Goal: Information Seeking & Learning: Learn about a topic

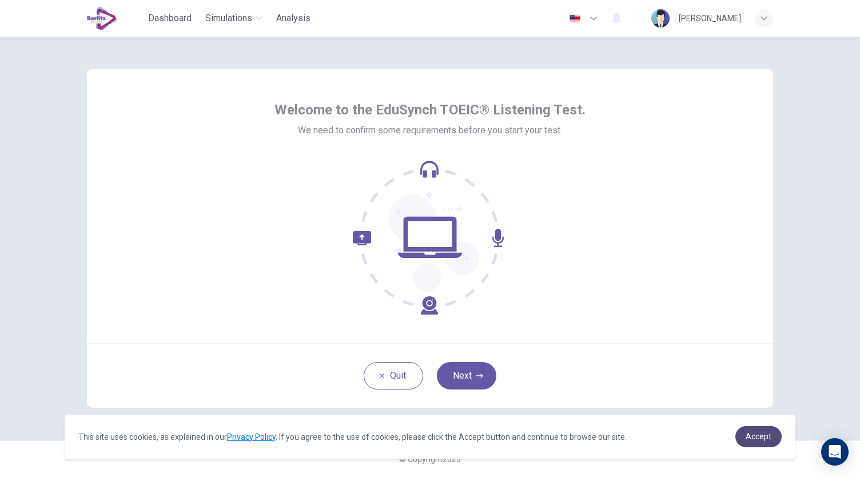
click at [766, 441] on span "Accept" at bounding box center [758, 436] width 26 height 9
click at [478, 373] on icon "button" at bounding box center [479, 375] width 7 height 7
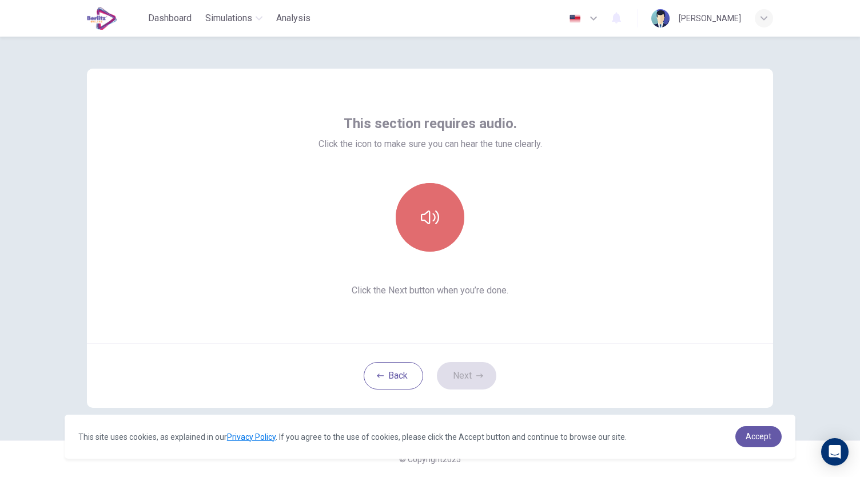
click at [425, 214] on icon "button" at bounding box center [430, 217] width 18 height 18
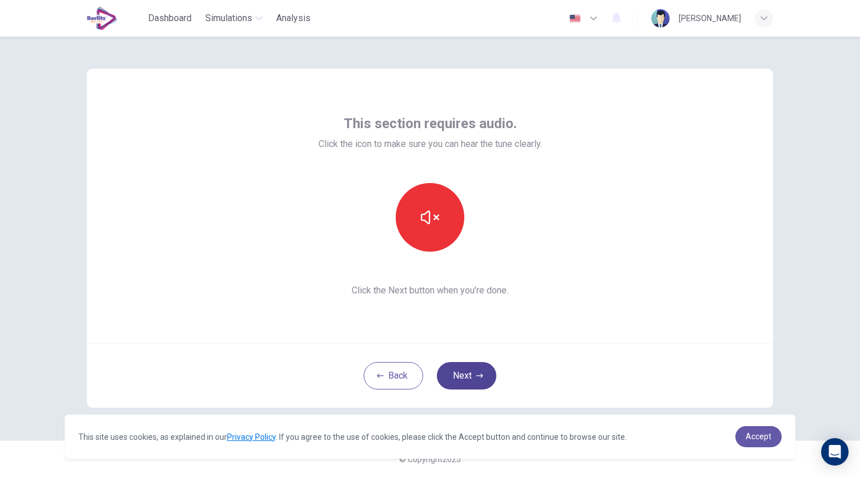
click at [481, 377] on icon "button" at bounding box center [479, 375] width 7 height 7
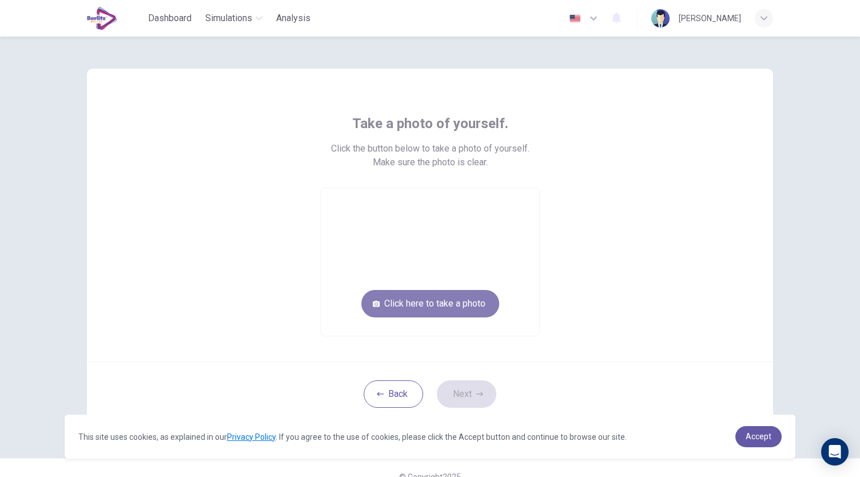
click at [468, 306] on button "Click here to take a photo" at bounding box center [430, 303] width 138 height 27
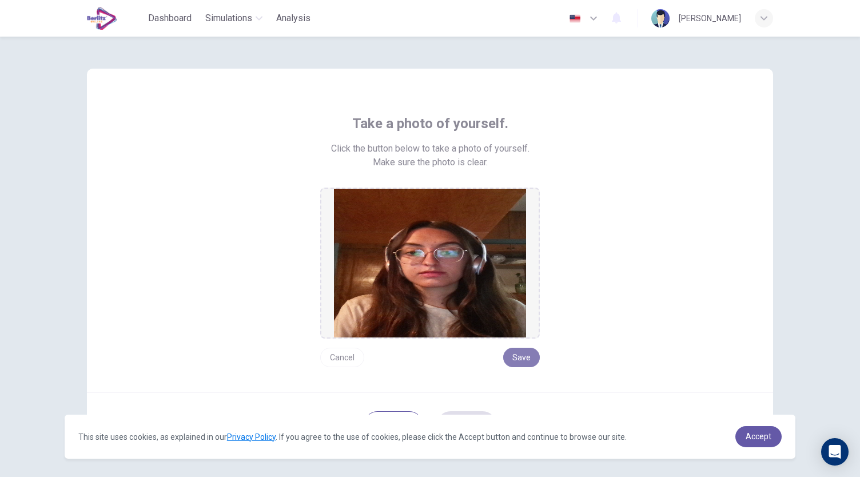
click at [512, 362] on button "Save" at bounding box center [521, 357] width 37 height 19
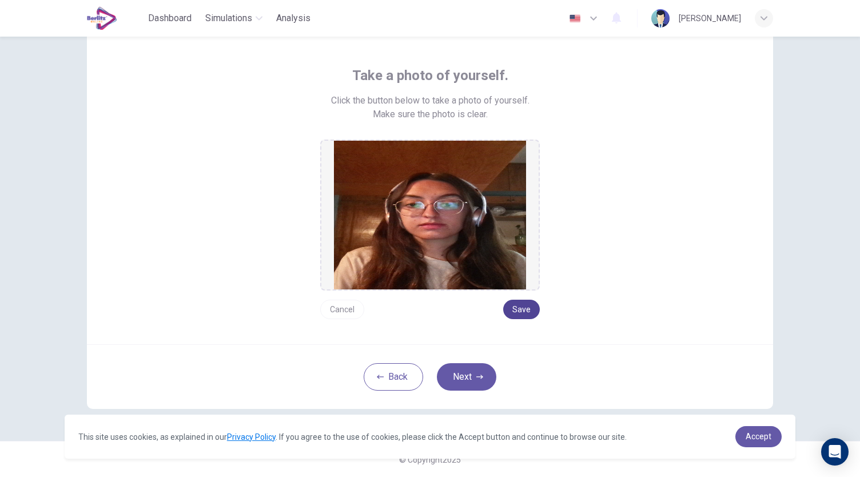
click at [508, 305] on button "Save" at bounding box center [521, 309] width 37 height 19
click at [481, 377] on button "Next" at bounding box center [466, 376] width 59 height 27
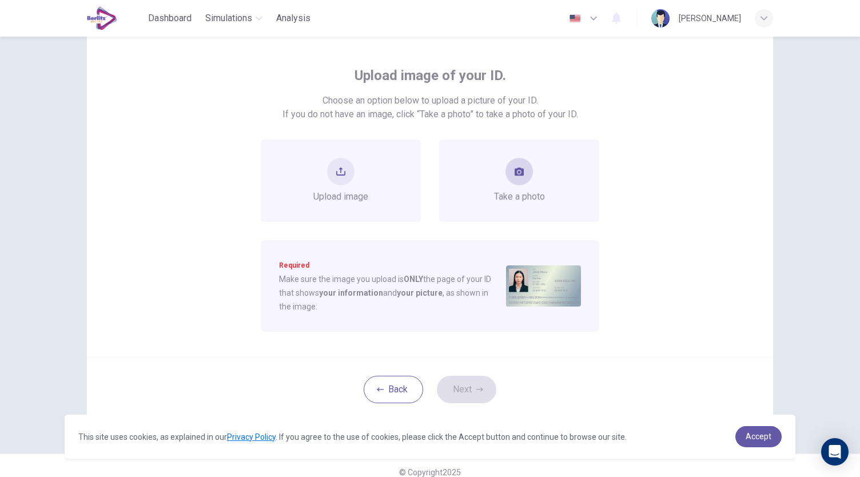
click at [510, 193] on span "Take a photo" at bounding box center [519, 197] width 51 height 14
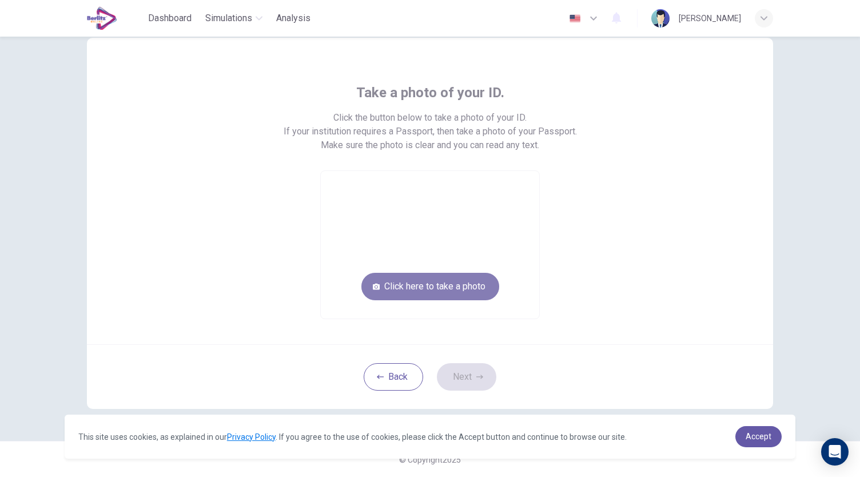
click at [454, 283] on button "Click here to take a photo" at bounding box center [430, 286] width 138 height 27
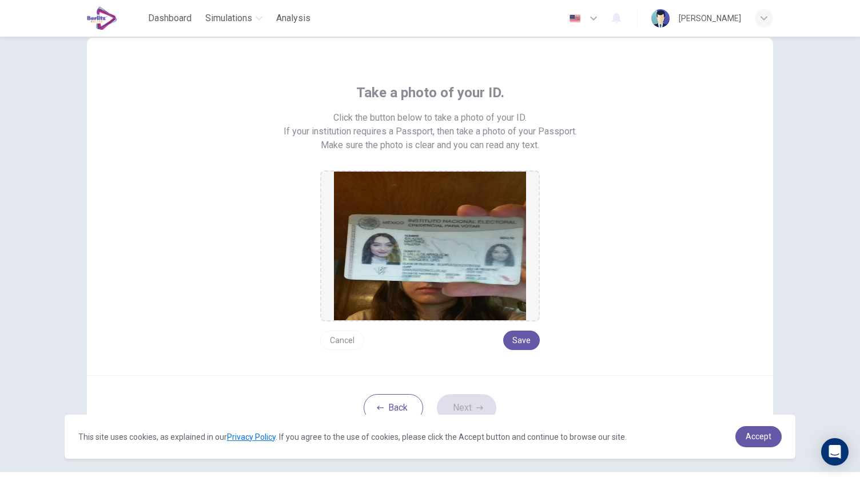
click at [338, 336] on button "Cancel" at bounding box center [342, 339] width 44 height 19
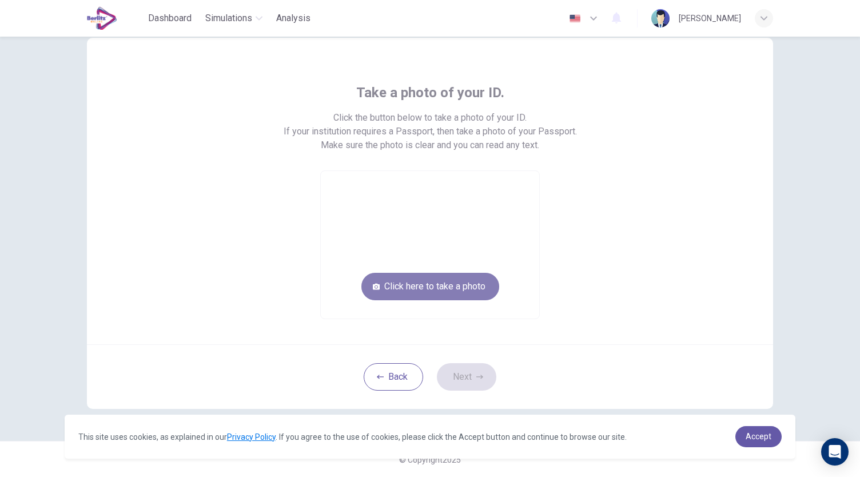
click at [446, 278] on button "Click here to take a photo" at bounding box center [430, 286] width 138 height 27
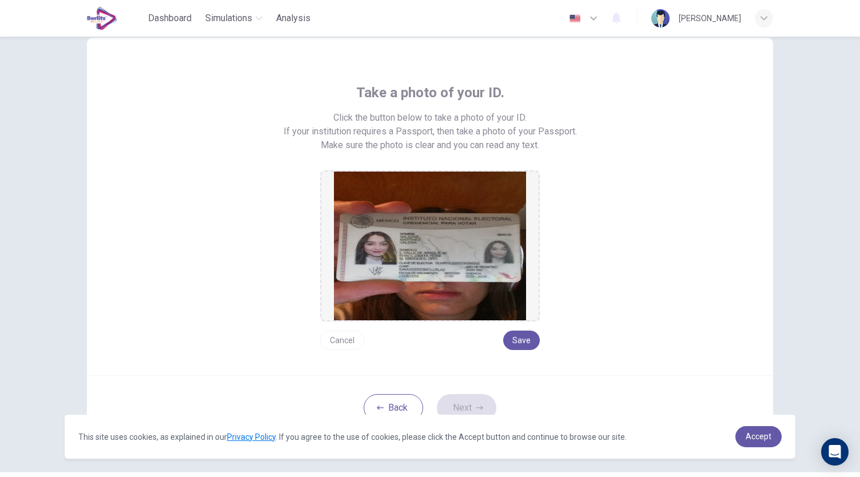
click at [508, 269] on img at bounding box center [430, 245] width 192 height 149
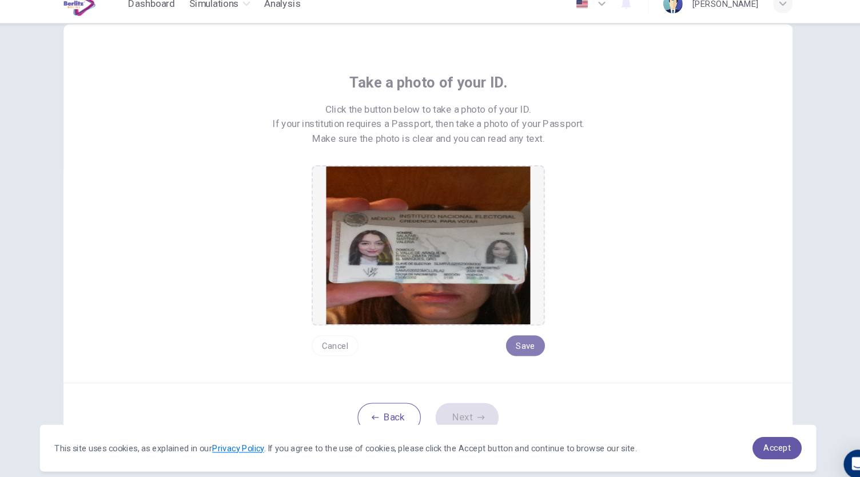
click at [512, 344] on button "Save" at bounding box center [521, 339] width 37 height 19
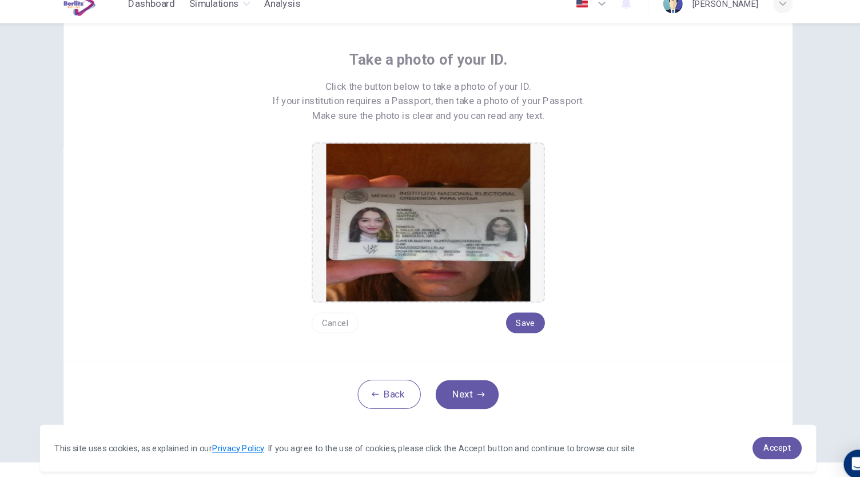
scroll to position [53, 0]
click at [518, 321] on button "Save" at bounding box center [521, 317] width 37 height 19
click at [469, 377] on button "Next" at bounding box center [466, 385] width 59 height 27
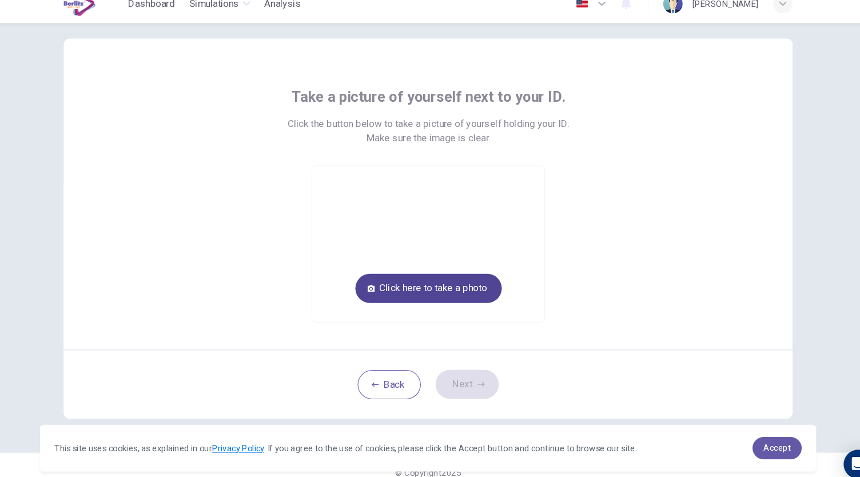
click at [441, 286] on button "Click here to take a photo" at bounding box center [430, 286] width 138 height 27
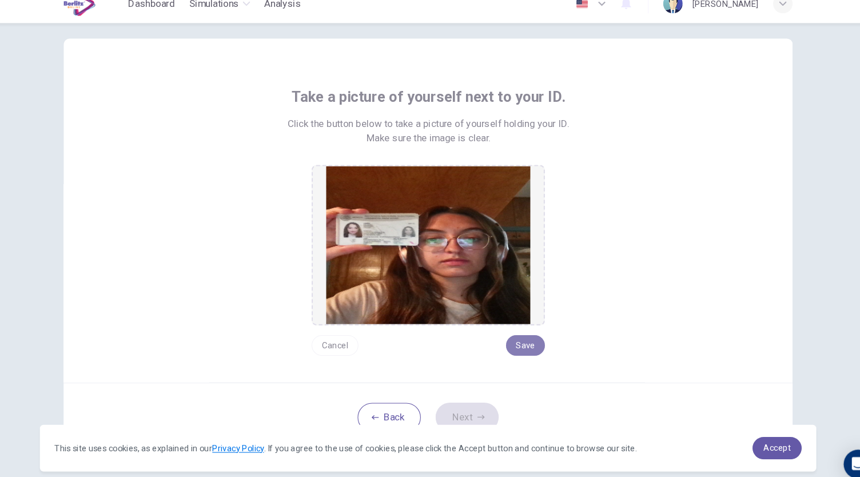
click at [515, 337] on button "Save" at bounding box center [521, 339] width 37 height 19
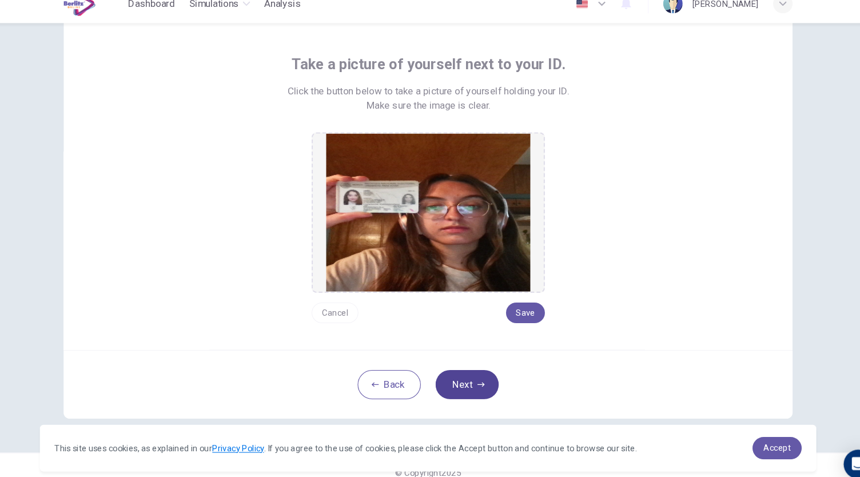
click at [484, 379] on button "Next" at bounding box center [466, 376] width 59 height 27
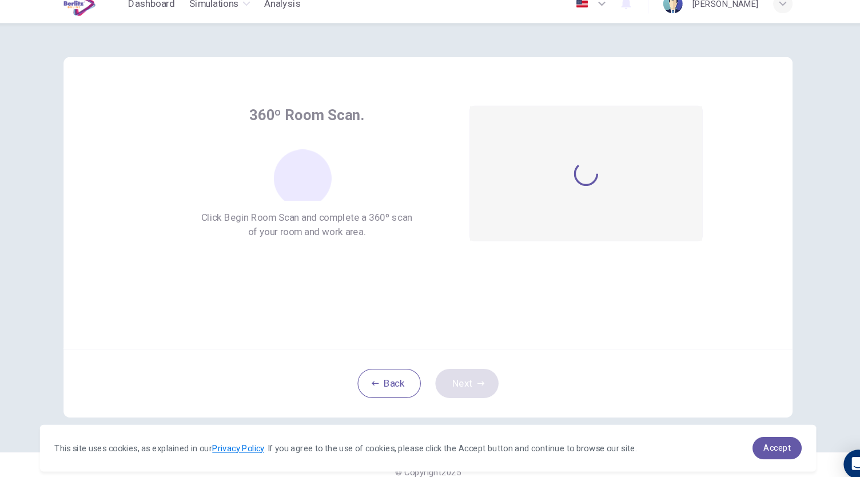
scroll to position [0, 0]
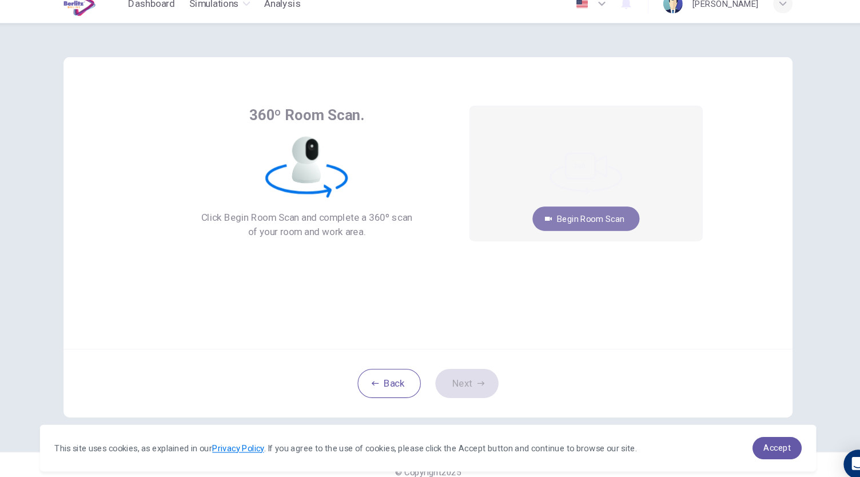
click at [603, 229] on button "Begin Room Scan" at bounding box center [578, 220] width 101 height 23
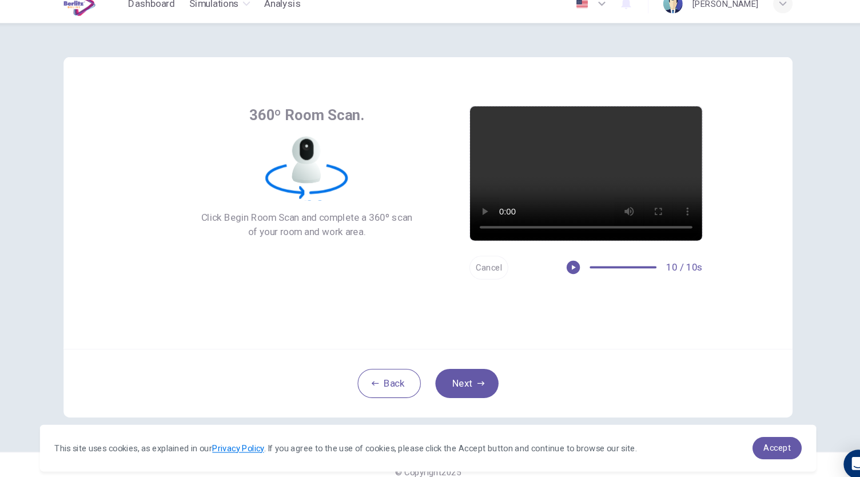
click at [482, 266] on button "Cancel" at bounding box center [487, 267] width 37 height 22
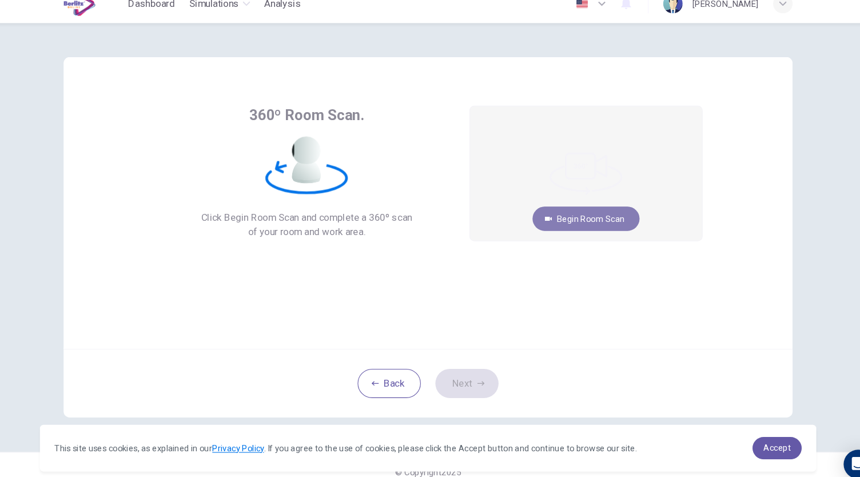
click at [596, 223] on button "Begin Room Scan" at bounding box center [578, 220] width 101 height 23
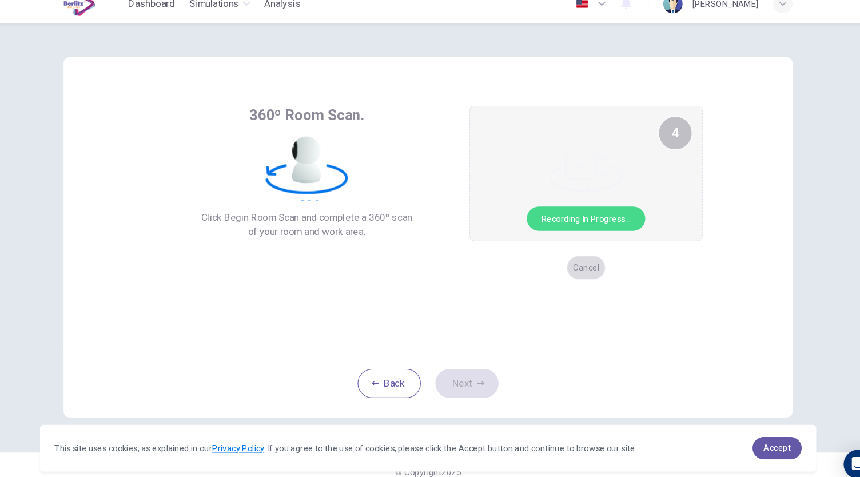
click at [573, 271] on button "Cancel" at bounding box center [578, 267] width 37 height 22
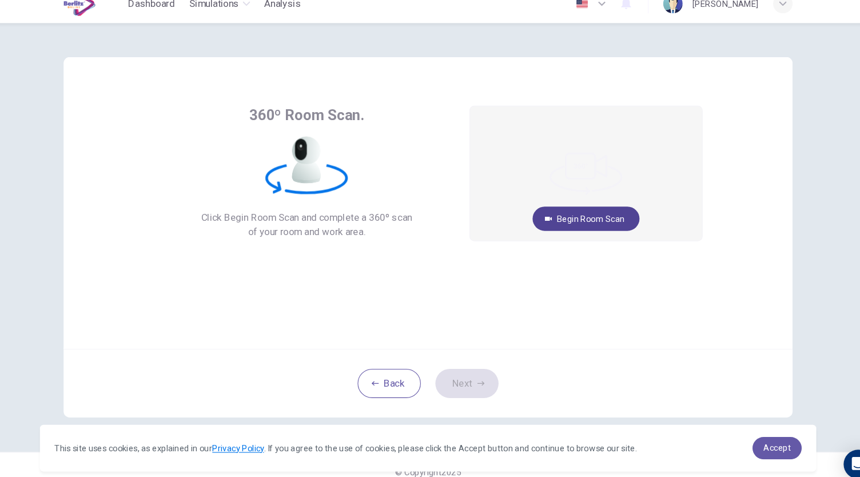
click at [550, 219] on button "Begin Room Scan" at bounding box center [578, 220] width 101 height 23
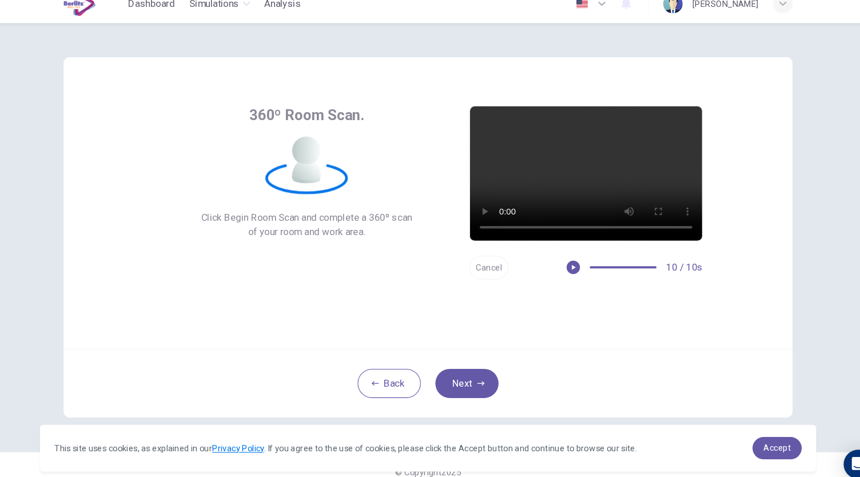
click at [492, 262] on button "Cancel" at bounding box center [487, 267] width 37 height 22
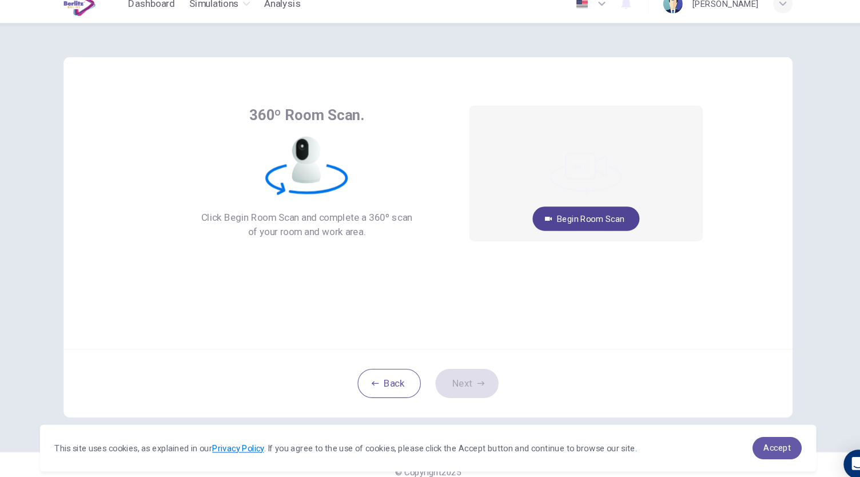
click at [573, 223] on button "Begin Room Scan" at bounding box center [578, 220] width 101 height 23
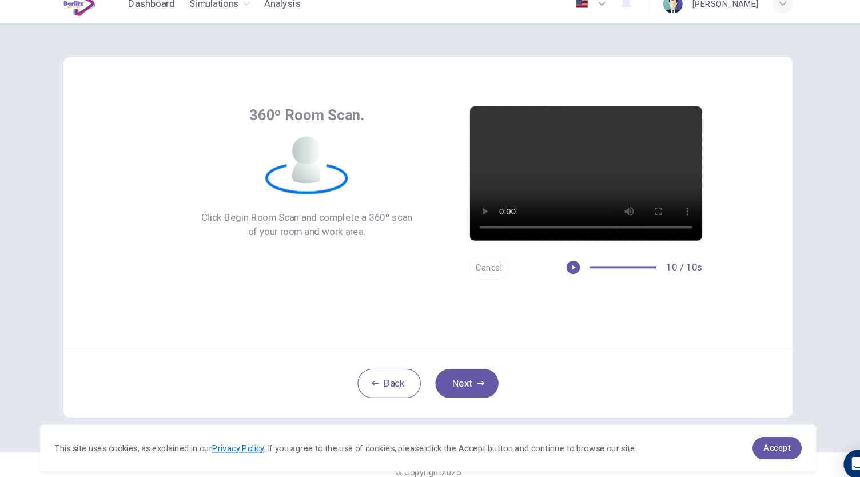
click at [487, 268] on button "Cancel" at bounding box center [487, 267] width 37 height 22
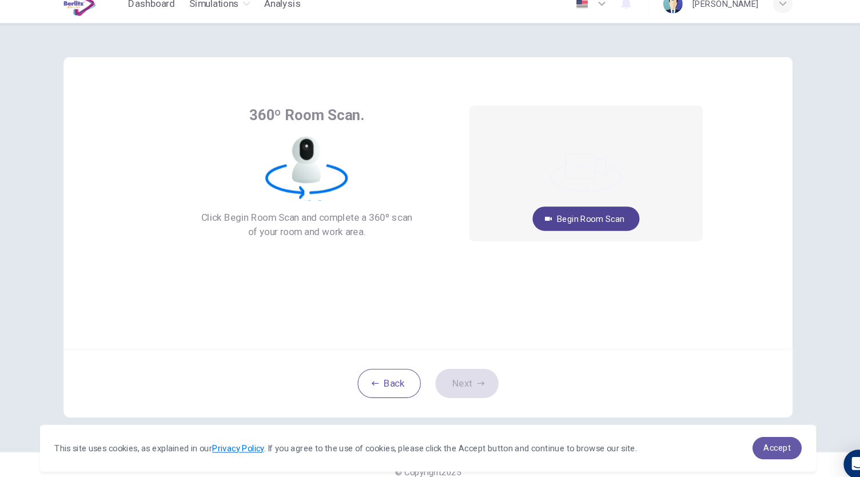
click at [578, 222] on button "Begin Room Scan" at bounding box center [578, 220] width 101 height 23
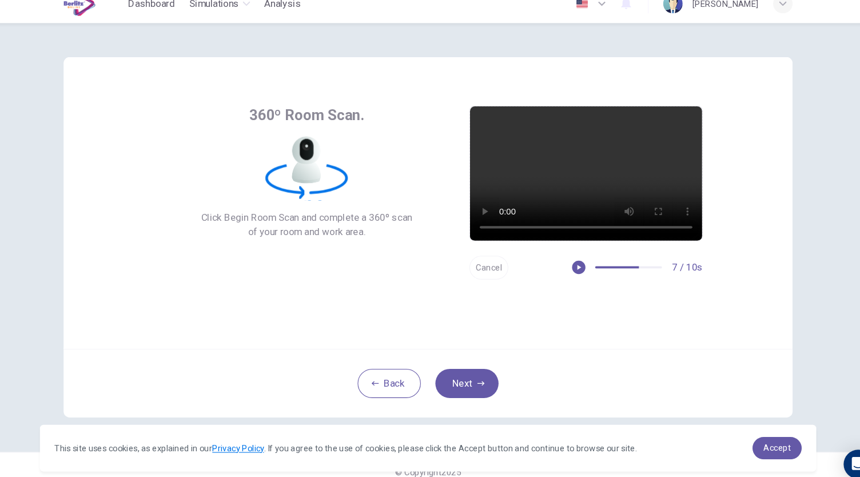
click at [489, 266] on button "Cancel" at bounding box center [487, 267] width 37 height 22
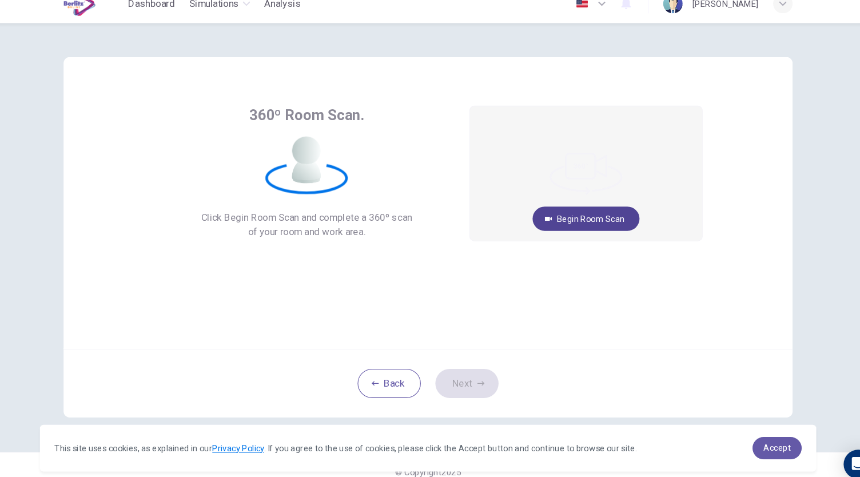
click at [572, 223] on button "Begin Room Scan" at bounding box center [578, 220] width 101 height 23
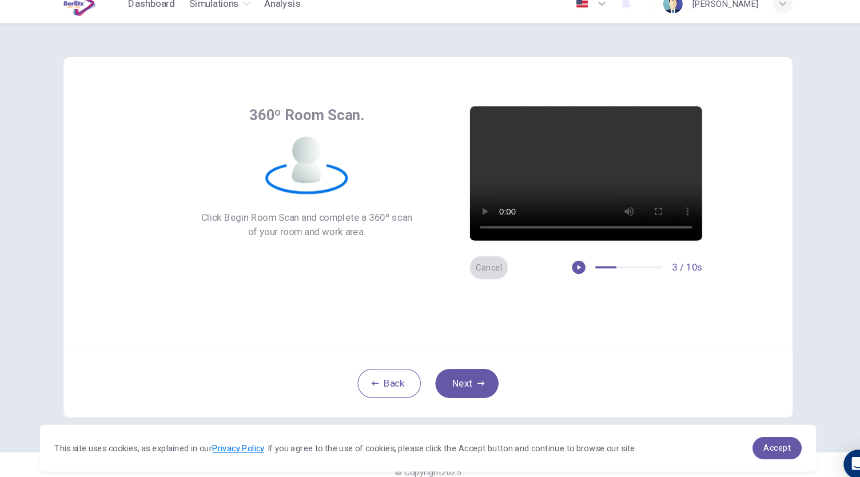
click at [496, 268] on button "Cancel" at bounding box center [487, 267] width 37 height 22
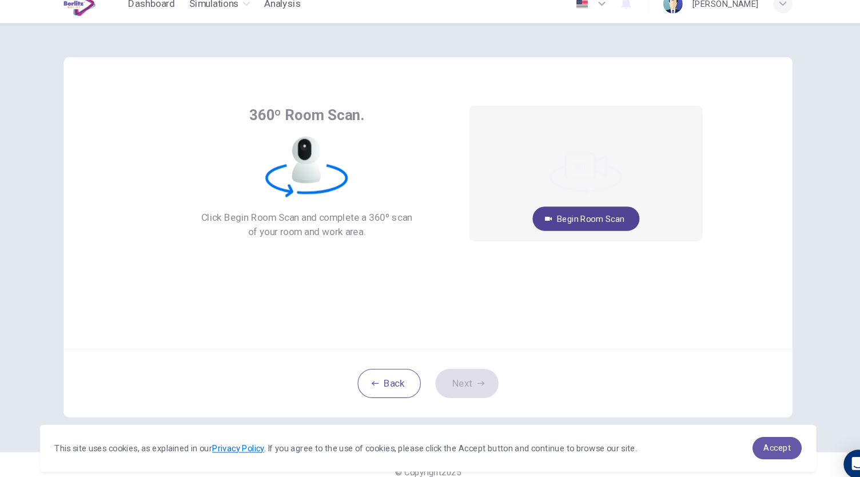
click at [593, 226] on button "Begin Room Scan" at bounding box center [578, 220] width 101 height 23
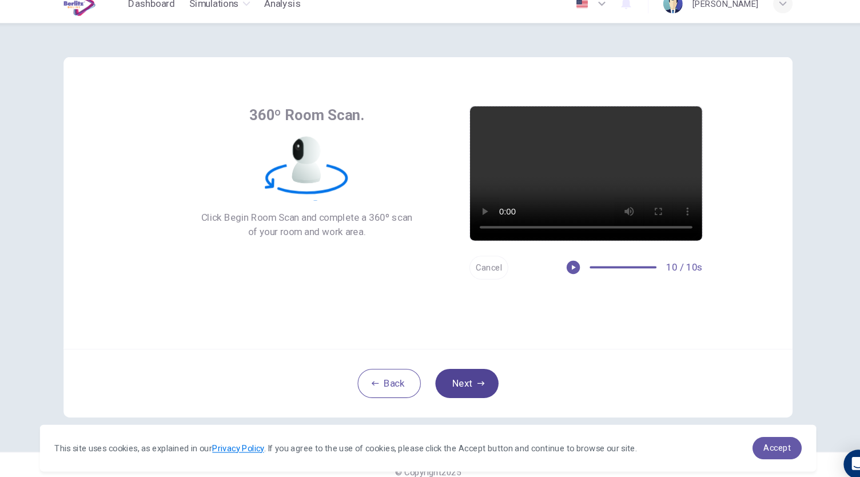
click at [482, 369] on button "Next" at bounding box center [466, 375] width 59 height 27
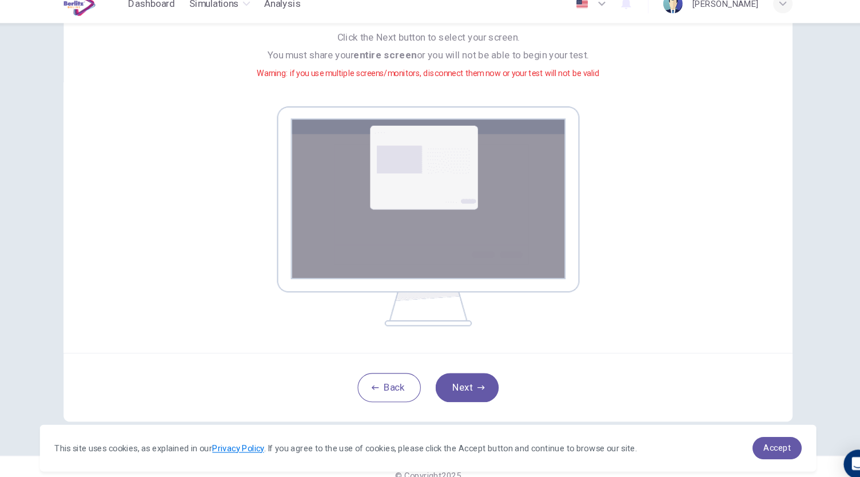
scroll to position [114, 0]
click at [460, 377] on button "Next" at bounding box center [466, 378] width 59 height 27
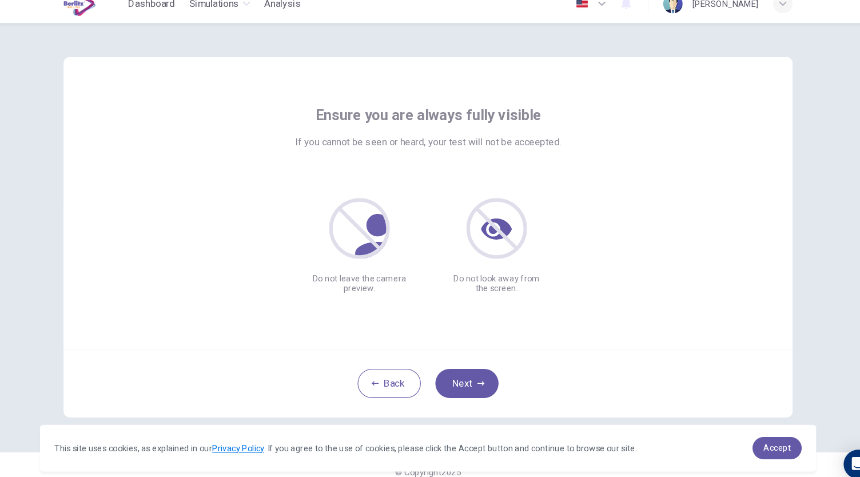
scroll to position [0, 0]
click at [478, 376] on icon "button" at bounding box center [479, 375] width 7 height 7
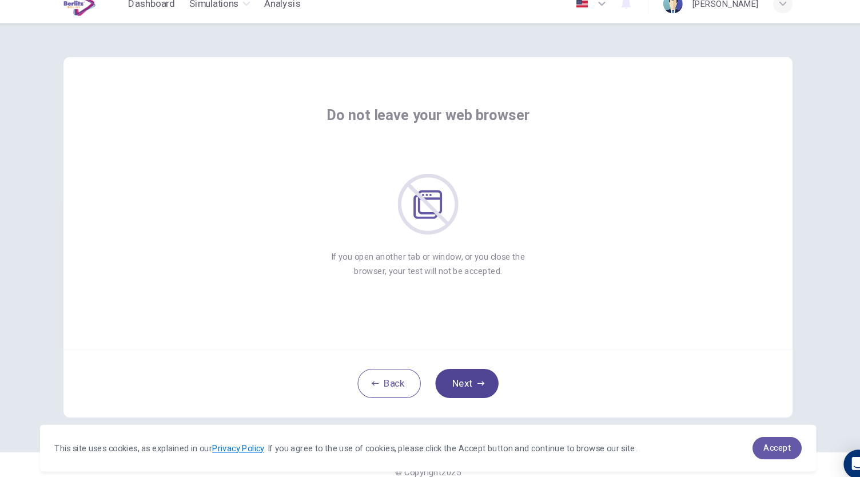
click at [465, 379] on button "Next" at bounding box center [466, 375] width 59 height 27
click at [481, 372] on icon "button" at bounding box center [479, 375] width 7 height 7
click at [469, 369] on button "Next" at bounding box center [466, 375] width 59 height 27
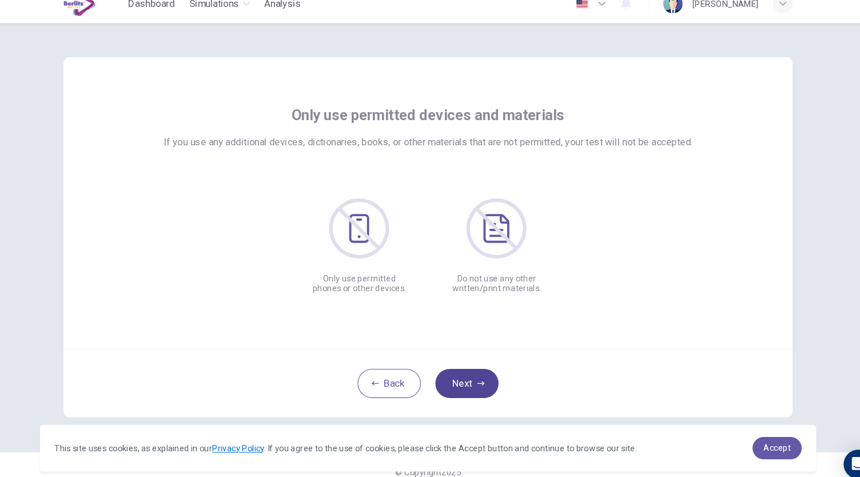
click at [476, 381] on button "Next" at bounding box center [466, 375] width 59 height 27
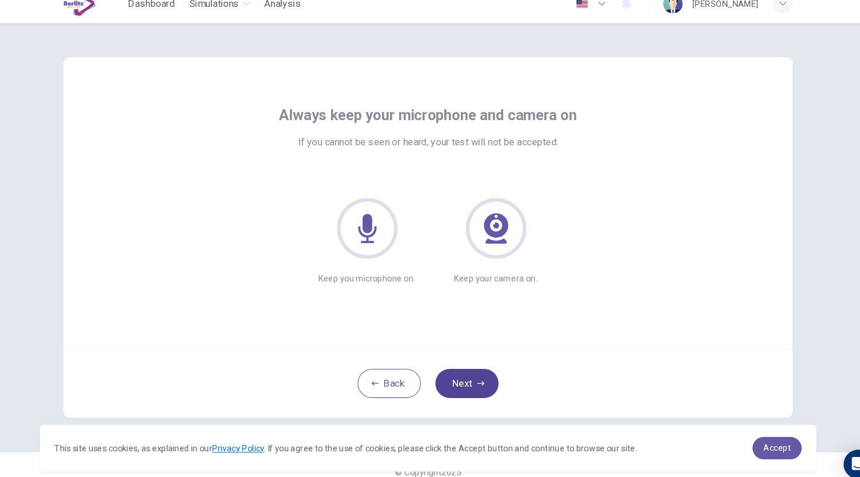
click at [476, 381] on button "Next" at bounding box center [466, 375] width 59 height 27
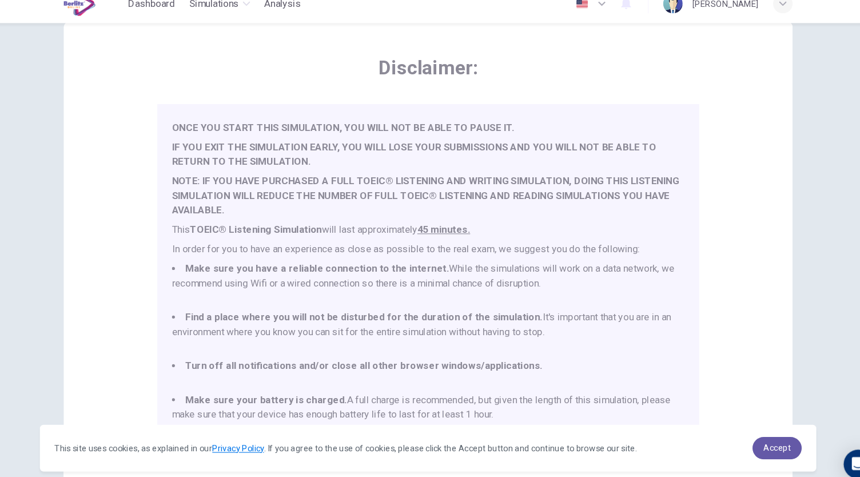
scroll to position [159, 0]
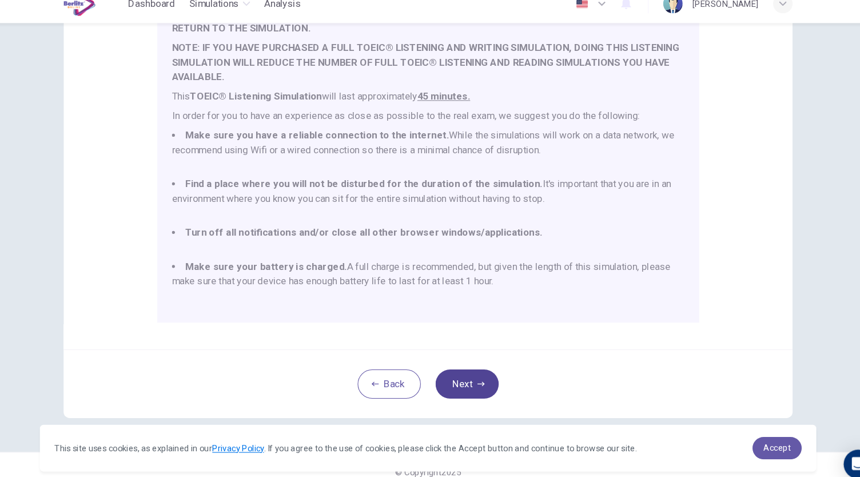
click at [464, 372] on button "Next" at bounding box center [466, 375] width 59 height 27
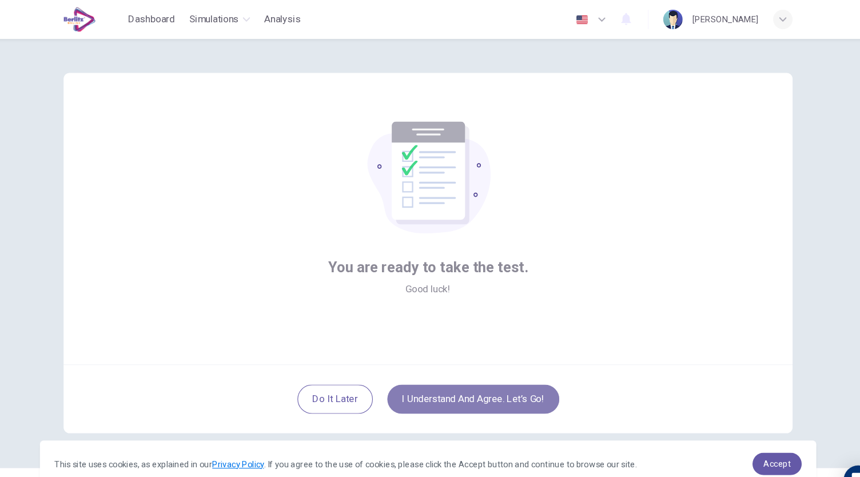
click at [470, 369] on button "I understand and agree. Let’s go!" at bounding box center [473, 375] width 162 height 27
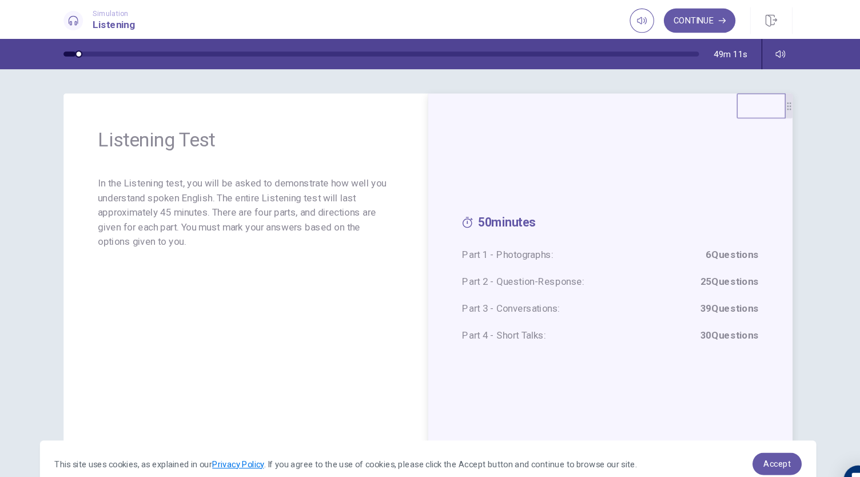
scroll to position [31, 0]
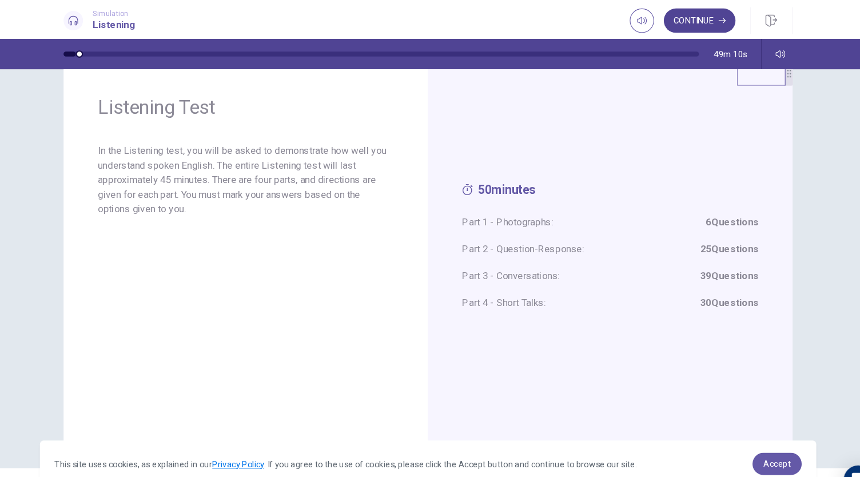
click at [685, 22] on button "Continue" at bounding box center [685, 19] width 67 height 23
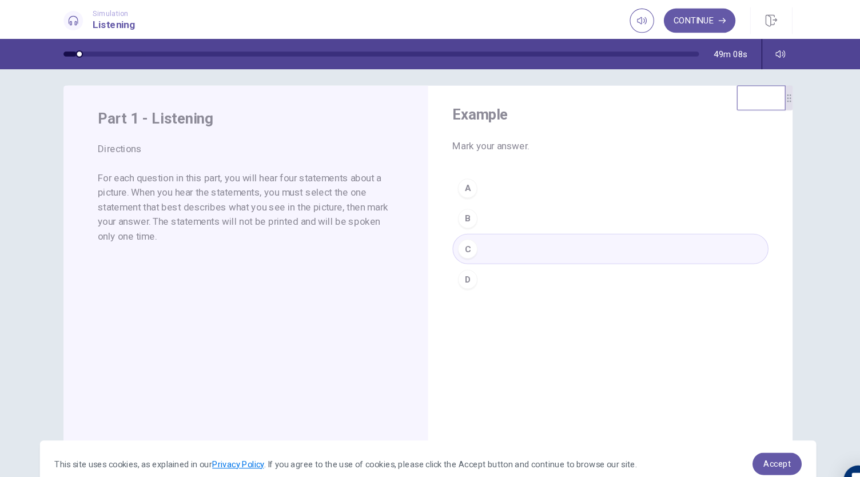
scroll to position [0, 0]
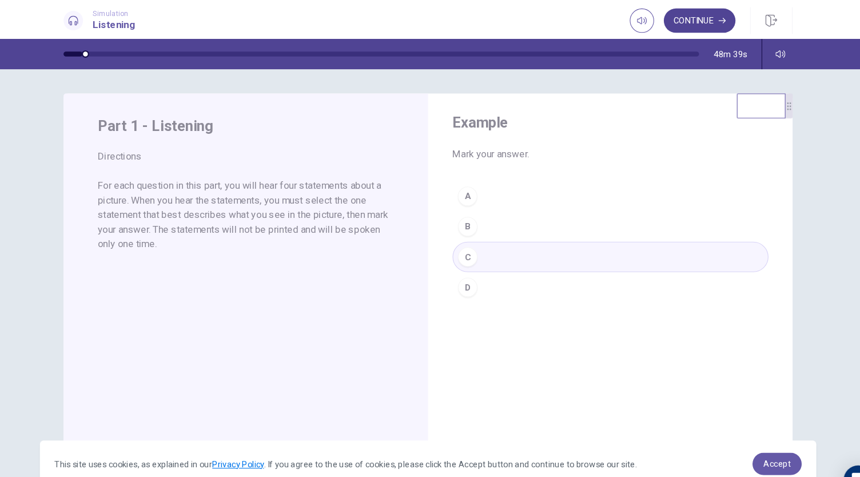
click at [686, 21] on button "Continue" at bounding box center [685, 19] width 67 height 23
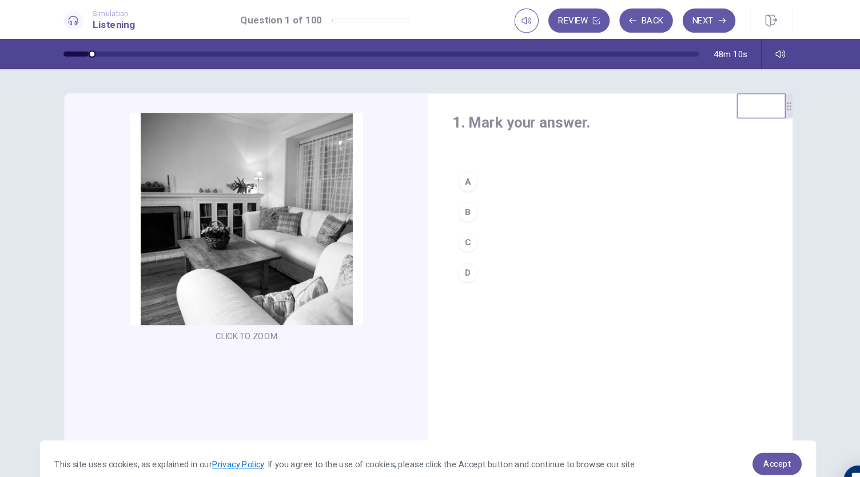
click at [464, 202] on div "B" at bounding box center [467, 199] width 18 height 18
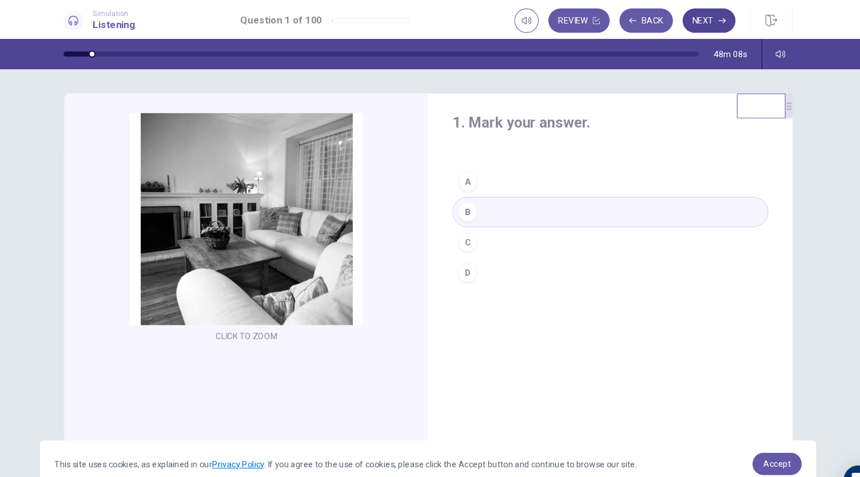
click at [699, 23] on button "Next" at bounding box center [694, 19] width 50 height 23
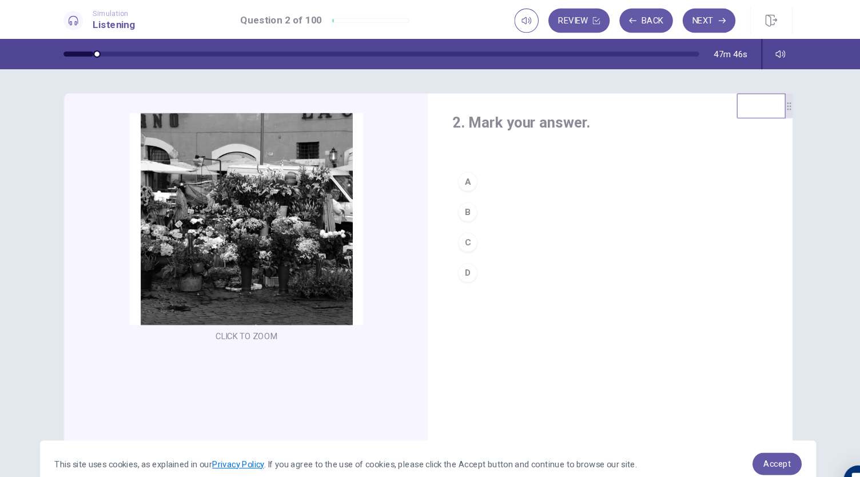
click at [489, 200] on button "B" at bounding box center [601, 199] width 297 height 29
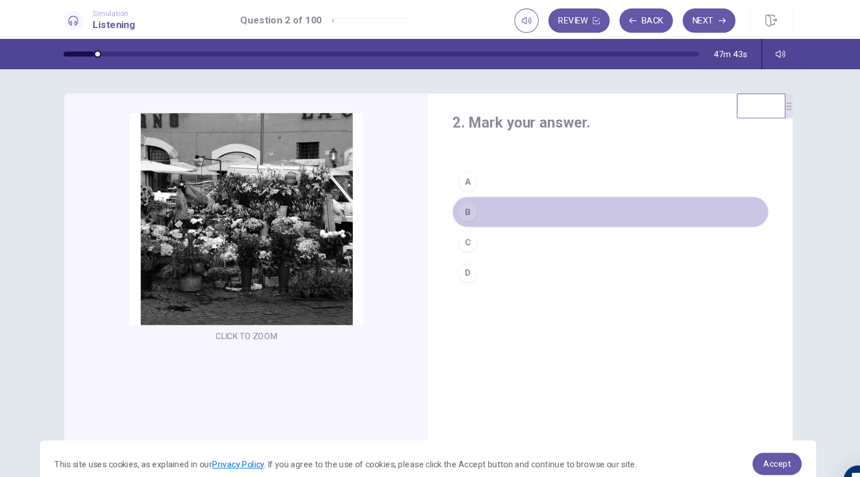
click at [478, 199] on button "B" at bounding box center [601, 199] width 297 height 29
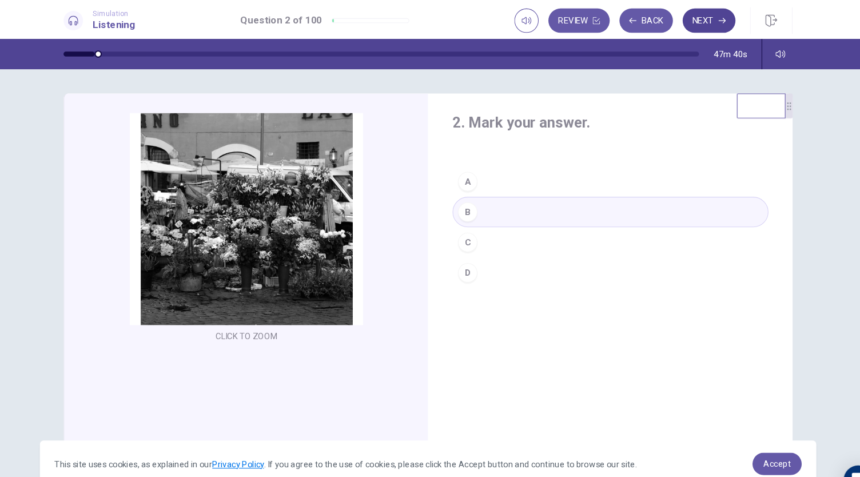
click at [705, 22] on icon "button" at bounding box center [706, 19] width 7 height 7
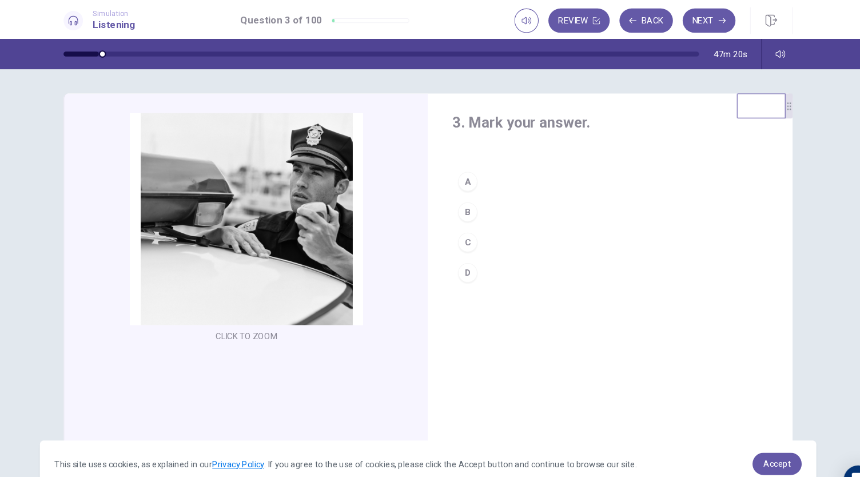
click at [490, 236] on button "C" at bounding box center [601, 228] width 297 height 29
click at [488, 251] on button "D" at bounding box center [601, 256] width 297 height 29
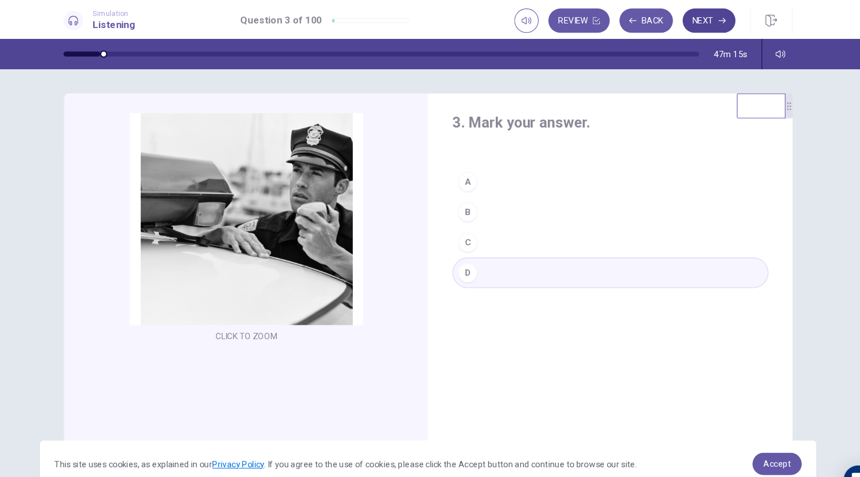
click at [679, 18] on button "Next" at bounding box center [694, 19] width 50 height 23
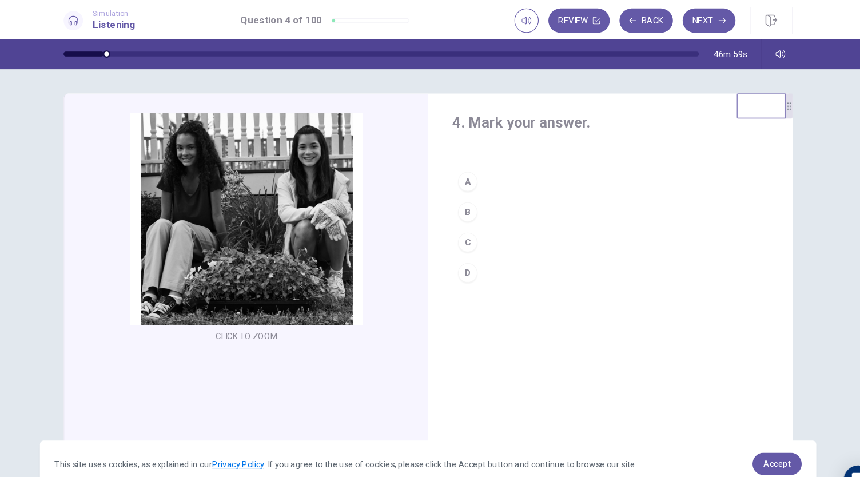
click at [492, 195] on button "B" at bounding box center [601, 199] width 297 height 29
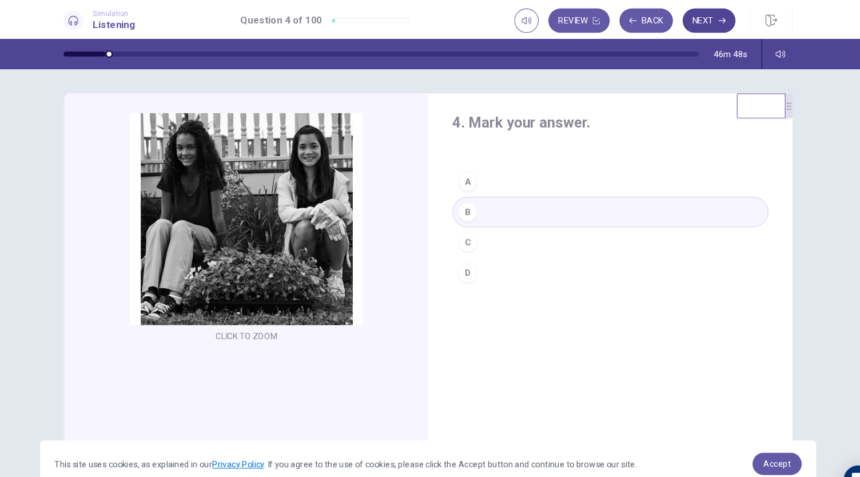
click at [700, 17] on button "Next" at bounding box center [694, 19] width 50 height 23
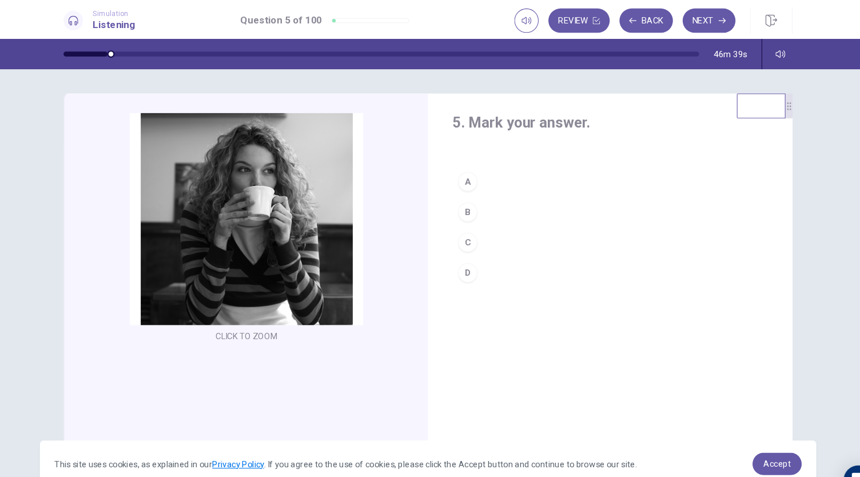
click at [491, 165] on button "A" at bounding box center [601, 171] width 297 height 29
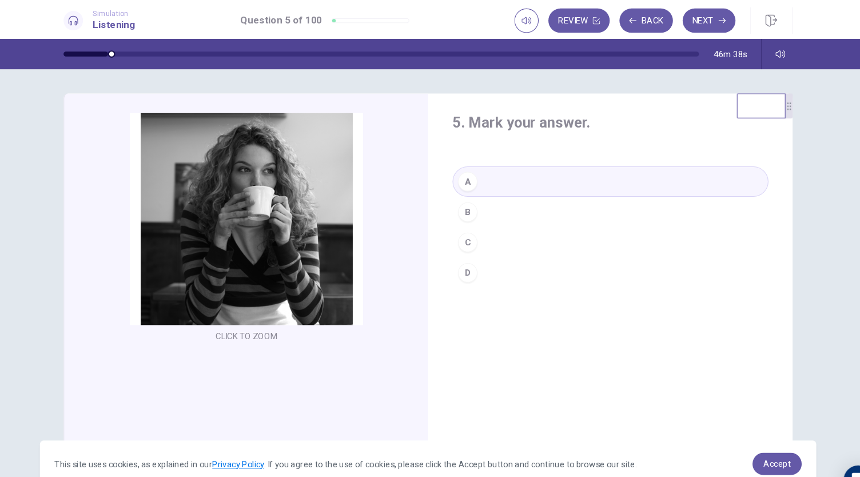
click at [463, 172] on div "A" at bounding box center [467, 171] width 18 height 18
click at [472, 169] on div "A" at bounding box center [467, 171] width 18 height 18
click at [702, 23] on button "Next" at bounding box center [694, 19] width 50 height 23
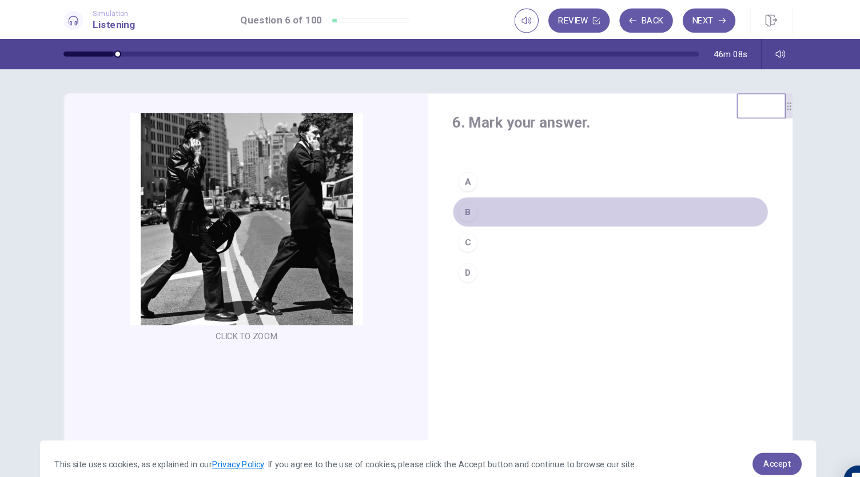
click at [475, 198] on button "B" at bounding box center [601, 199] width 297 height 29
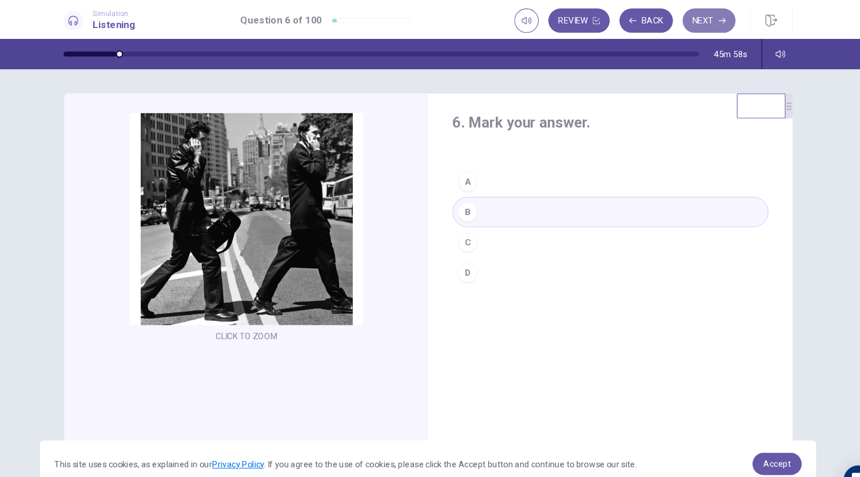
click at [704, 21] on icon "button" at bounding box center [706, 19] width 7 height 7
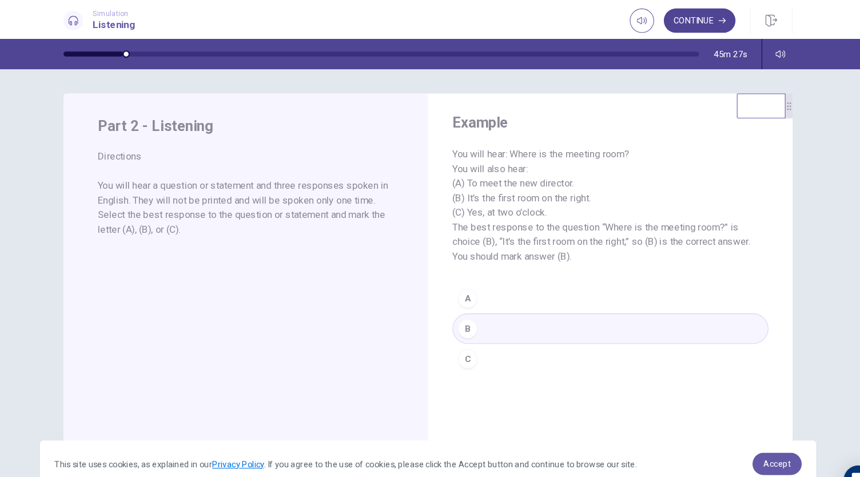
click at [677, 19] on button "Continue" at bounding box center [685, 19] width 67 height 23
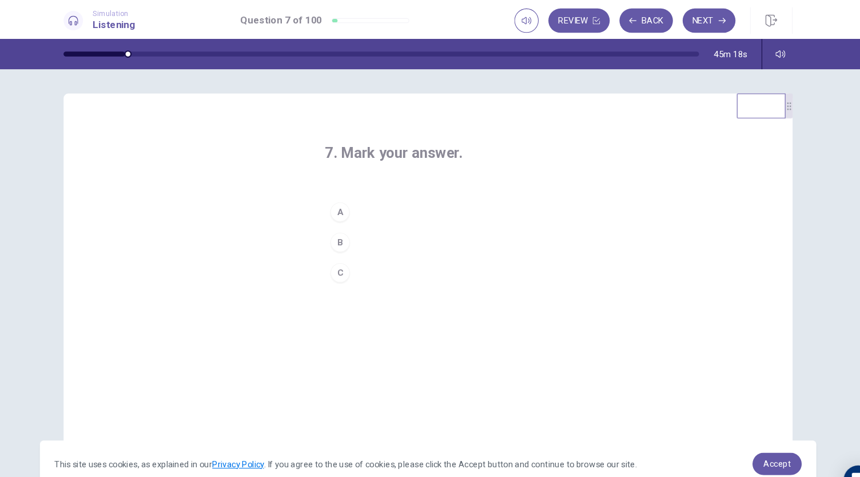
click at [388, 203] on button "A" at bounding box center [430, 199] width 194 height 29
click at [697, 13] on button "Next" at bounding box center [694, 19] width 50 height 23
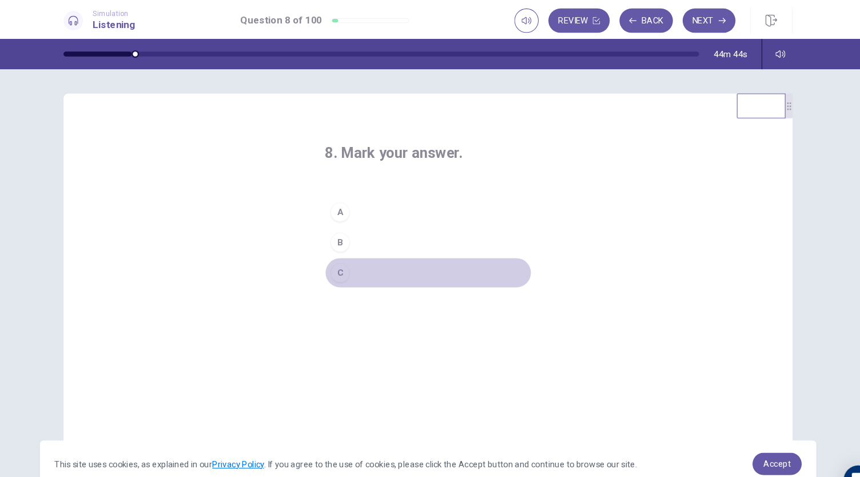
click at [346, 256] on div "C" at bounding box center [347, 256] width 18 height 18
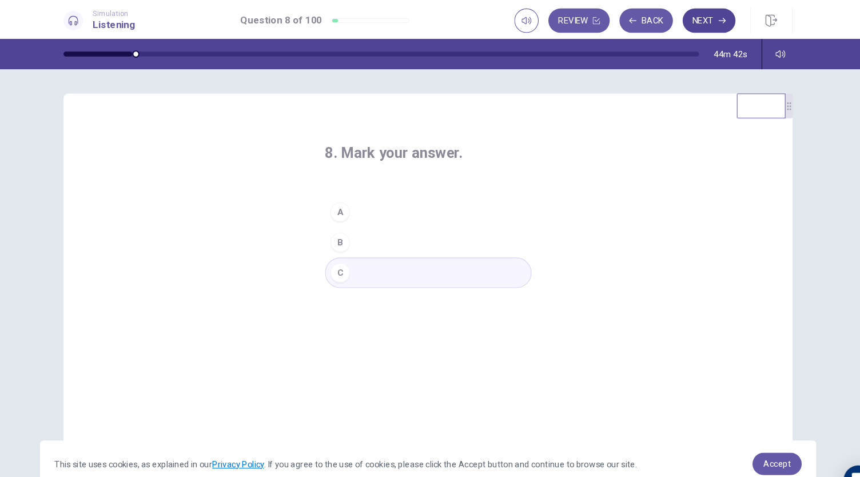
click at [697, 15] on button "Next" at bounding box center [694, 19] width 50 height 23
click at [374, 199] on button "A" at bounding box center [430, 199] width 194 height 29
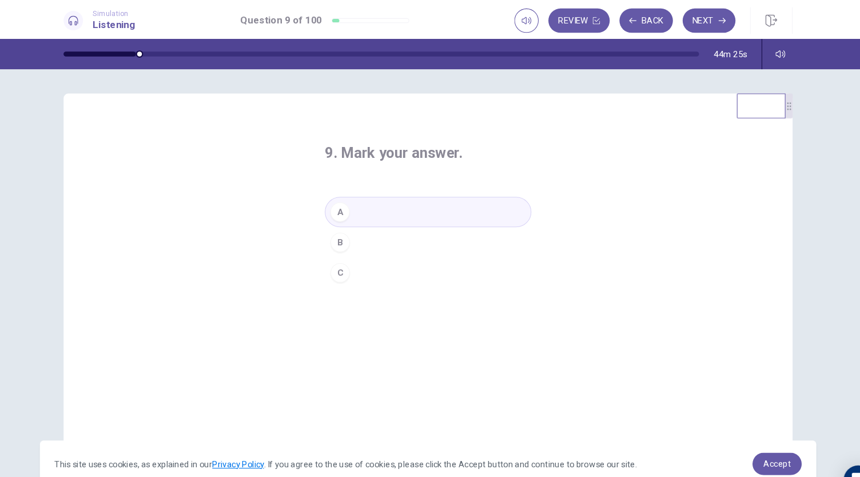
click at [372, 227] on button "B" at bounding box center [430, 228] width 194 height 29
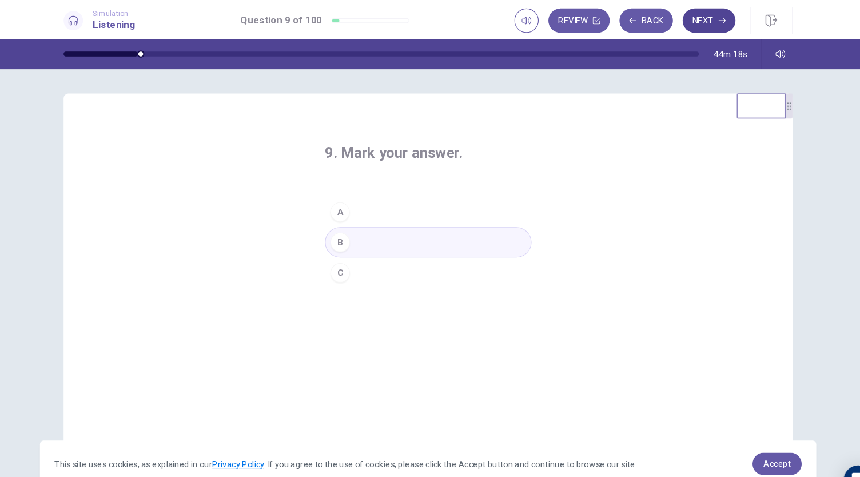
click at [692, 23] on button "Next" at bounding box center [694, 19] width 50 height 23
click at [380, 233] on button "B" at bounding box center [430, 228] width 194 height 29
click at [696, 24] on button "Next" at bounding box center [694, 19] width 50 height 23
click at [349, 261] on div "C" at bounding box center [347, 256] width 18 height 18
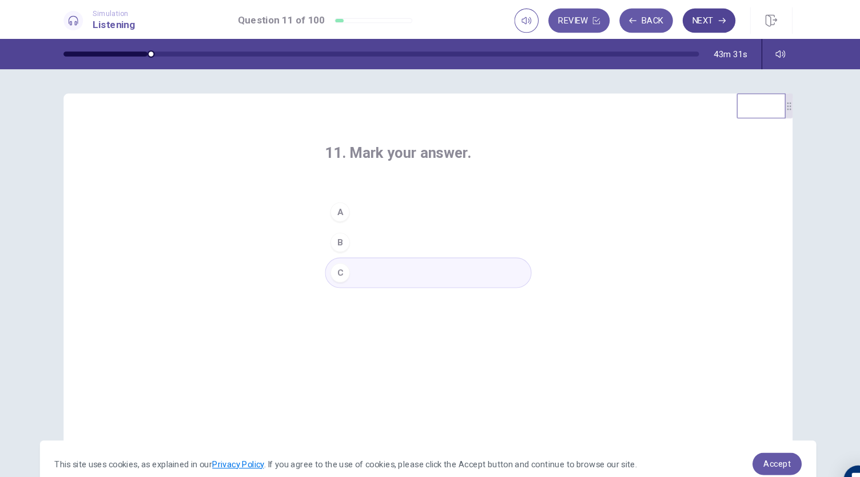
click at [700, 25] on button "Next" at bounding box center [694, 19] width 50 height 23
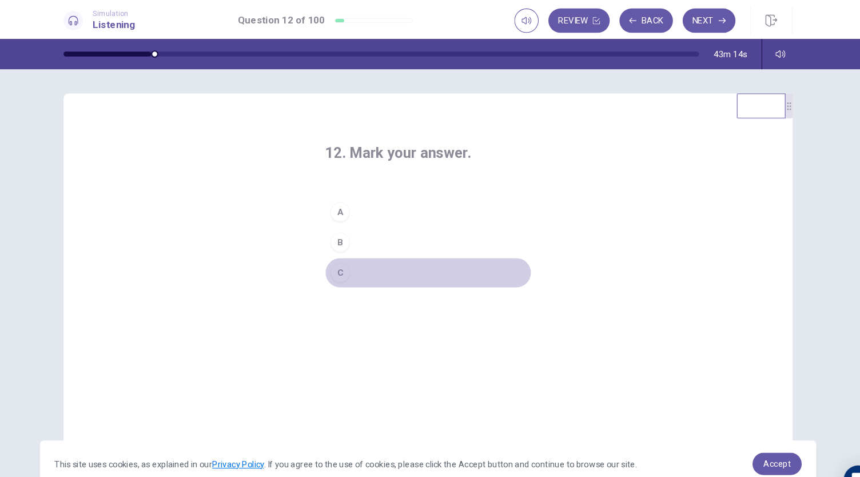
click at [361, 254] on button "C" at bounding box center [430, 256] width 194 height 29
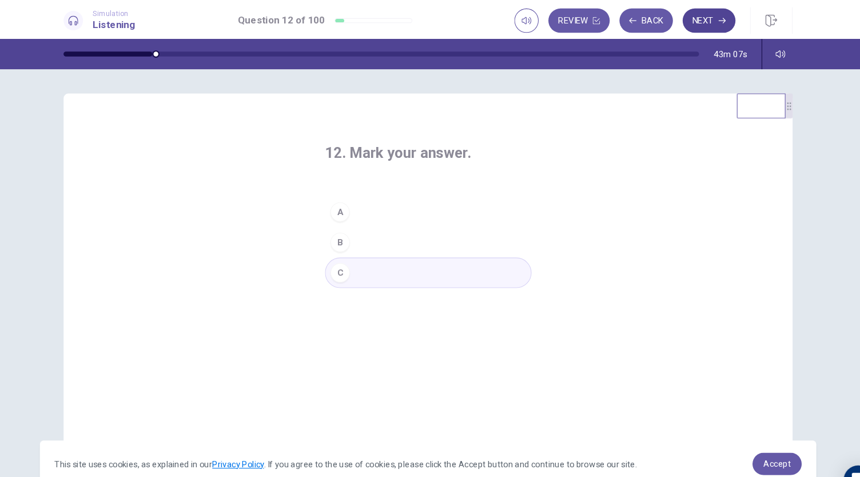
click at [693, 23] on button "Next" at bounding box center [694, 19] width 50 height 23
click at [380, 205] on button "A" at bounding box center [430, 199] width 194 height 29
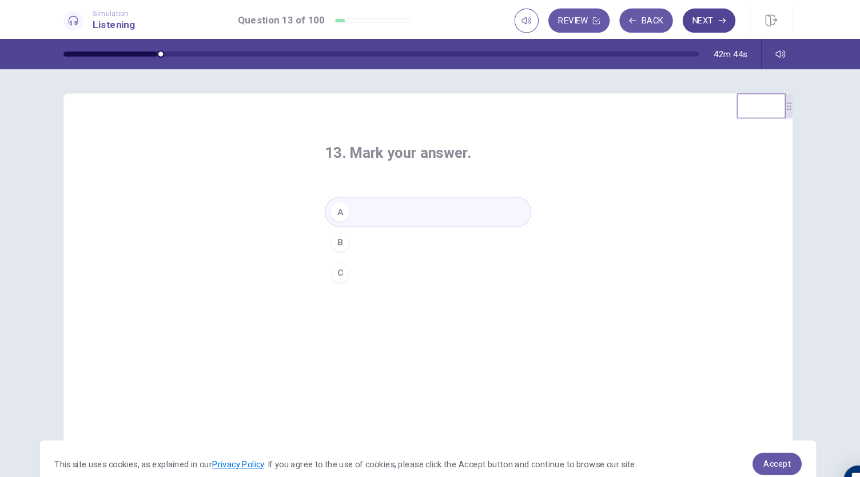
click at [690, 16] on button "Next" at bounding box center [694, 19] width 50 height 23
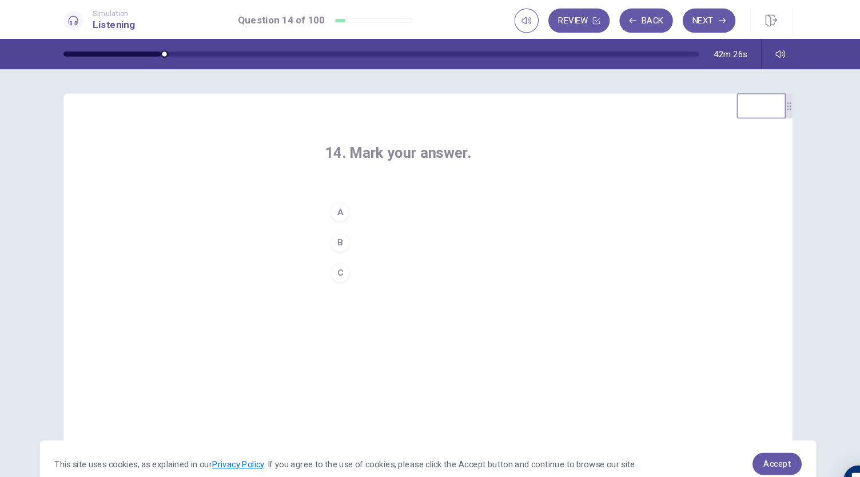
click at [356, 257] on button "C" at bounding box center [430, 256] width 194 height 29
click at [702, 16] on button "Next" at bounding box center [694, 19] width 50 height 23
click at [377, 201] on button "A" at bounding box center [430, 199] width 194 height 29
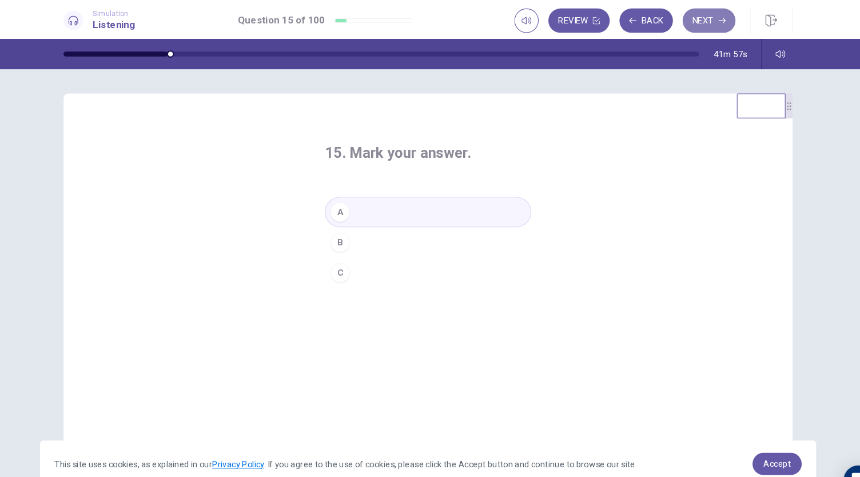
click at [714, 17] on button "Next" at bounding box center [694, 19] width 50 height 23
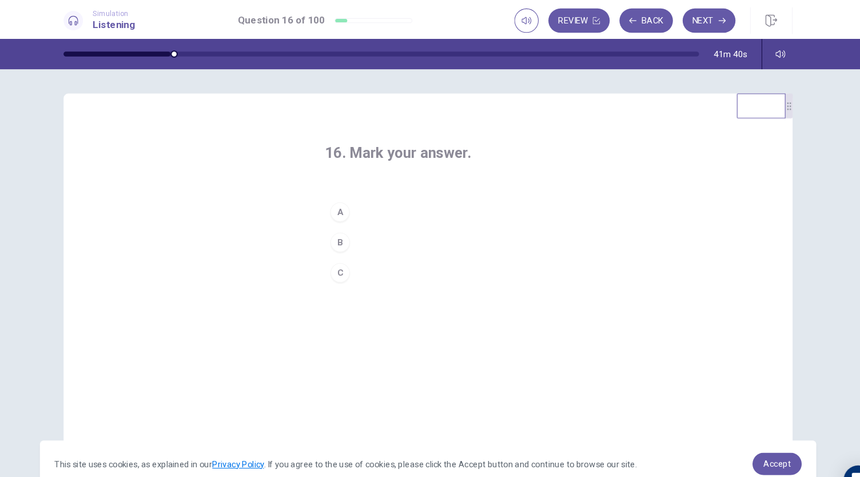
click at [392, 229] on button "B" at bounding box center [430, 228] width 194 height 29
click at [702, 26] on button "Next" at bounding box center [694, 19] width 50 height 23
click at [389, 203] on button "A" at bounding box center [430, 199] width 194 height 29
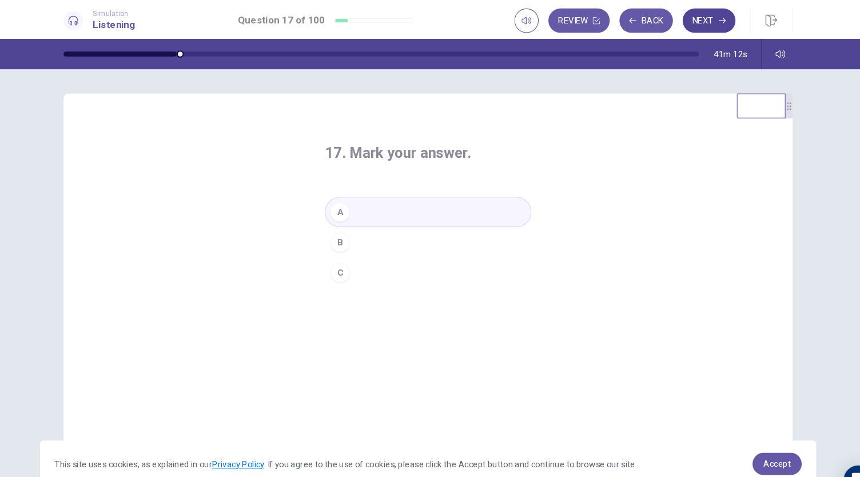
click at [709, 18] on icon "button" at bounding box center [706, 19] width 7 height 5
click at [363, 199] on button "A" at bounding box center [430, 199] width 194 height 29
click at [709, 23] on button "Next" at bounding box center [694, 19] width 50 height 23
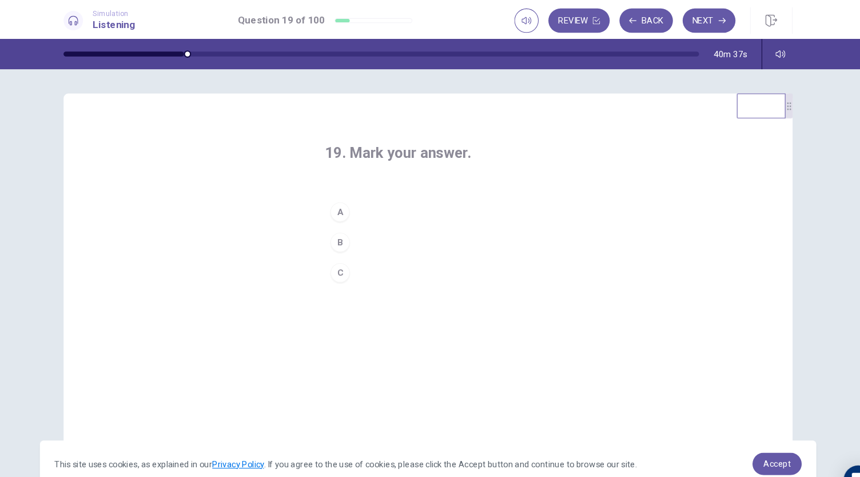
click at [383, 199] on button "A" at bounding box center [430, 199] width 194 height 29
click at [678, 18] on button "Next" at bounding box center [694, 19] width 50 height 23
click at [362, 253] on button "C" at bounding box center [430, 256] width 194 height 29
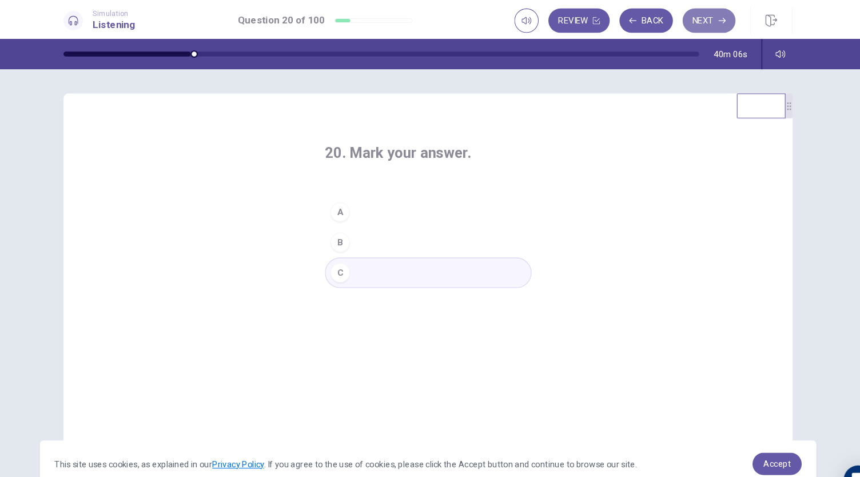
click at [702, 11] on button "Next" at bounding box center [694, 19] width 50 height 23
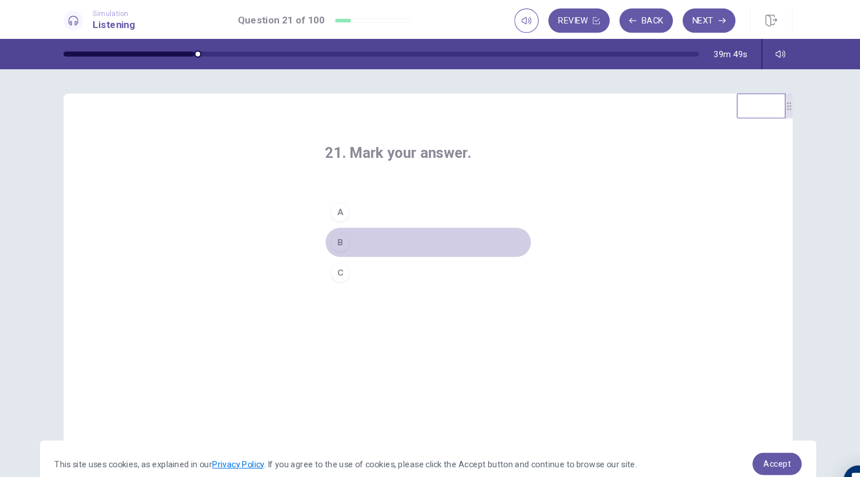
click at [350, 231] on div "B" at bounding box center [347, 228] width 18 height 18
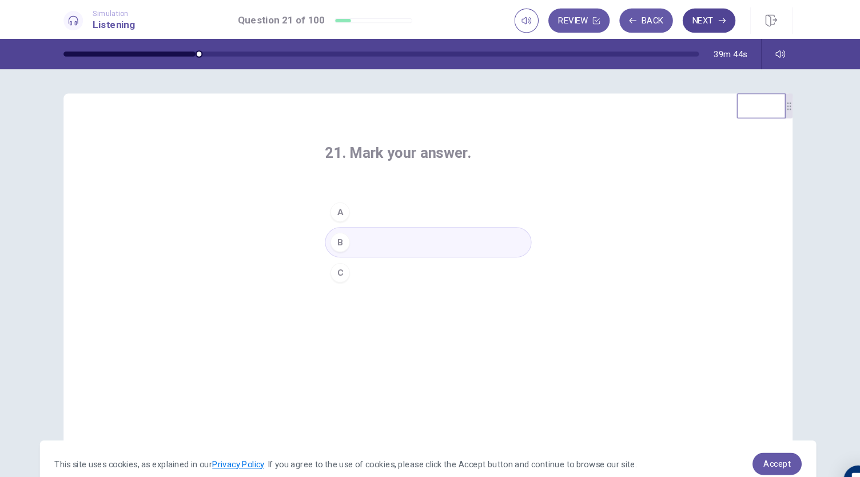
click at [688, 13] on button "Next" at bounding box center [694, 19] width 50 height 23
click at [365, 225] on button "B" at bounding box center [430, 228] width 194 height 29
click at [694, 18] on button "Next" at bounding box center [694, 19] width 50 height 23
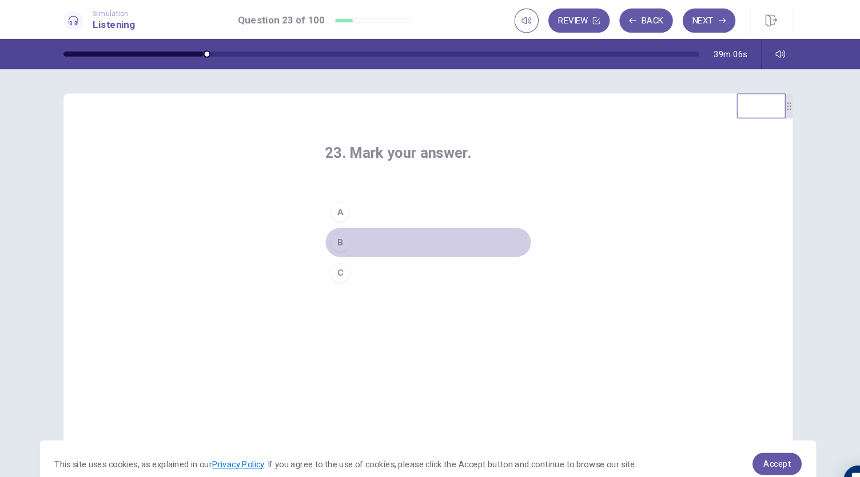
click at [351, 229] on div "B" at bounding box center [347, 228] width 18 height 18
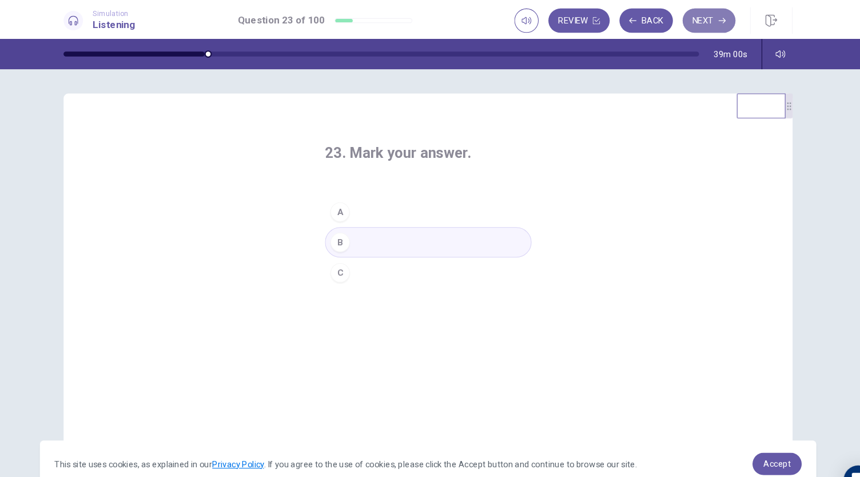
click at [702, 20] on button "Next" at bounding box center [694, 19] width 50 height 23
click at [362, 229] on button "B" at bounding box center [430, 228] width 194 height 29
click at [695, 19] on button "Next" at bounding box center [694, 19] width 50 height 23
click at [393, 230] on button "B" at bounding box center [430, 228] width 194 height 29
click at [694, 23] on button "Next" at bounding box center [694, 19] width 50 height 23
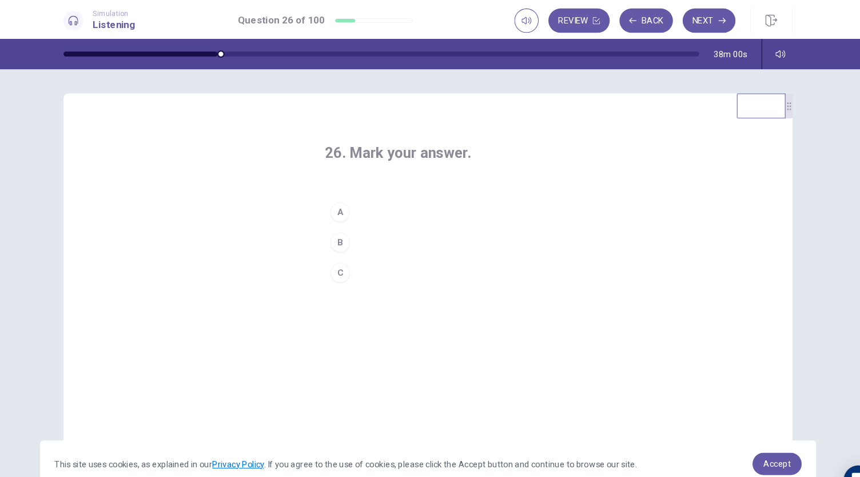
click at [392, 200] on button "A" at bounding box center [430, 199] width 194 height 29
click at [698, 18] on button "Next" at bounding box center [694, 19] width 50 height 23
click at [396, 201] on button "A" at bounding box center [430, 199] width 194 height 29
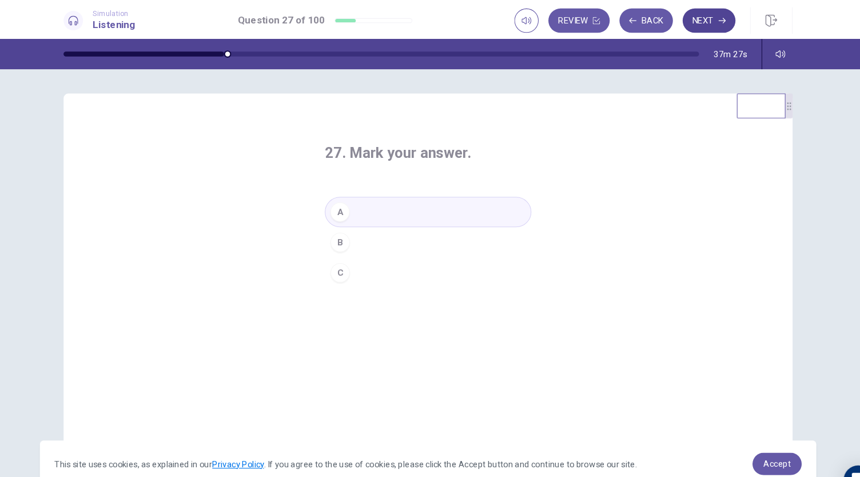
click at [687, 23] on button "Next" at bounding box center [694, 19] width 50 height 23
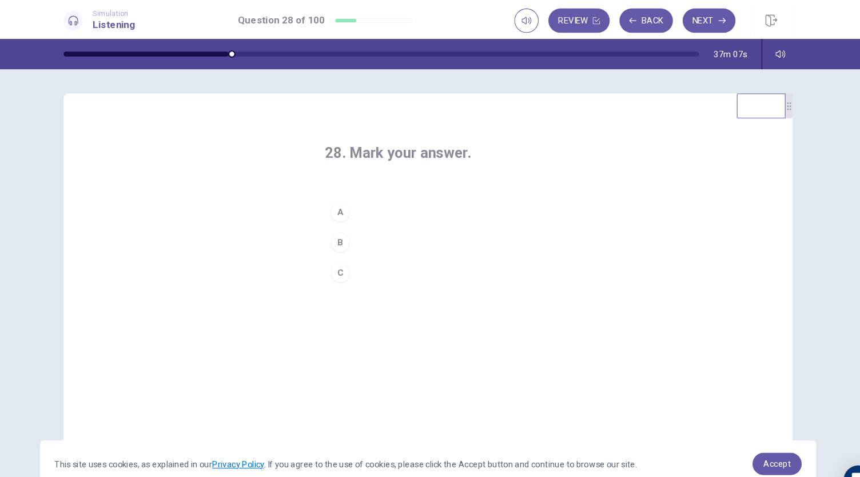
click at [348, 227] on div "B" at bounding box center [347, 228] width 18 height 18
click at [700, 24] on button "Next" at bounding box center [694, 19] width 50 height 23
click at [357, 258] on button "C" at bounding box center [430, 256] width 194 height 29
click at [686, 24] on button "Next" at bounding box center [694, 19] width 50 height 23
click at [339, 201] on div "A" at bounding box center [347, 199] width 18 height 18
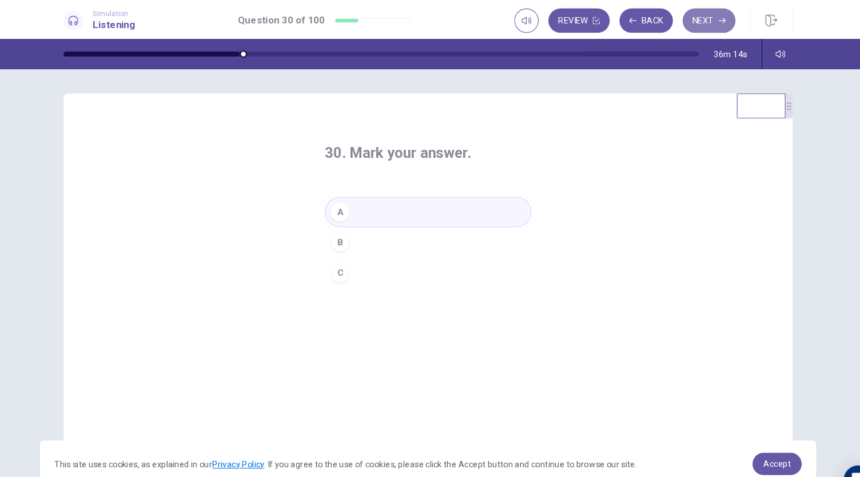
click at [692, 21] on button "Next" at bounding box center [694, 19] width 50 height 23
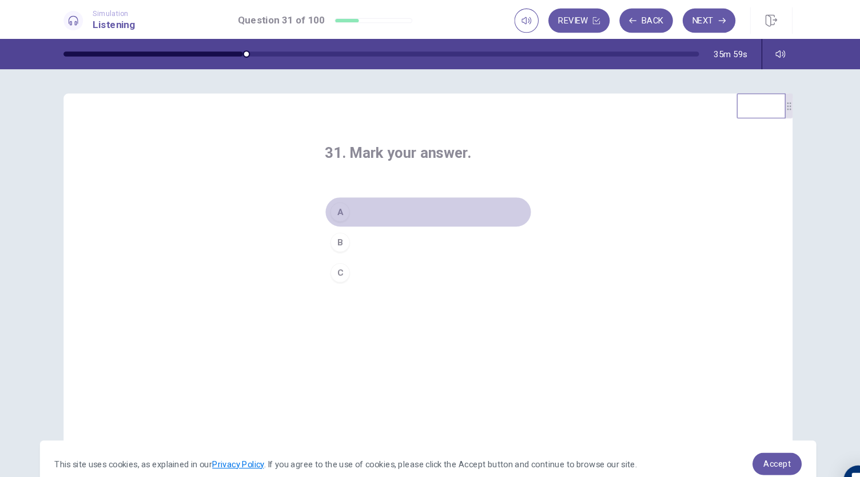
click at [364, 201] on button "A" at bounding box center [430, 199] width 194 height 29
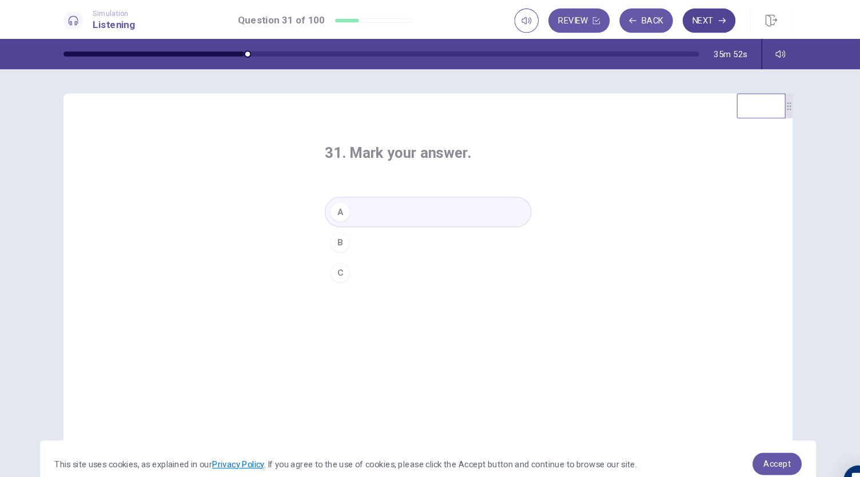
click at [700, 21] on button "Next" at bounding box center [694, 19] width 50 height 23
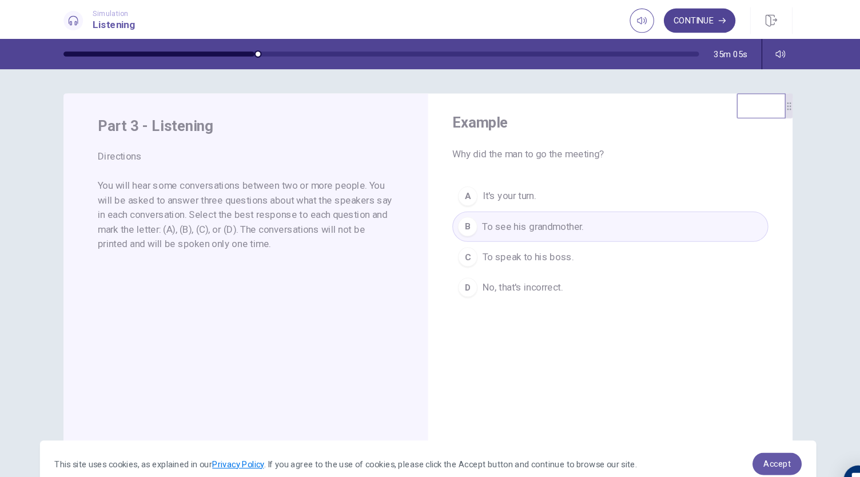
click at [682, 15] on button "Continue" at bounding box center [685, 19] width 67 height 23
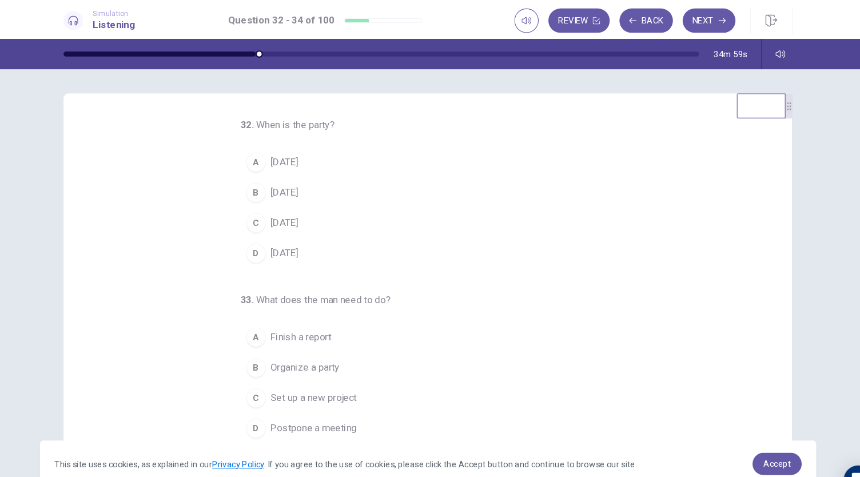
click at [308, 184] on span "This Friday" at bounding box center [295, 181] width 26 height 14
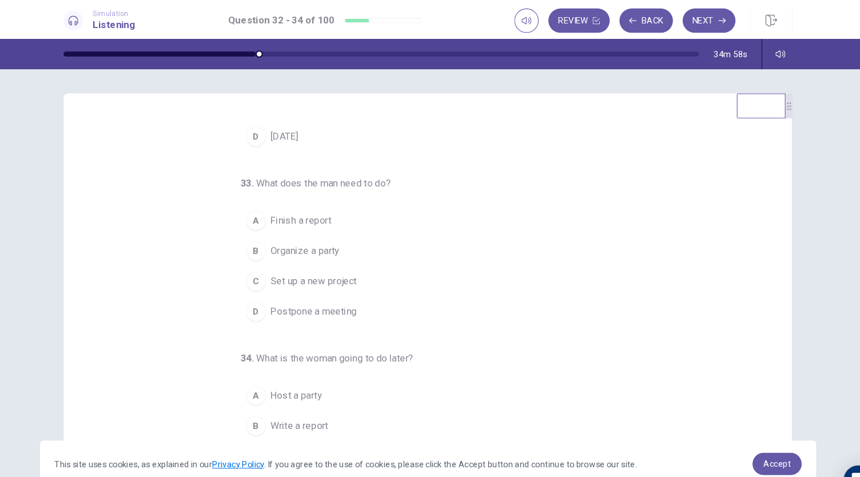
scroll to position [114, 0]
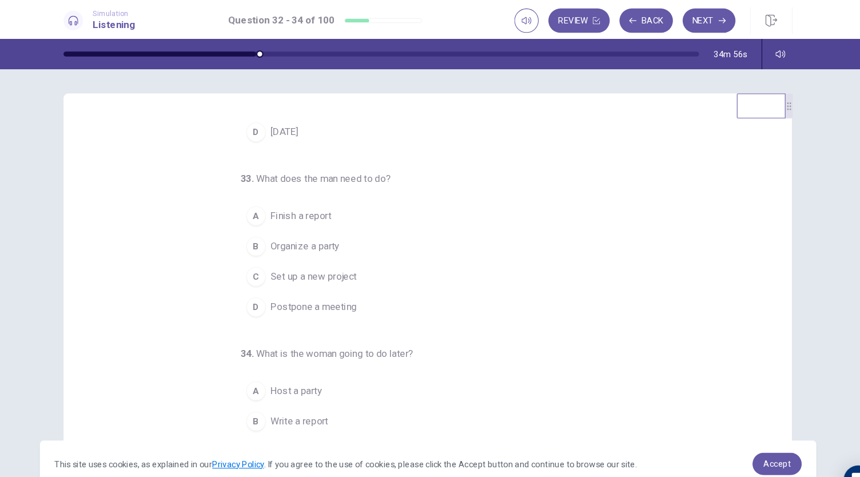
click at [339, 198] on button "A Finish a report" at bounding box center [423, 203] width 338 height 29
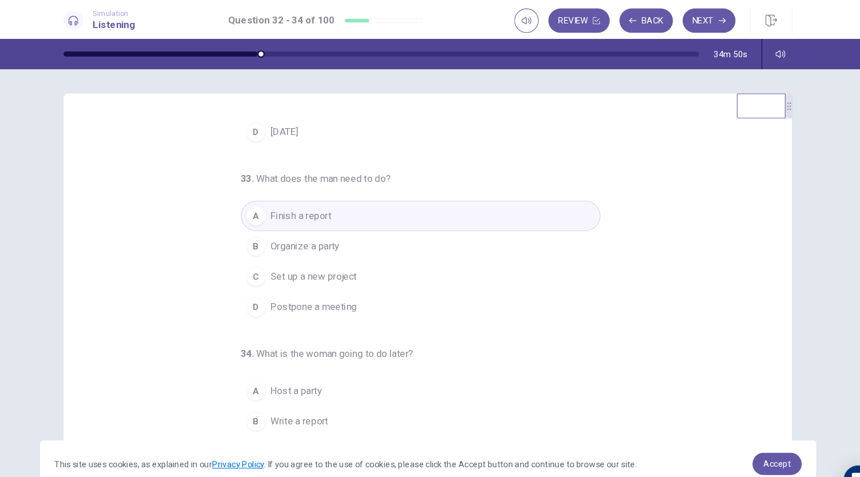
click at [329, 363] on button "A Host a party" at bounding box center [423, 367] width 338 height 29
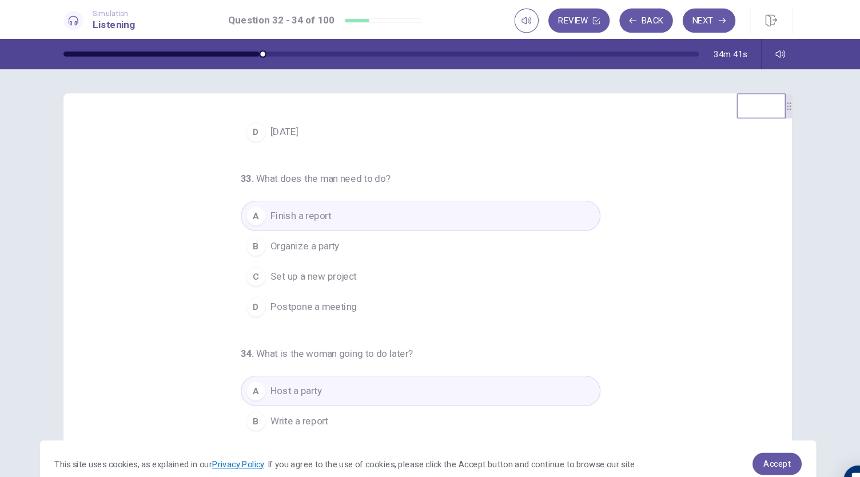
click at [322, 393] on span "Write a report" at bounding box center [309, 396] width 54 height 14
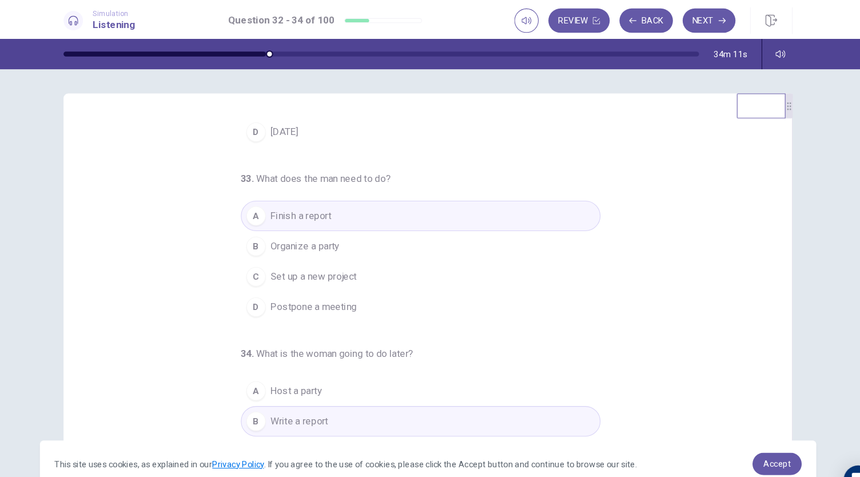
scroll to position [0, 0]
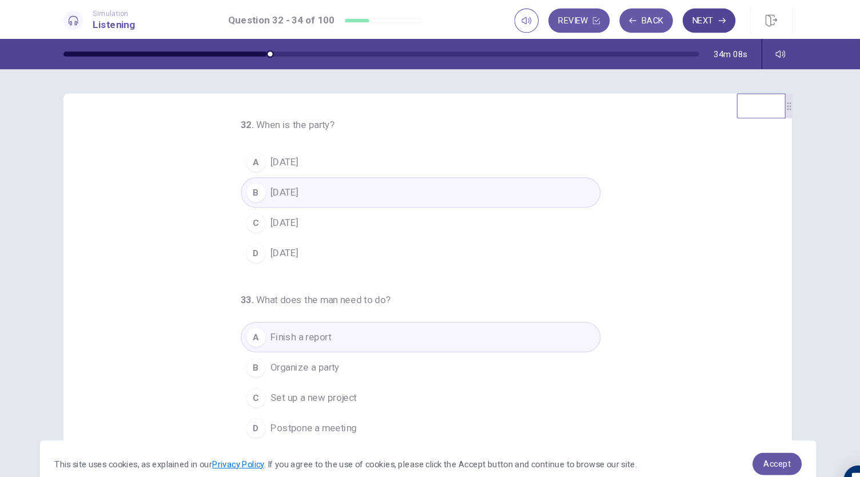
click at [699, 26] on button "Next" at bounding box center [694, 19] width 50 height 23
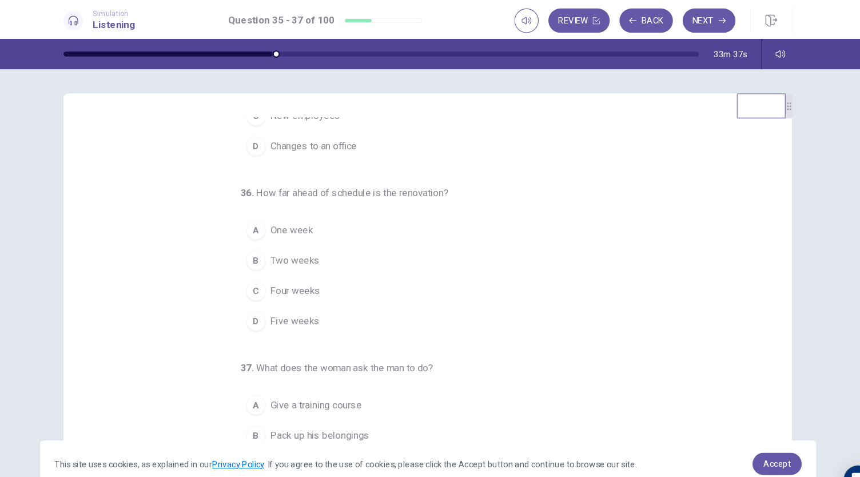
scroll to position [114, 0]
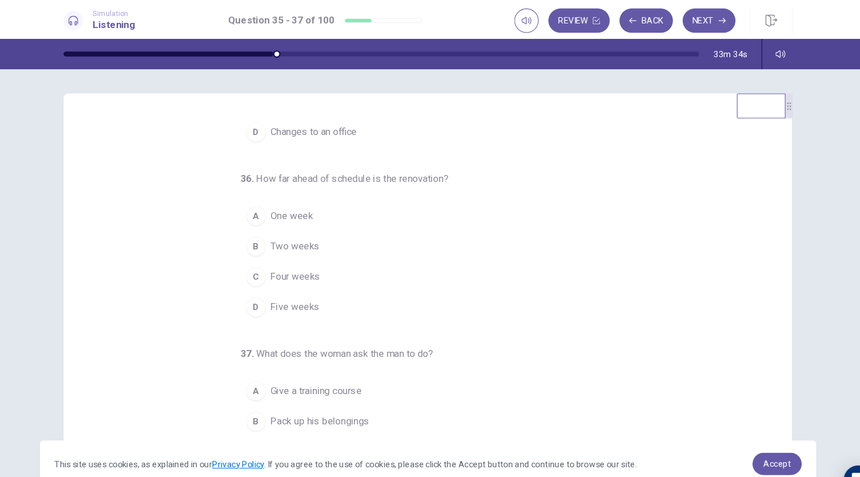
click at [336, 201] on button "A One week" at bounding box center [423, 203] width 338 height 29
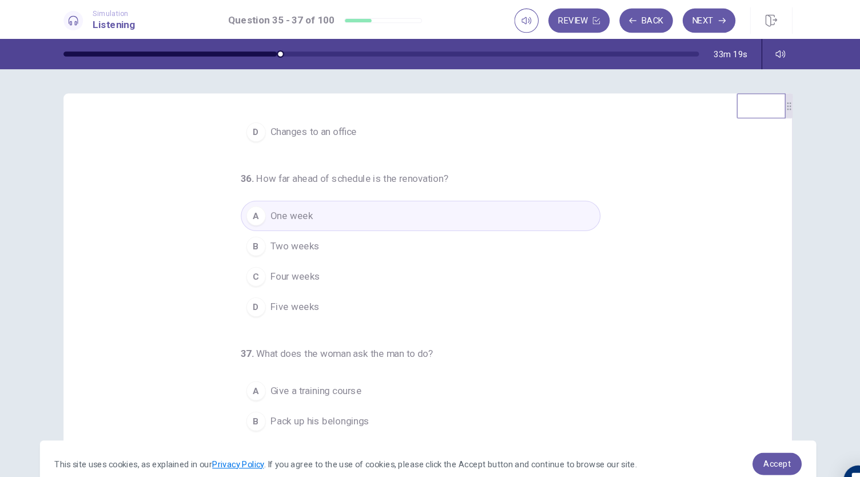
click at [348, 394] on span "Pack up his belongings" at bounding box center [328, 396] width 93 height 14
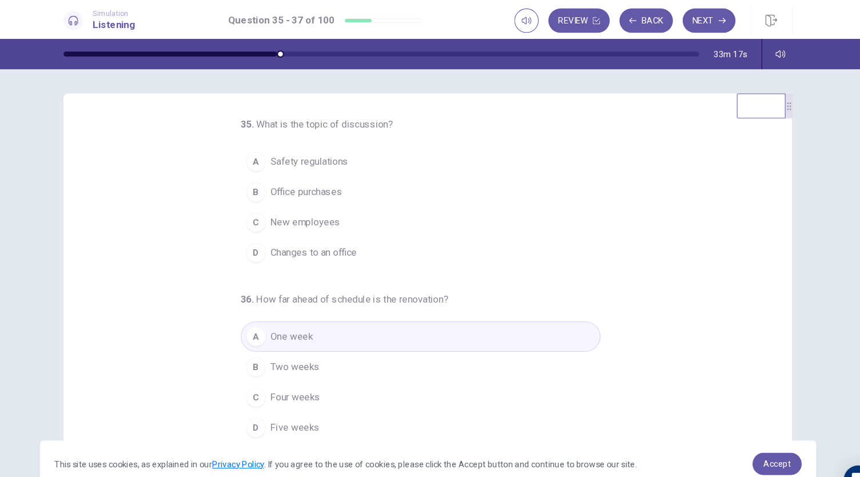
scroll to position [0, 0]
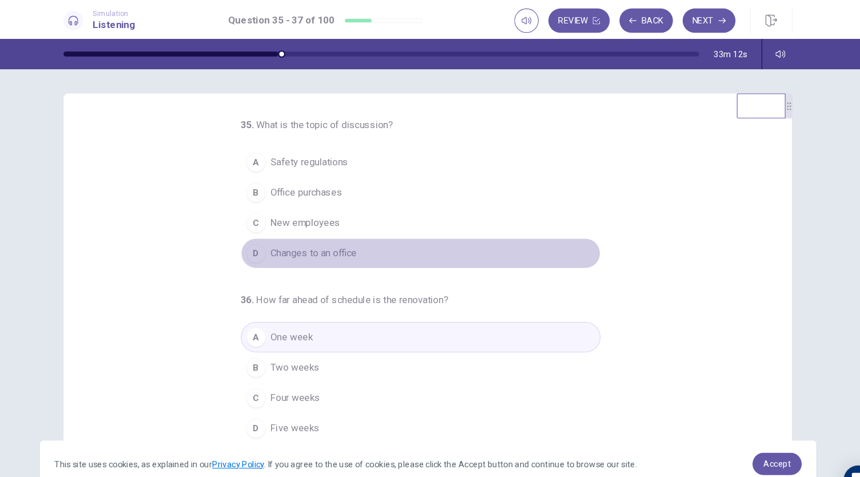
click at [336, 236] on span "Changes to an office" at bounding box center [322, 238] width 81 height 14
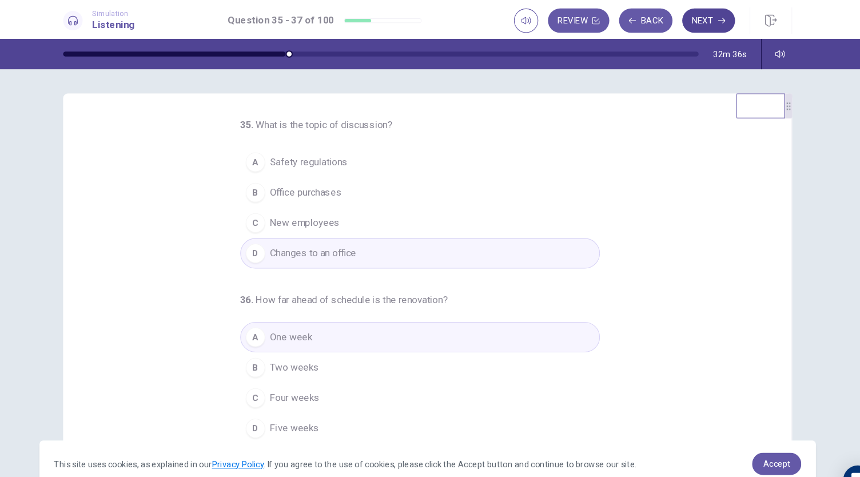
click at [694, 29] on button "Next" at bounding box center [694, 19] width 50 height 23
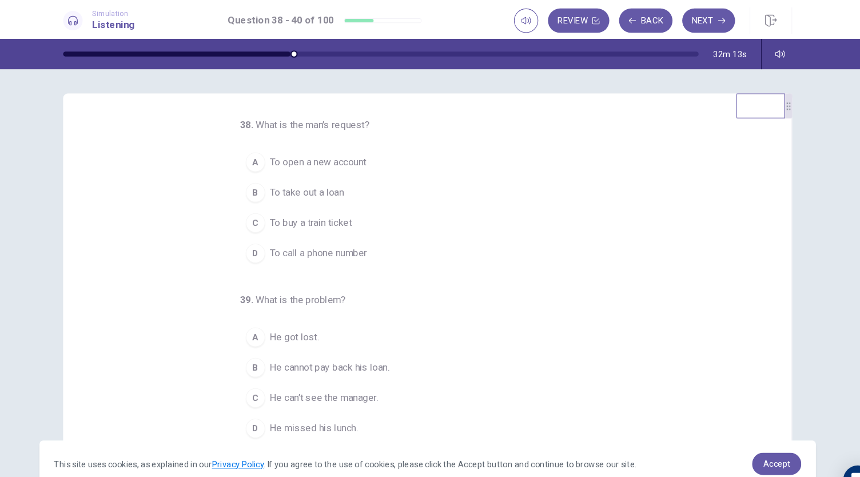
click at [340, 183] on span "To take out a loan" at bounding box center [317, 181] width 70 height 14
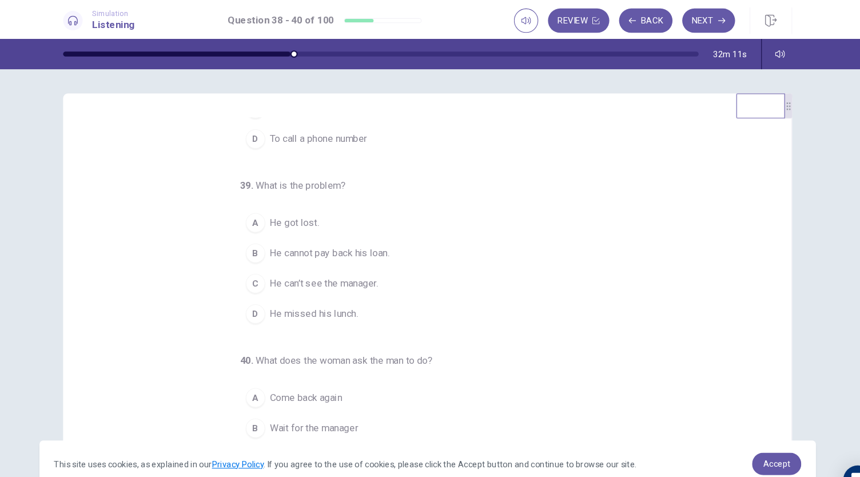
scroll to position [114, 0]
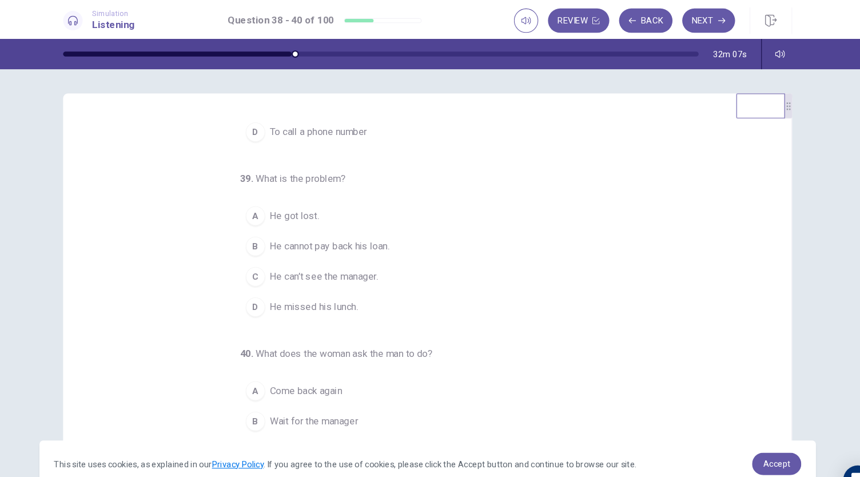
click at [348, 250] on button "C He can’t see the manager." at bounding box center [423, 260] width 338 height 29
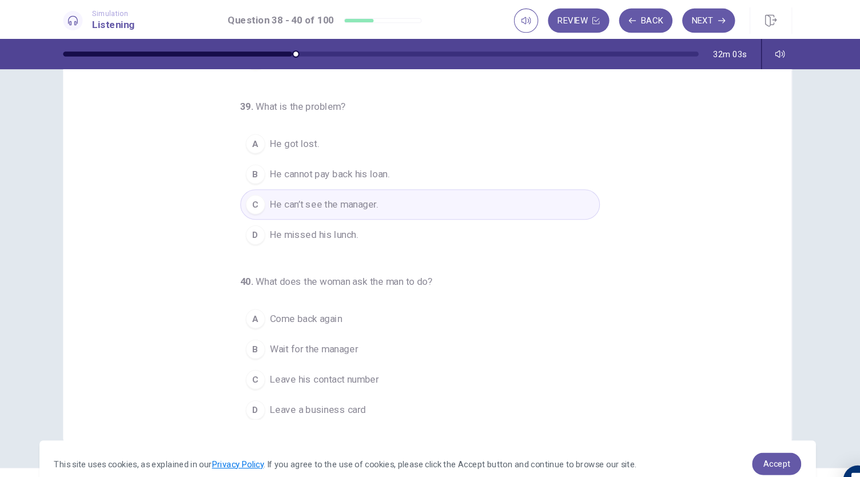
scroll to position [68, 0]
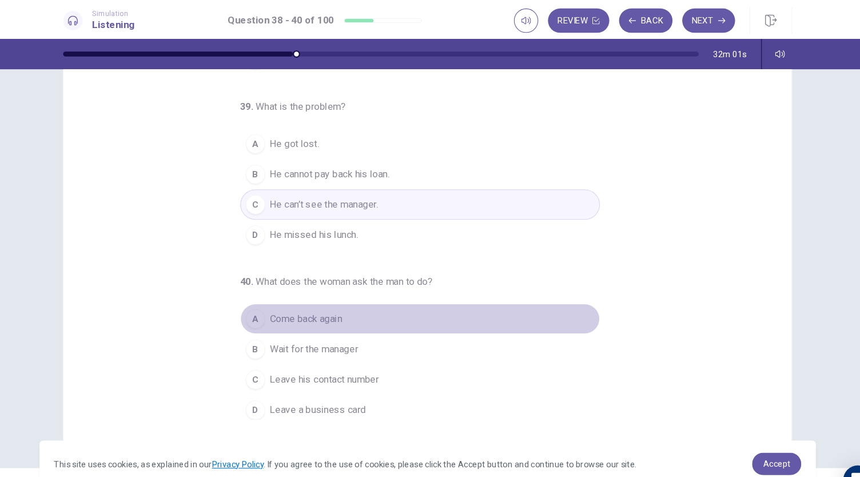
click at [336, 302] on span "Come back again" at bounding box center [316, 300] width 68 height 14
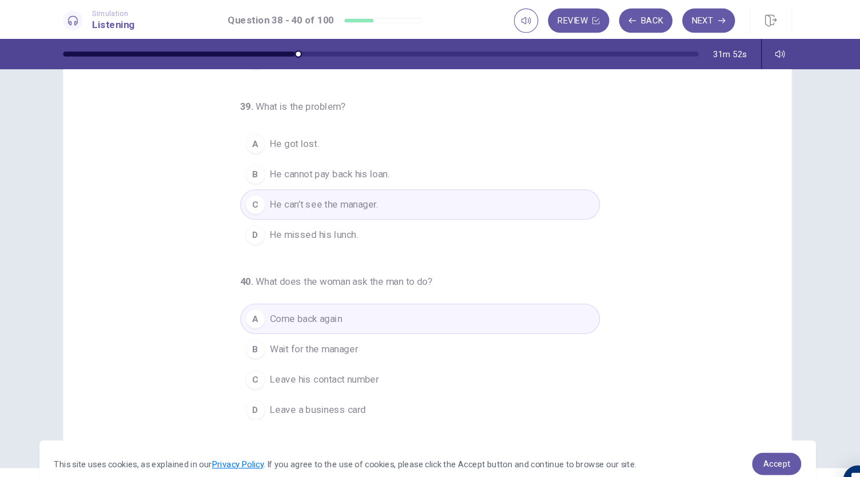
click at [376, 353] on span "Leave his contact number" at bounding box center [333, 357] width 102 height 14
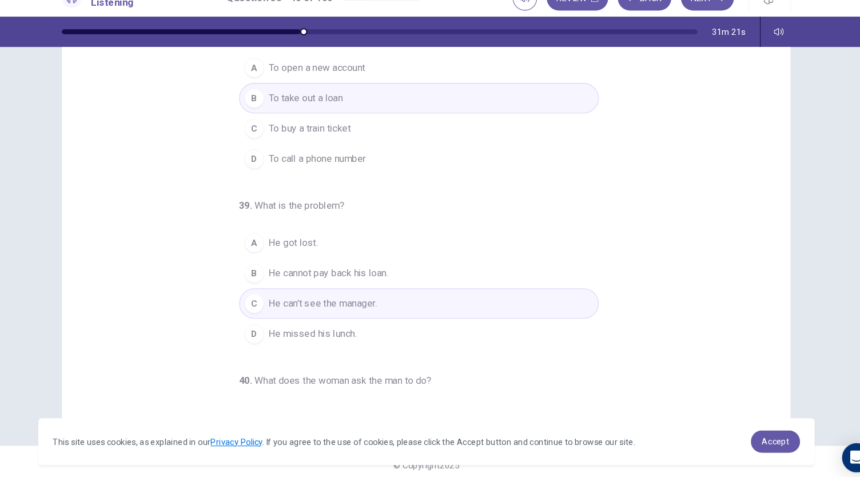
scroll to position [0, 0]
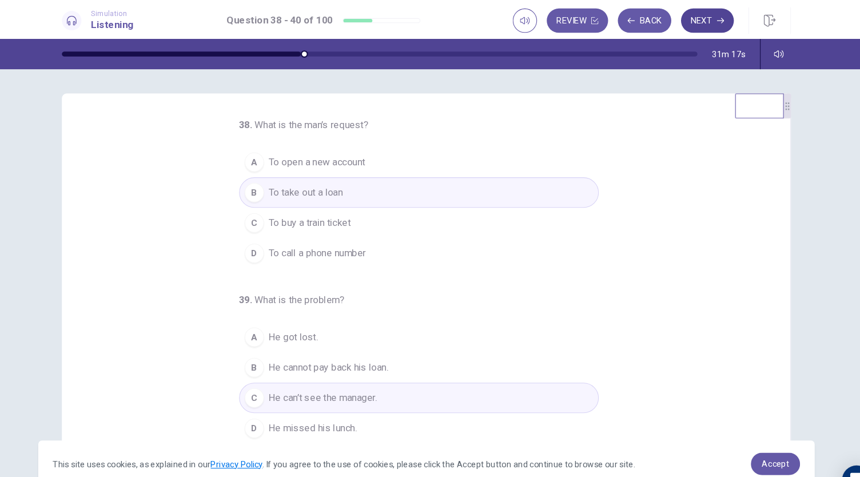
click at [694, 24] on button "Next" at bounding box center [694, 19] width 50 height 23
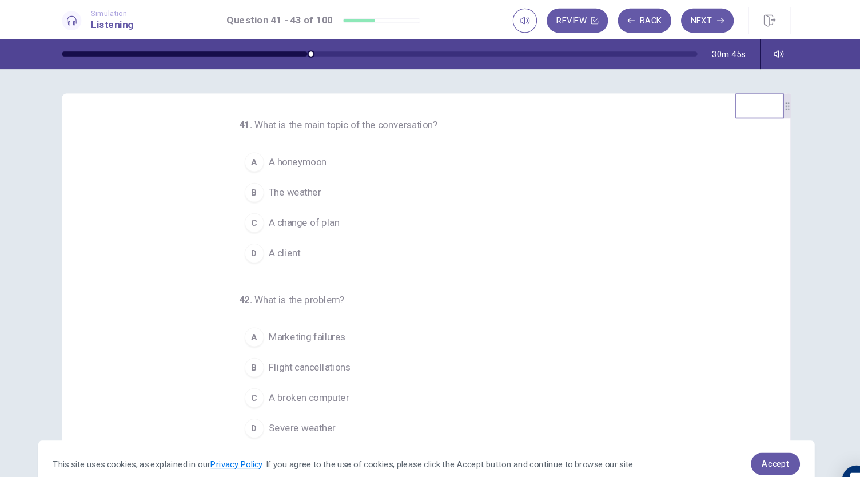
click at [337, 211] on span "A change of plan" at bounding box center [315, 210] width 66 height 14
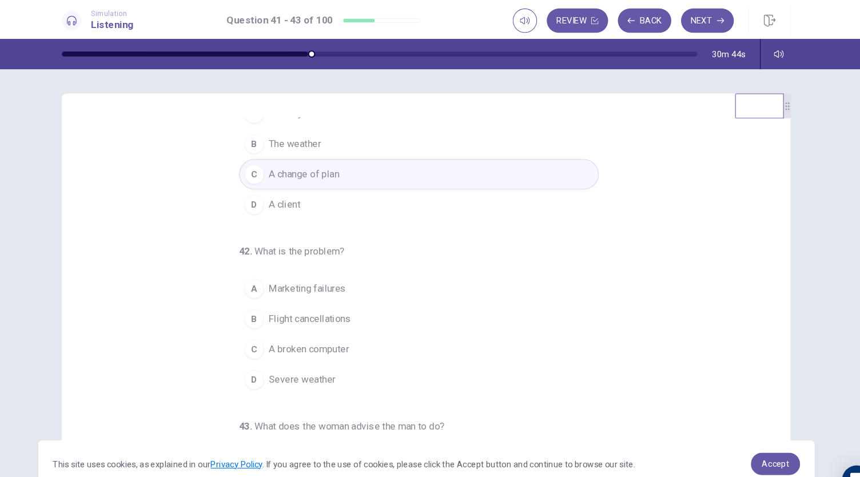
scroll to position [57, 0]
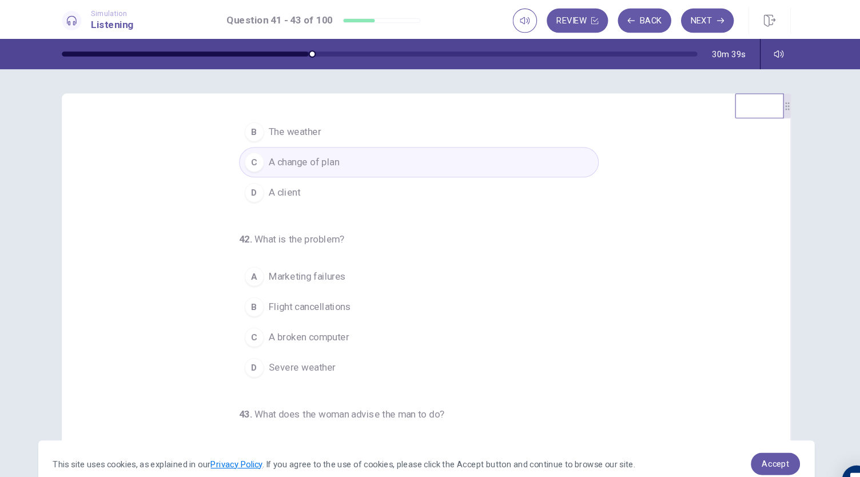
click at [333, 345] on span "Severe weather" at bounding box center [313, 346] width 63 height 14
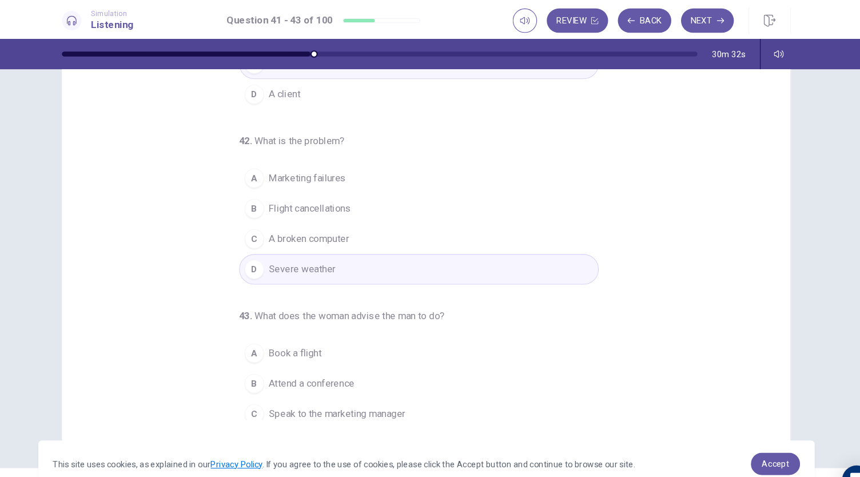
scroll to position [114, 0]
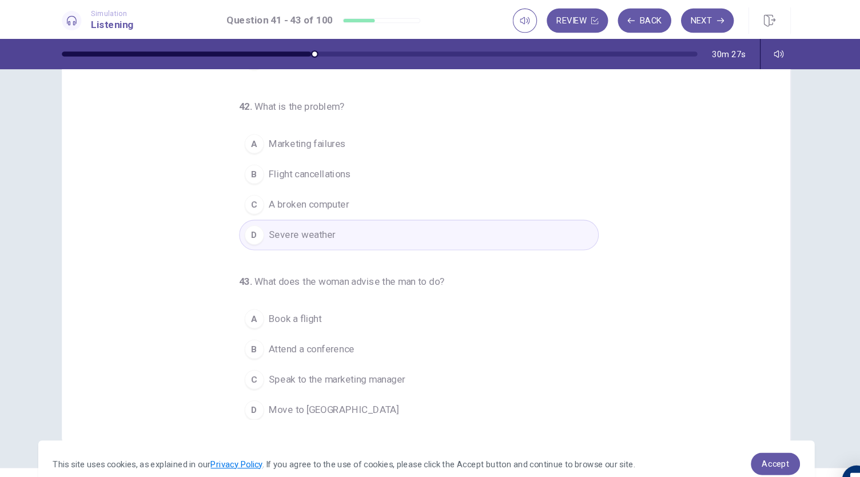
click at [377, 350] on span "Speak to the marketing manager" at bounding box center [346, 357] width 129 height 14
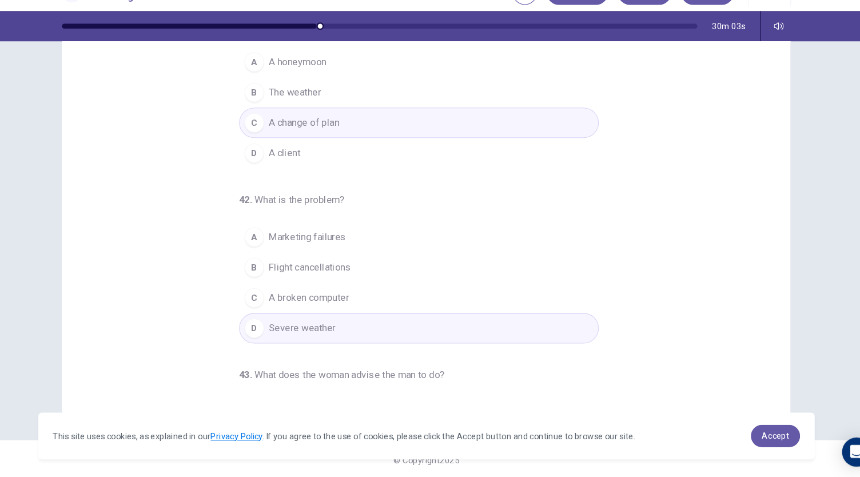
scroll to position [0, 0]
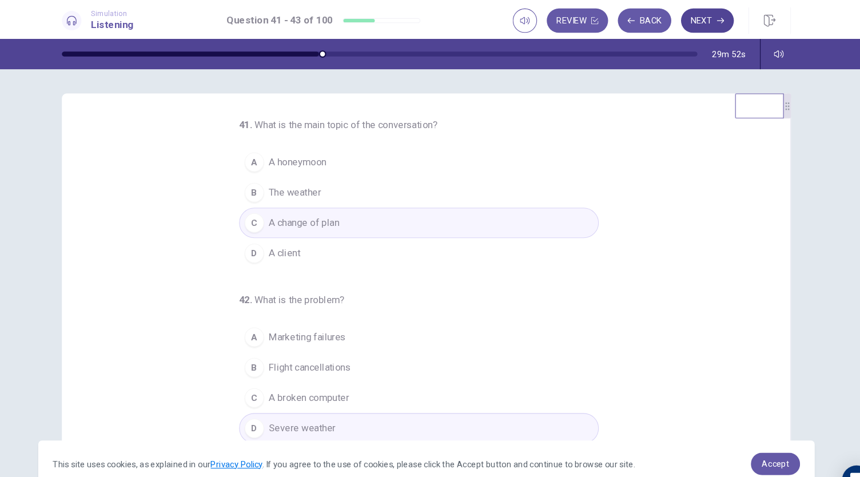
click at [693, 20] on button "Next" at bounding box center [694, 19] width 50 height 23
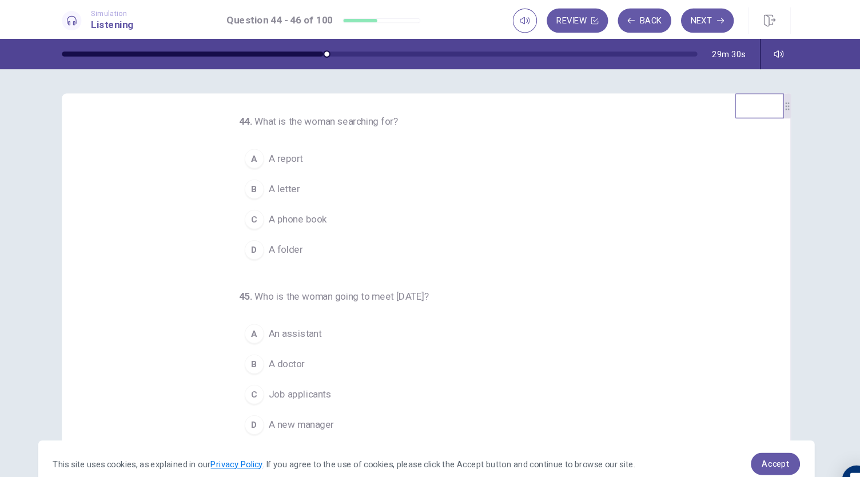
scroll to position [5, 0]
click at [289, 239] on button "D A folder" at bounding box center [423, 233] width 338 height 29
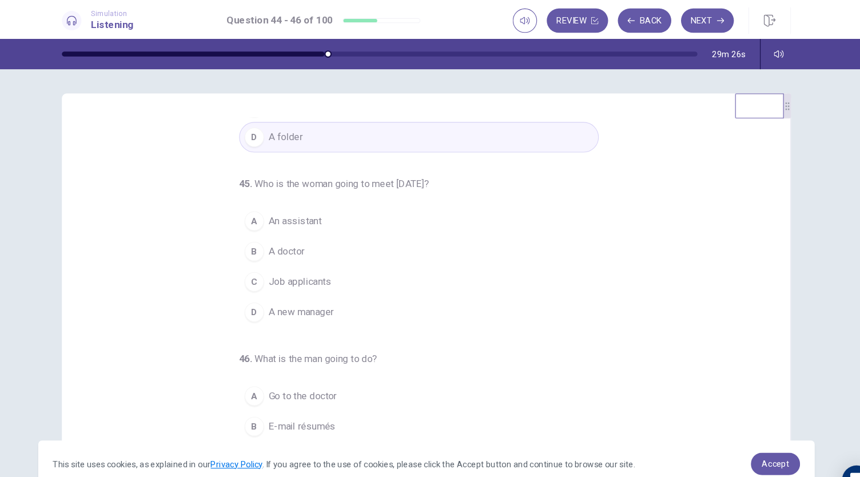
scroll to position [114, 0]
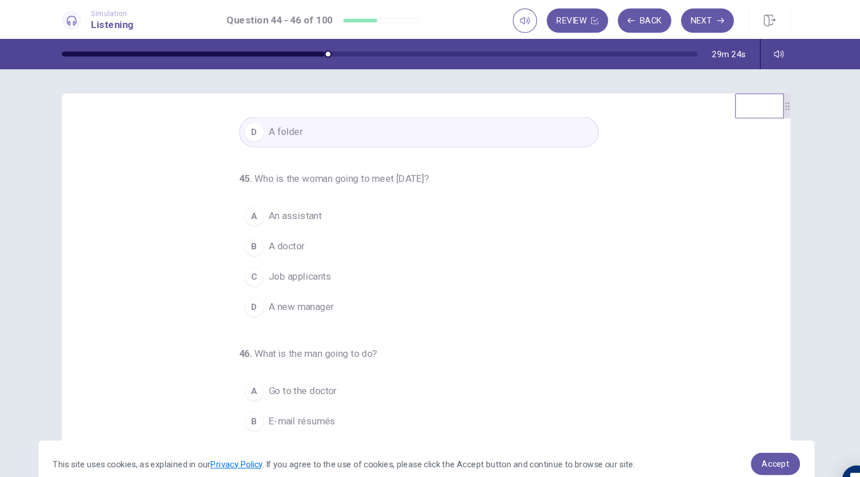
click at [338, 261] on button "C Job applicants" at bounding box center [423, 260] width 338 height 29
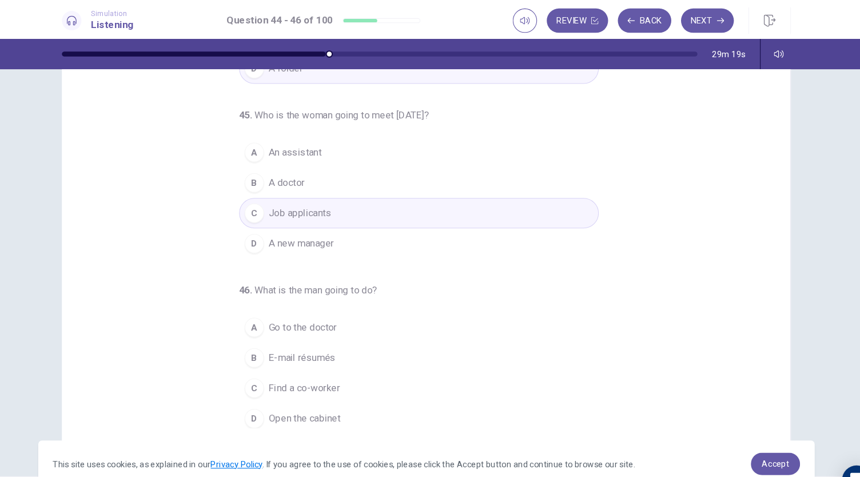
scroll to position [68, 0]
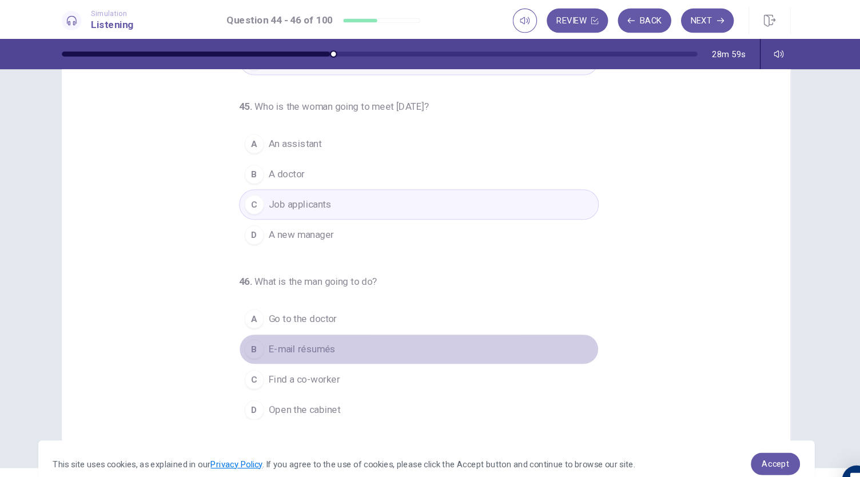
click at [336, 322] on span "E-mail résumés" at bounding box center [313, 328] width 63 height 14
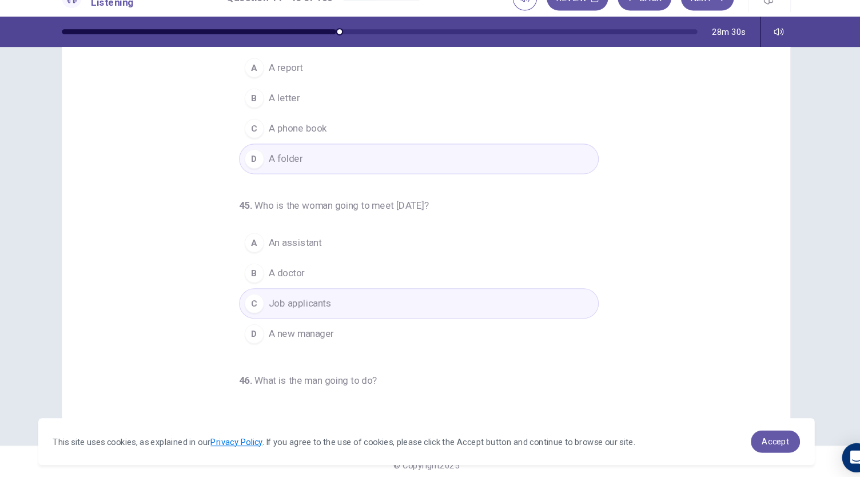
scroll to position [0, 0]
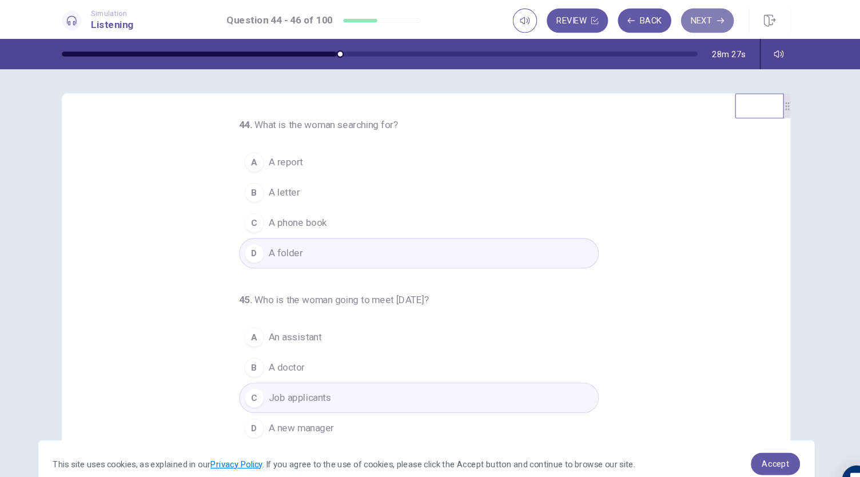
click at [692, 23] on button "Next" at bounding box center [694, 19] width 50 height 23
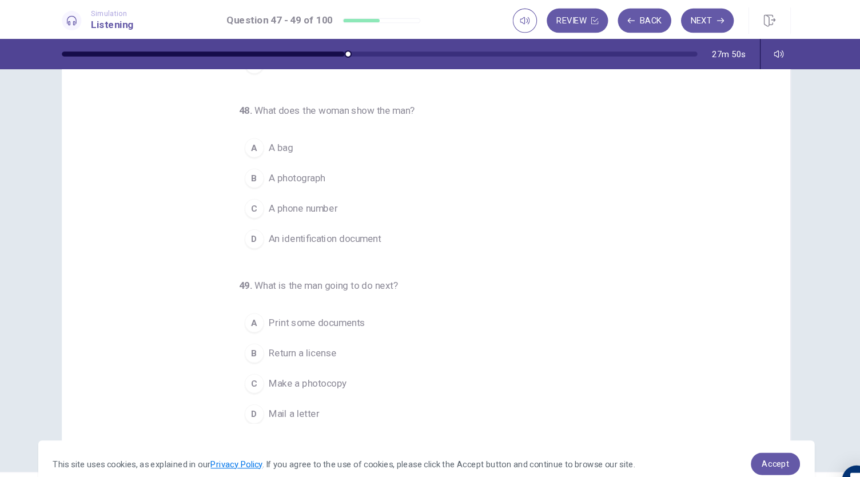
scroll to position [68, 0]
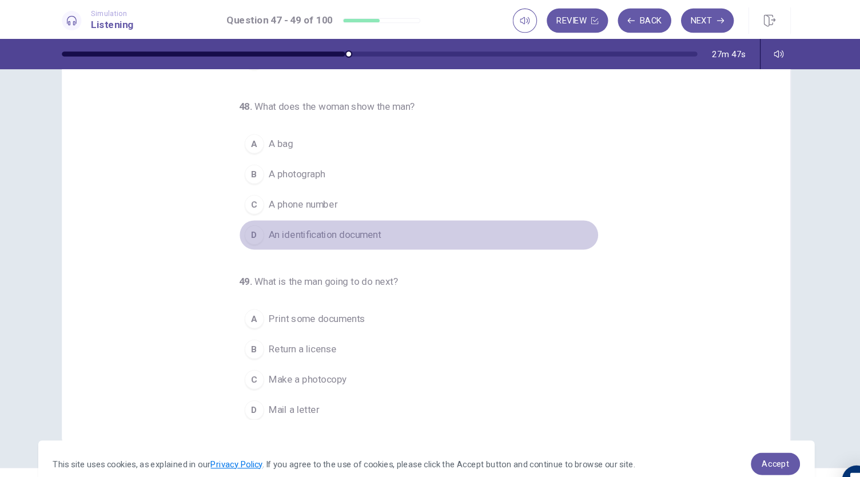
click at [388, 218] on button "D An identification document" at bounding box center [423, 220] width 338 height 29
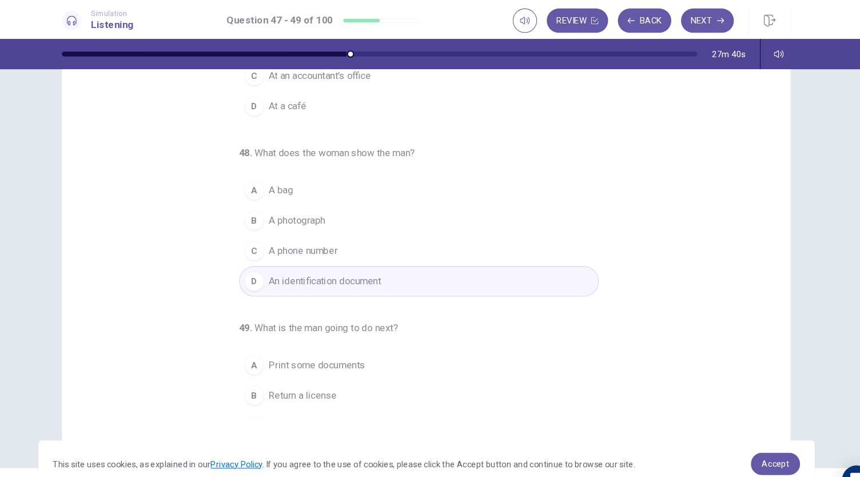
scroll to position [114, 0]
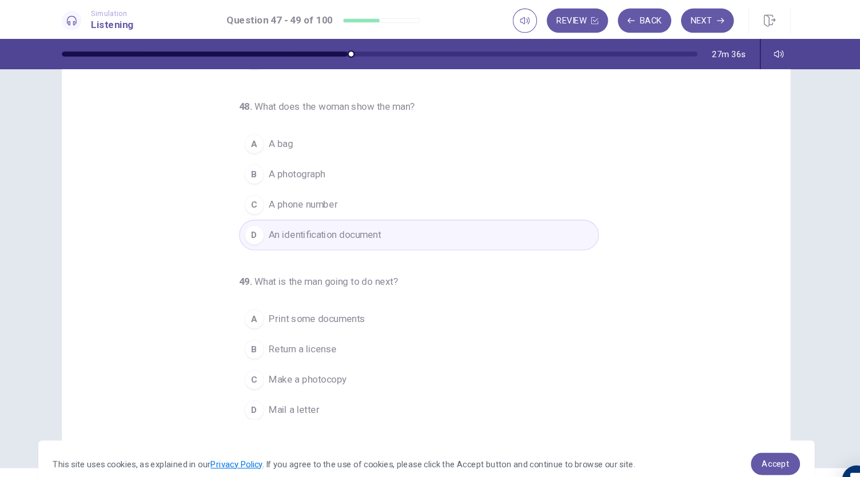
click at [321, 357] on span "Make a photocopy" at bounding box center [319, 357] width 74 height 14
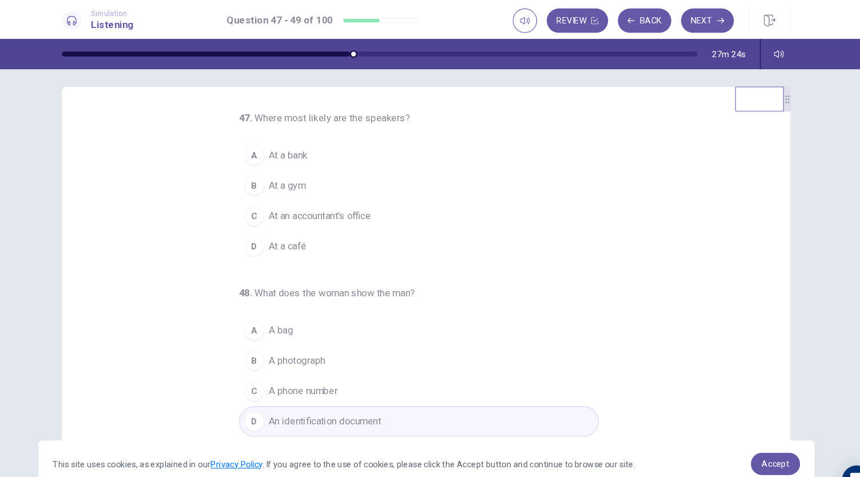
scroll to position [0, 0]
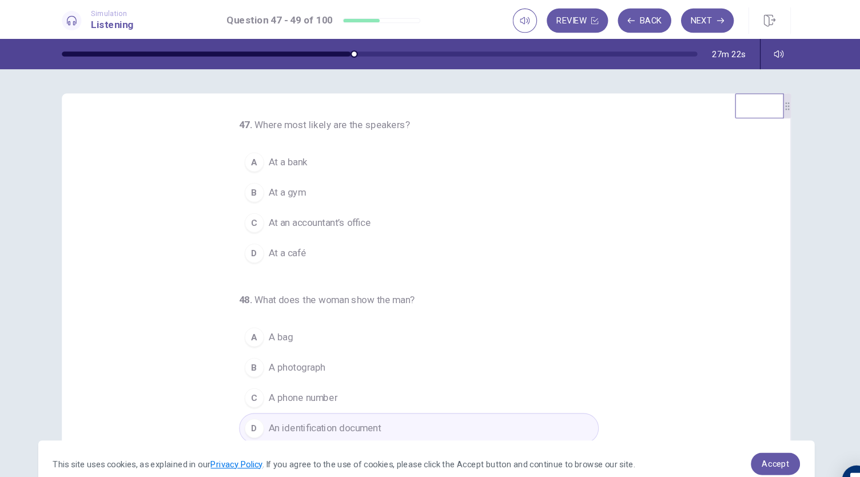
click at [328, 155] on button "A At a bank" at bounding box center [423, 152] width 338 height 29
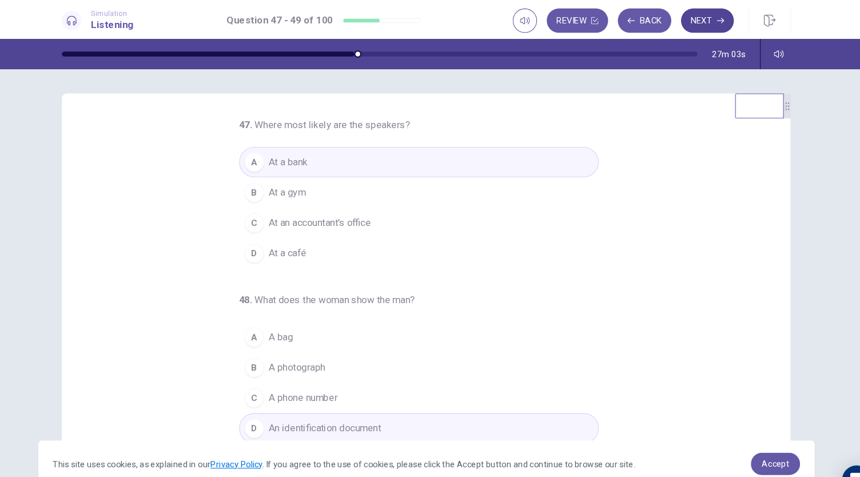
click at [691, 22] on button "Next" at bounding box center [694, 19] width 50 height 23
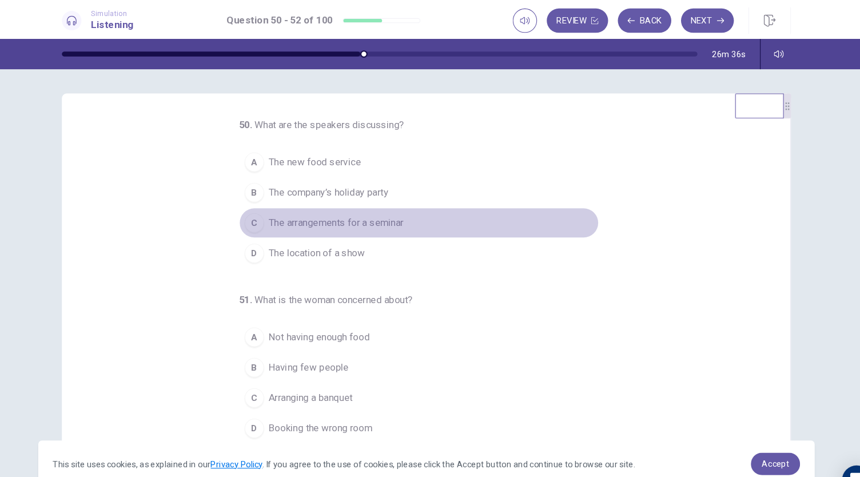
click at [388, 210] on span "The arrangements for a seminar" at bounding box center [345, 210] width 127 height 14
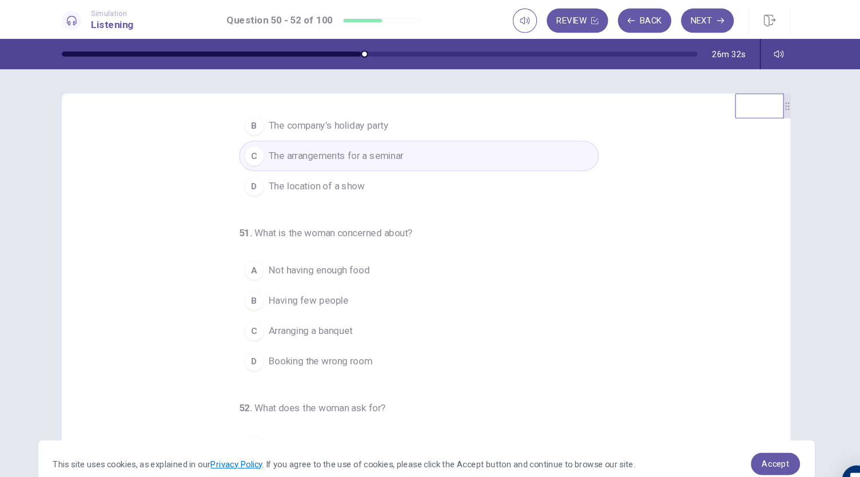
scroll to position [66, 0]
click at [352, 257] on button "A Not having enough food" at bounding box center [423, 251] width 338 height 29
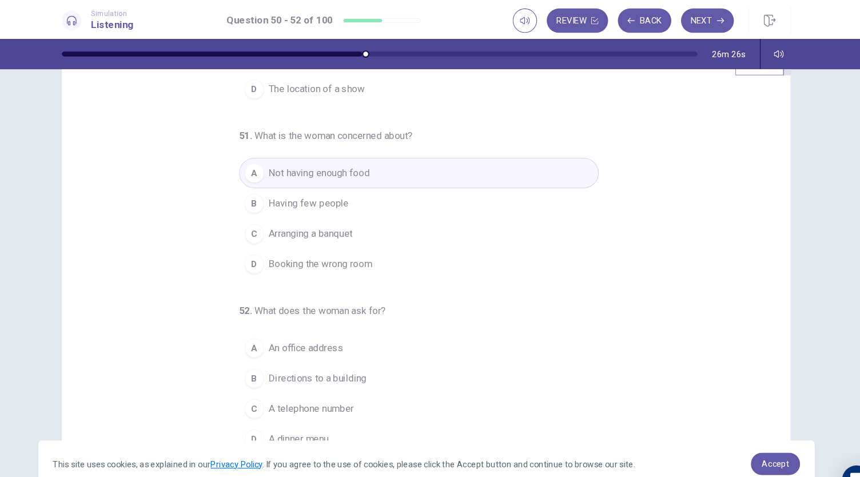
scroll to position [68, 0]
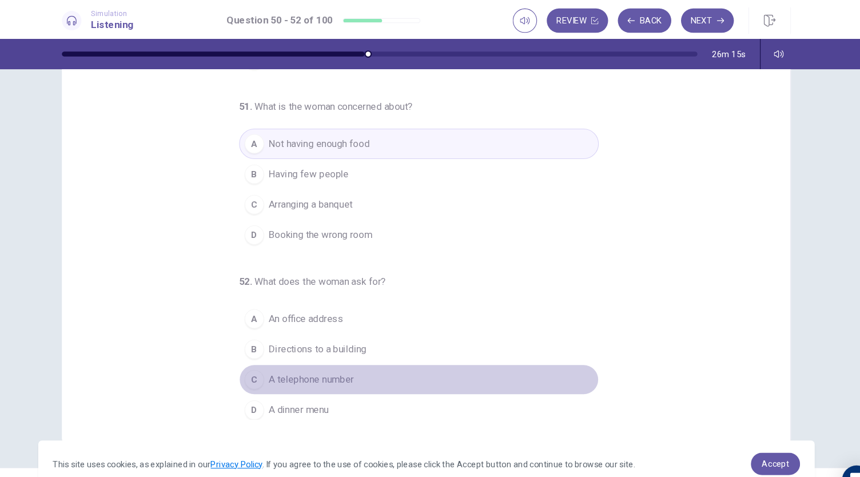
click at [333, 354] on span "A telephone number" at bounding box center [322, 357] width 80 height 14
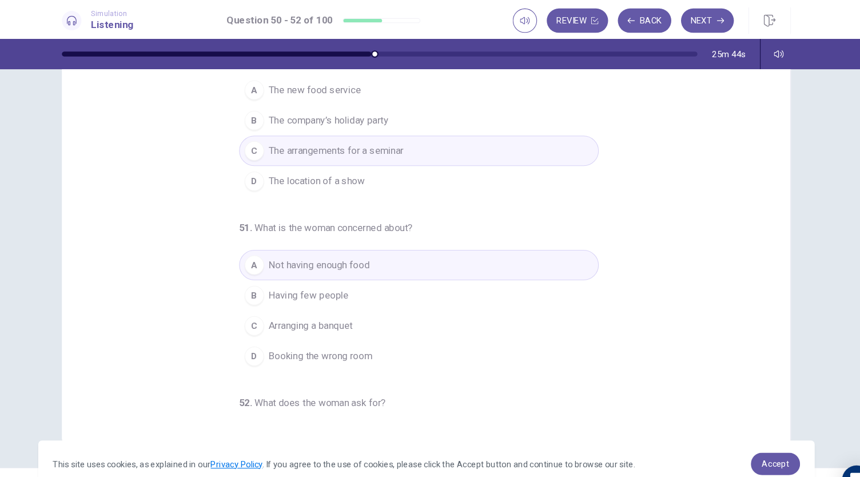
scroll to position [0, 0]
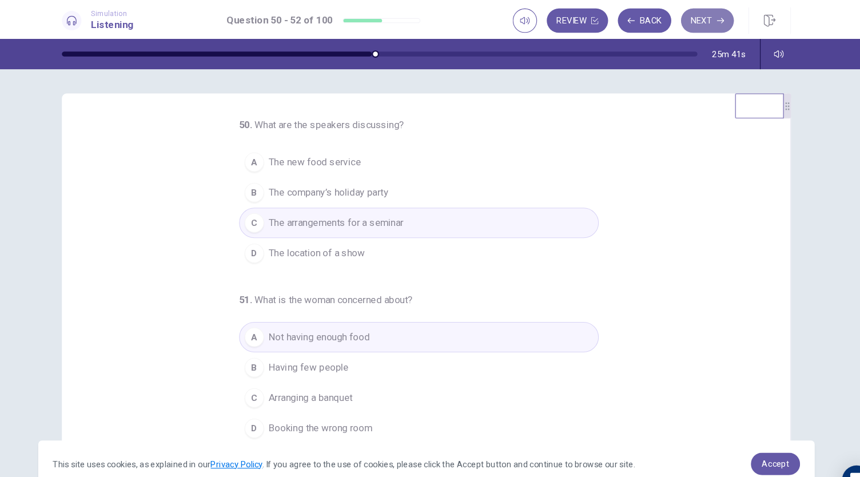
click at [704, 14] on button "Next" at bounding box center [694, 19] width 50 height 23
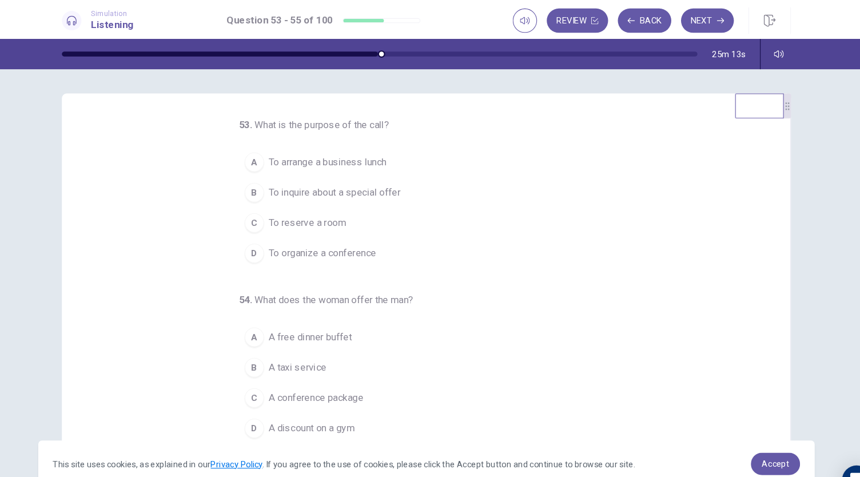
click at [344, 204] on span "To reserve a room" at bounding box center [318, 210] width 73 height 14
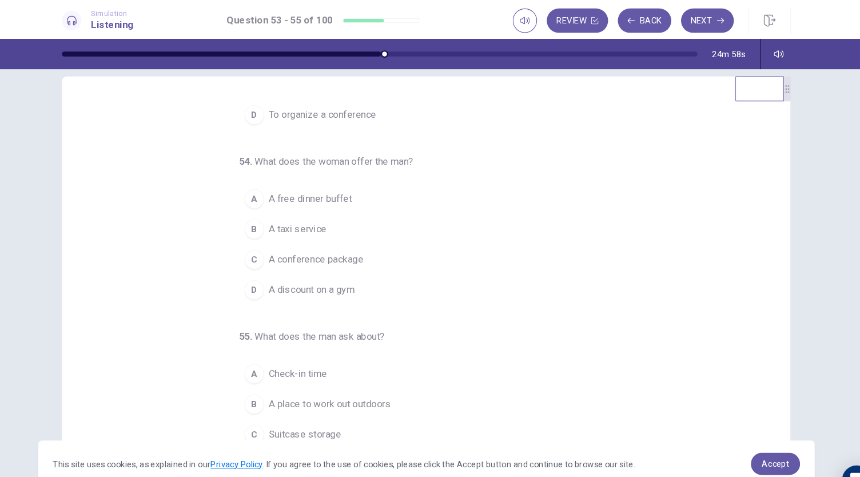
scroll to position [21, 0]
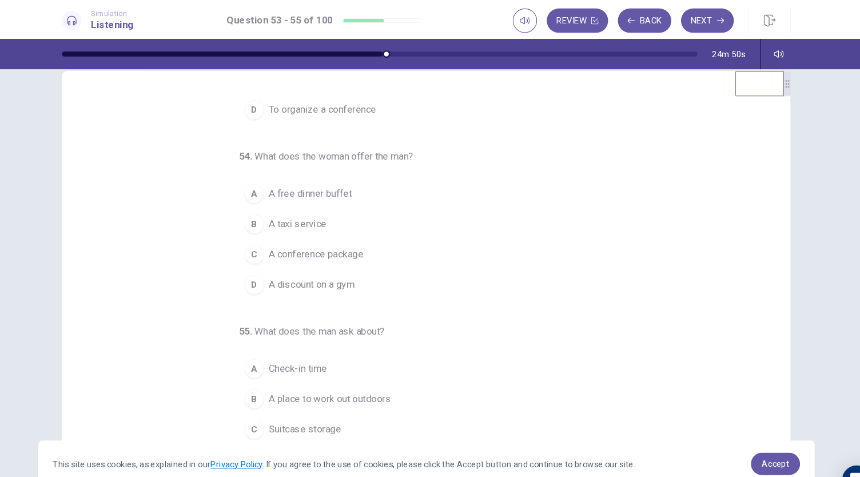
click at [354, 238] on span "A conference package" at bounding box center [326, 239] width 89 height 14
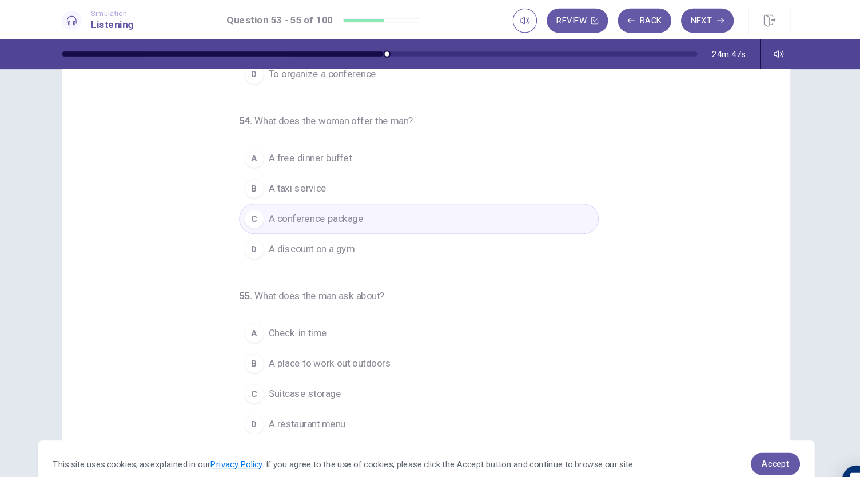
scroll to position [68, 0]
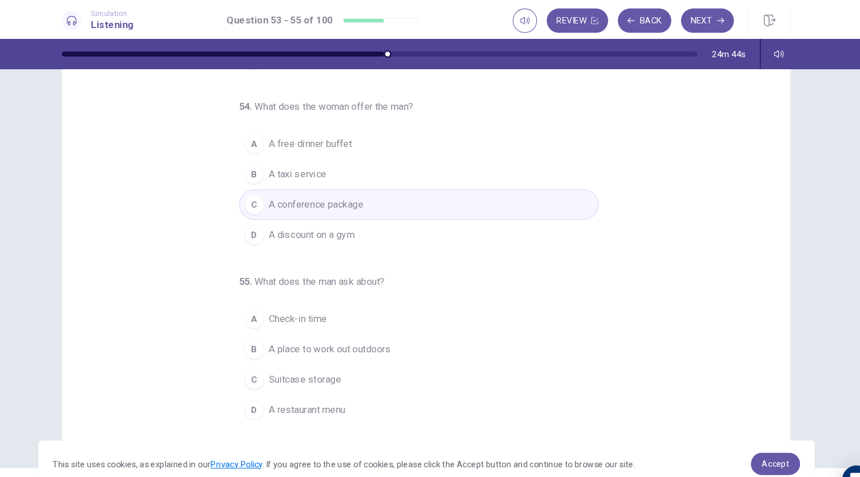
click at [357, 325] on span "A place to work out outdoors" at bounding box center [339, 328] width 115 height 14
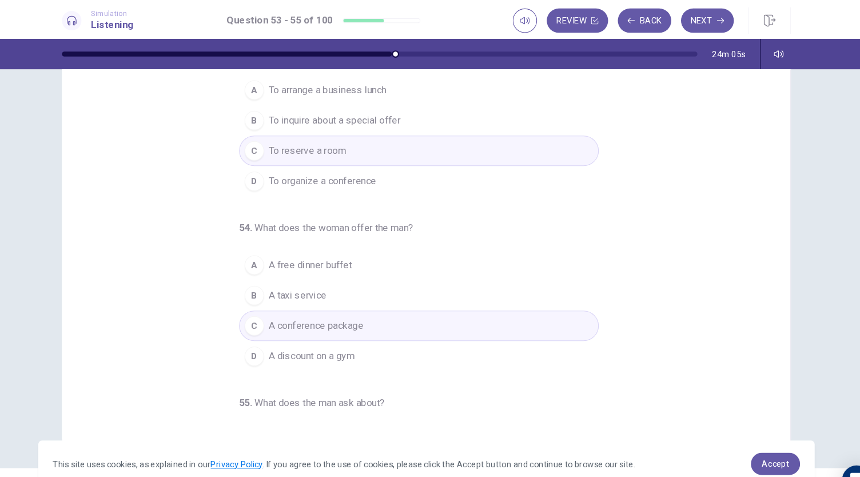
scroll to position [0, 0]
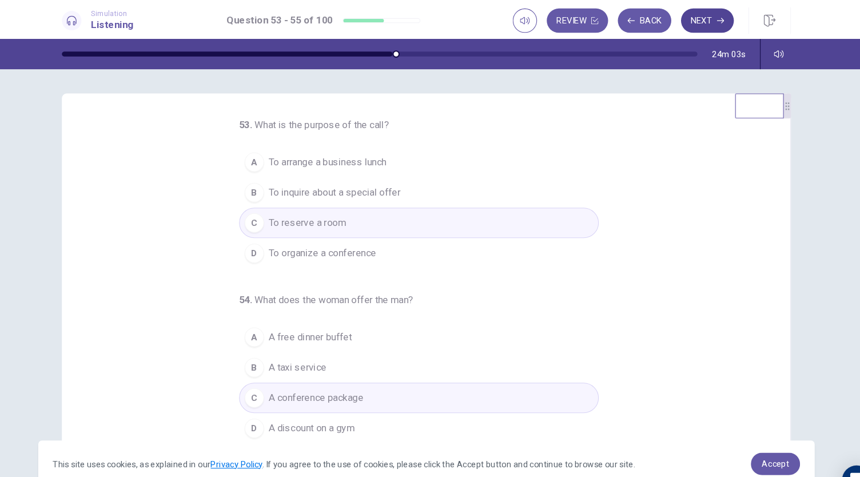
click at [691, 18] on button "Next" at bounding box center [694, 19] width 50 height 23
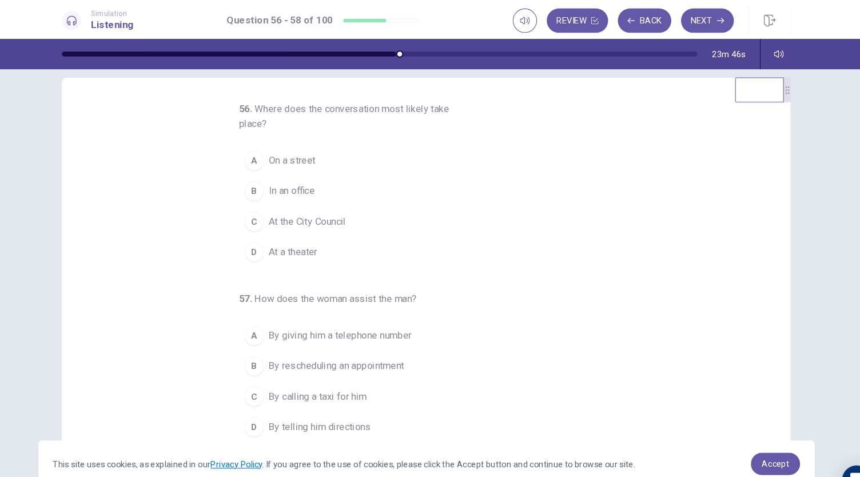
scroll to position [13, 0]
click at [334, 154] on button "A On a street" at bounding box center [423, 153] width 338 height 29
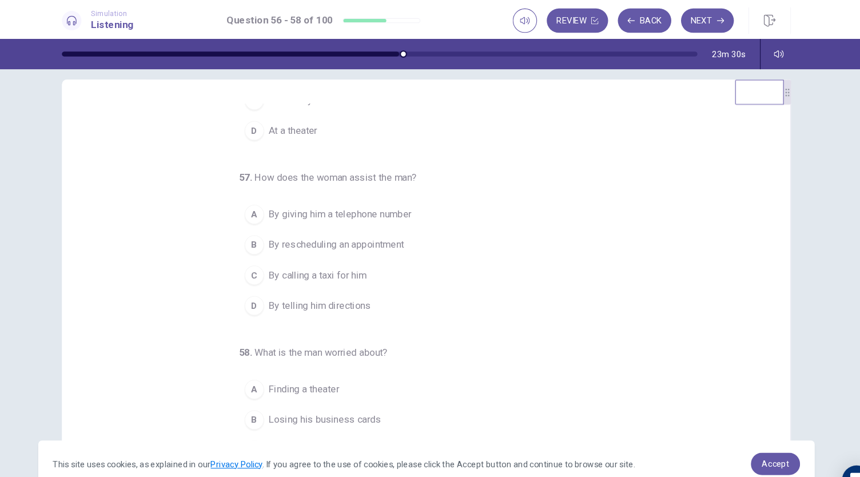
scroll to position [117, 0]
click at [356, 284] on span "By telling him directions" at bounding box center [330, 287] width 96 height 14
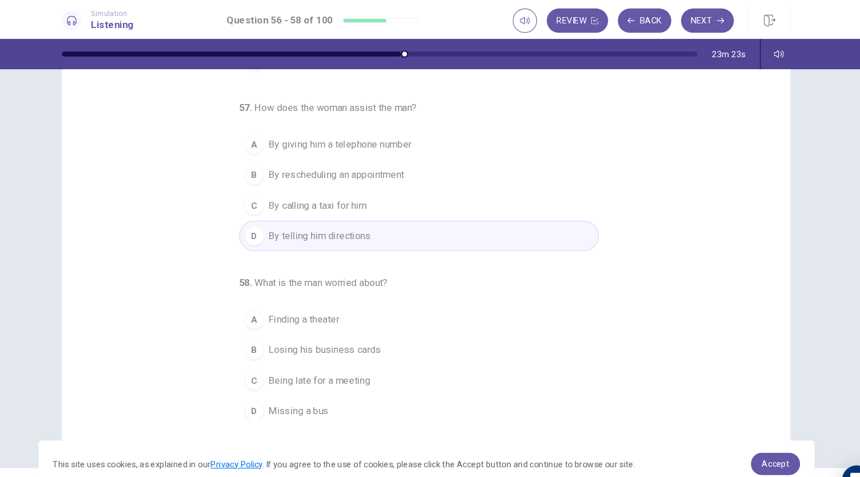
scroll to position [128, 0]
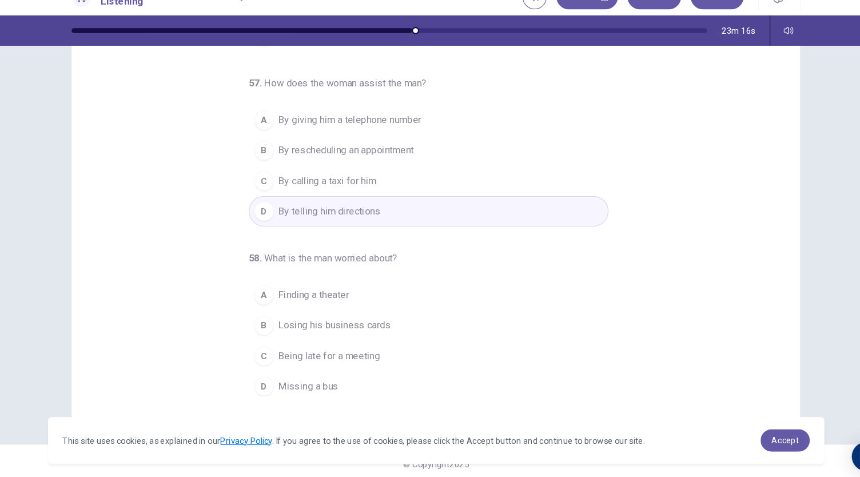
click at [383, 350] on button "C Being late for a meeting" at bounding box center [423, 356] width 338 height 29
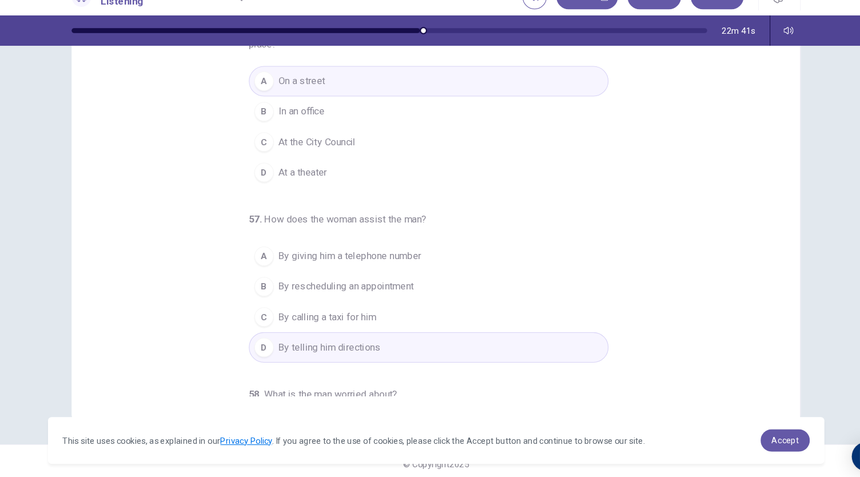
scroll to position [0, 0]
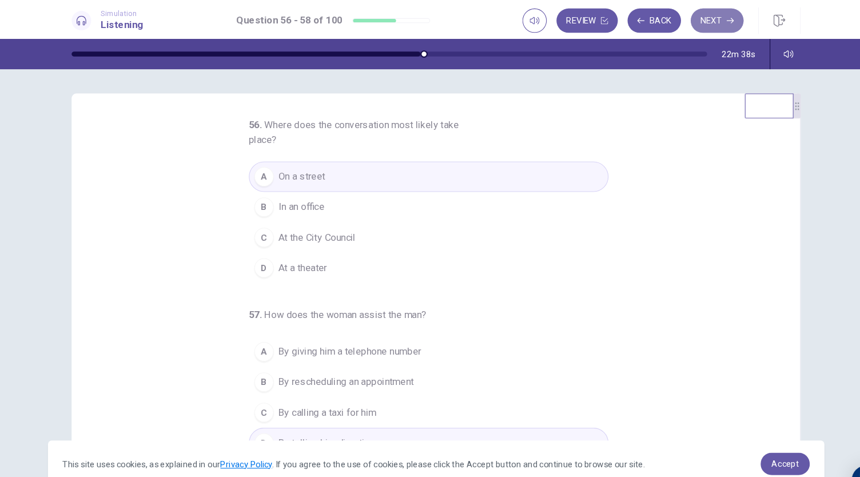
click at [690, 25] on button "Next" at bounding box center [694, 19] width 50 height 23
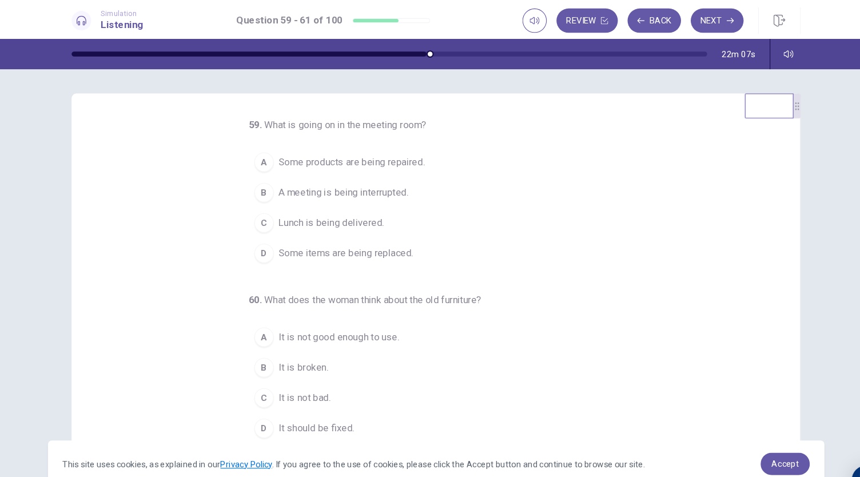
click at [372, 239] on span "Some items are being replaced." at bounding box center [345, 238] width 127 height 14
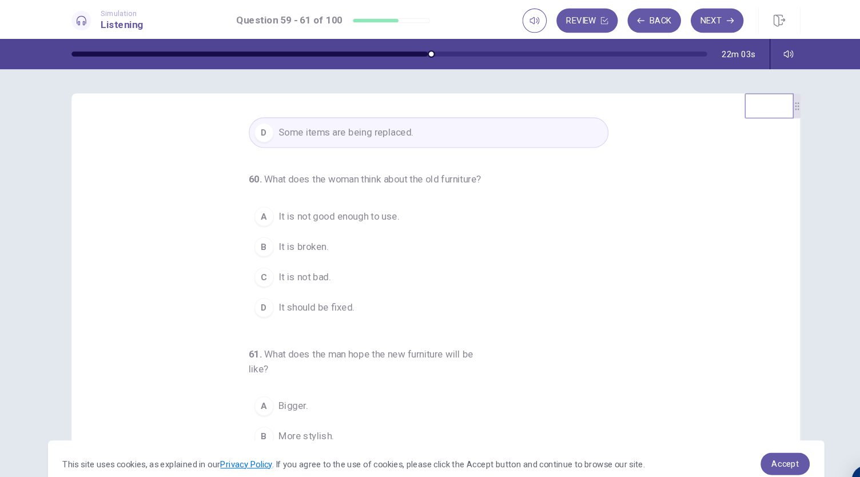
scroll to position [117, 0]
click at [326, 262] on button "C It is not bad." at bounding box center [423, 257] width 338 height 29
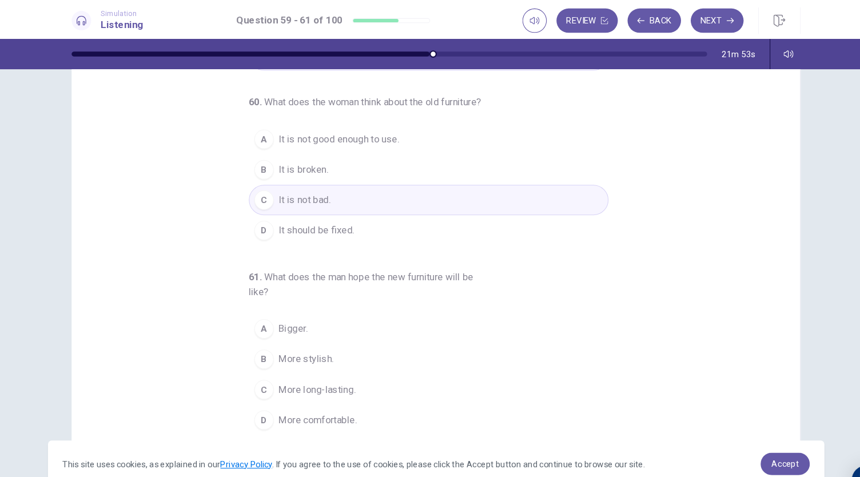
scroll to position [68, 0]
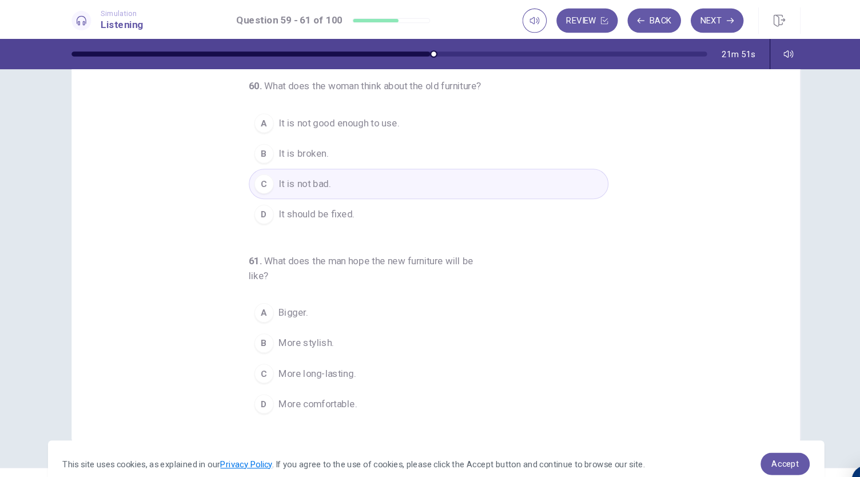
click at [339, 378] on span "More comfortable." at bounding box center [319, 380] width 74 height 14
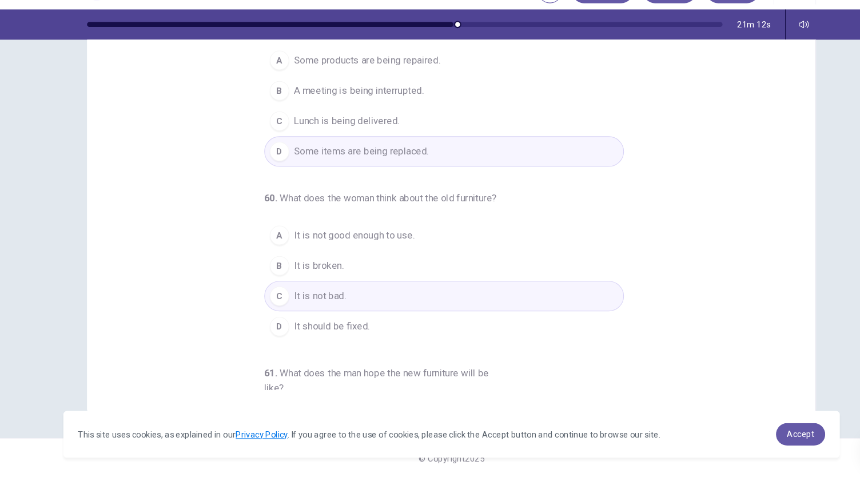
scroll to position [0, 0]
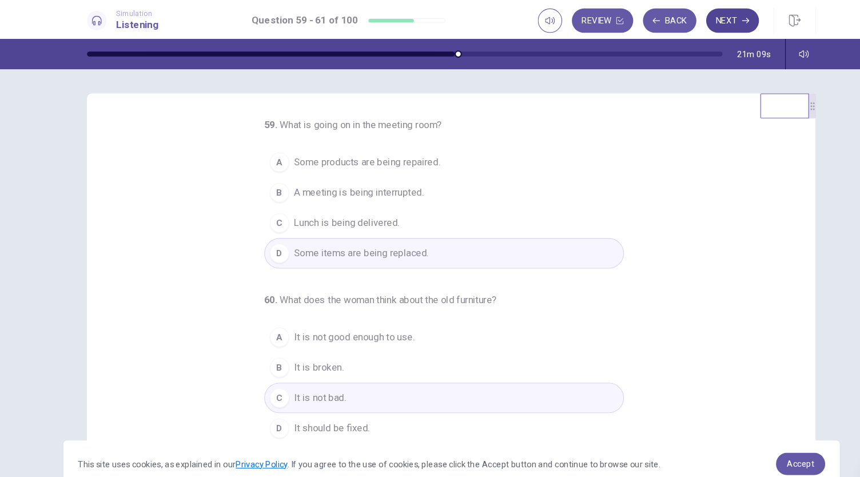
click at [698, 26] on button "Next" at bounding box center [694, 19] width 50 height 23
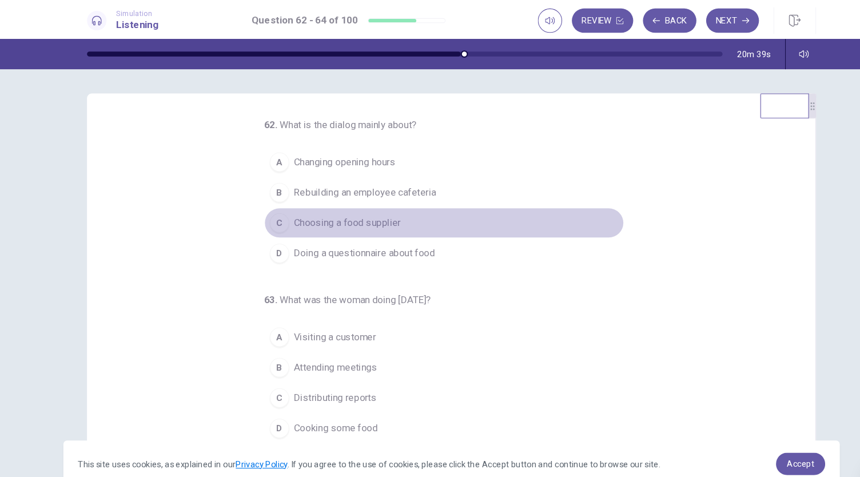
click at [366, 209] on span "Choosing a food supplier" at bounding box center [332, 210] width 101 height 14
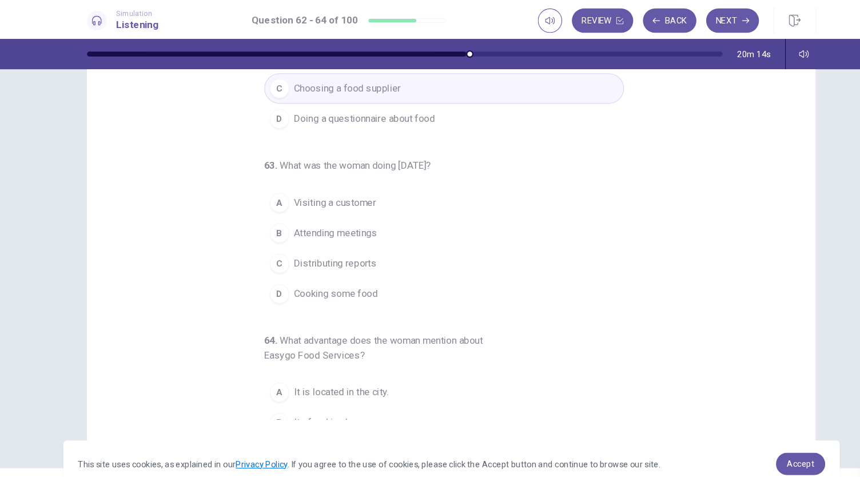
scroll to position [58, 0]
click at [350, 217] on span "Attending meetings" at bounding box center [321, 220] width 78 height 14
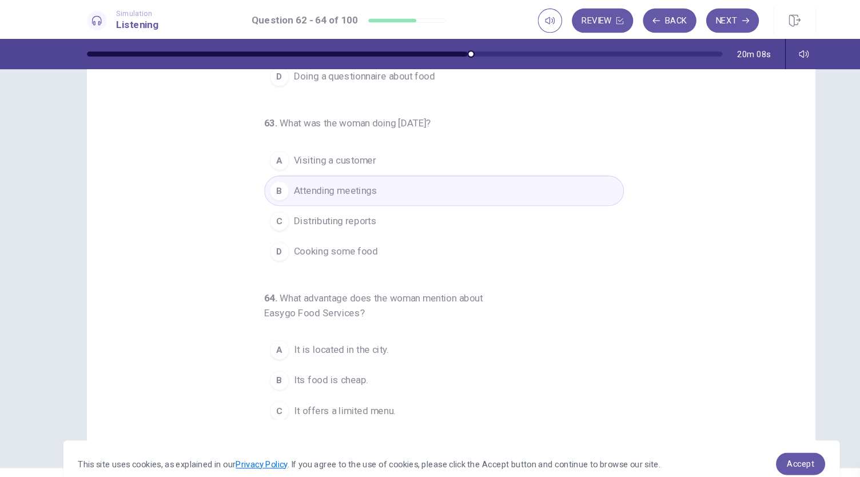
scroll to position [128, 0]
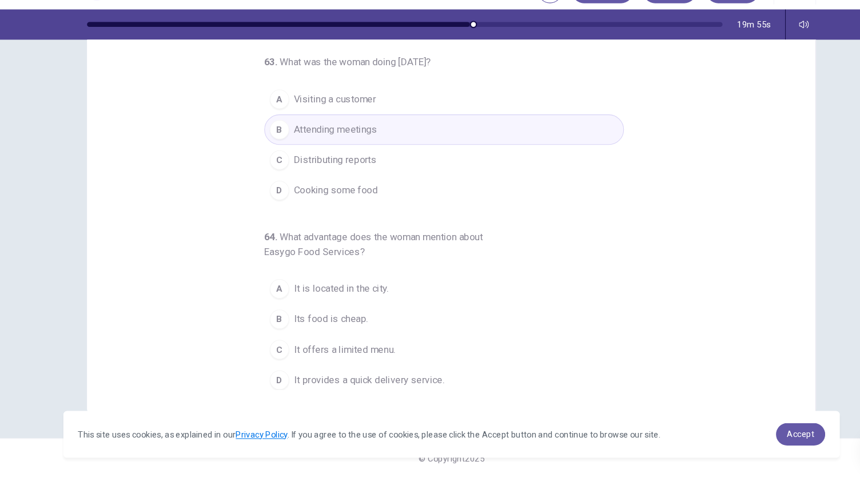
click at [354, 318] on button "B Its food is cheap." at bounding box center [423, 328] width 338 height 29
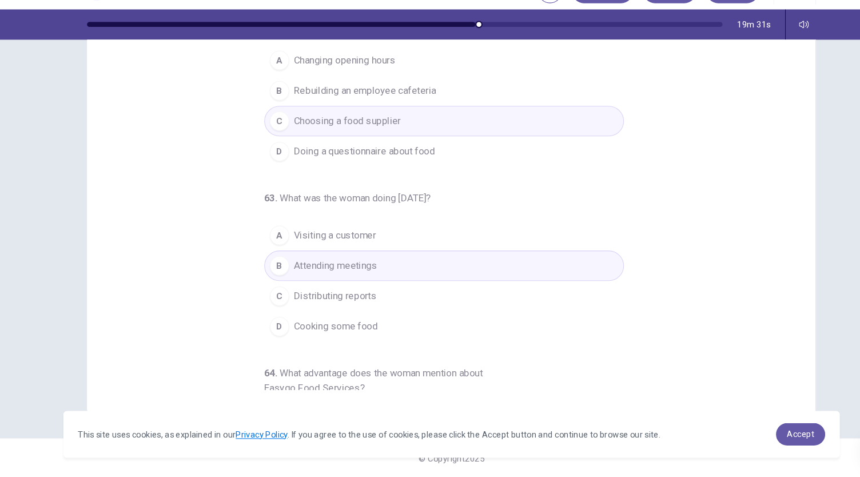
scroll to position [0, 0]
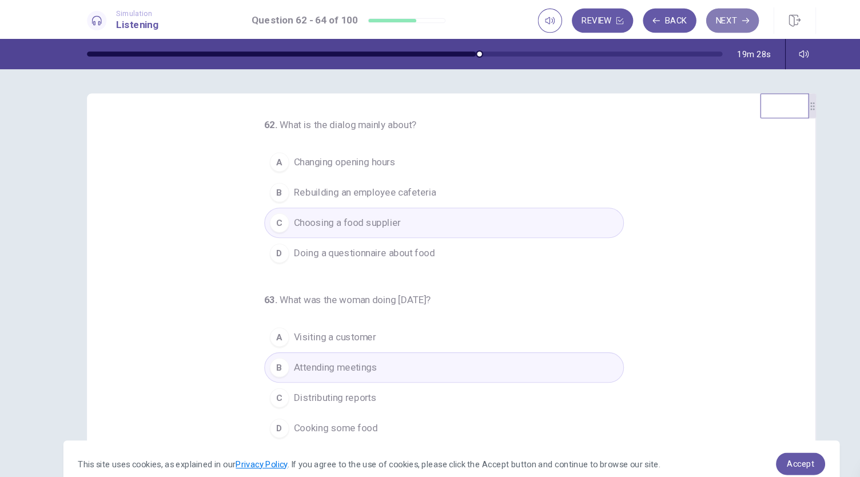
click at [705, 14] on button "Next" at bounding box center [694, 19] width 50 height 23
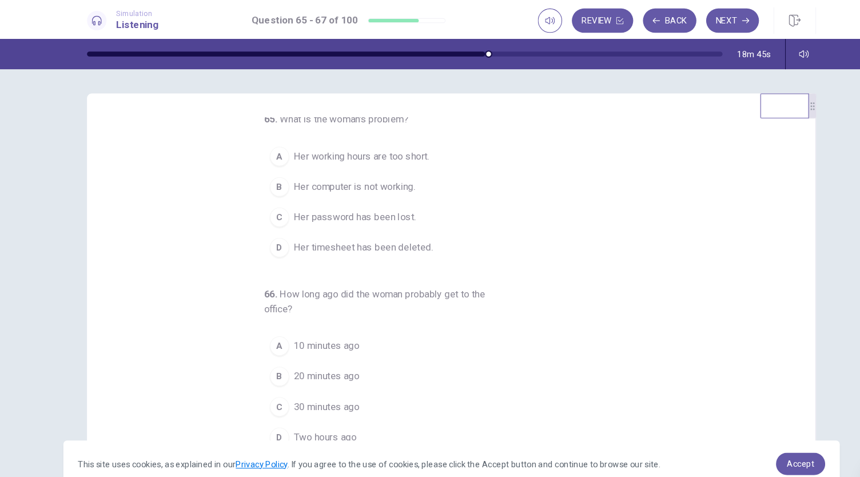
scroll to position [5, 0]
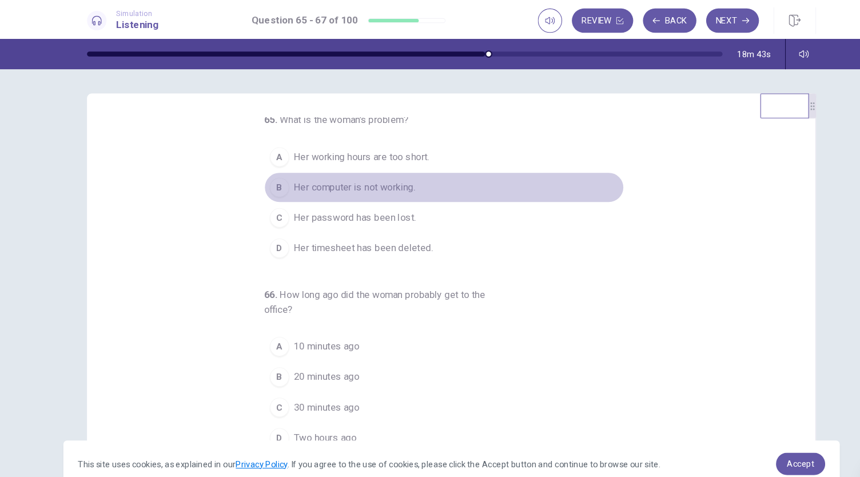
click at [396, 180] on button "B Her computer is not working." at bounding box center [423, 176] width 338 height 29
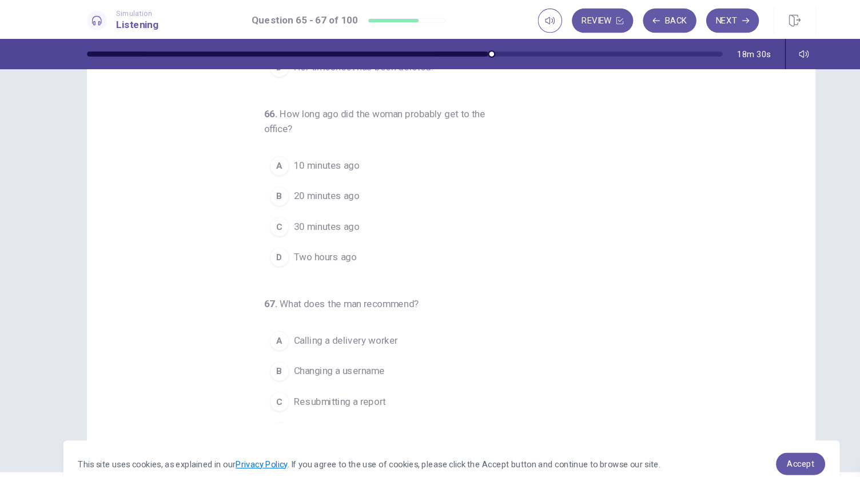
scroll to position [110, 0]
click at [342, 157] on button "A 10 minutes ago" at bounding box center [423, 157] width 338 height 29
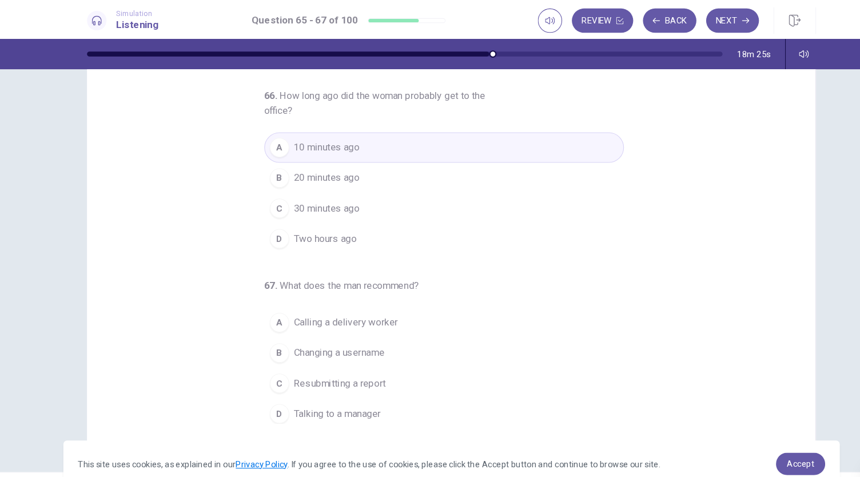
scroll to position [68, 0]
click at [333, 380] on span "Talking to a manager" at bounding box center [323, 385] width 82 height 14
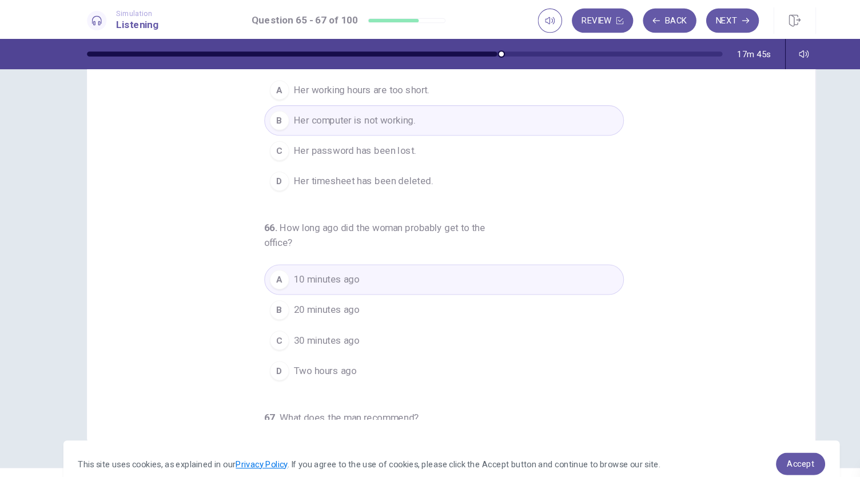
scroll to position [0, 0]
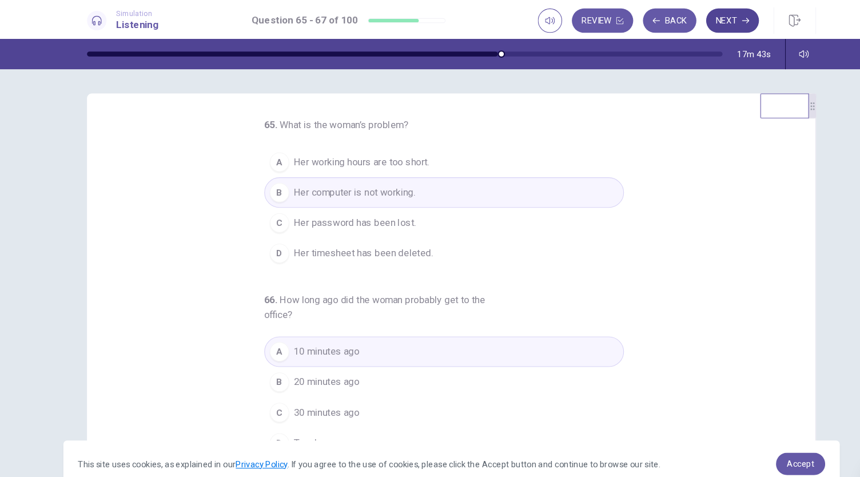
click at [691, 24] on button "Next" at bounding box center [694, 19] width 50 height 23
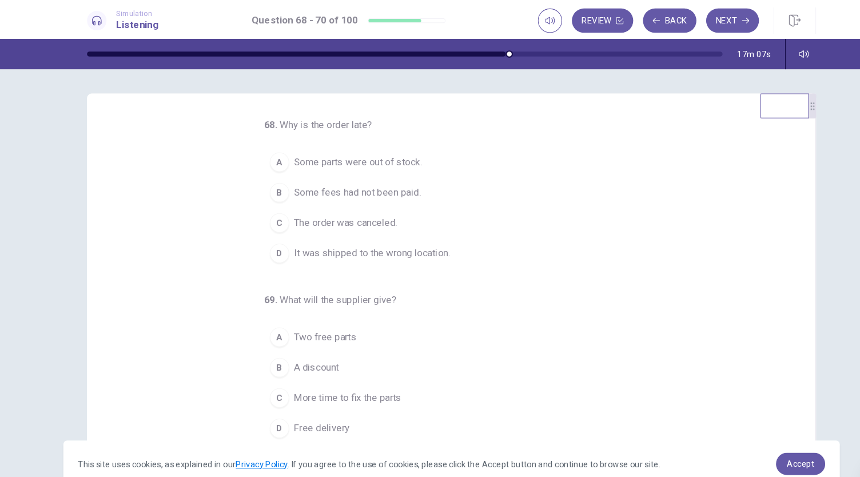
click at [410, 240] on span "It was shipped to the wrong location." at bounding box center [355, 238] width 147 height 14
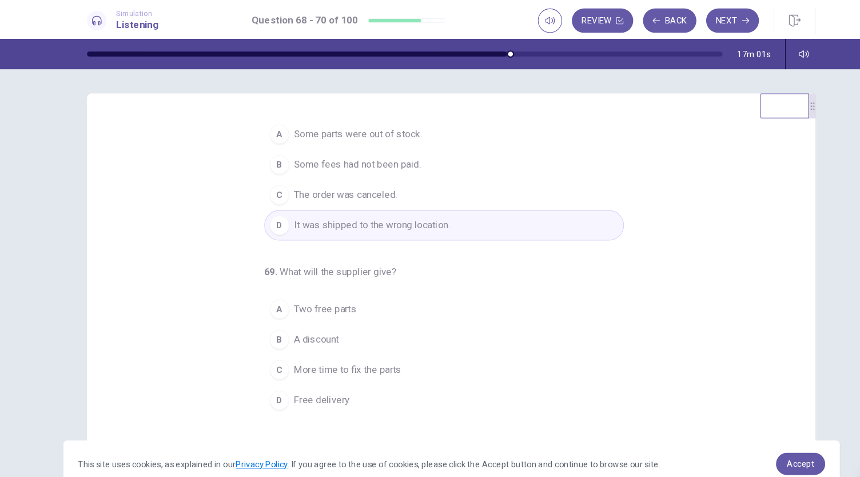
scroll to position [58, 0]
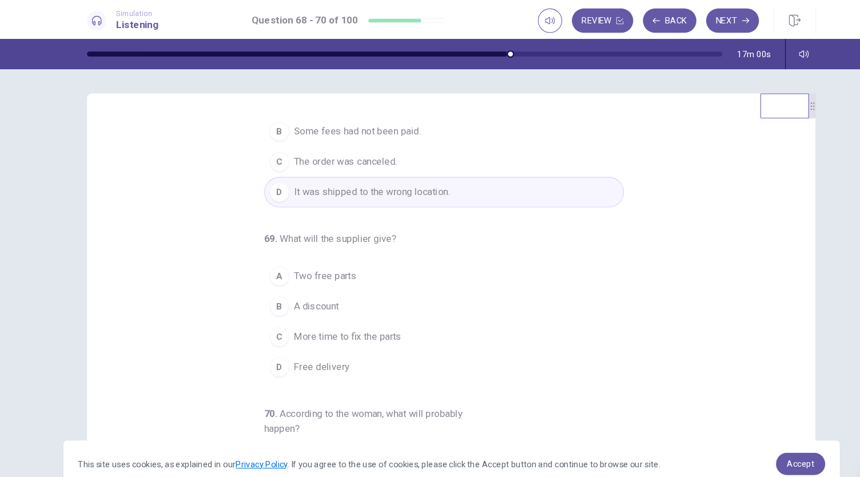
click at [331, 288] on button "B A discount" at bounding box center [423, 288] width 338 height 29
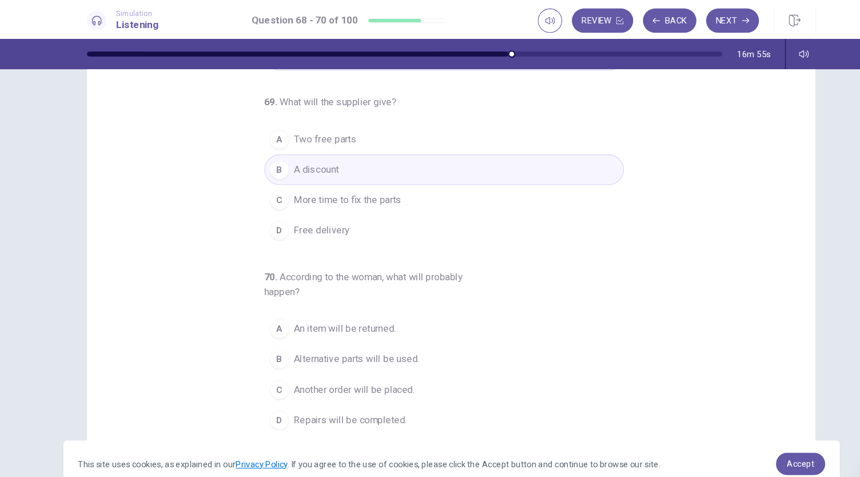
scroll to position [68, 0]
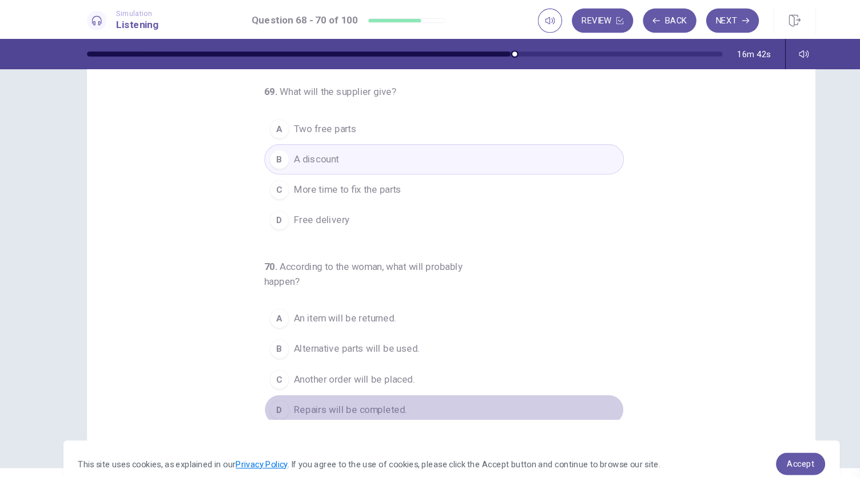
click at [362, 388] on button "D Repairs will be completed." at bounding box center [423, 385] width 338 height 29
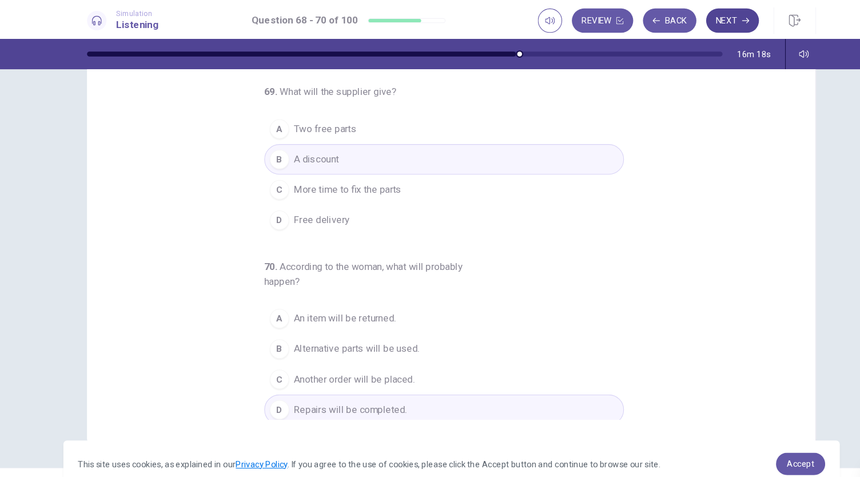
click at [700, 22] on button "Next" at bounding box center [694, 19] width 50 height 23
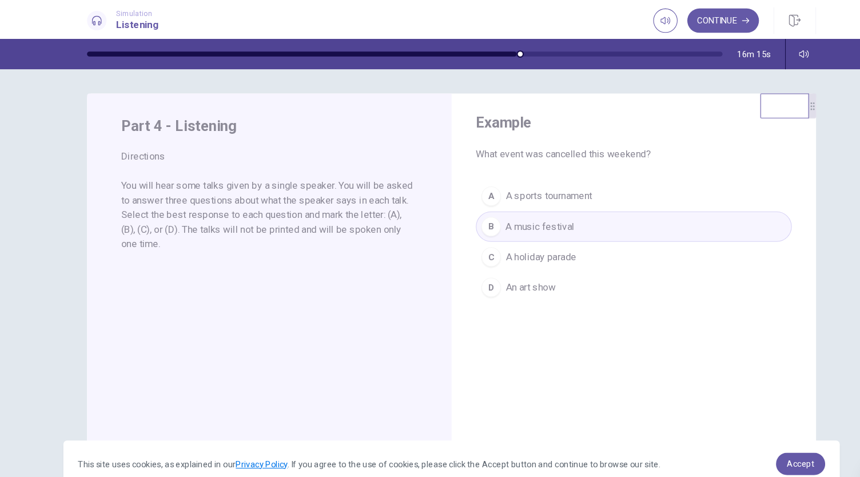
scroll to position [0, 0]
click at [690, 18] on button "Continue" at bounding box center [685, 19] width 67 height 23
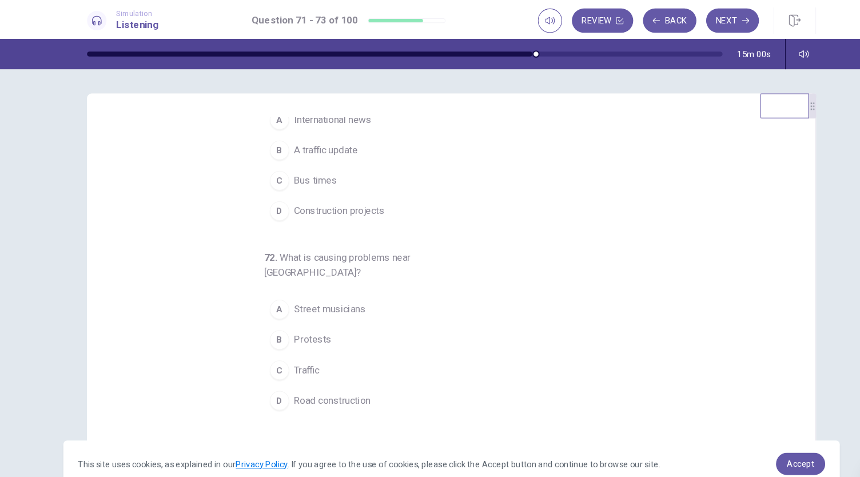
scroll to position [33, 0]
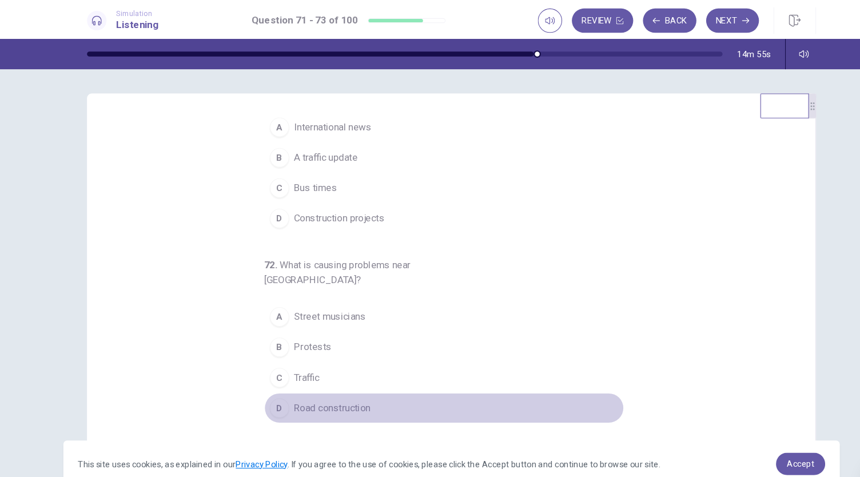
click at [309, 377] on span "Road construction" at bounding box center [318, 384] width 72 height 14
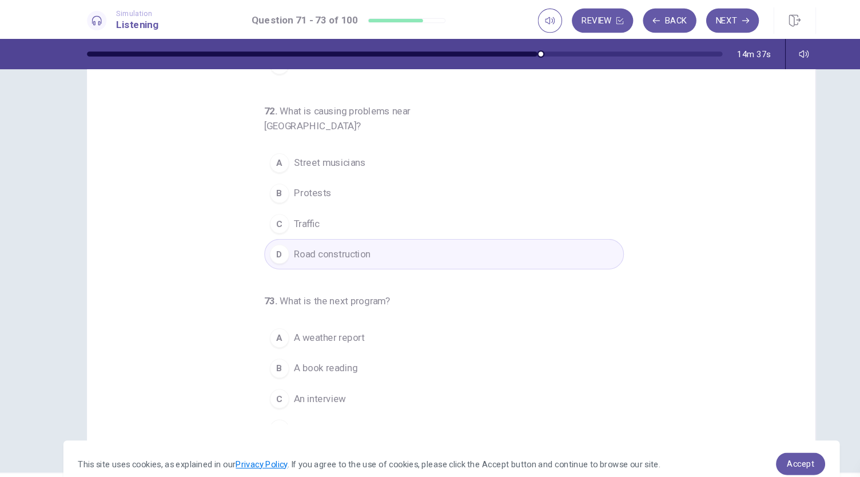
scroll to position [68, 0]
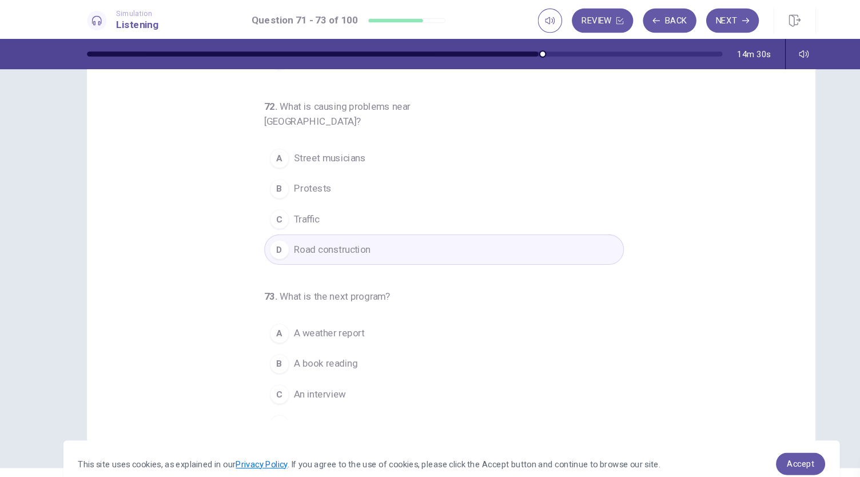
click at [332, 356] on button "C An interview" at bounding box center [423, 370] width 338 height 29
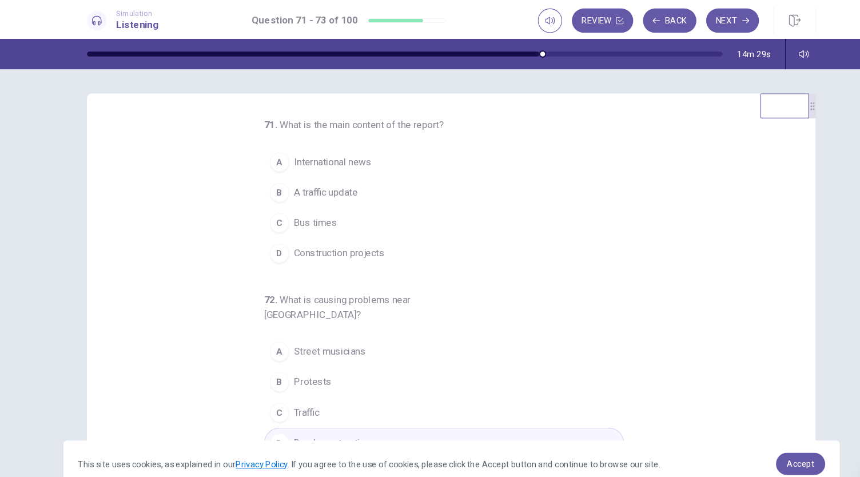
scroll to position [0, 0]
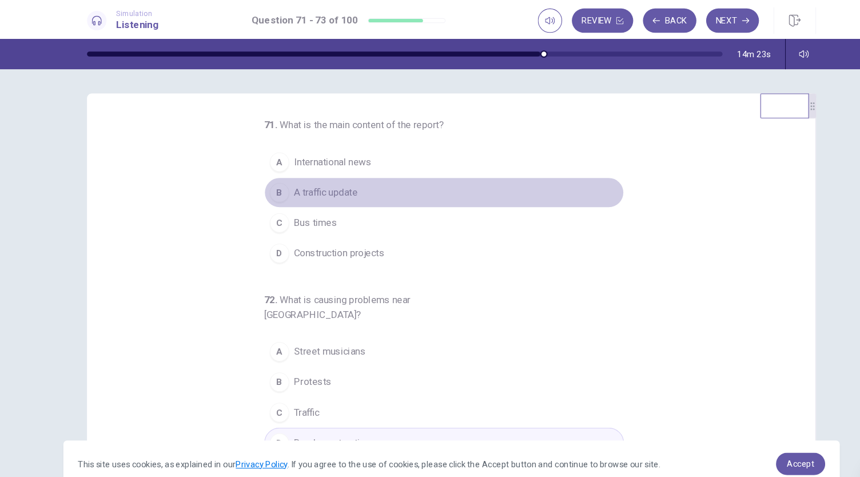
click at [337, 177] on span "A traffic update" at bounding box center [312, 181] width 60 height 14
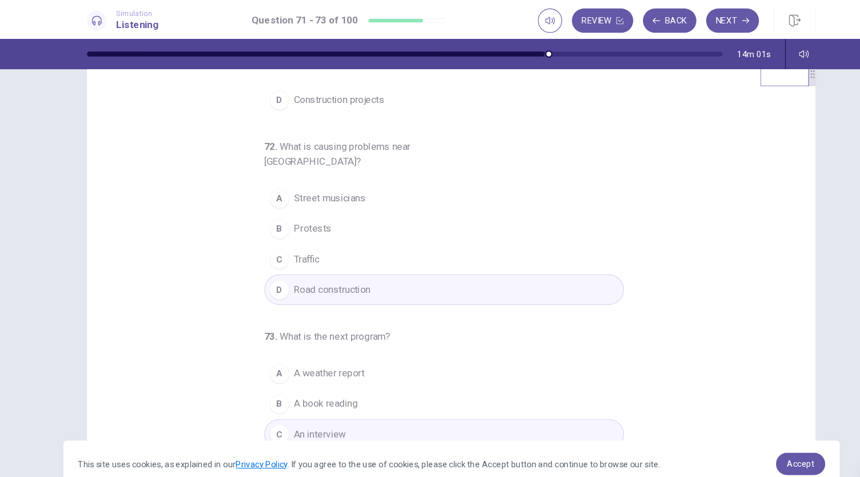
scroll to position [68, 0]
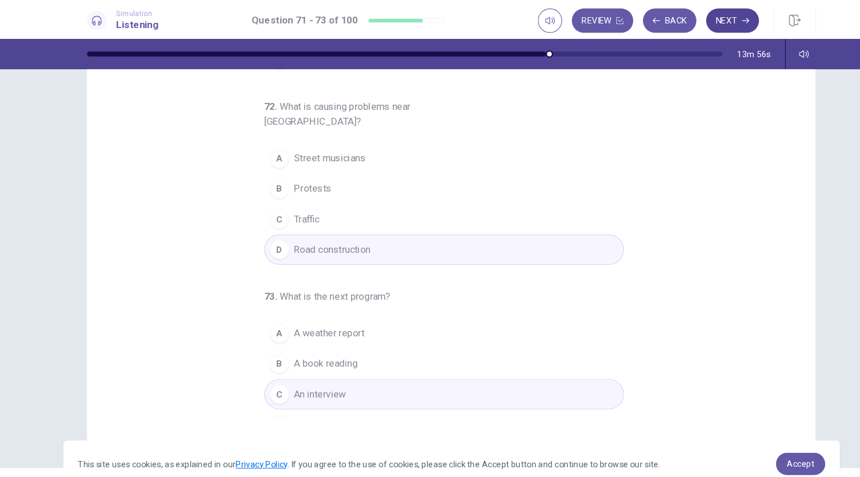
click at [681, 19] on button "Next" at bounding box center [694, 19] width 50 height 23
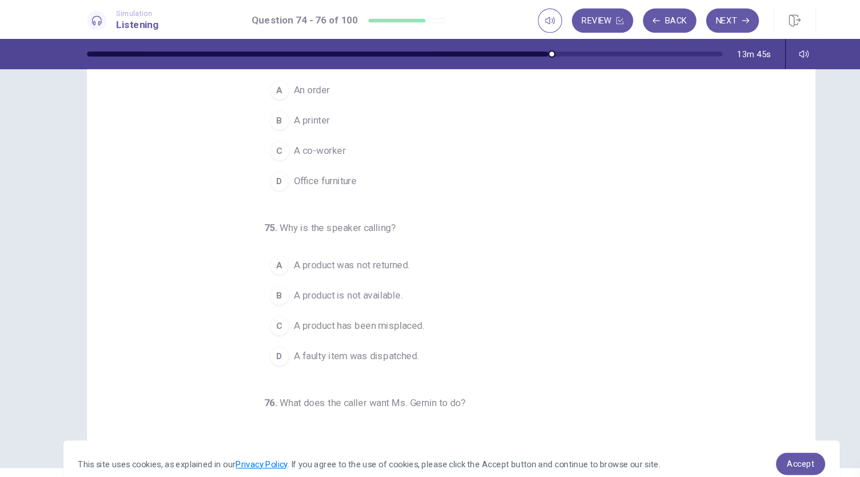
scroll to position [0, 0]
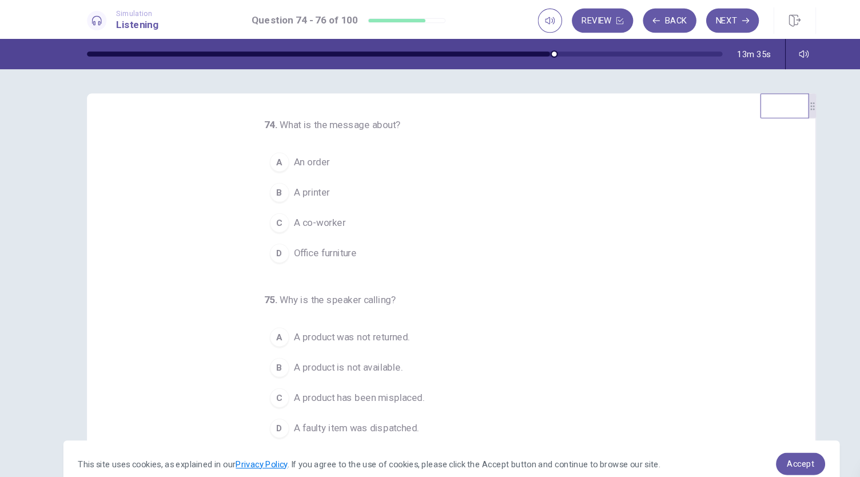
click at [335, 151] on button "A An order" at bounding box center [423, 152] width 338 height 29
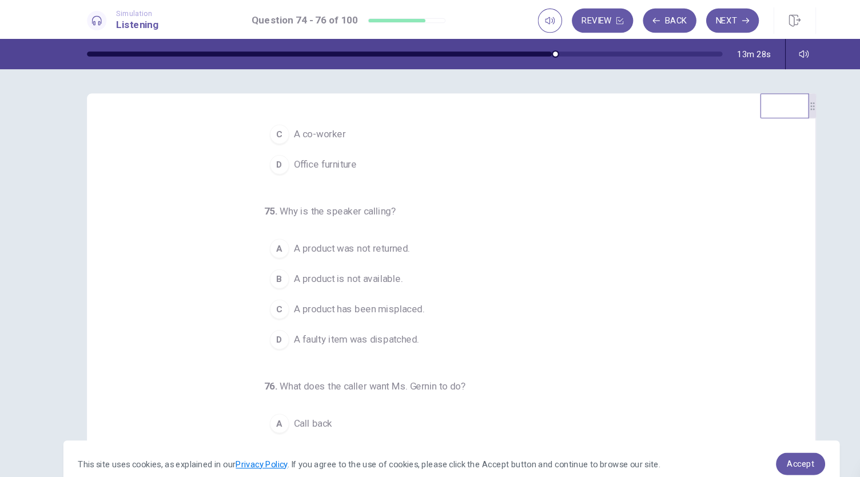
scroll to position [85, 0]
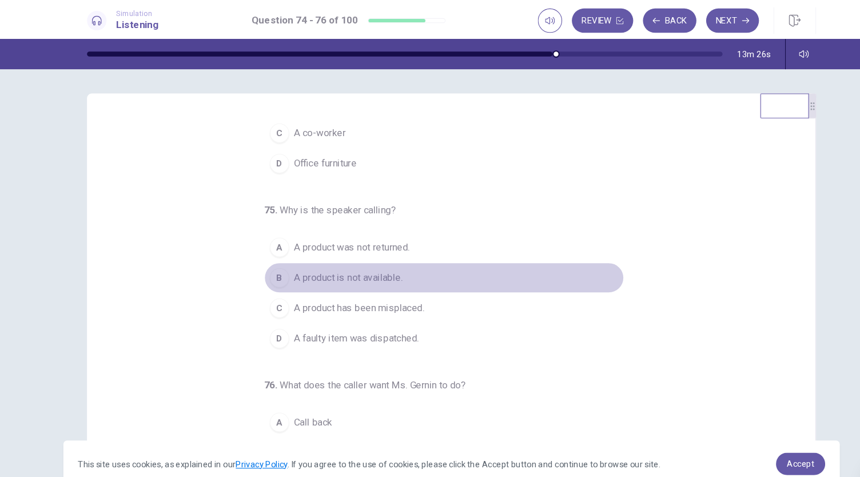
click at [374, 254] on span "A product is not available." at bounding box center [333, 261] width 102 height 14
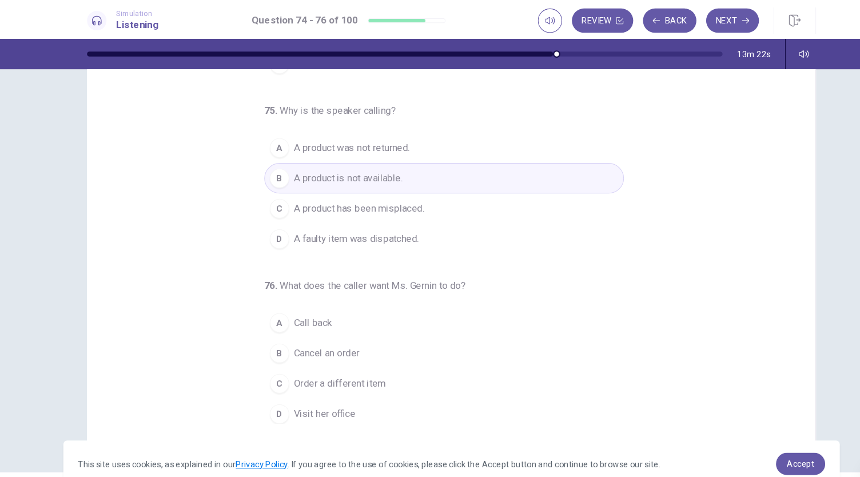
scroll to position [68, 0]
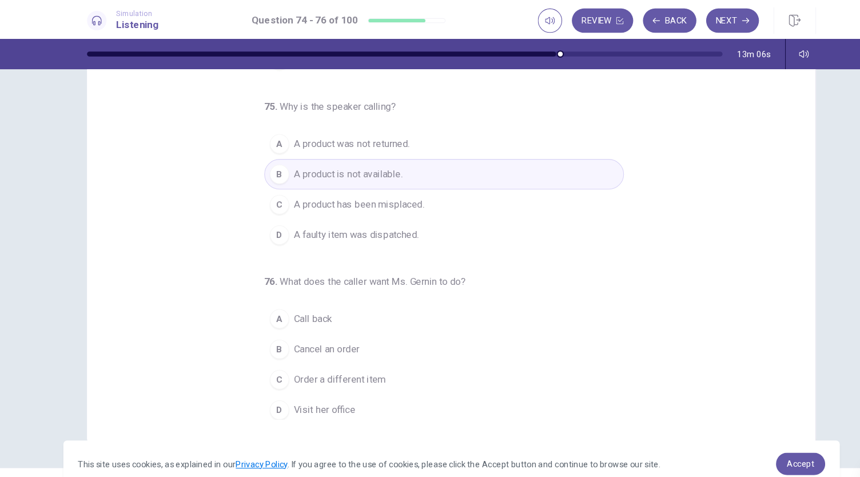
click at [350, 298] on button "A Call back" at bounding box center [423, 299] width 338 height 29
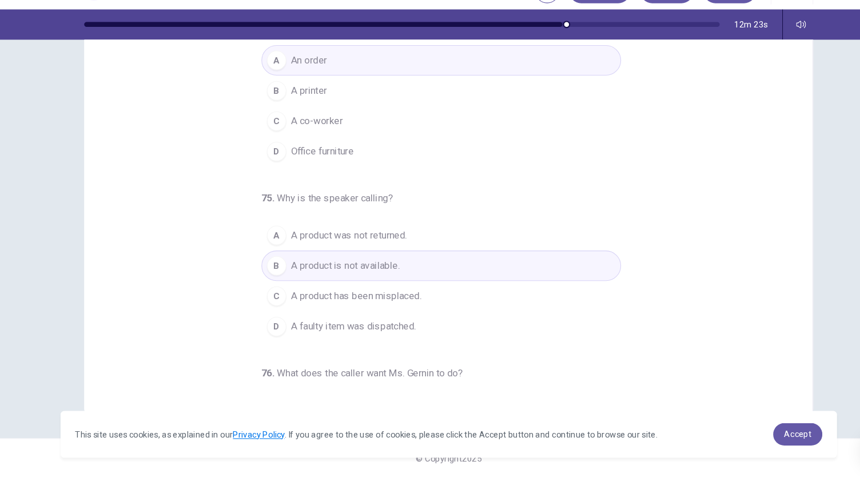
scroll to position [0, 0]
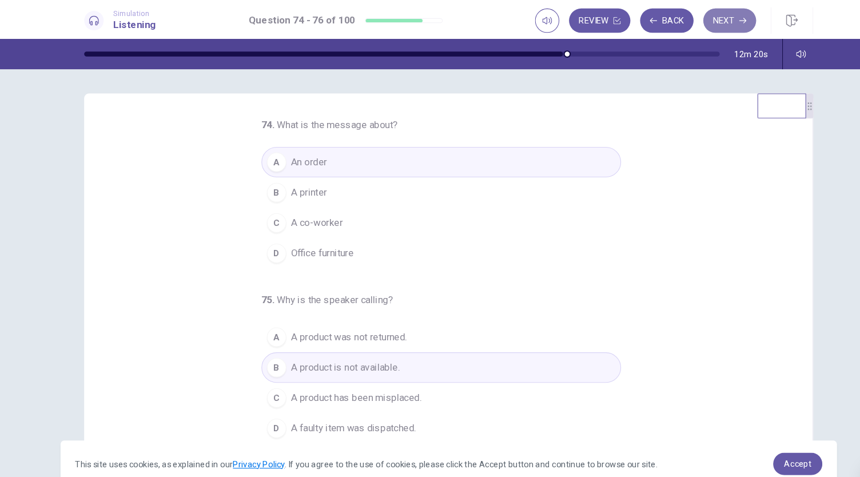
click at [698, 18] on button "Next" at bounding box center [694, 19] width 50 height 23
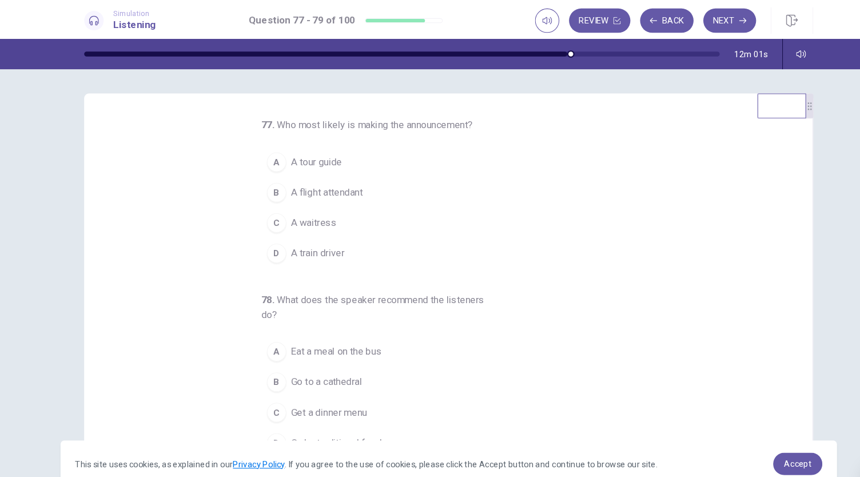
click at [332, 236] on button "D A train driver" at bounding box center [423, 238] width 338 height 29
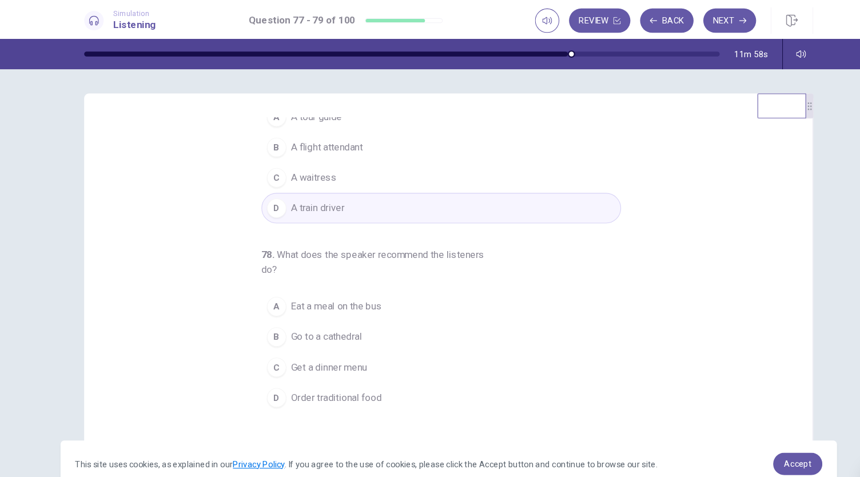
scroll to position [46, 0]
click at [362, 369] on span "Order traditional food" at bounding box center [324, 371] width 85 height 14
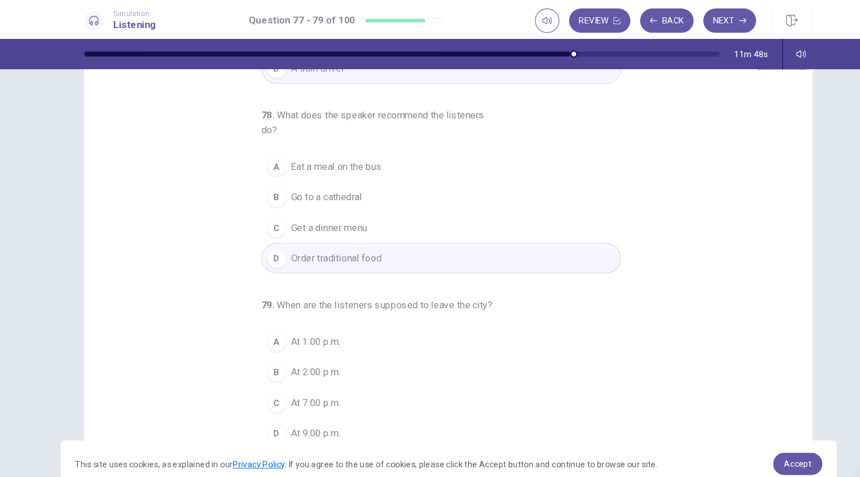
scroll to position [68, 0]
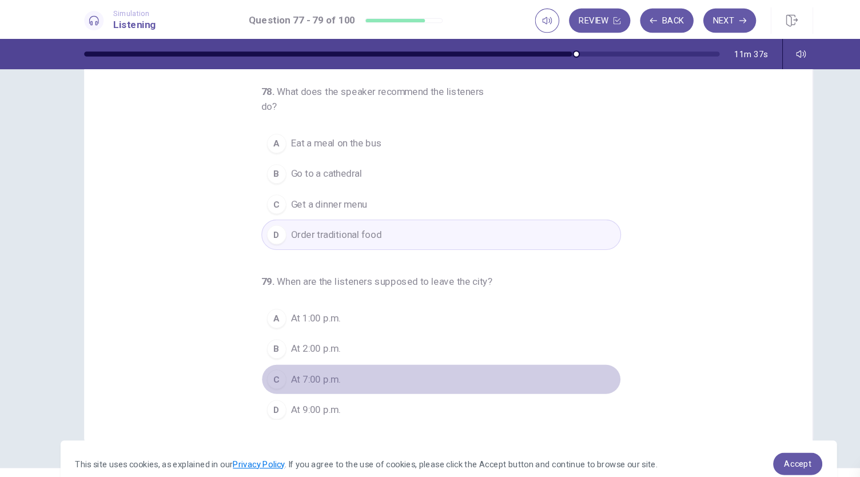
click at [363, 350] on button "C At 7:00 p.m." at bounding box center [423, 356] width 338 height 29
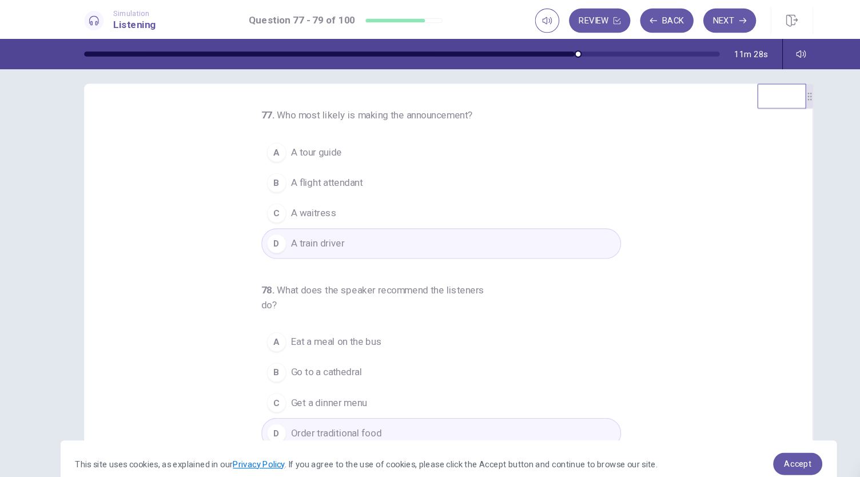
scroll to position [0, 0]
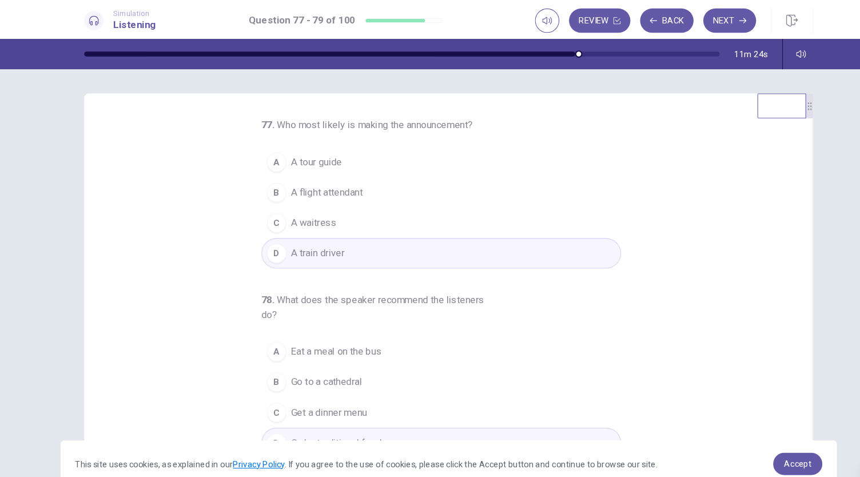
click at [341, 158] on button "A A tour guide" at bounding box center [423, 152] width 338 height 29
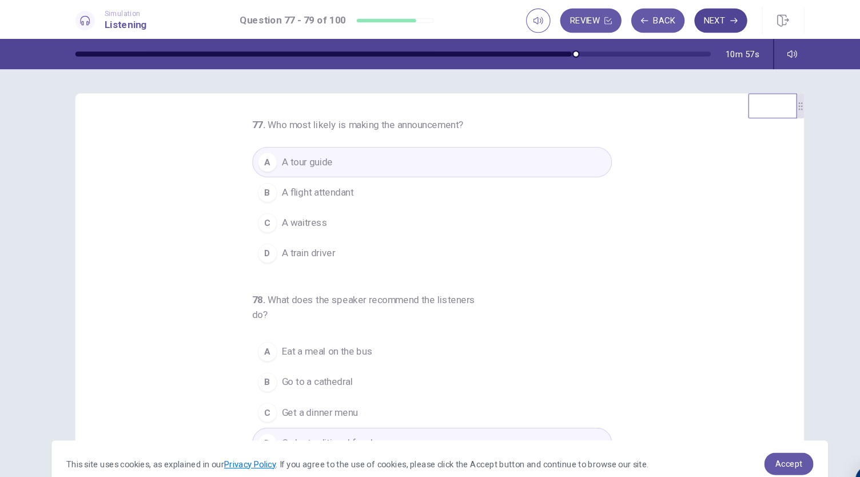
click at [689, 24] on button "Next" at bounding box center [694, 19] width 50 height 23
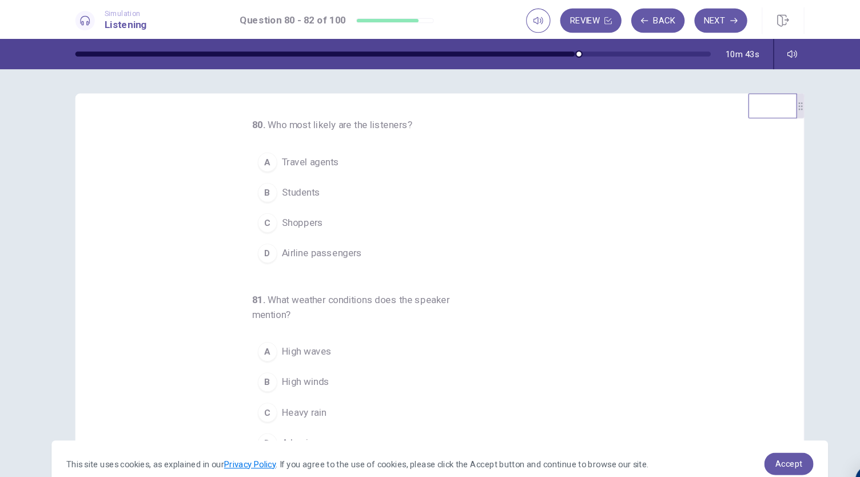
click at [362, 237] on button "D Airline passengers" at bounding box center [423, 238] width 338 height 29
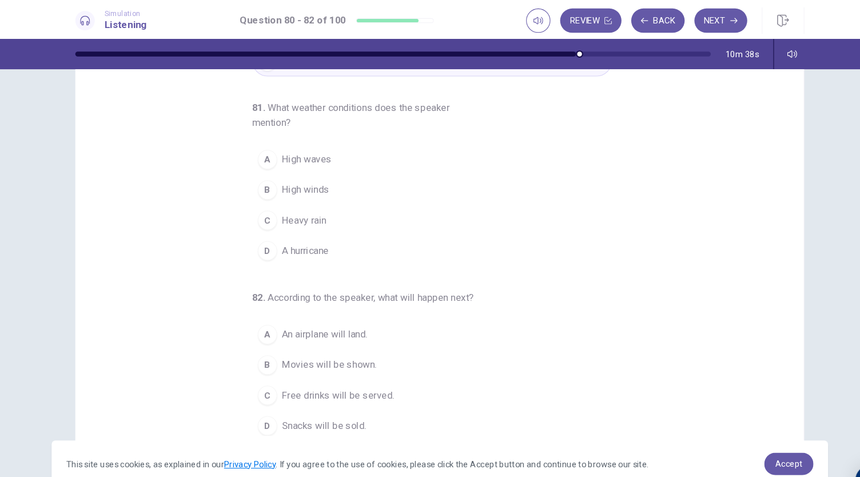
scroll to position [68, 0]
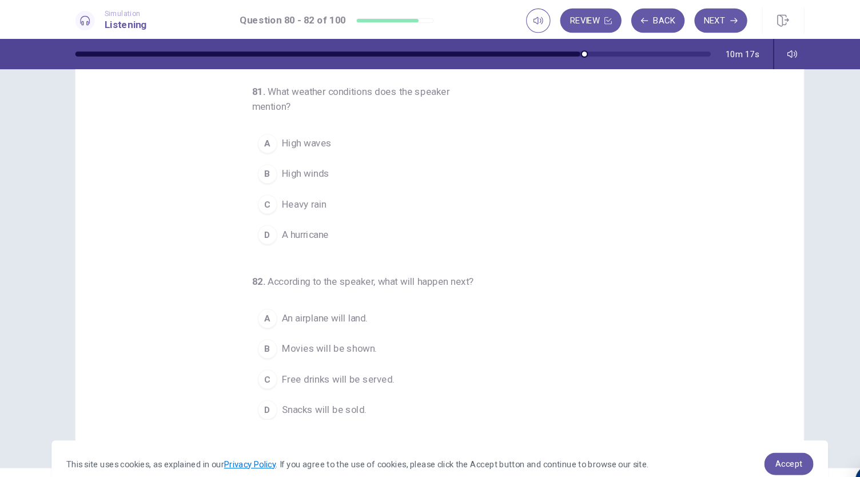
click at [333, 159] on button "B High winds" at bounding box center [423, 163] width 338 height 29
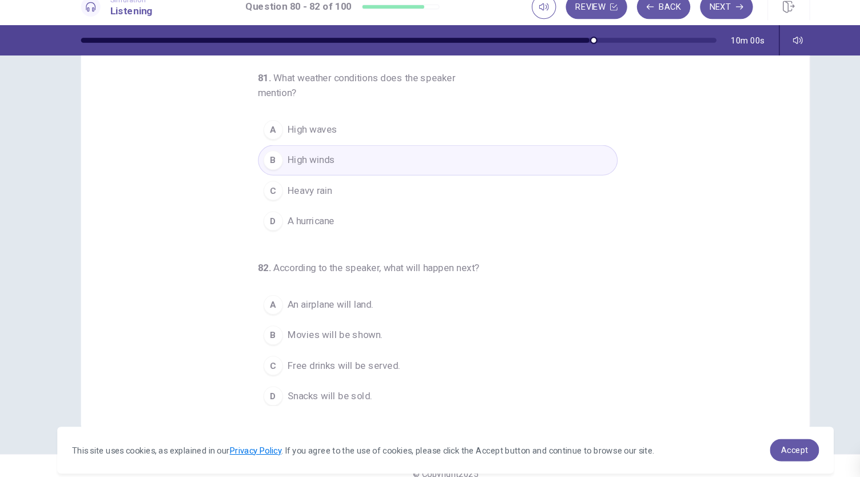
click at [370, 357] on span "Free drinks will be served." at bounding box center [335, 357] width 106 height 14
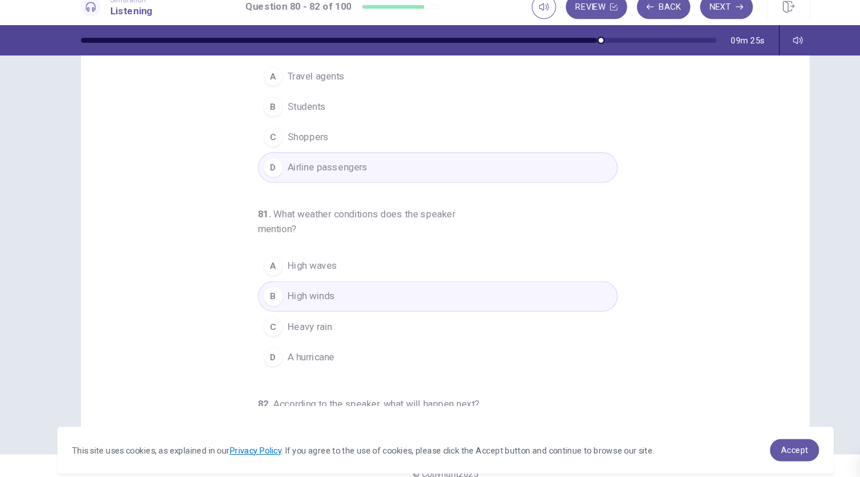
scroll to position [0, 0]
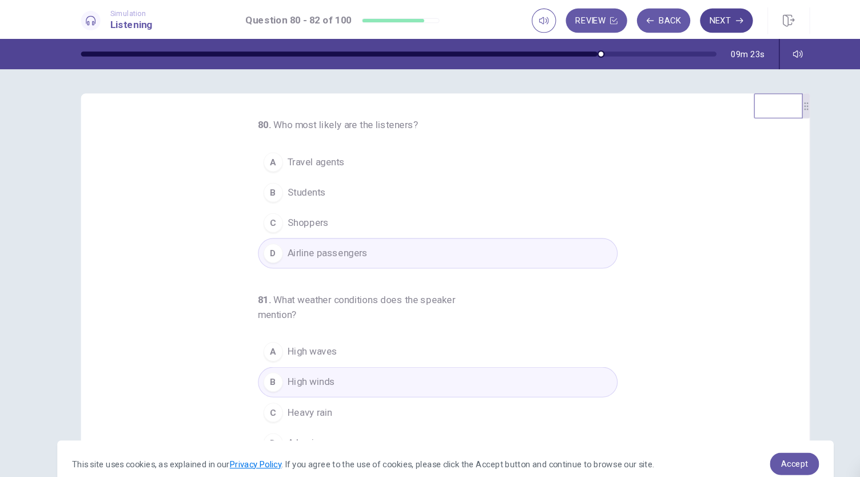
click at [694, 15] on button "Next" at bounding box center [694, 19] width 50 height 23
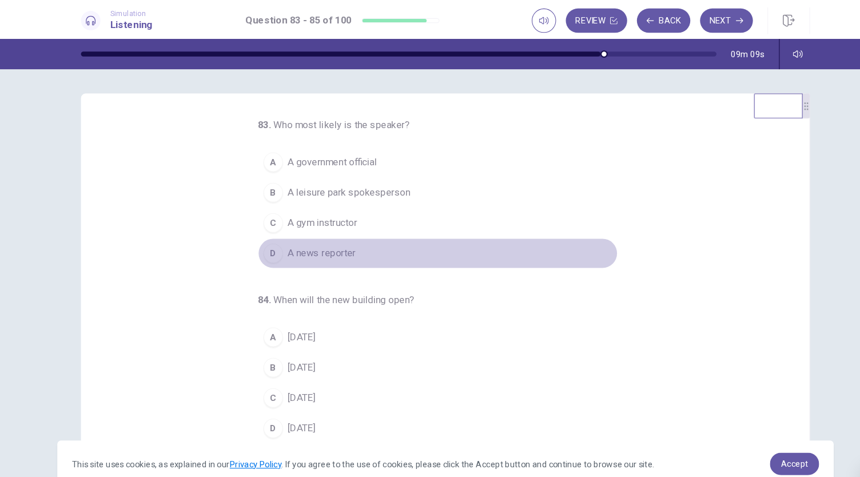
click at [344, 238] on button "D A news reporter" at bounding box center [423, 238] width 338 height 29
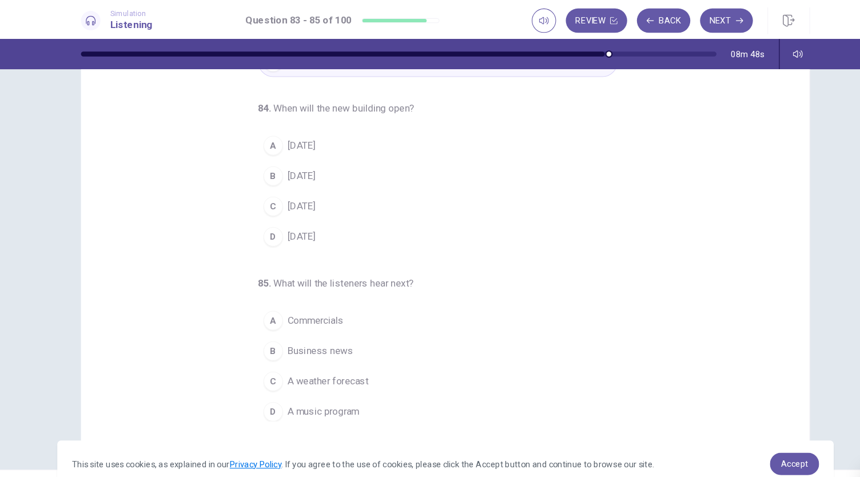
scroll to position [68, 0]
click at [327, 137] on button "A In two years" at bounding box center [423, 135] width 338 height 29
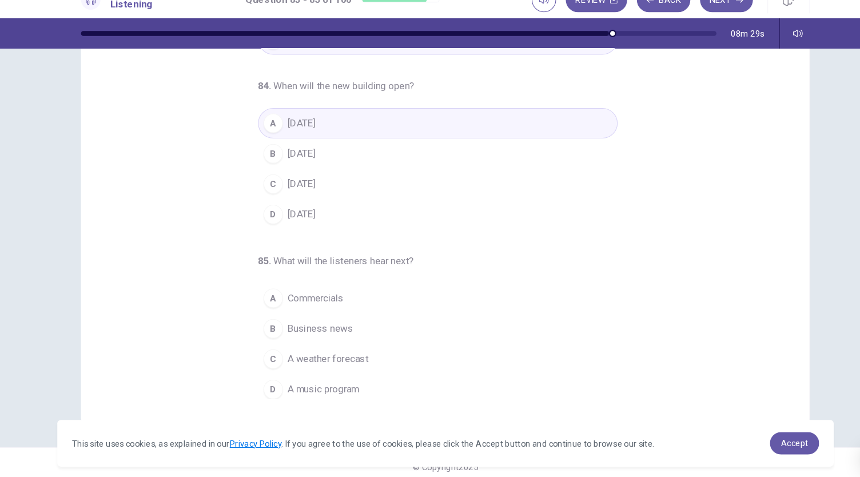
click at [350, 360] on button "C A weather forecast" at bounding box center [423, 356] width 338 height 29
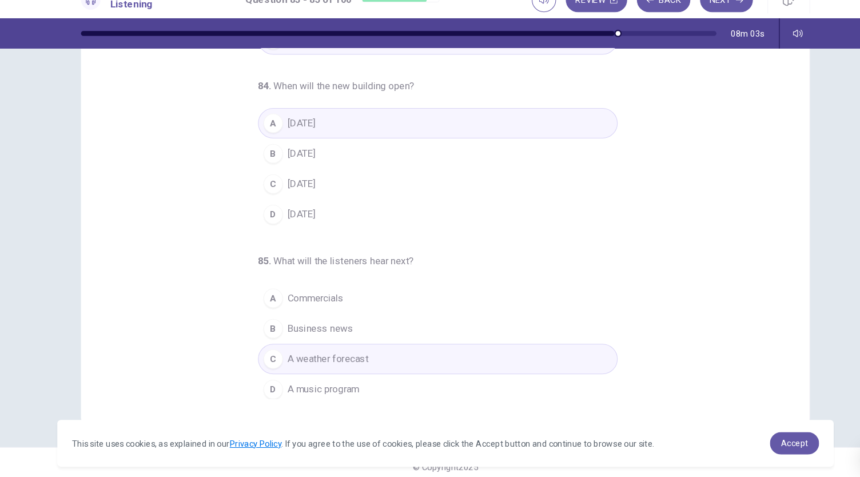
click at [389, 348] on button "C A weather forecast" at bounding box center [423, 356] width 338 height 29
click at [497, 354] on button "C A weather forecast" at bounding box center [423, 356] width 338 height 29
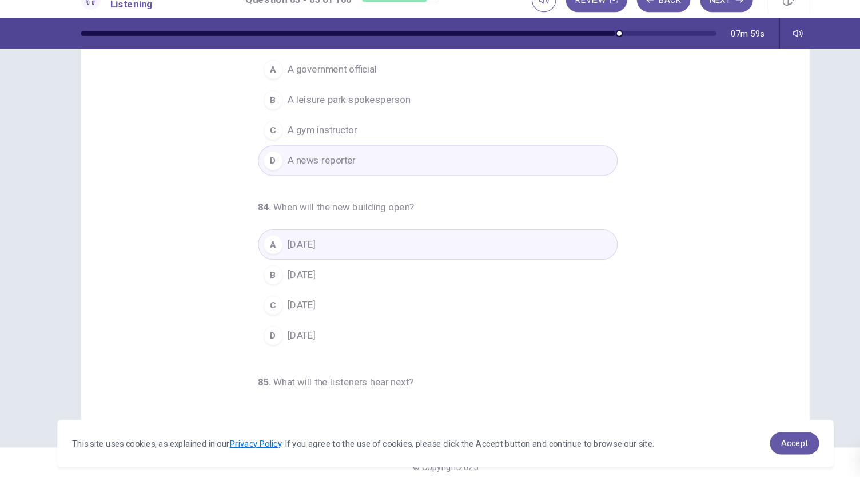
scroll to position [0, 0]
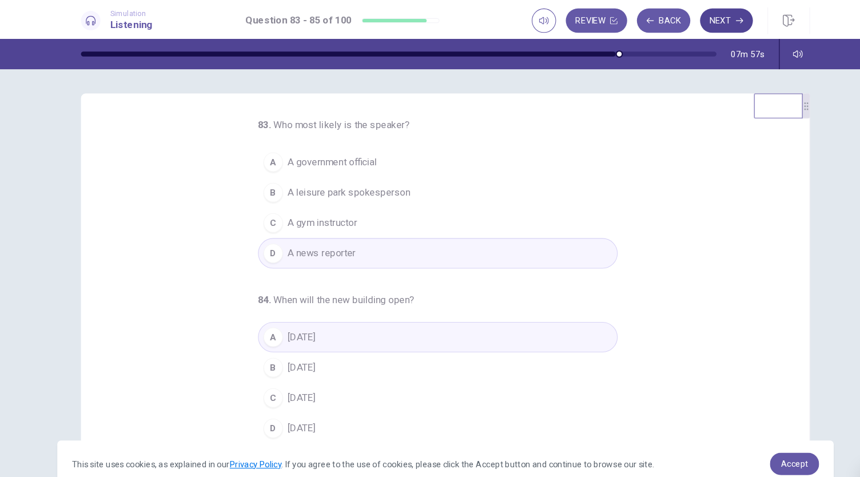
click at [706, 23] on button "Next" at bounding box center [694, 19] width 50 height 23
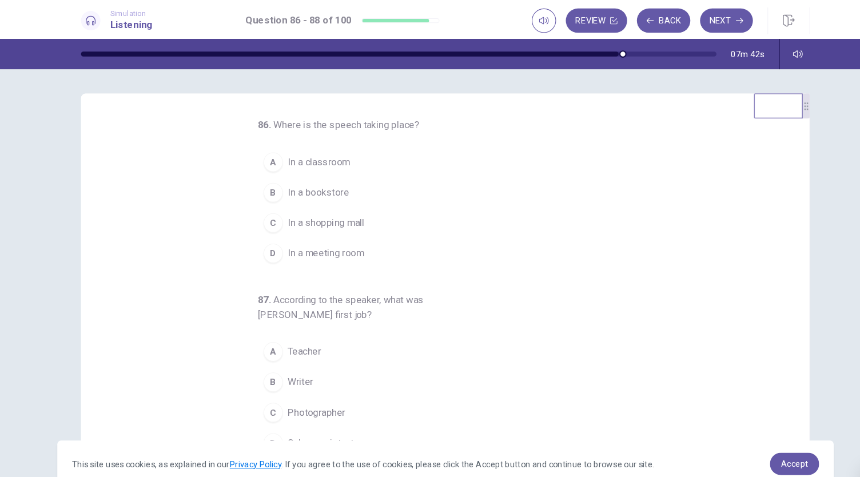
click at [369, 241] on button "D In a meeting room" at bounding box center [423, 238] width 338 height 29
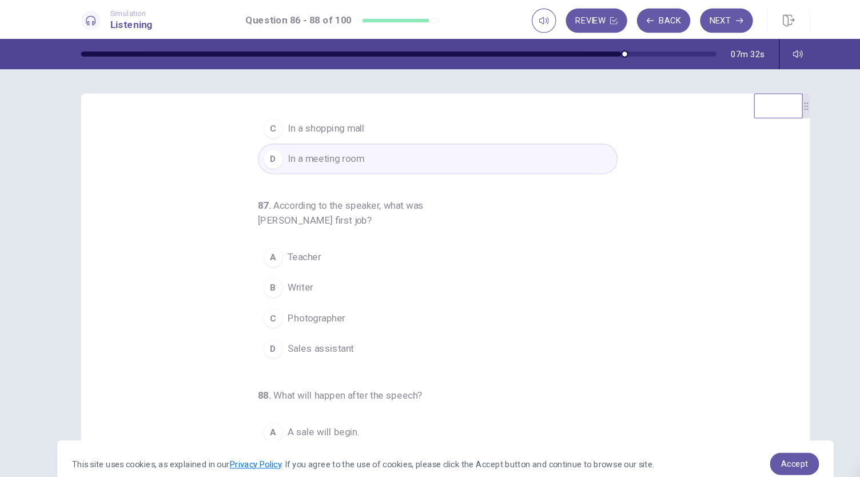
scroll to position [90, 0]
click at [354, 325] on button "D Sales assistant" at bounding box center [423, 327] width 338 height 29
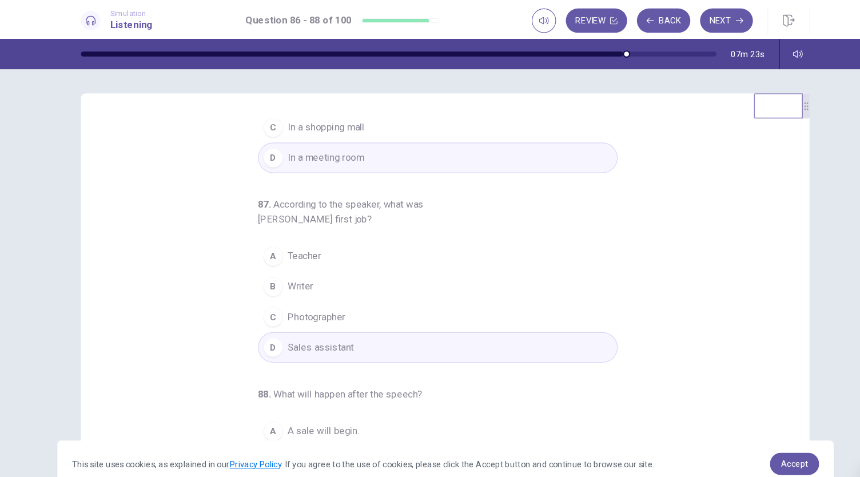
click at [382, 241] on button "A Teacher" at bounding box center [423, 241] width 338 height 29
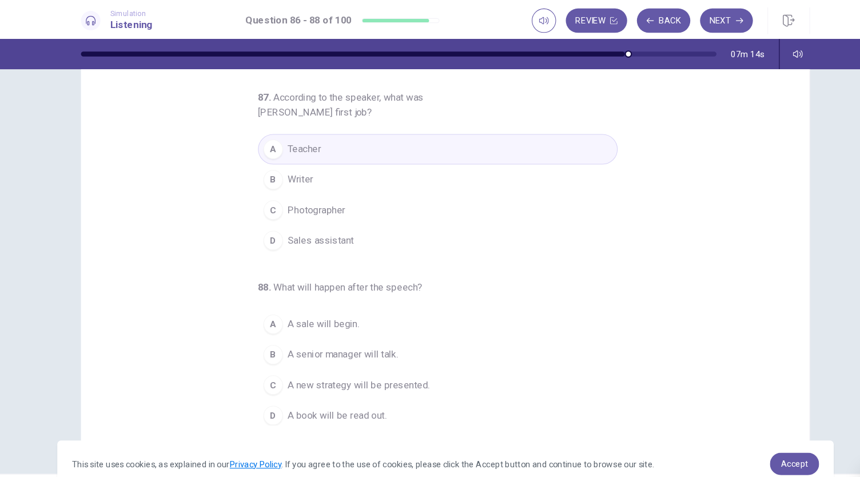
scroll to position [68, 0]
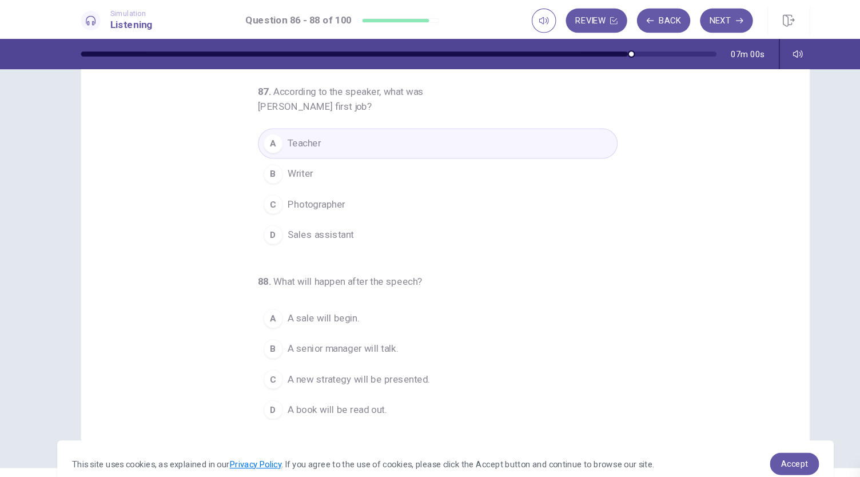
click at [357, 326] on span "A senior manager will talk." at bounding box center [334, 328] width 104 height 14
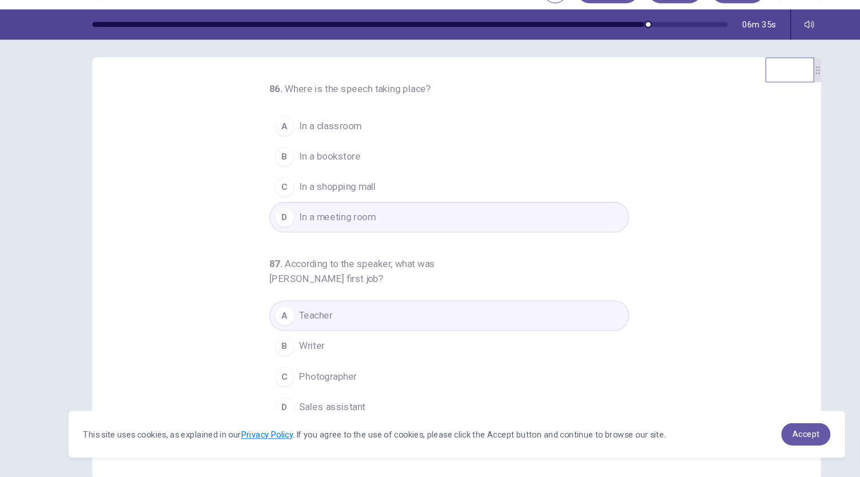
scroll to position [0, 0]
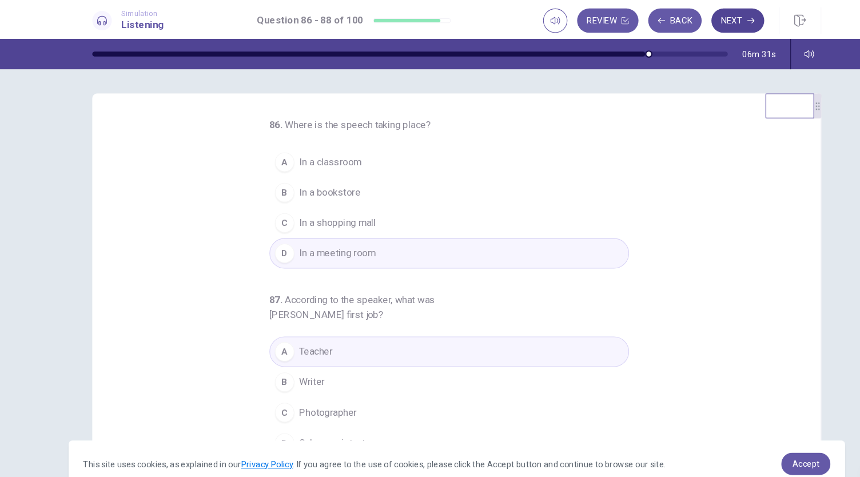
click at [694, 18] on button "Next" at bounding box center [694, 19] width 50 height 23
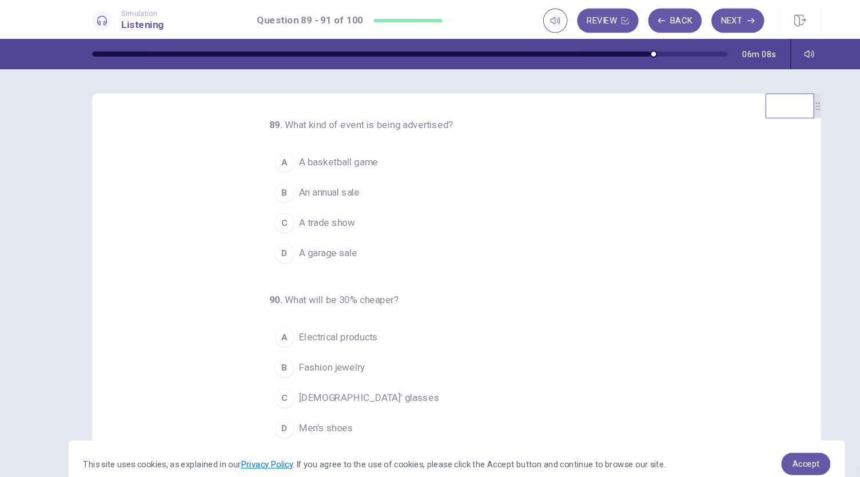
click at [334, 187] on span "An annual sale" at bounding box center [310, 181] width 57 height 14
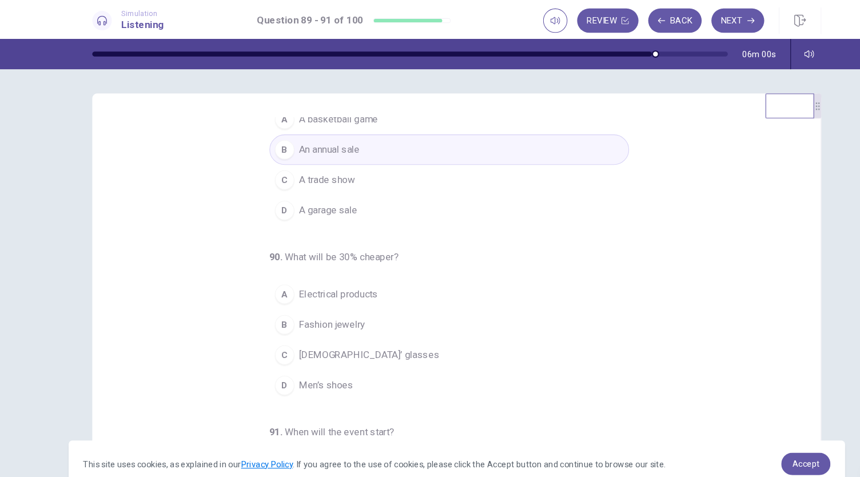
scroll to position [46, 0]
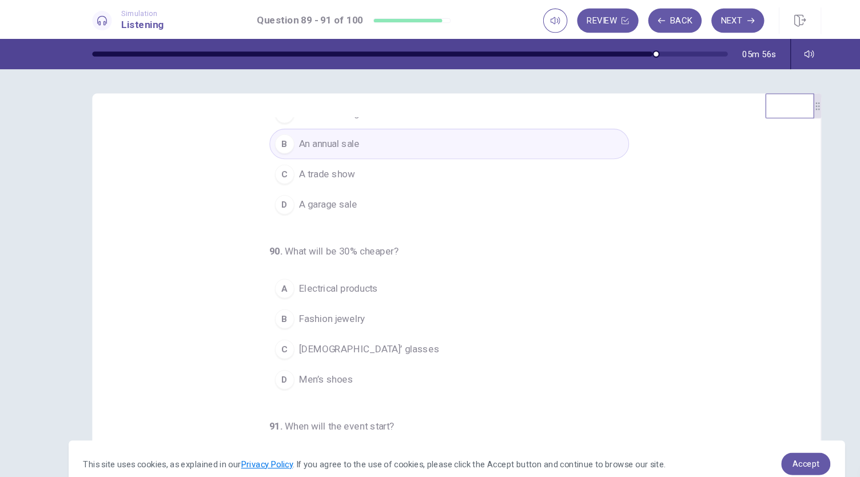
click at [343, 272] on span "Electrical products" at bounding box center [319, 272] width 74 height 14
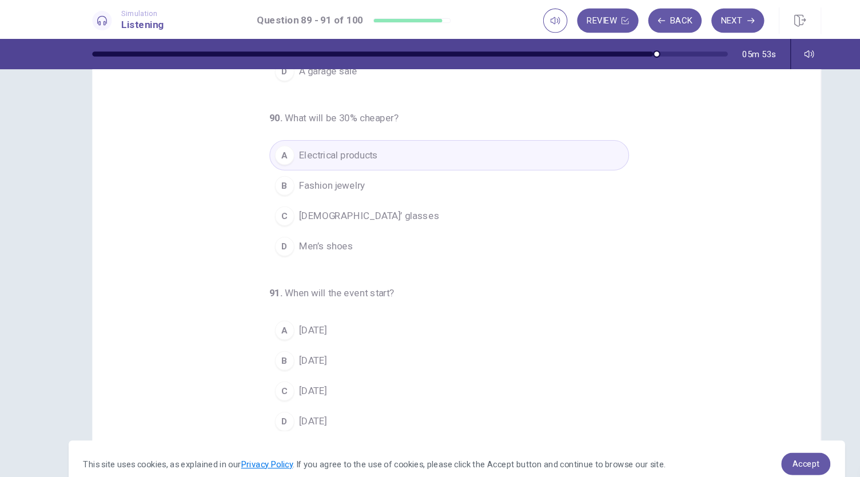
scroll to position [68, 0]
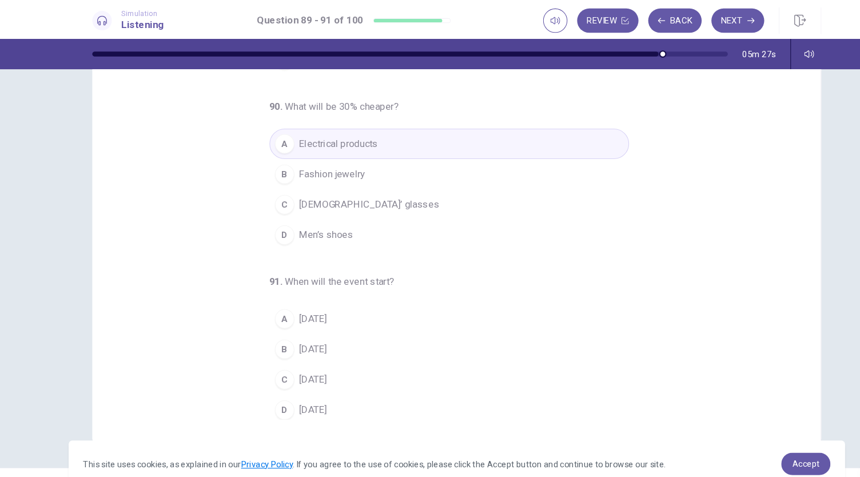
click at [327, 324] on button "B On Friday" at bounding box center [423, 328] width 338 height 29
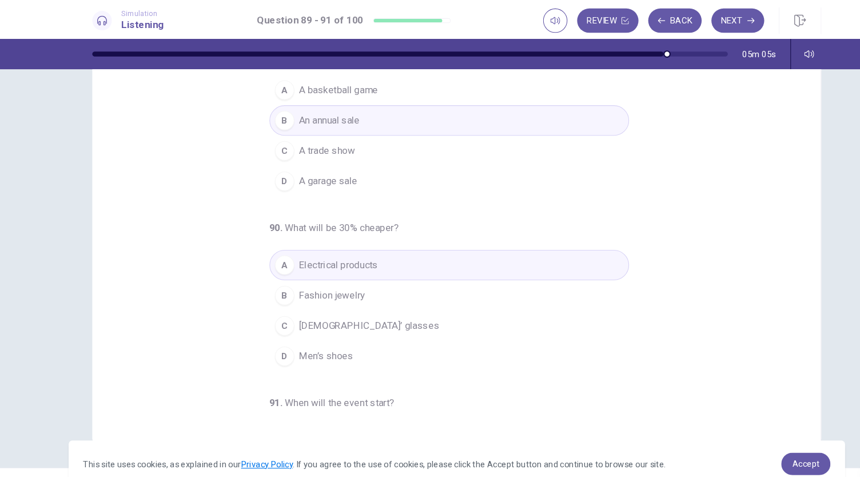
scroll to position [0, 0]
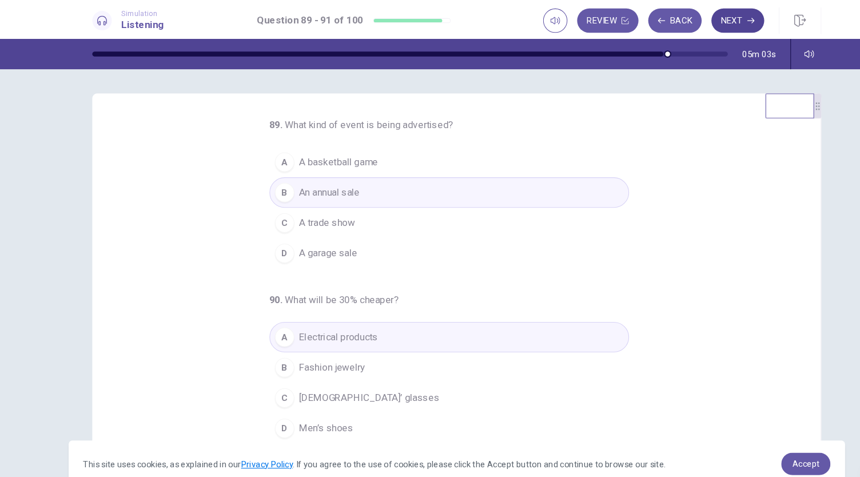
click at [690, 25] on button "Next" at bounding box center [694, 19] width 50 height 23
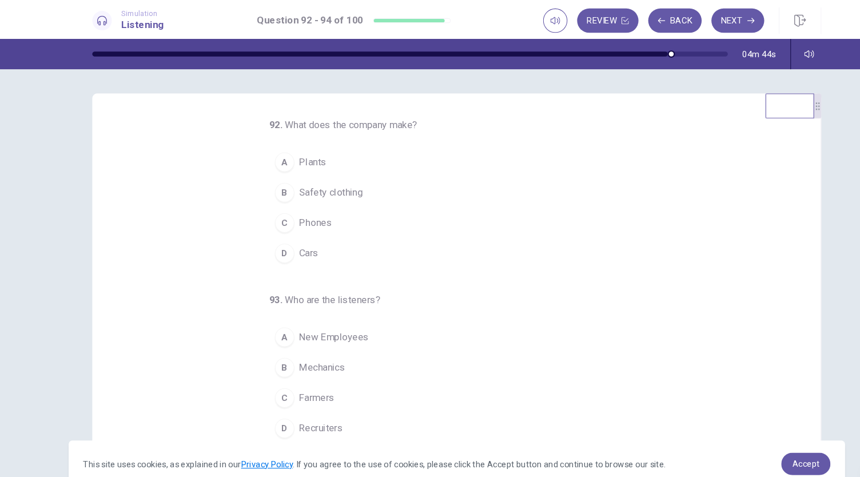
scroll to position [19, 0]
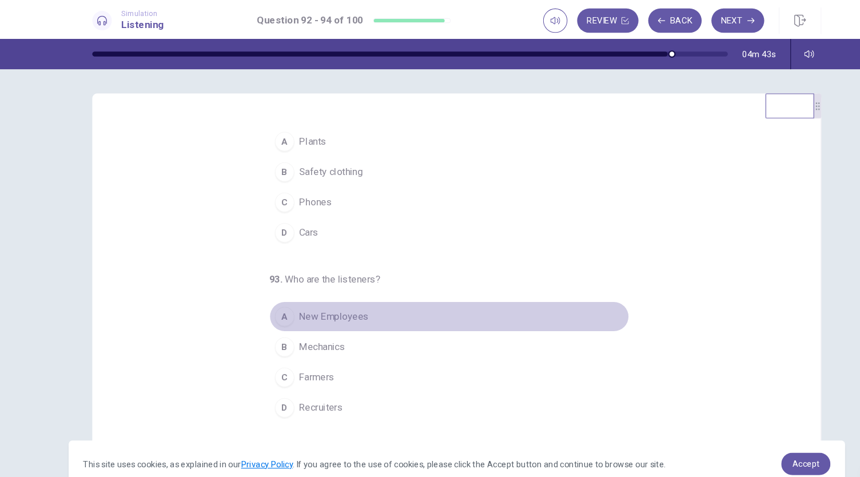
click at [320, 302] on span "New Employees" at bounding box center [315, 298] width 66 height 14
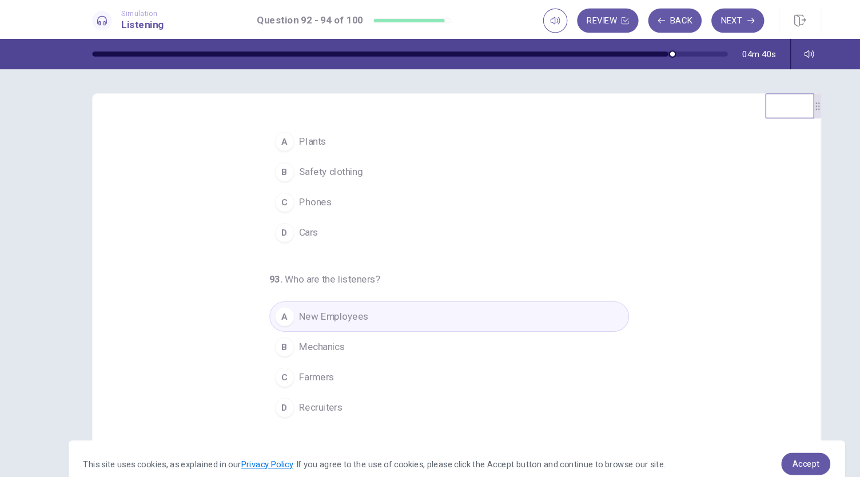
scroll to position [0, 0]
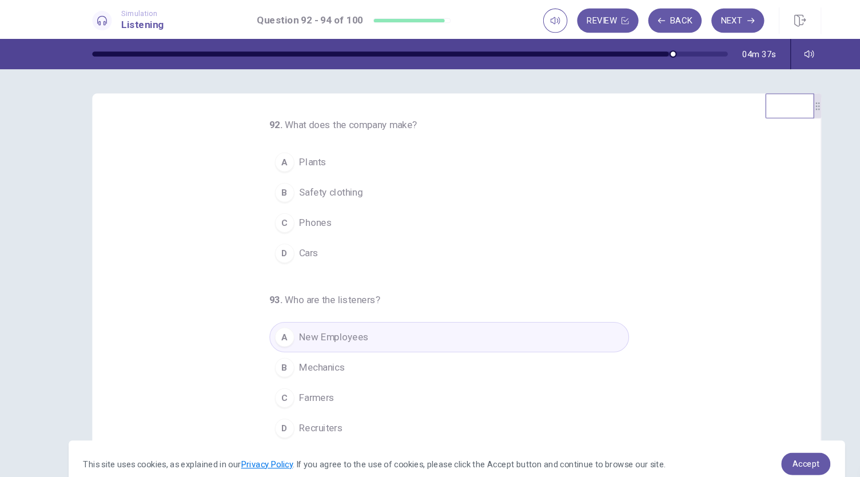
click at [317, 237] on button "D Cars" at bounding box center [423, 238] width 338 height 29
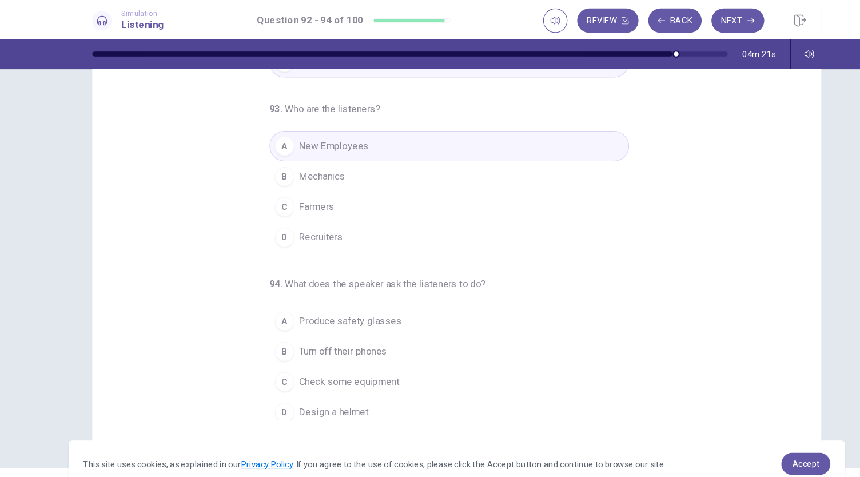
scroll to position [114, 0]
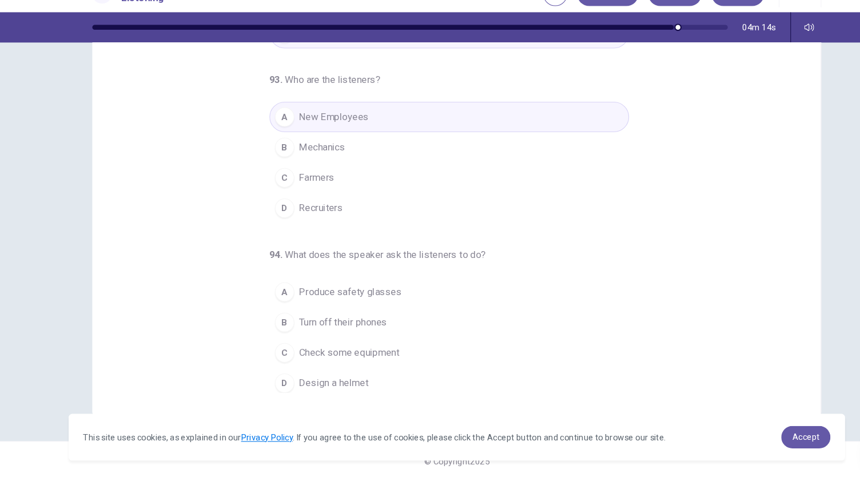
click at [357, 327] on span "Turn off their phones" at bounding box center [323, 328] width 83 height 14
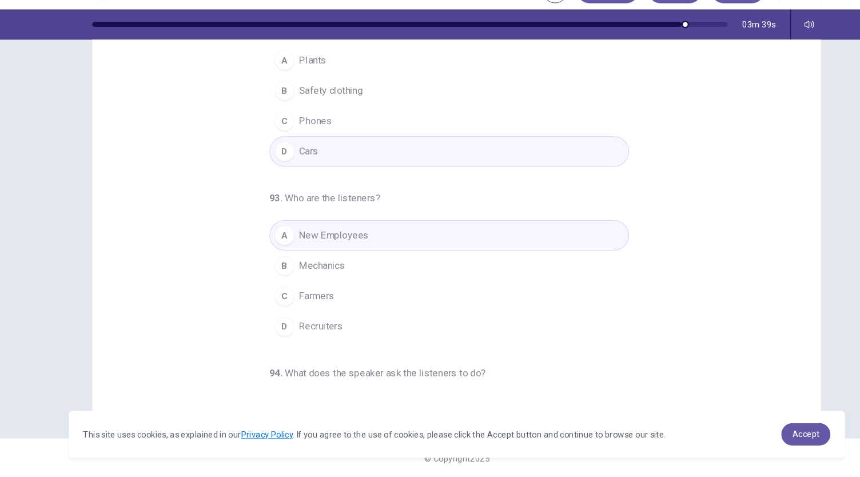
scroll to position [0, 0]
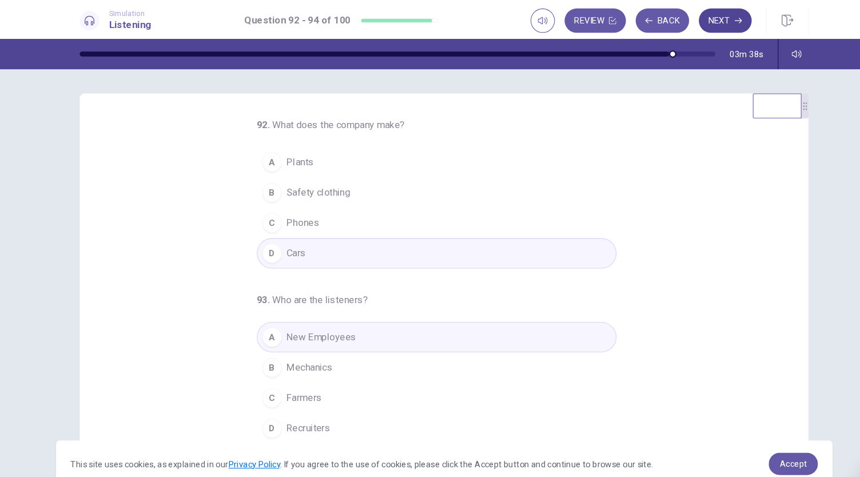
click at [698, 24] on button "Next" at bounding box center [694, 19] width 50 height 23
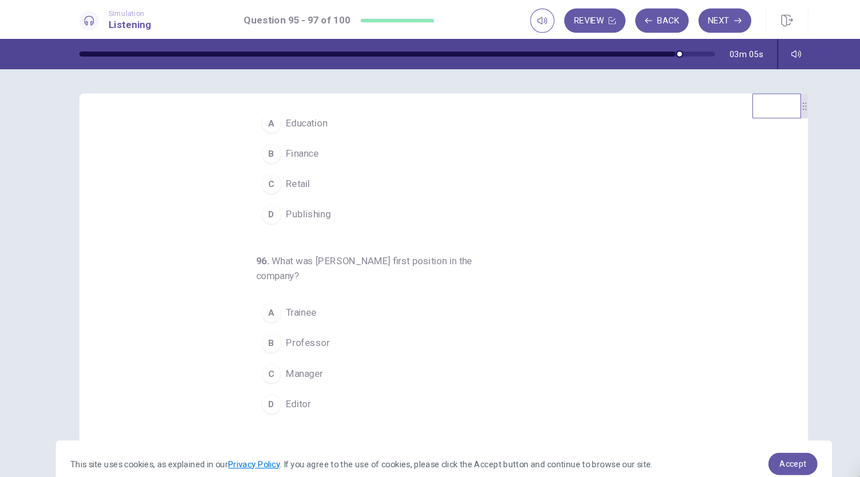
scroll to position [38, 0]
click at [318, 294] on button "A Trainee" at bounding box center [423, 293] width 338 height 29
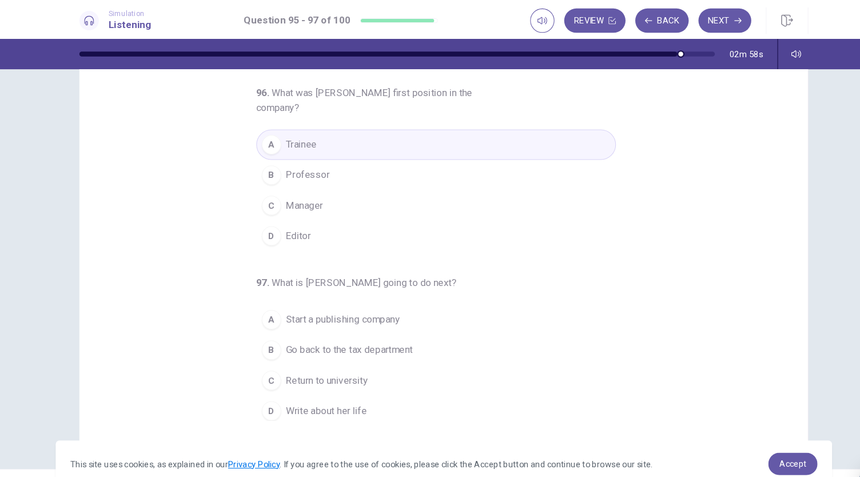
scroll to position [67, 0]
click at [341, 380] on span "Write about her life" at bounding box center [320, 386] width 76 height 14
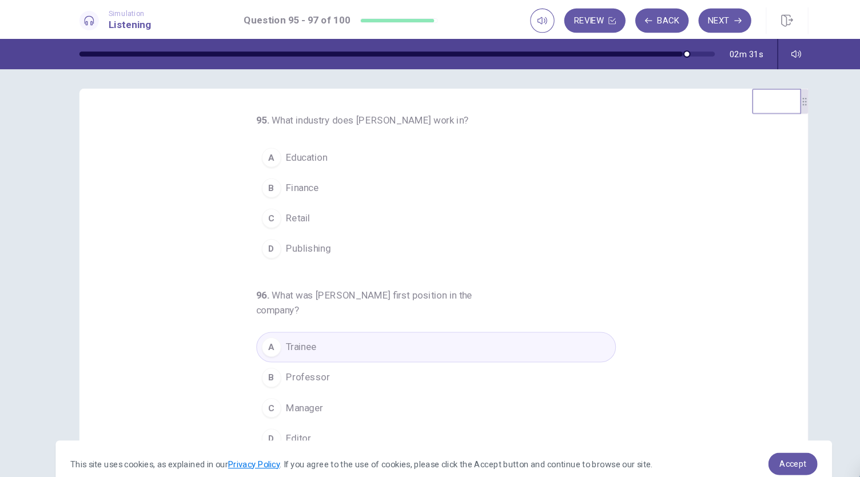
scroll to position [0, 0]
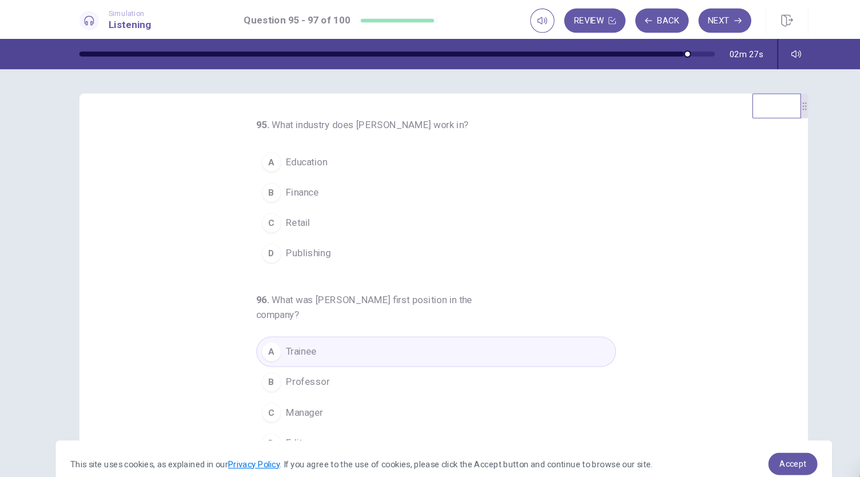
click at [294, 181] on span "Finance" at bounding box center [297, 181] width 31 height 14
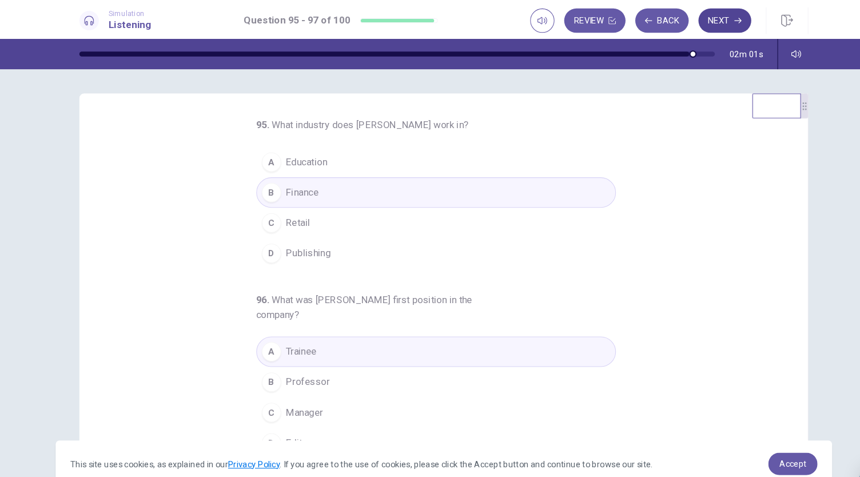
click at [693, 27] on button "Next" at bounding box center [694, 19] width 50 height 23
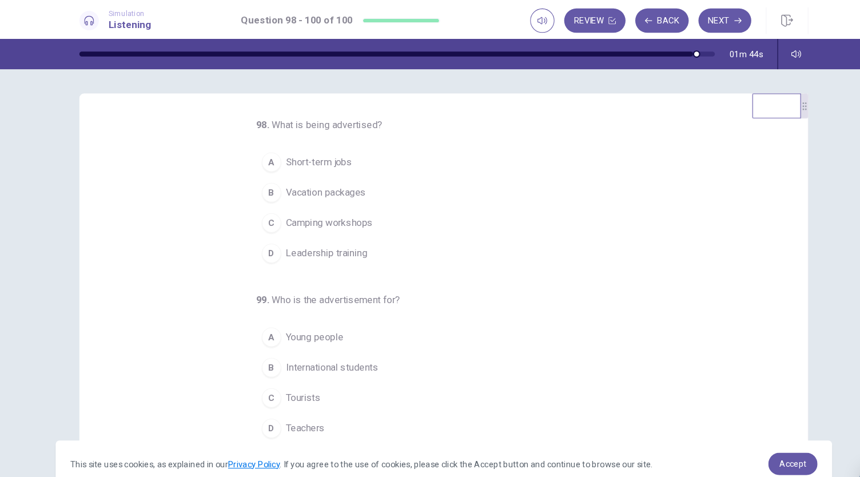
click at [344, 154] on button "A Short-term jobs" at bounding box center [423, 152] width 338 height 29
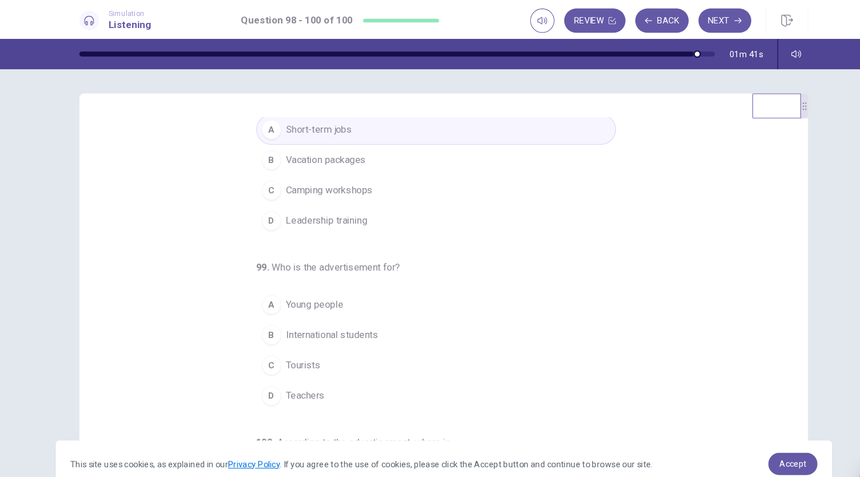
scroll to position [34, 0]
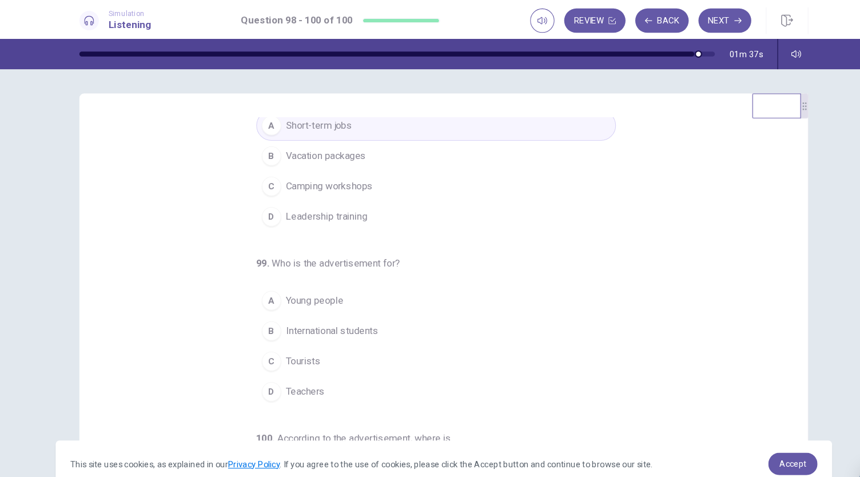
click at [350, 310] on span "International students" at bounding box center [325, 312] width 87 height 14
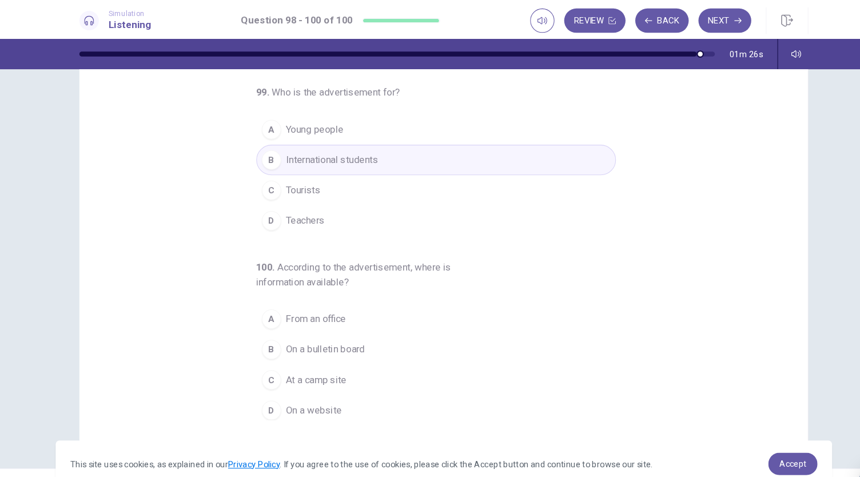
scroll to position [68, 0]
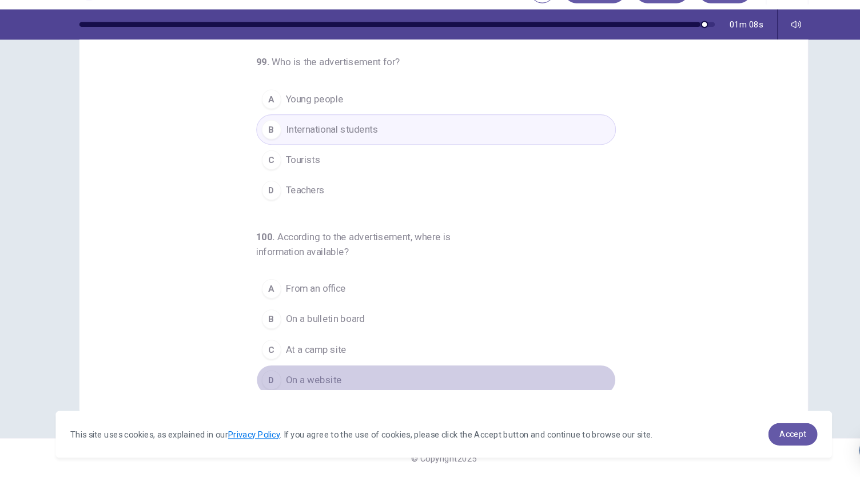
click at [334, 374] on button "D On a website" at bounding box center [423, 385] width 338 height 29
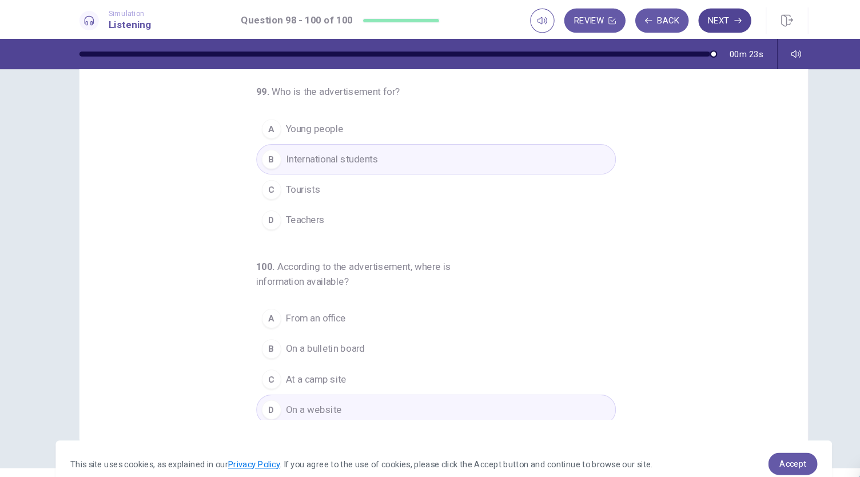
click at [703, 16] on icon "button" at bounding box center [706, 19] width 7 height 7
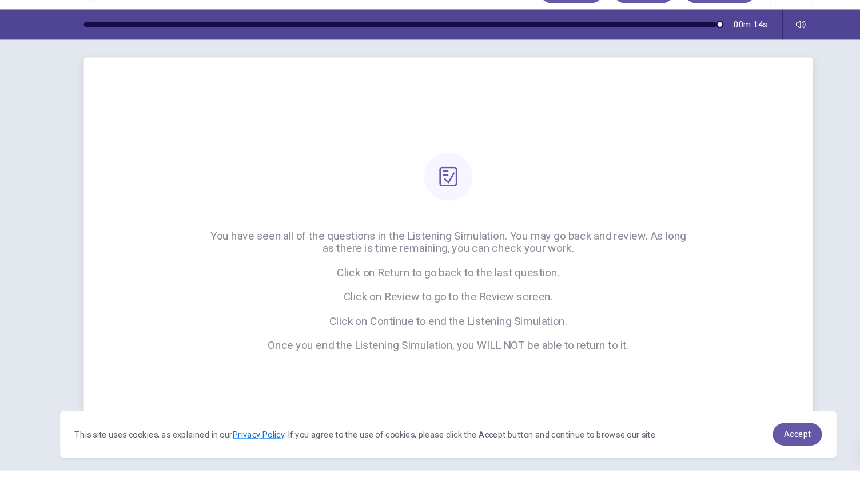
scroll to position [0, 0]
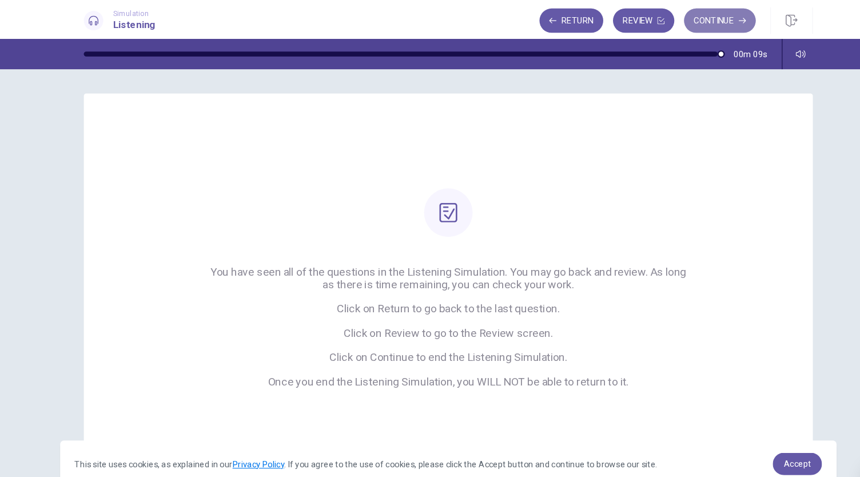
click at [681, 17] on button "Continue" at bounding box center [685, 19] width 67 height 23
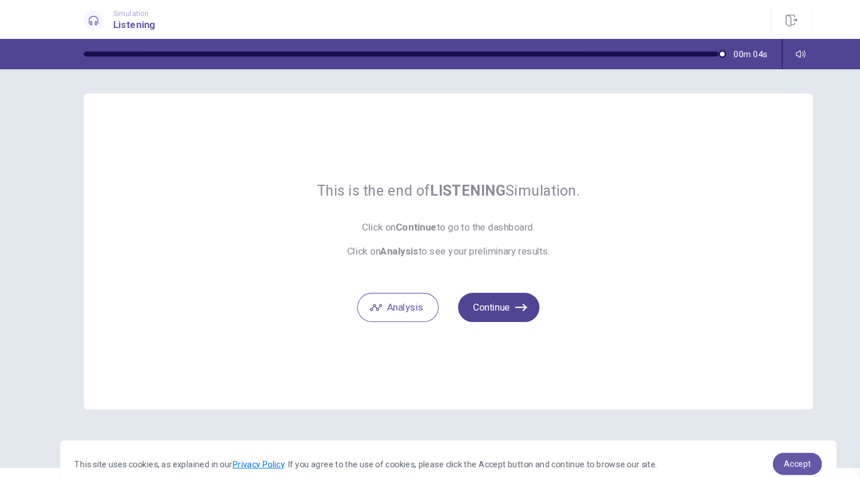
click at [488, 289] on button "Continue" at bounding box center [477, 289] width 77 height 27
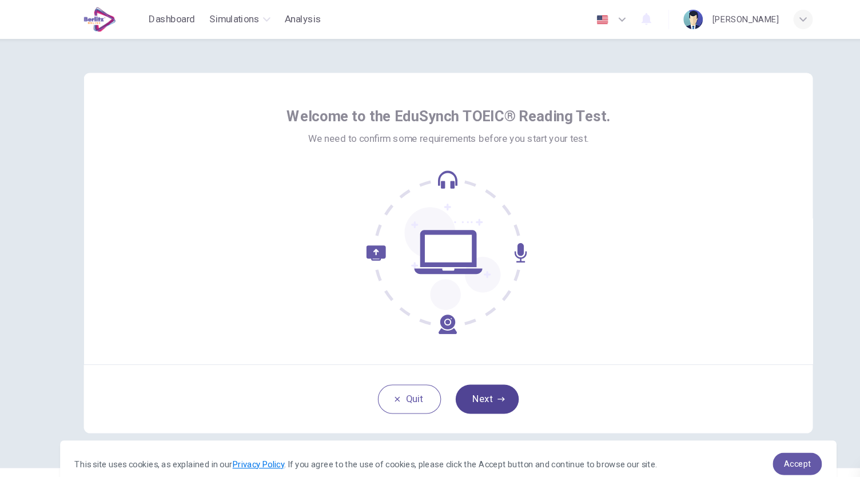
click at [460, 380] on button "Next" at bounding box center [466, 375] width 59 height 27
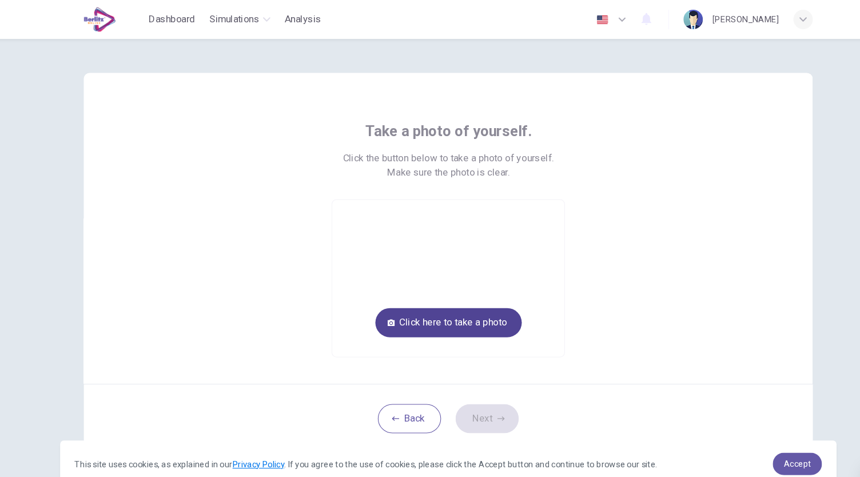
click at [440, 305] on button "Click here to take a photo" at bounding box center [430, 303] width 138 height 27
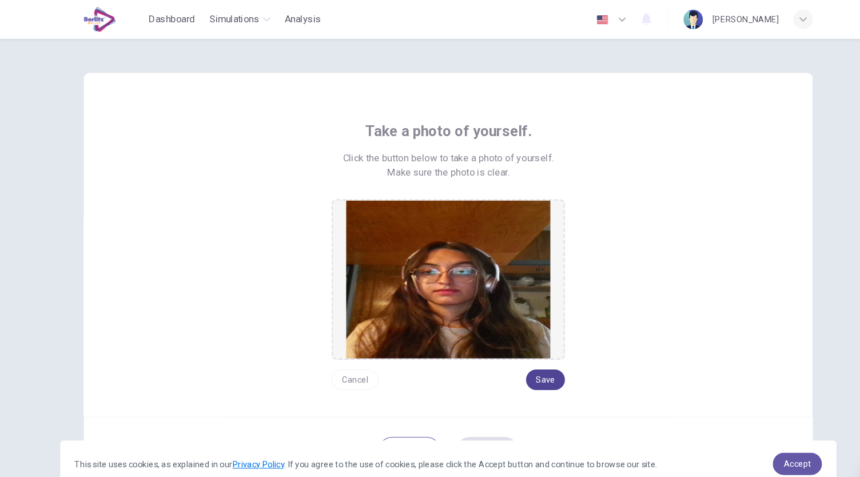
click at [514, 359] on button "Save" at bounding box center [521, 357] width 37 height 19
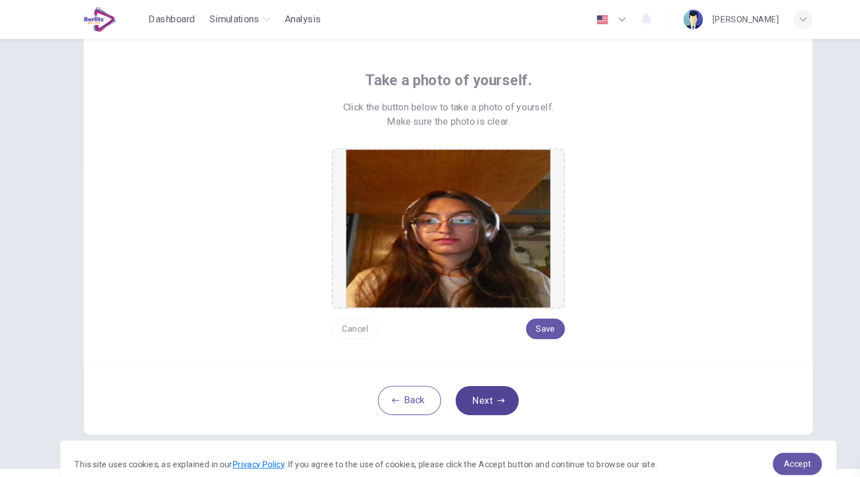
click at [477, 368] on button "Next" at bounding box center [466, 376] width 59 height 27
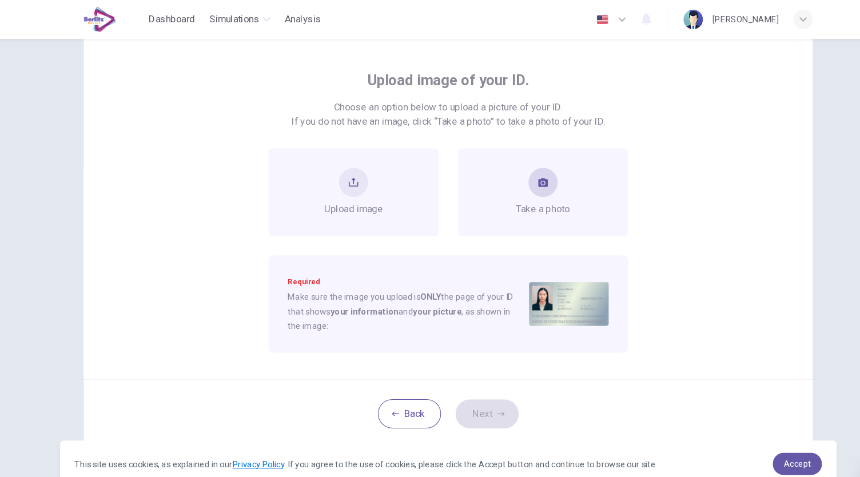
click at [529, 194] on span "Take a photo" at bounding box center [519, 197] width 51 height 14
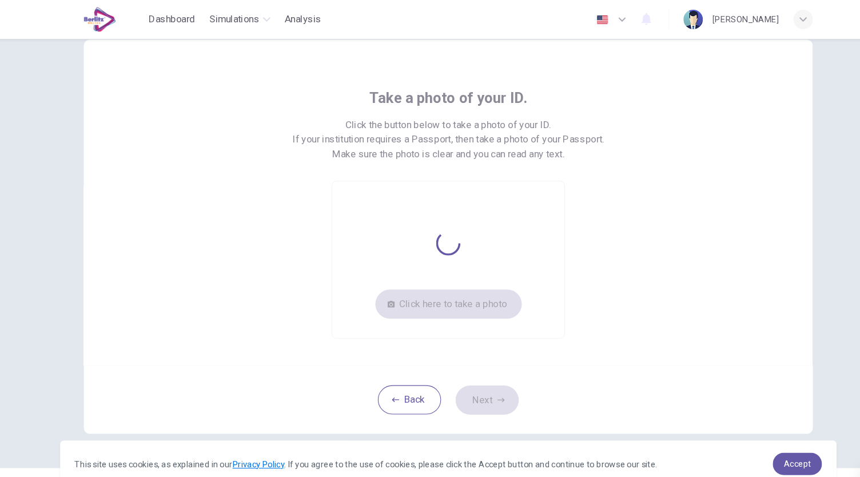
scroll to position [31, 0]
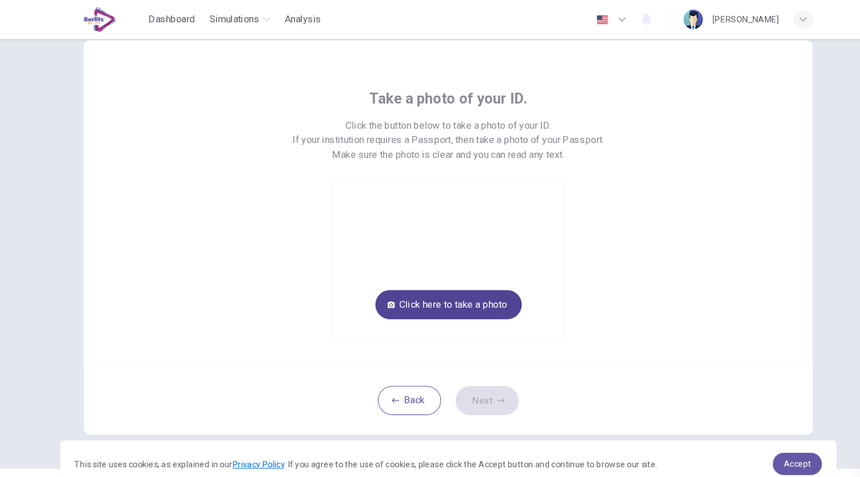
click at [452, 282] on button "Click here to take a photo" at bounding box center [430, 286] width 138 height 27
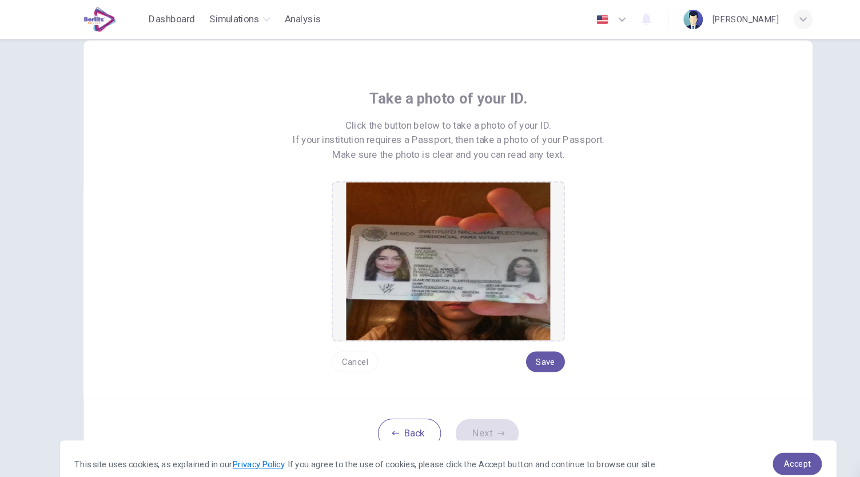
click at [423, 269] on img at bounding box center [430, 245] width 192 height 149
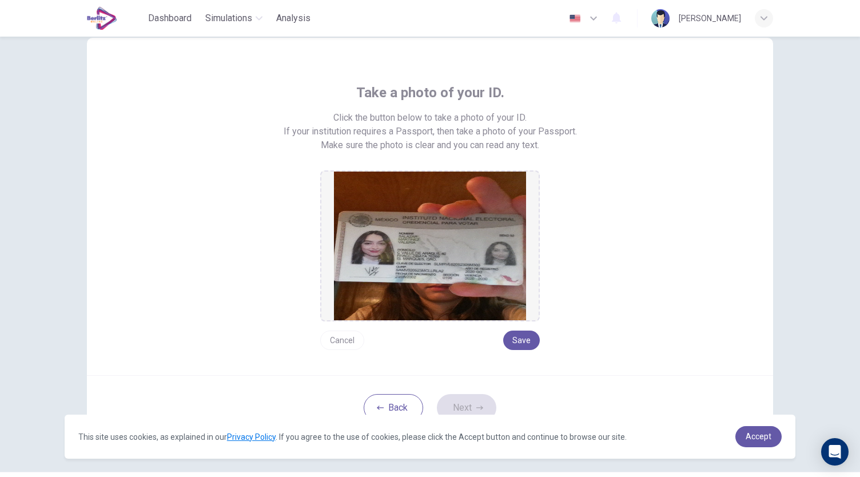
click at [330, 342] on button "Cancel" at bounding box center [342, 339] width 44 height 19
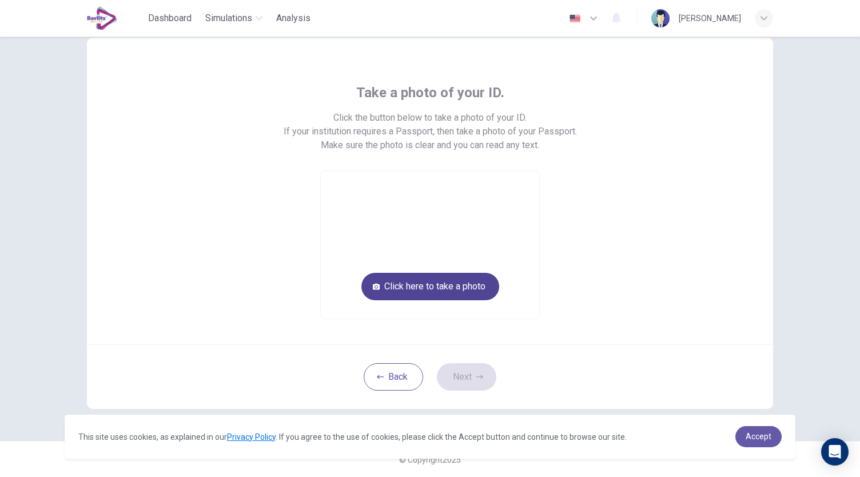
click at [407, 289] on button "Click here to take a photo" at bounding box center [430, 286] width 138 height 27
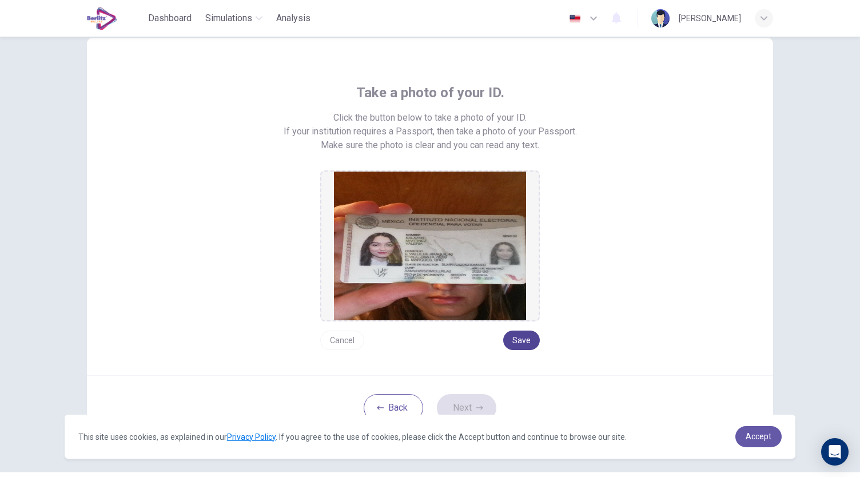
click at [519, 347] on button "Save" at bounding box center [521, 339] width 37 height 19
click at [461, 397] on button "Next" at bounding box center [466, 407] width 59 height 27
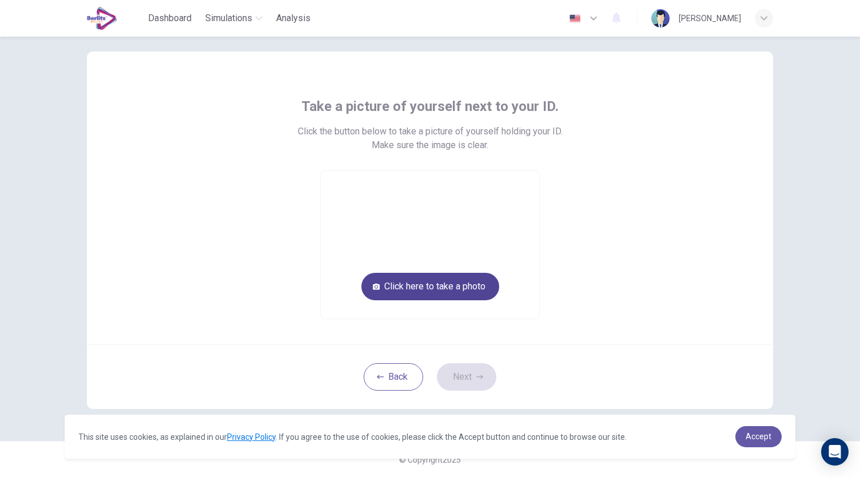
click at [434, 287] on button "Click here to take a photo" at bounding box center [430, 286] width 138 height 27
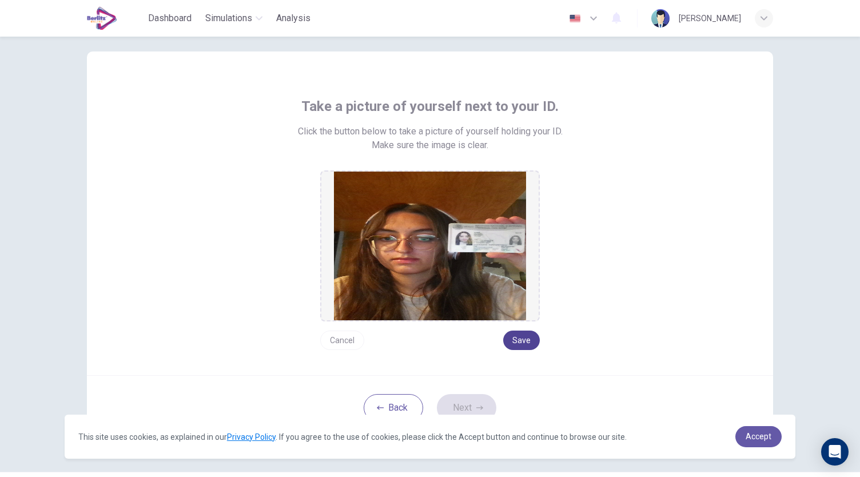
click at [519, 344] on button "Save" at bounding box center [521, 339] width 37 height 19
click at [483, 402] on button "Next" at bounding box center [466, 407] width 59 height 27
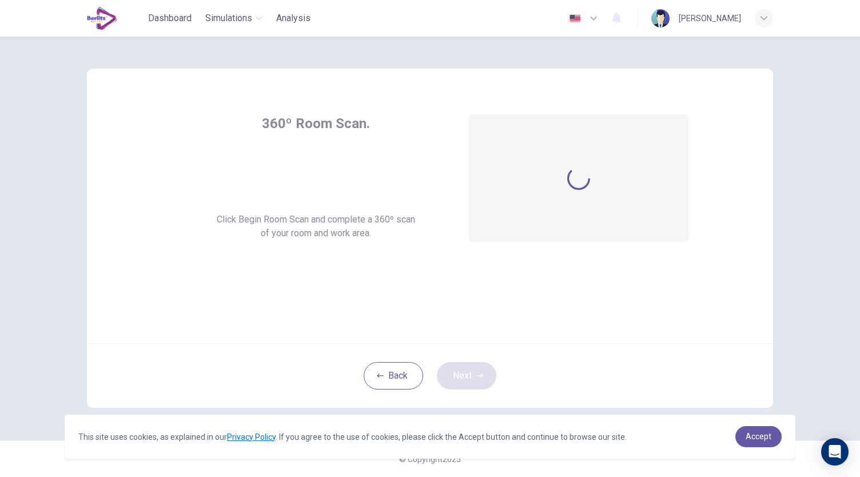
scroll to position [0, 0]
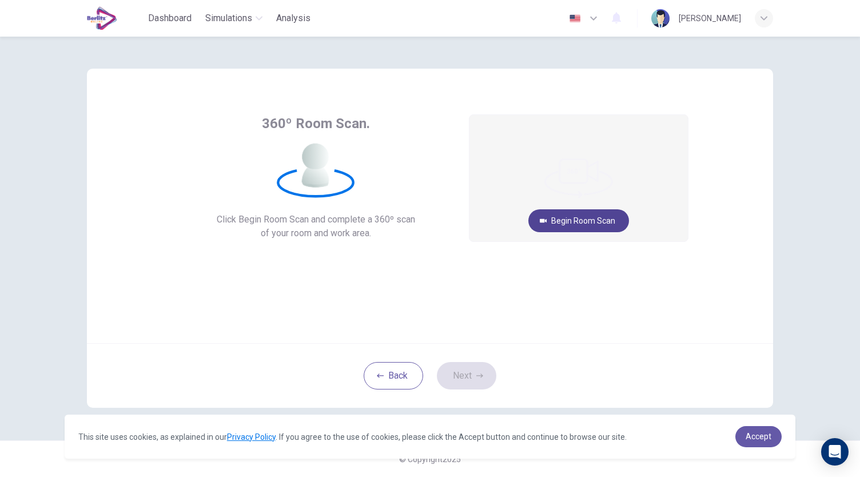
click at [577, 223] on button "Begin Room Scan" at bounding box center [578, 220] width 101 height 23
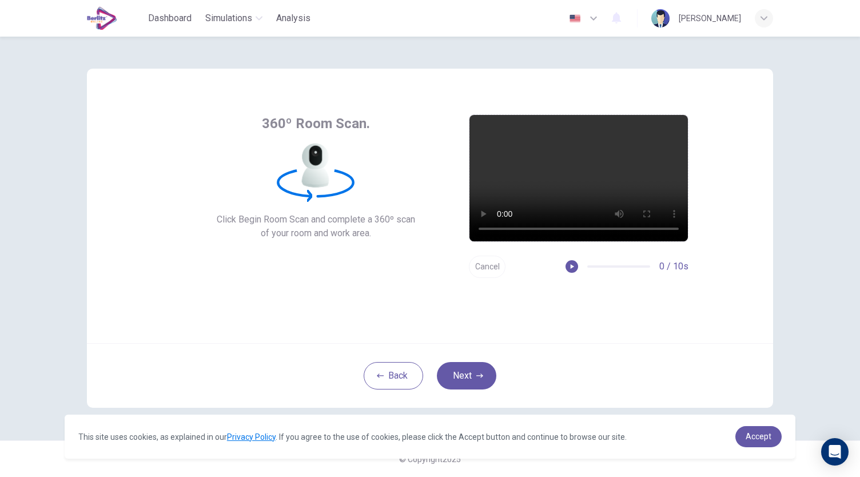
click at [489, 272] on button "Cancel" at bounding box center [487, 267] width 37 height 22
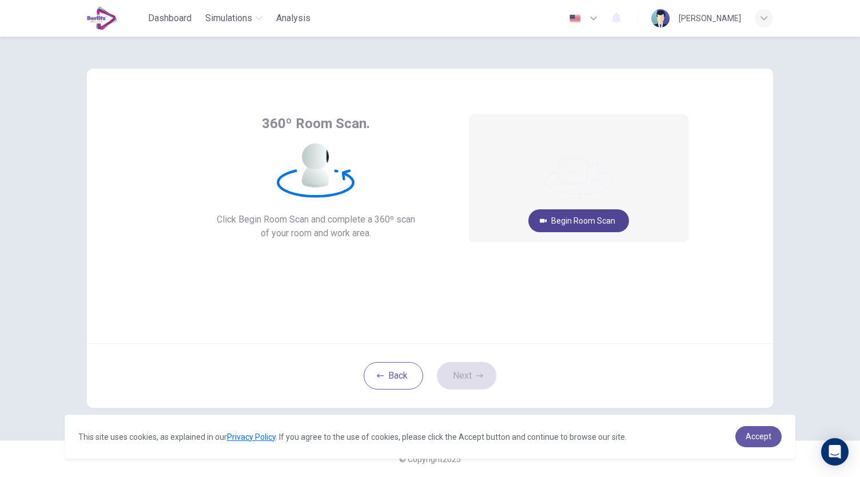
click at [598, 227] on button "Begin Room Scan" at bounding box center [578, 220] width 101 height 23
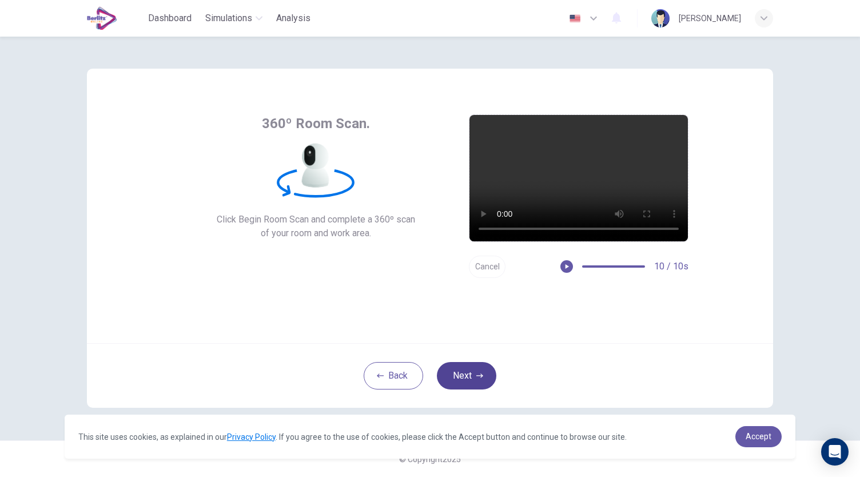
click at [465, 381] on button "Next" at bounding box center [466, 375] width 59 height 27
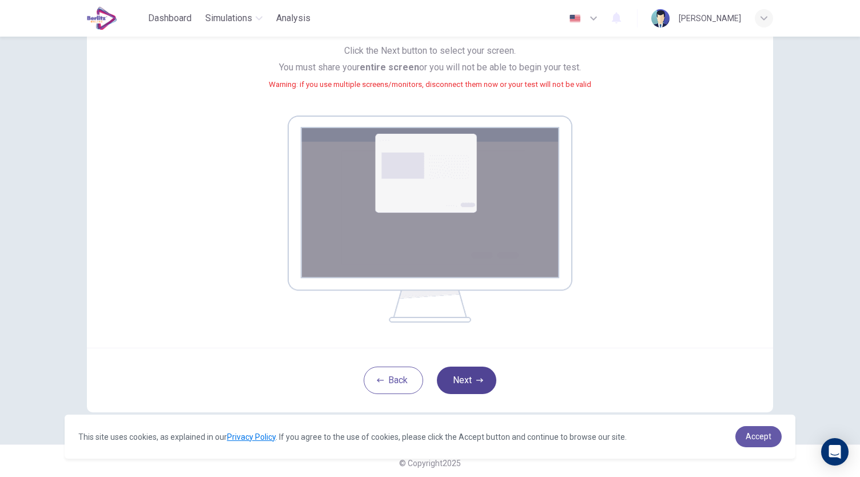
scroll to position [117, 0]
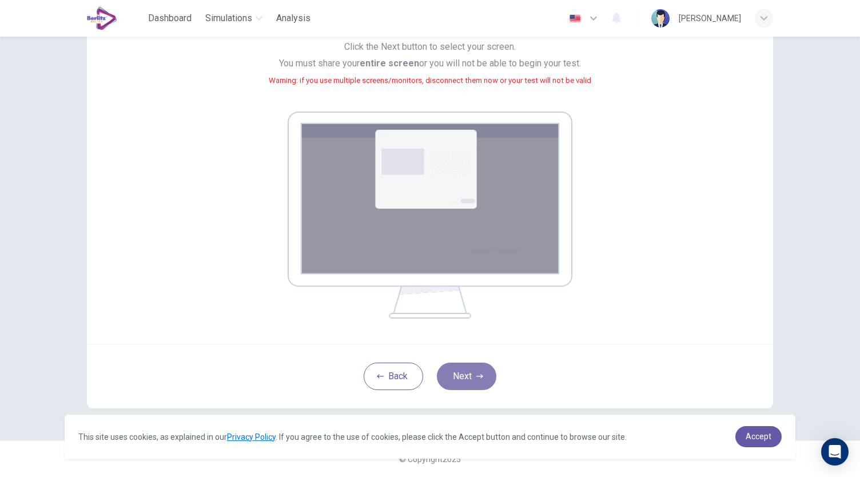
click at [465, 381] on button "Next" at bounding box center [466, 375] width 59 height 27
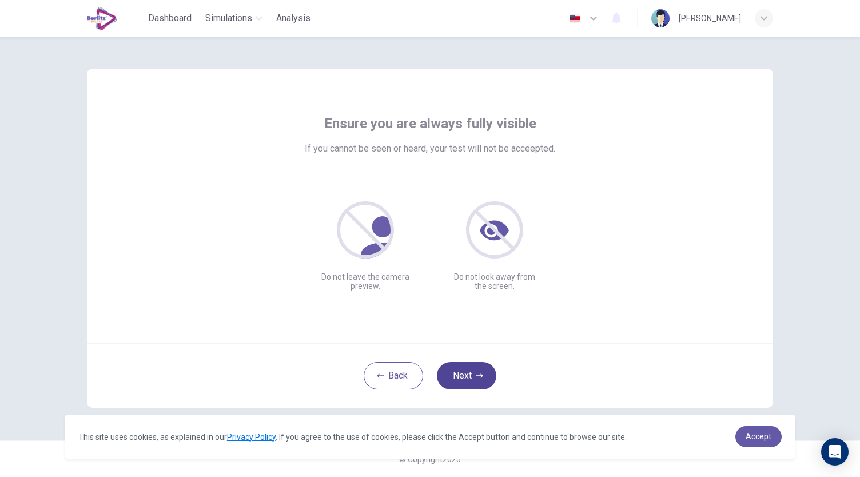
click at [469, 382] on button "Next" at bounding box center [466, 375] width 59 height 27
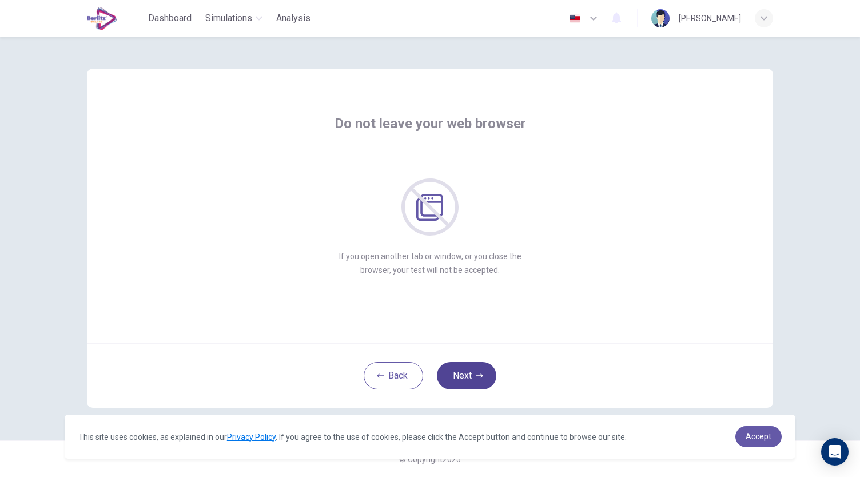
click at [471, 380] on button "Next" at bounding box center [466, 375] width 59 height 27
click at [479, 372] on icon "button" at bounding box center [479, 375] width 7 height 7
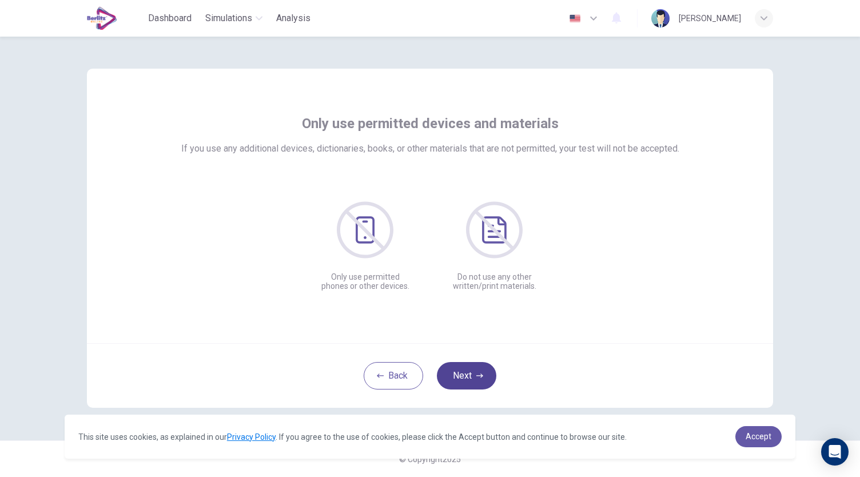
click at [479, 372] on icon "button" at bounding box center [479, 375] width 7 height 7
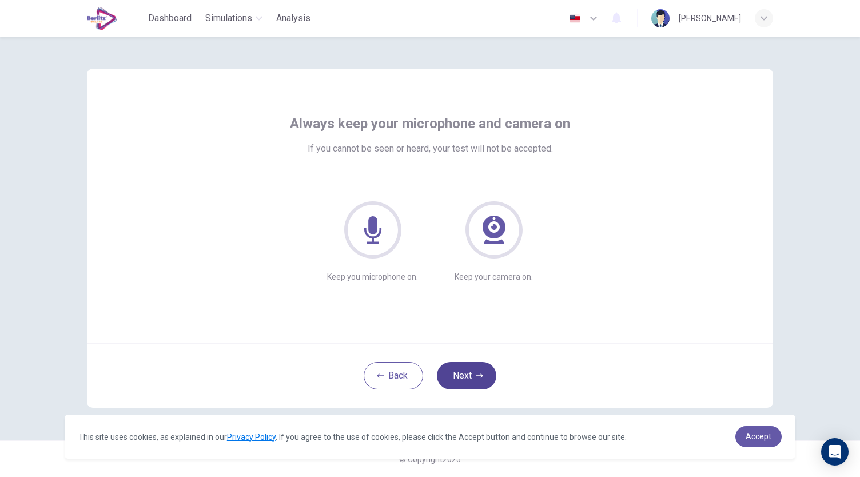
click at [479, 372] on icon "button" at bounding box center [479, 375] width 7 height 7
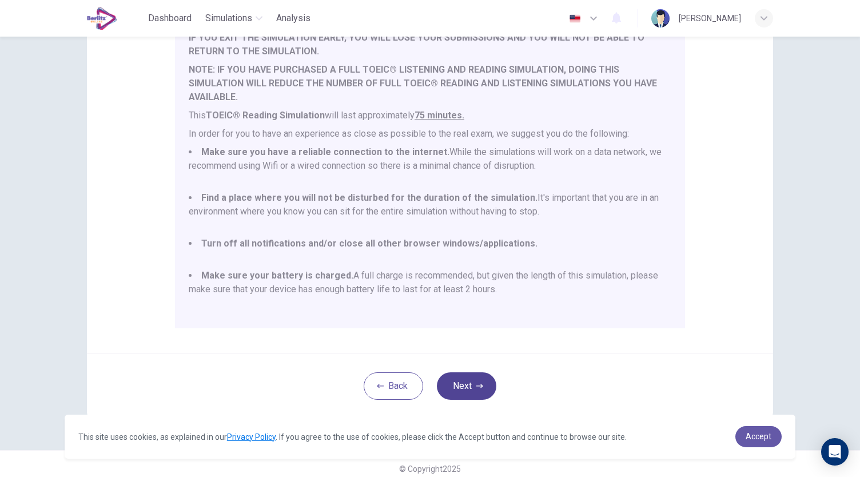
scroll to position [155, 0]
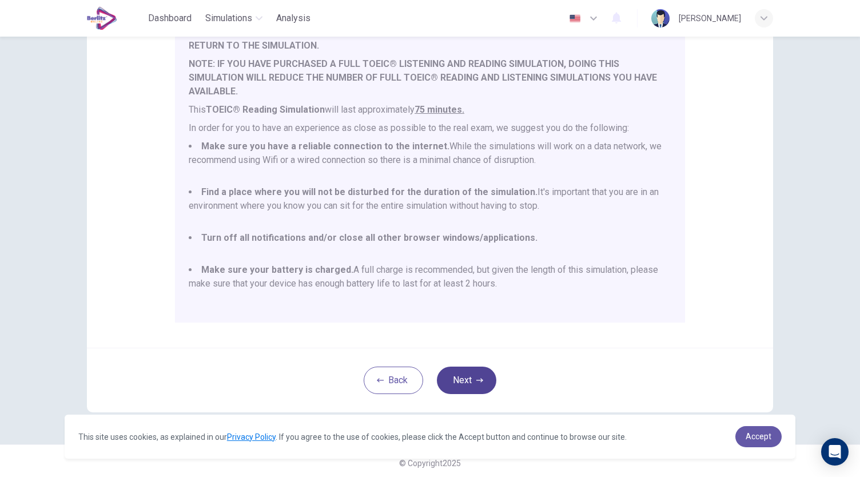
click at [479, 372] on button "Next" at bounding box center [466, 379] width 59 height 27
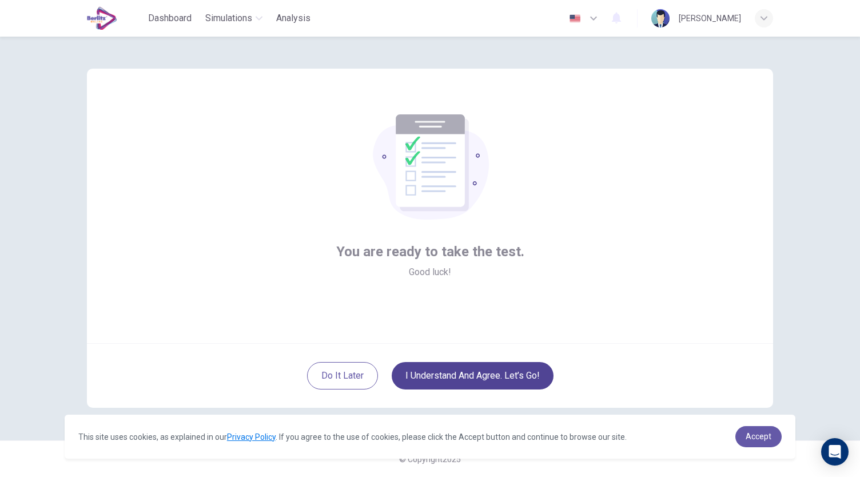
scroll to position [0, 0]
click at [453, 369] on button "I understand and agree. Let’s go!" at bounding box center [473, 375] width 162 height 27
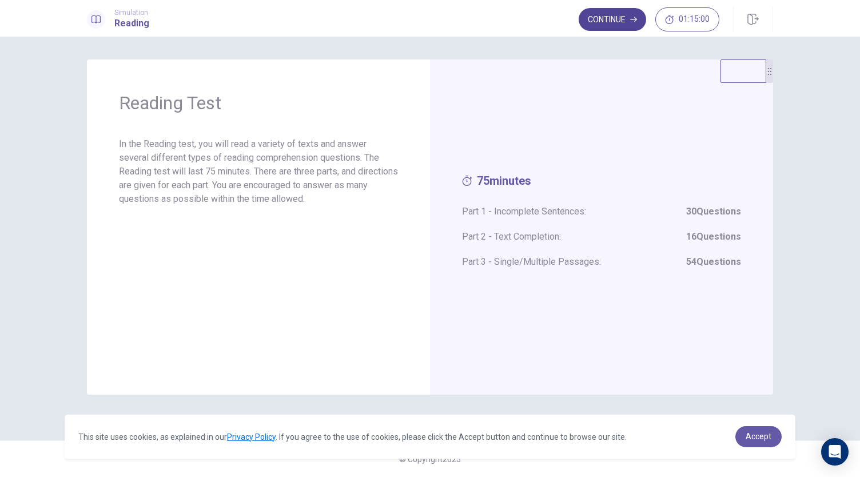
click at [618, 23] on button "Continue" at bounding box center [611, 19] width 67 height 23
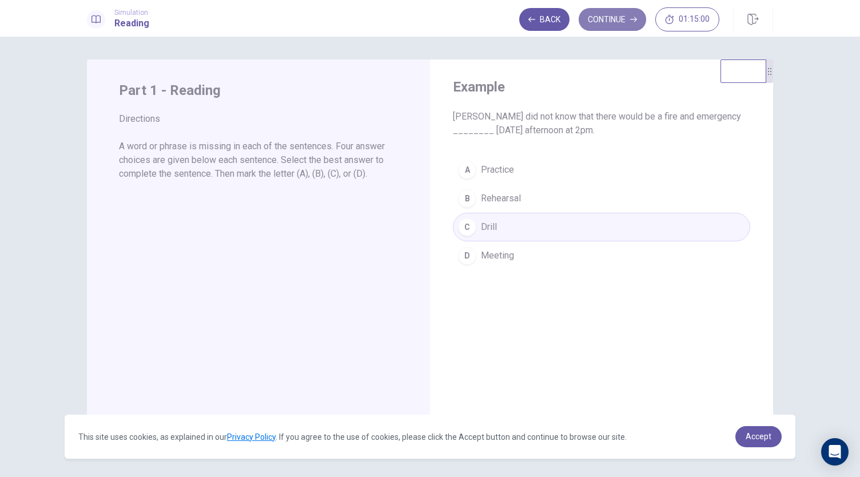
click at [630, 20] on button "Continue" at bounding box center [611, 19] width 67 height 23
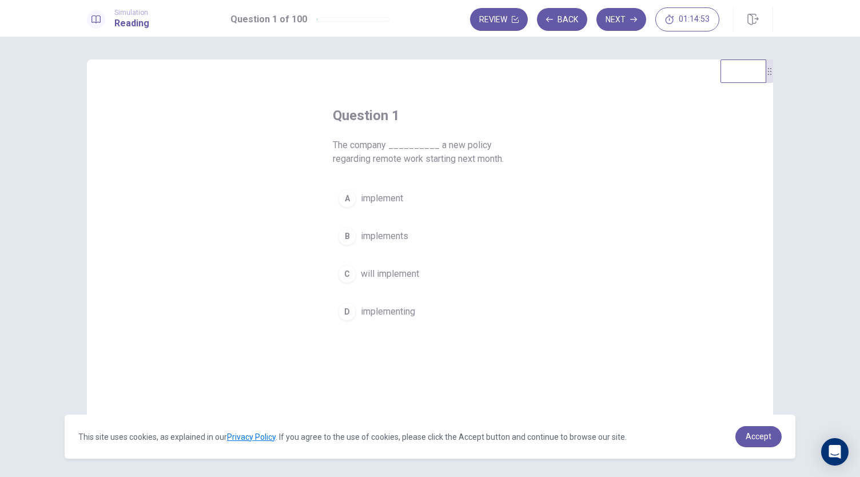
click at [395, 271] on span "will implement" at bounding box center [390, 274] width 58 height 14
click at [620, 17] on button "Next" at bounding box center [621, 19] width 50 height 23
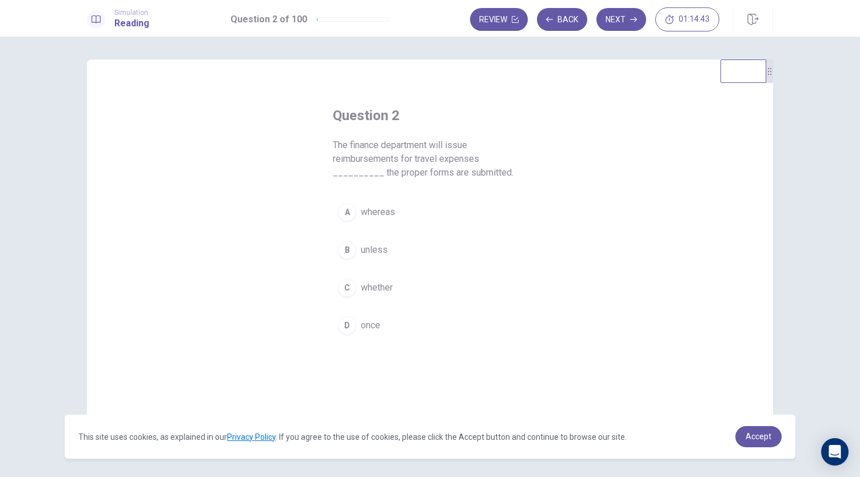
click at [373, 318] on span "once" at bounding box center [370, 325] width 19 height 14
click at [623, 23] on button "Next" at bounding box center [621, 19] width 50 height 23
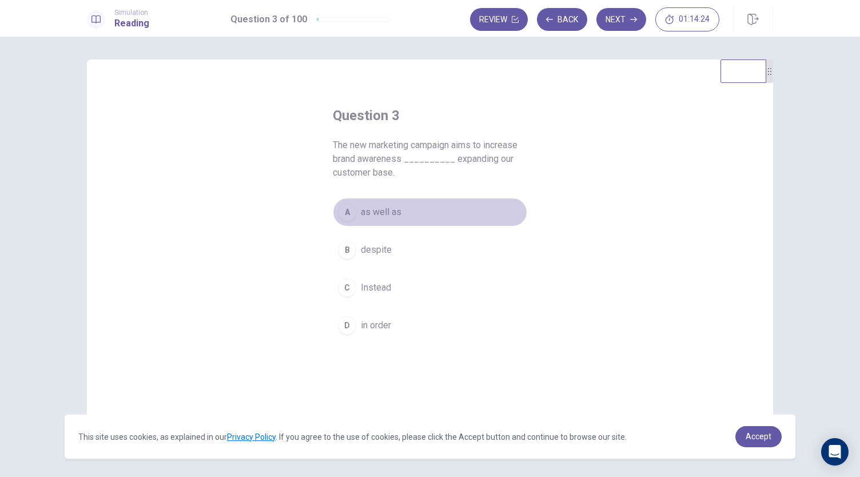
click at [398, 217] on button "A as well as" at bounding box center [430, 212] width 194 height 29
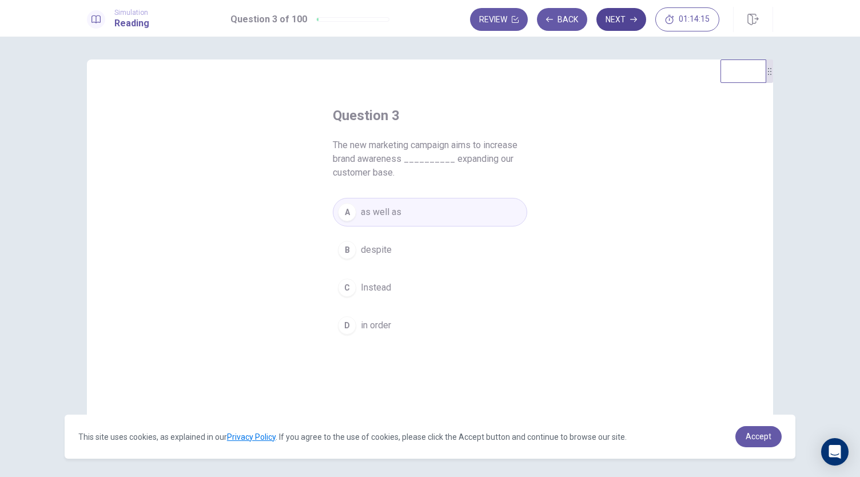
click at [635, 19] on icon "button" at bounding box center [633, 19] width 7 height 5
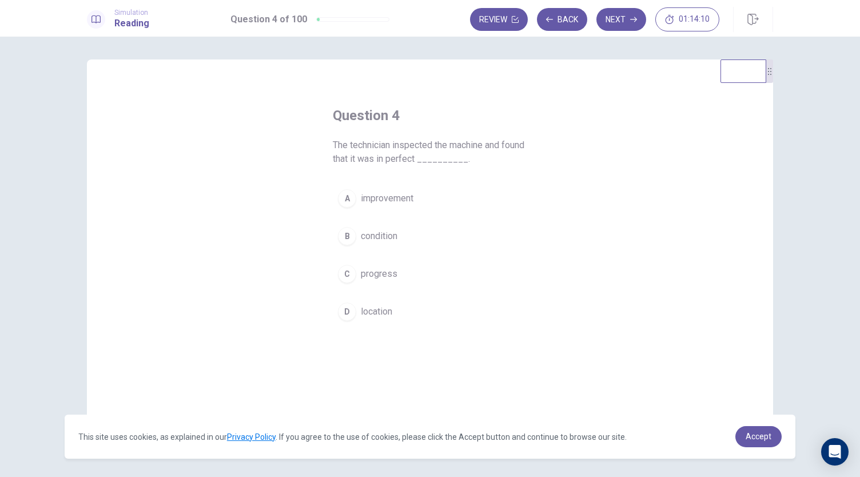
click at [398, 231] on button "B condition" at bounding box center [430, 236] width 194 height 29
click at [631, 22] on icon "button" at bounding box center [633, 19] width 7 height 7
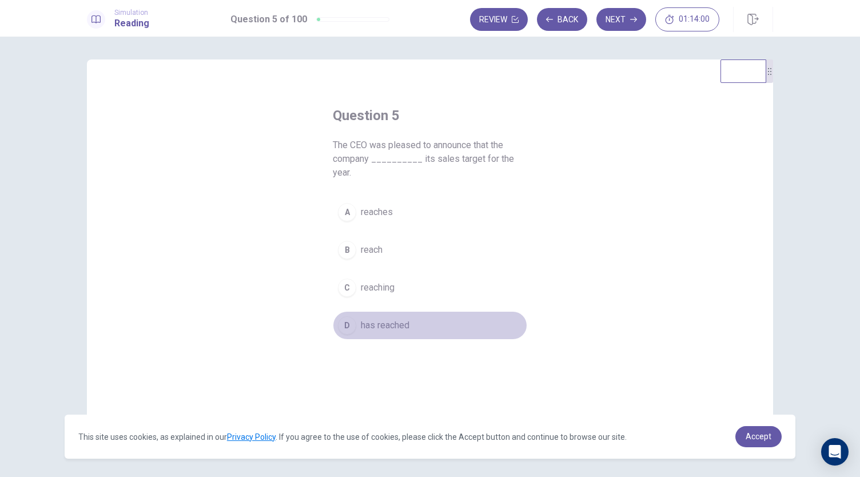
click at [387, 318] on span "has reached" at bounding box center [385, 325] width 49 height 14
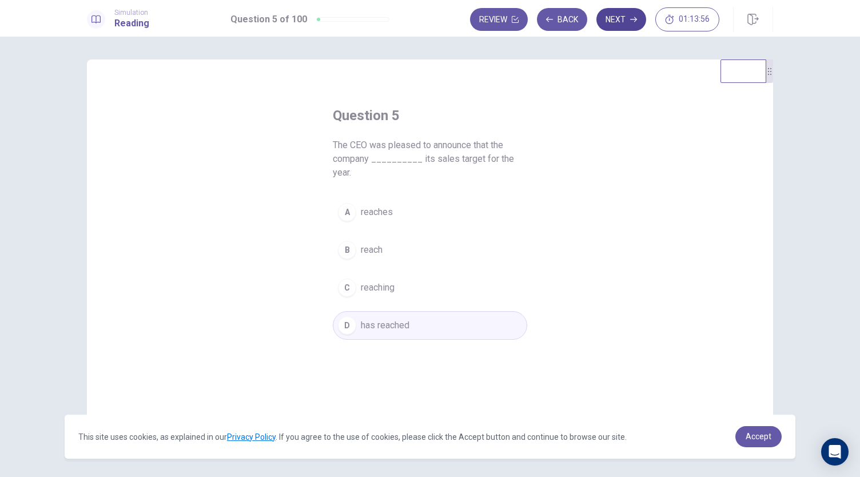
click at [634, 23] on button "Next" at bounding box center [621, 19] width 50 height 23
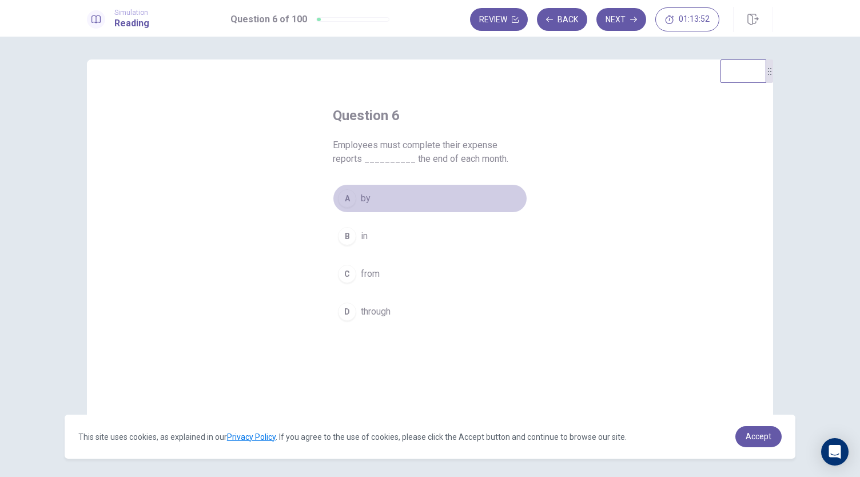
click at [386, 203] on button "A by" at bounding box center [430, 198] width 194 height 29
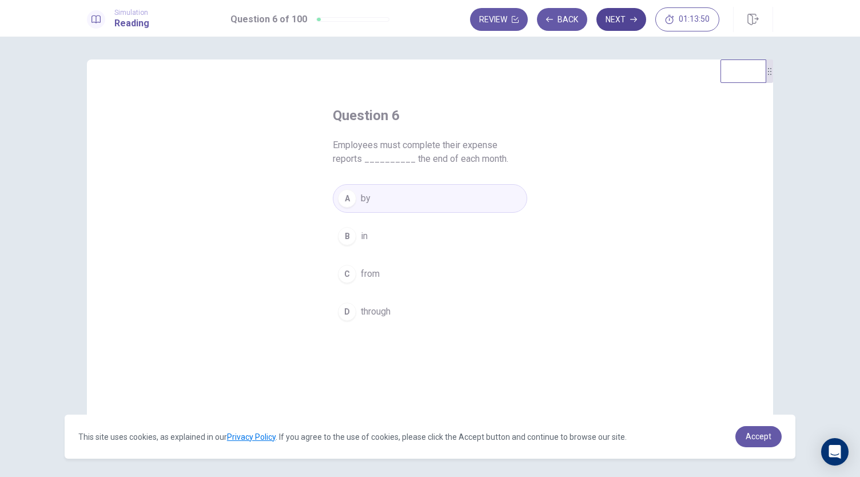
click at [634, 22] on icon "button" at bounding box center [633, 19] width 7 height 5
click at [398, 270] on button "C frequent" at bounding box center [430, 274] width 194 height 29
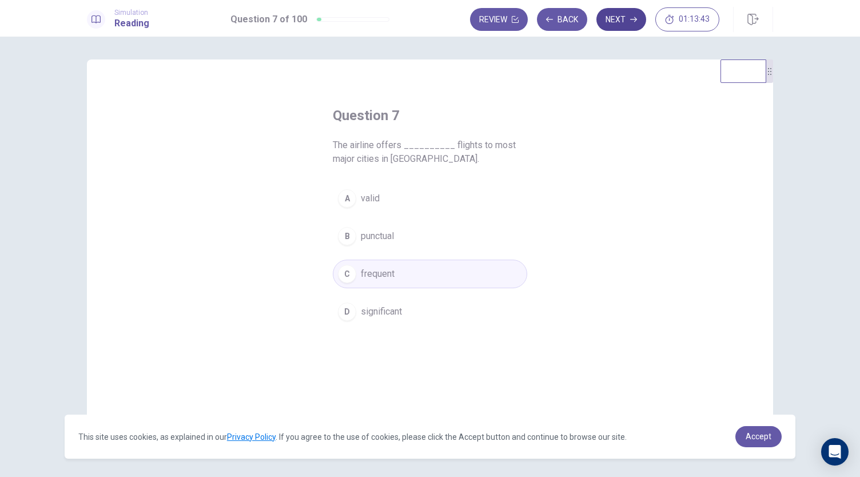
click at [640, 18] on button "Next" at bounding box center [621, 19] width 50 height 23
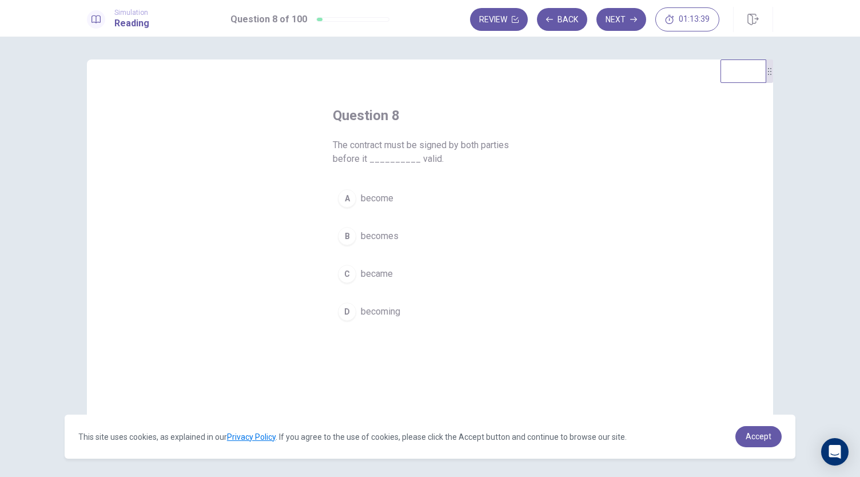
click at [396, 236] on button "B becomes" at bounding box center [430, 236] width 194 height 29
click at [636, 20] on icon "button" at bounding box center [633, 19] width 7 height 7
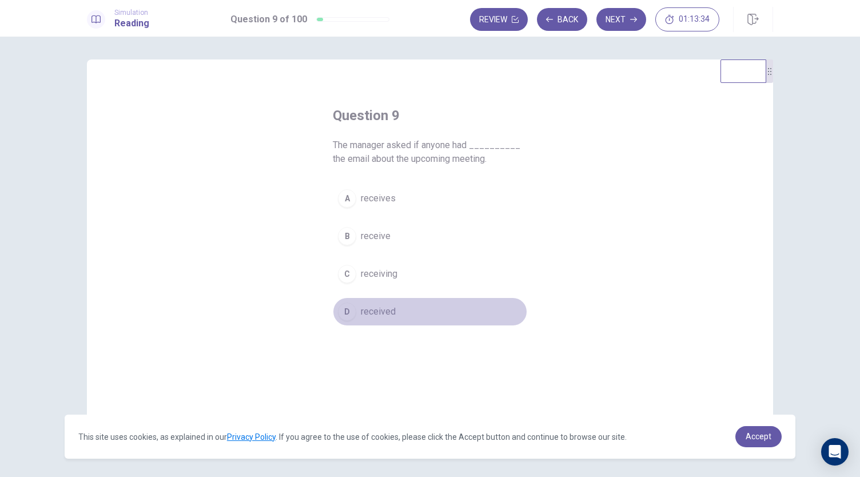
click at [386, 308] on span "received" at bounding box center [378, 312] width 35 height 14
click at [421, 245] on button "B receive" at bounding box center [430, 236] width 194 height 29
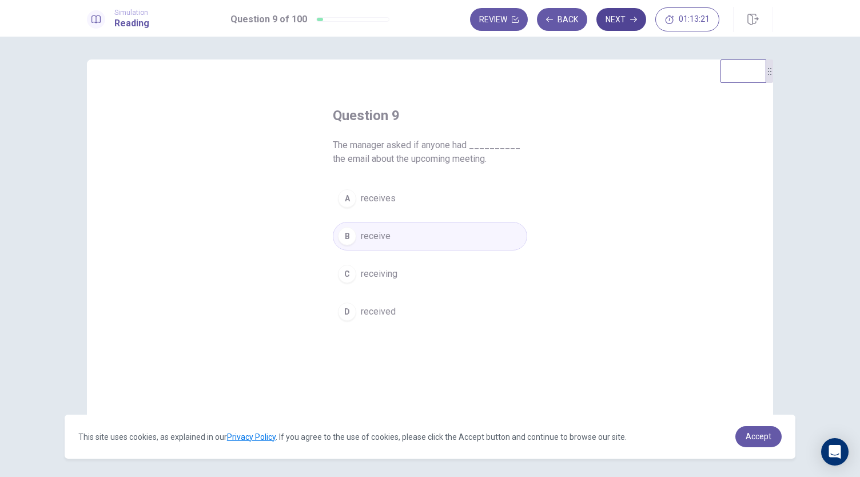
click at [633, 30] on button "Next" at bounding box center [621, 19] width 50 height 23
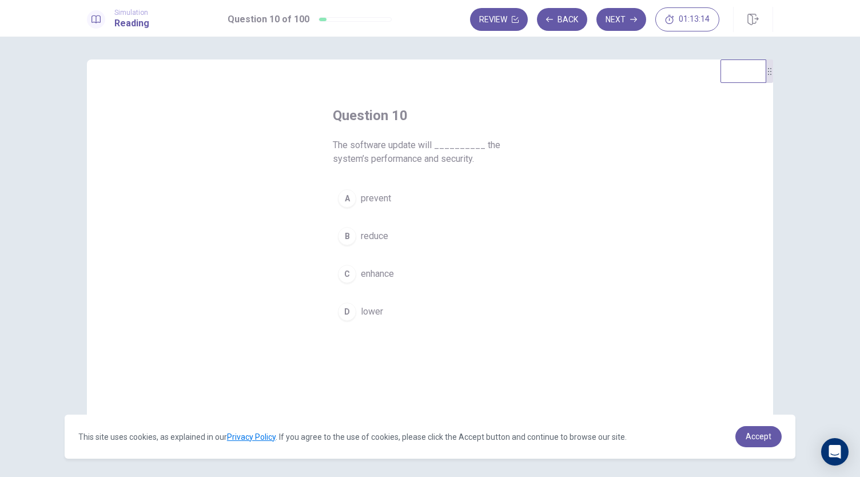
click at [395, 273] on button "C enhance" at bounding box center [430, 274] width 194 height 29
click at [631, 23] on button "Next" at bounding box center [621, 19] width 50 height 23
click at [409, 236] on button "B was written" at bounding box center [430, 236] width 194 height 29
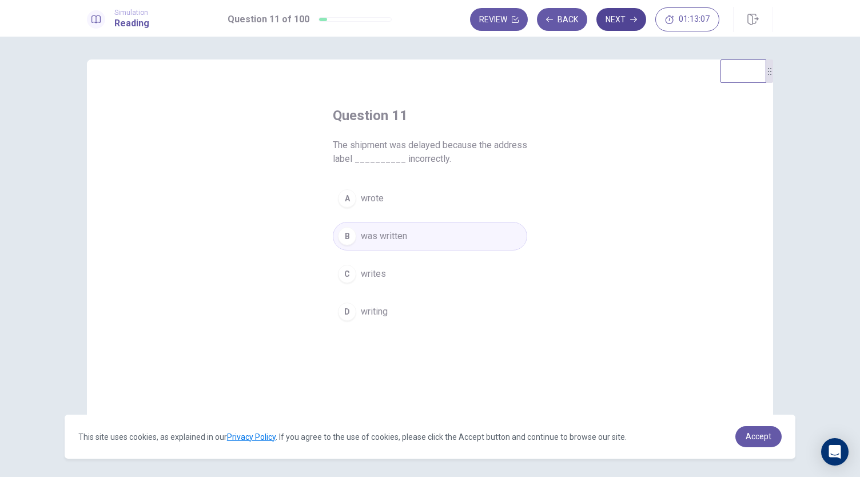
click at [618, 26] on button "Next" at bounding box center [621, 19] width 50 height 23
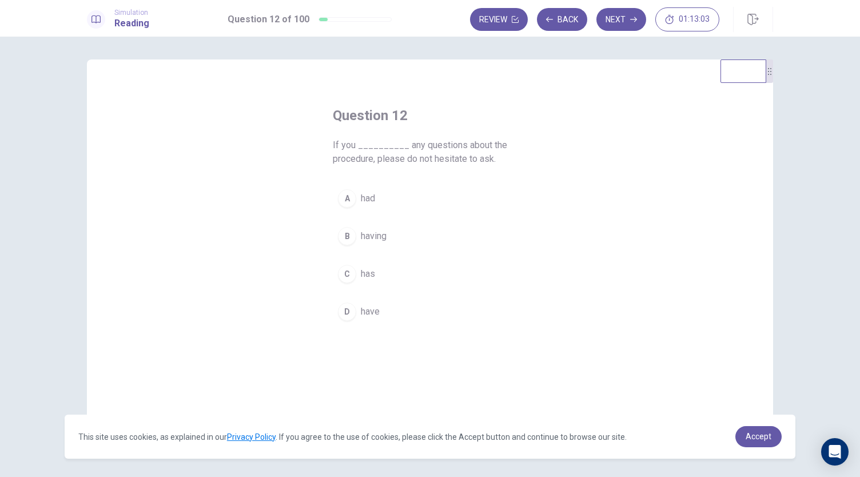
click at [379, 317] on button "D have" at bounding box center [430, 311] width 194 height 29
click at [632, 21] on icon "button" at bounding box center [633, 19] width 7 height 7
click at [392, 206] on button "A carefully" at bounding box center [430, 198] width 194 height 29
click at [636, 18] on icon "button" at bounding box center [633, 19] width 7 height 7
click at [378, 276] on button "C brief" at bounding box center [430, 274] width 194 height 29
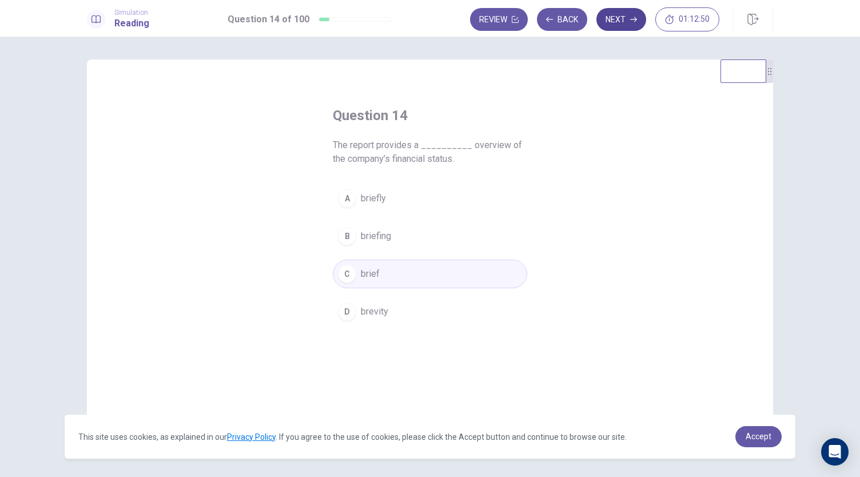
click at [637, 20] on button "Next" at bounding box center [621, 19] width 50 height 23
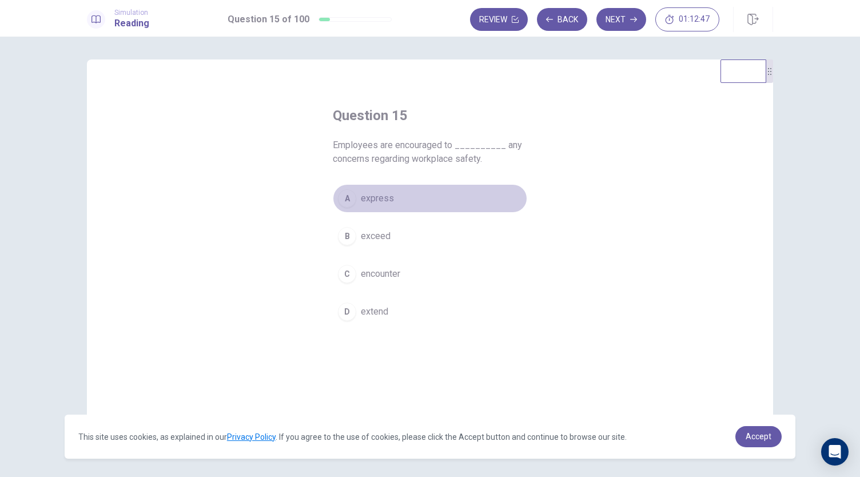
click at [437, 205] on button "A express" at bounding box center [430, 198] width 194 height 29
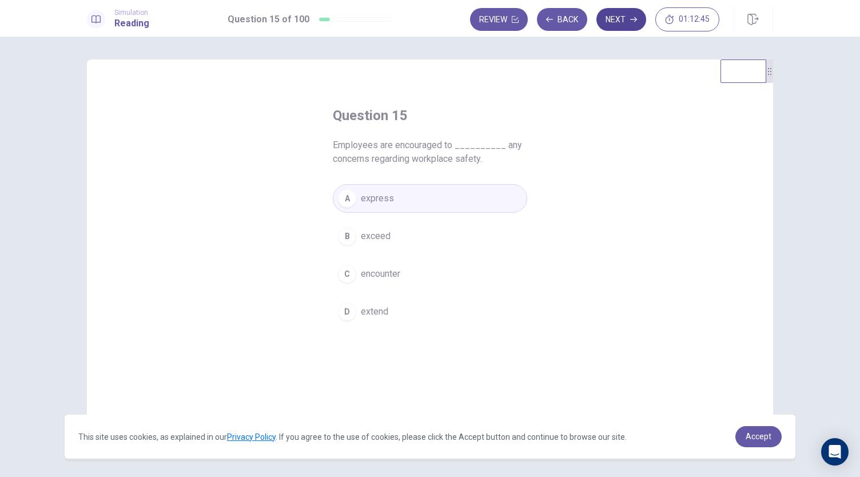
click at [639, 19] on button "Next" at bounding box center [621, 19] width 50 height 23
click at [393, 233] on button "B creative" at bounding box center [430, 236] width 194 height 29
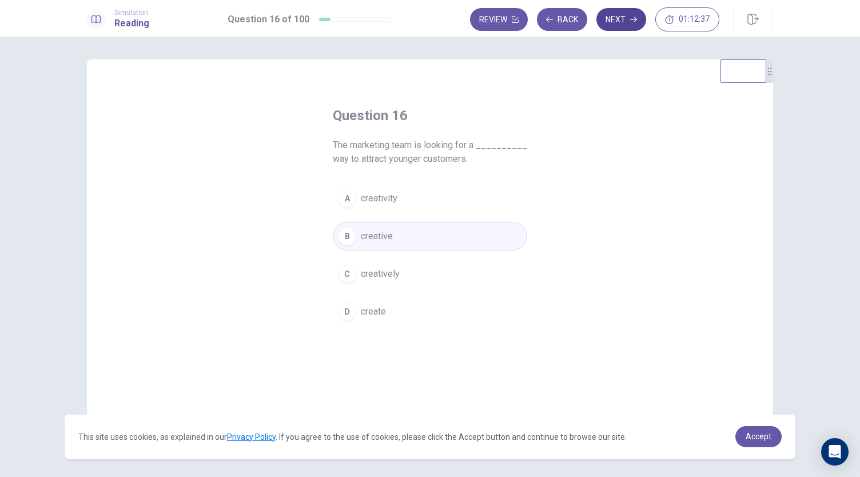
click at [630, 21] on icon "button" at bounding box center [633, 19] width 7 height 7
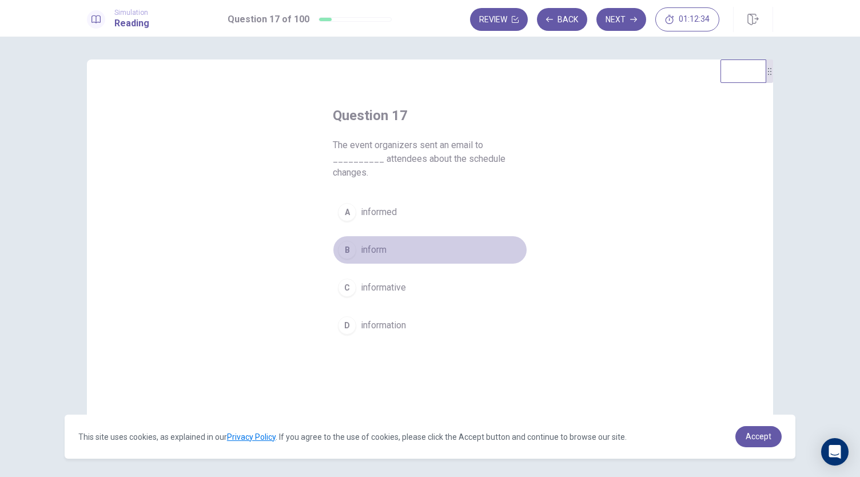
click at [388, 243] on button "B inform" at bounding box center [430, 249] width 194 height 29
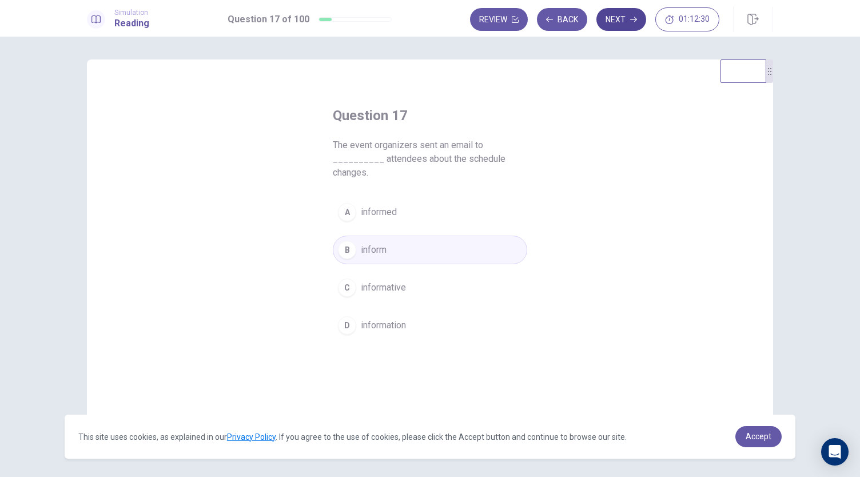
click at [618, 23] on button "Next" at bounding box center [621, 19] width 50 height 23
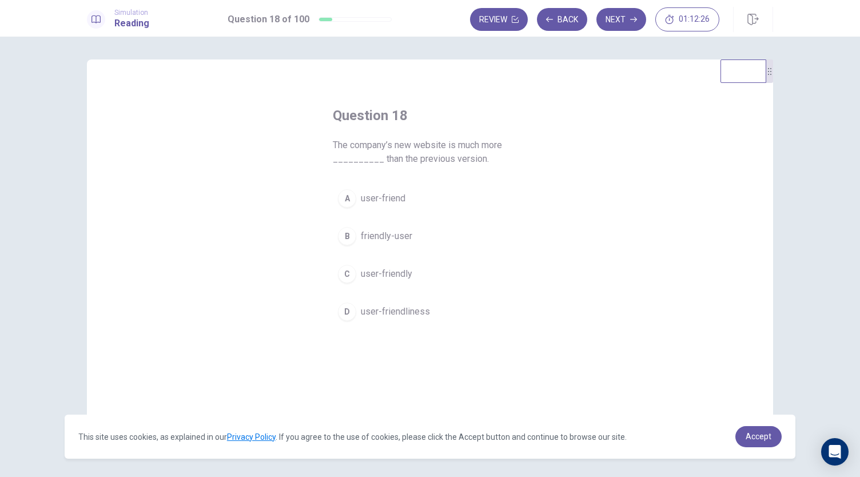
click at [405, 269] on span "user-friendly" at bounding box center [386, 274] width 51 height 14
click at [625, 22] on button "Next" at bounding box center [621, 19] width 50 height 23
click at [428, 188] on button "A cover" at bounding box center [430, 198] width 194 height 29
click at [614, 25] on button "Next" at bounding box center [621, 19] width 50 height 23
click at [374, 328] on span "advance" at bounding box center [377, 325] width 33 height 14
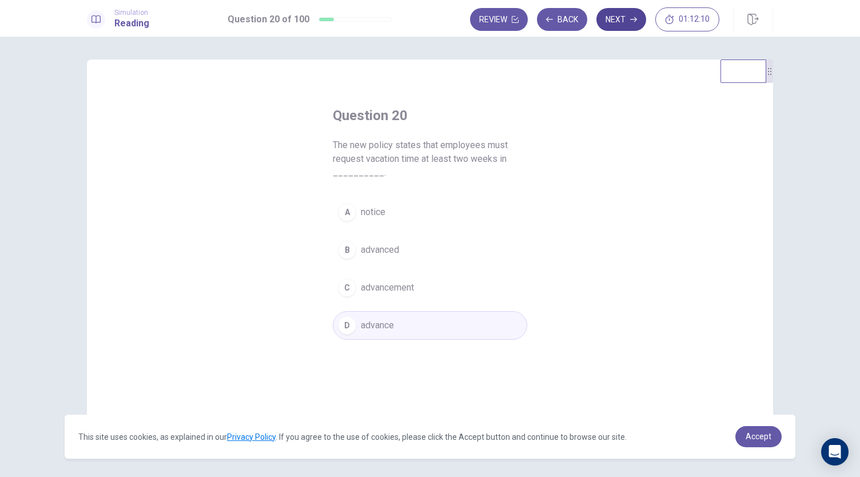
click at [612, 20] on button "Next" at bounding box center [621, 19] width 50 height 23
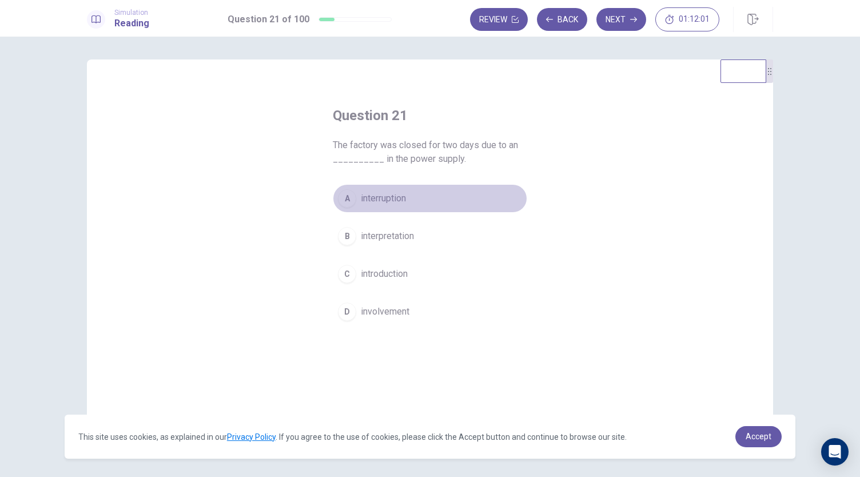
click at [428, 199] on button "A interruption" at bounding box center [430, 198] width 194 height 29
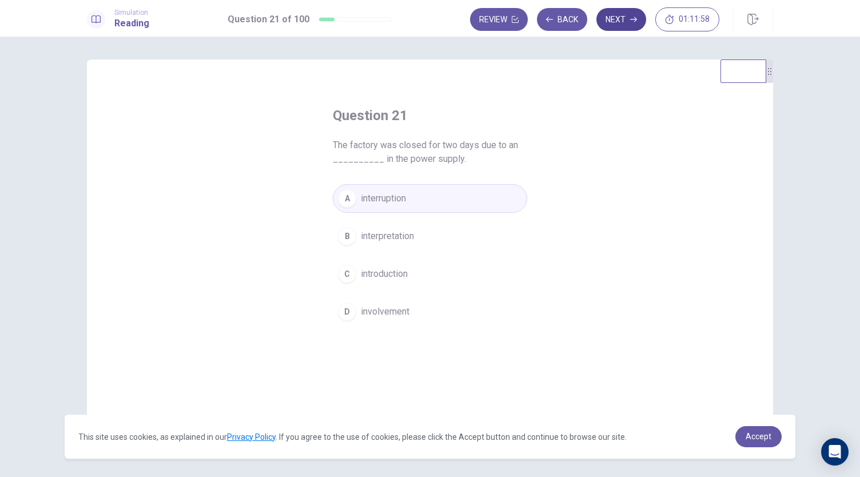
click at [628, 22] on button "Next" at bounding box center [621, 19] width 50 height 23
click at [393, 302] on button "D and" at bounding box center [430, 311] width 194 height 29
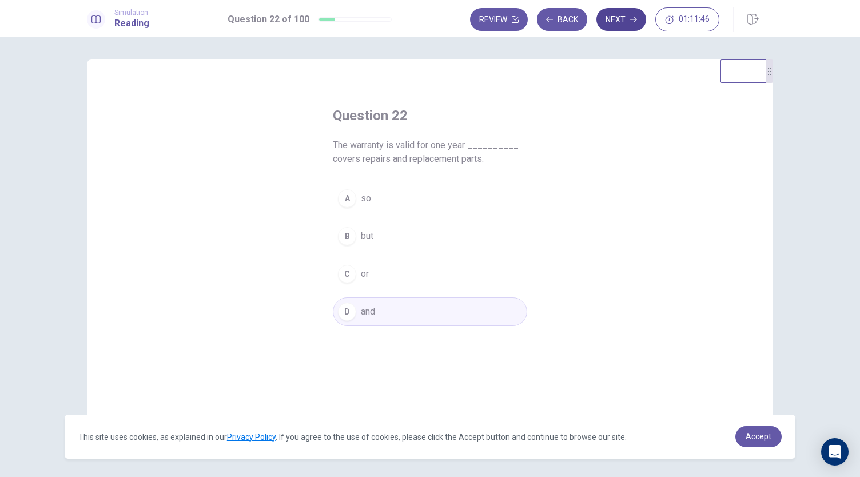
click at [629, 18] on button "Next" at bounding box center [621, 19] width 50 height 23
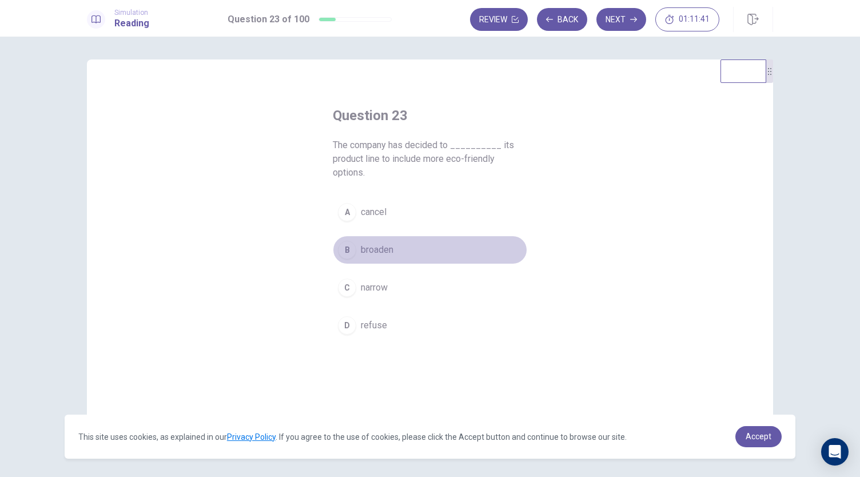
click at [409, 247] on button "B broaden" at bounding box center [430, 249] width 194 height 29
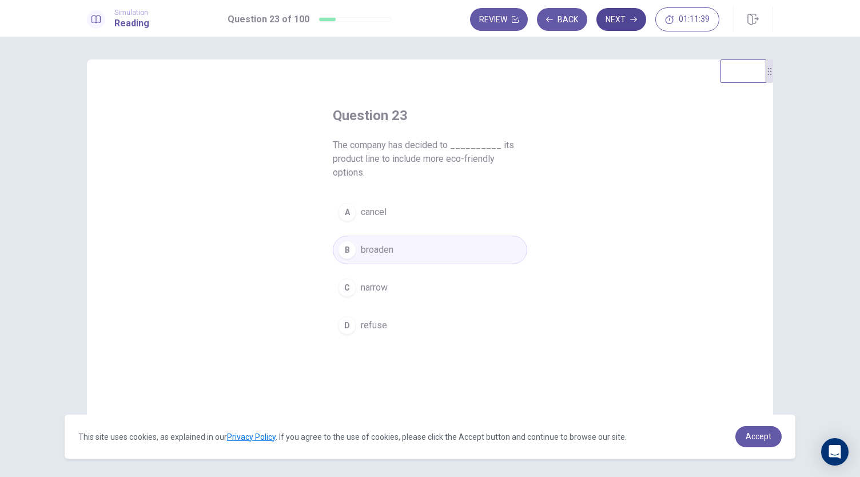
click at [626, 30] on button "Next" at bounding box center [621, 19] width 50 height 23
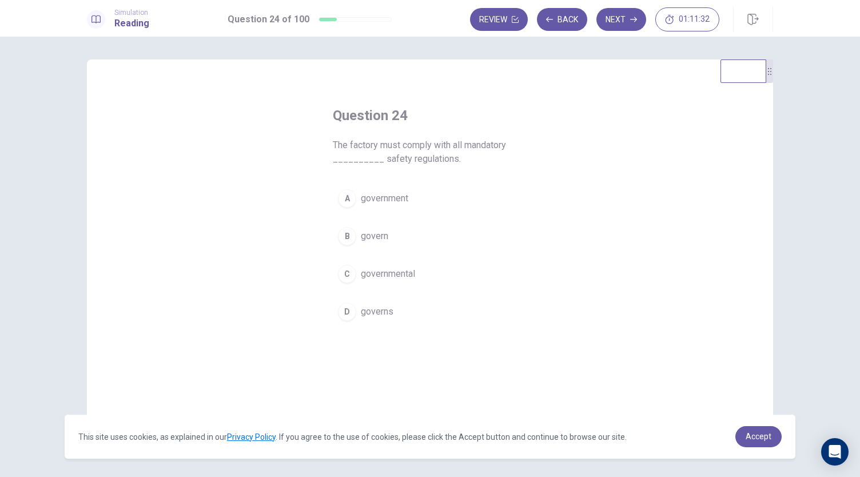
click at [402, 270] on span "governmental" at bounding box center [388, 274] width 54 height 14
click at [628, 23] on button "Next" at bounding box center [621, 19] width 50 height 23
click at [401, 273] on span "considering" at bounding box center [384, 274] width 47 height 14
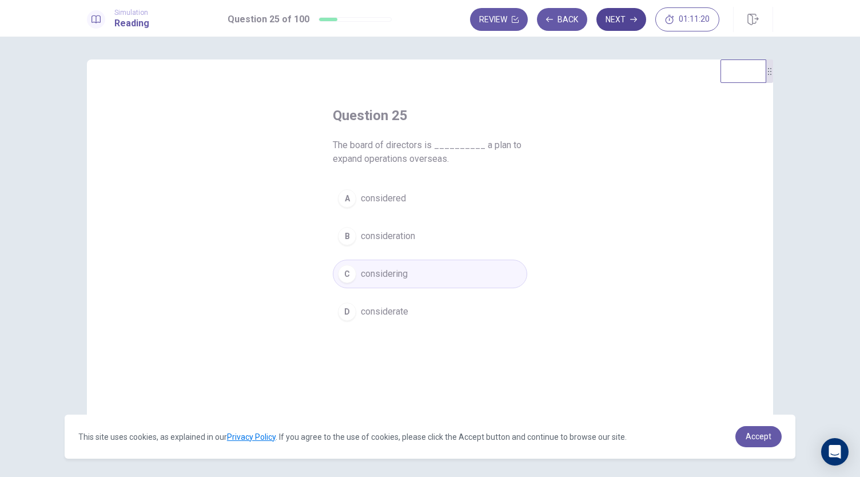
click at [616, 27] on button "Next" at bounding box center [621, 19] width 50 height 23
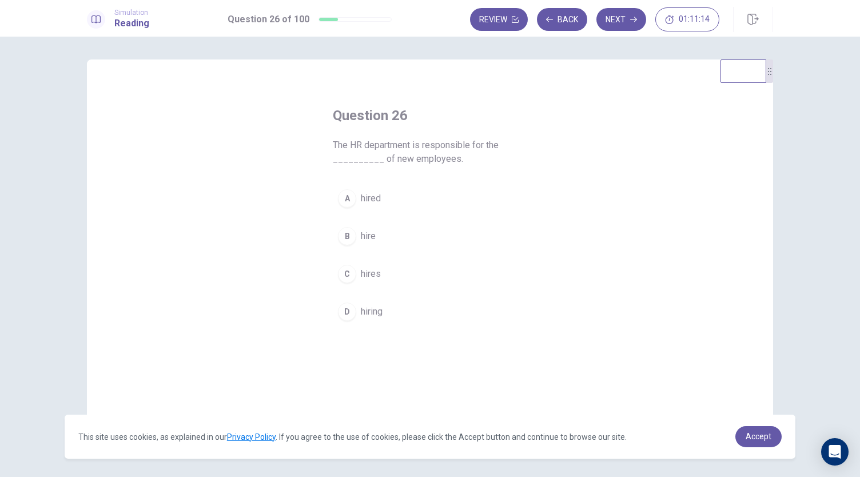
click at [378, 311] on span "hiring" at bounding box center [372, 312] width 22 height 14
click at [637, 21] on icon "button" at bounding box center [633, 19] width 7 height 7
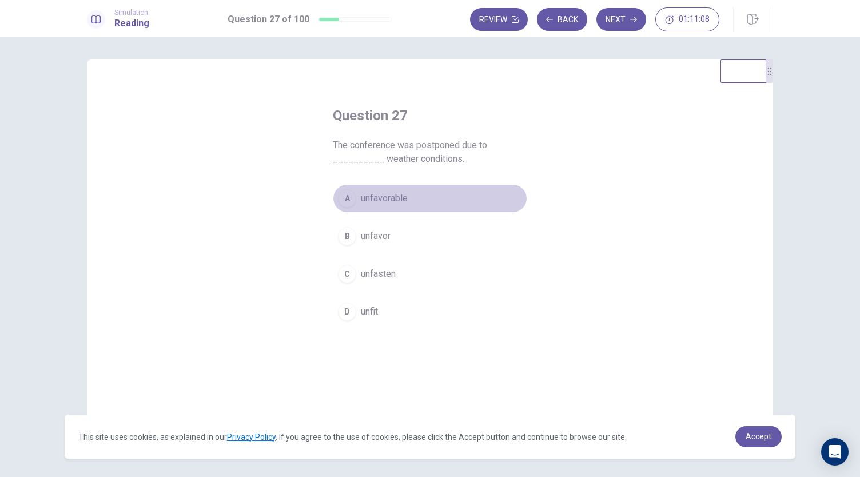
click at [408, 201] on button "A unfavorable" at bounding box center [430, 198] width 194 height 29
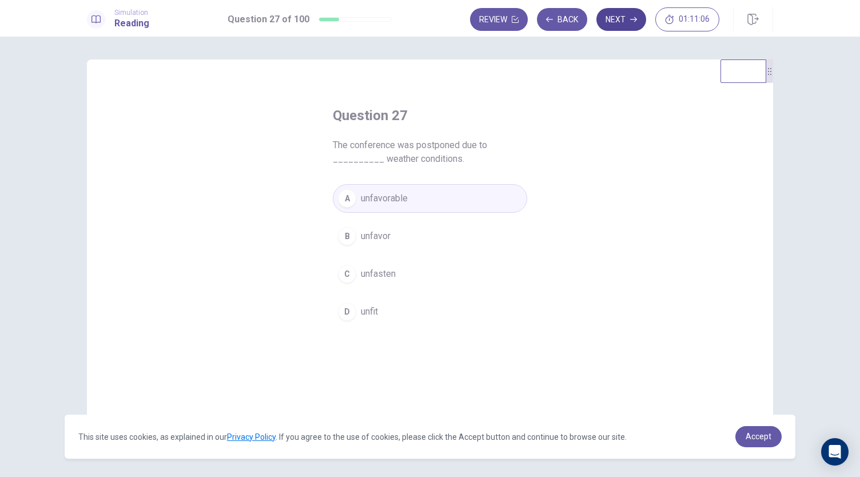
click at [623, 27] on button "Next" at bounding box center [621, 19] width 50 height 23
click at [391, 274] on button "C achieve" at bounding box center [430, 274] width 194 height 29
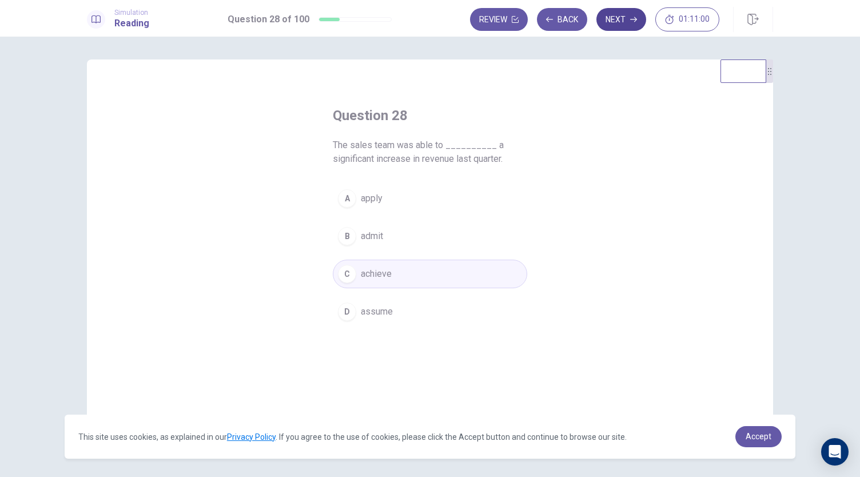
click at [616, 28] on button "Next" at bounding box center [621, 19] width 50 height 23
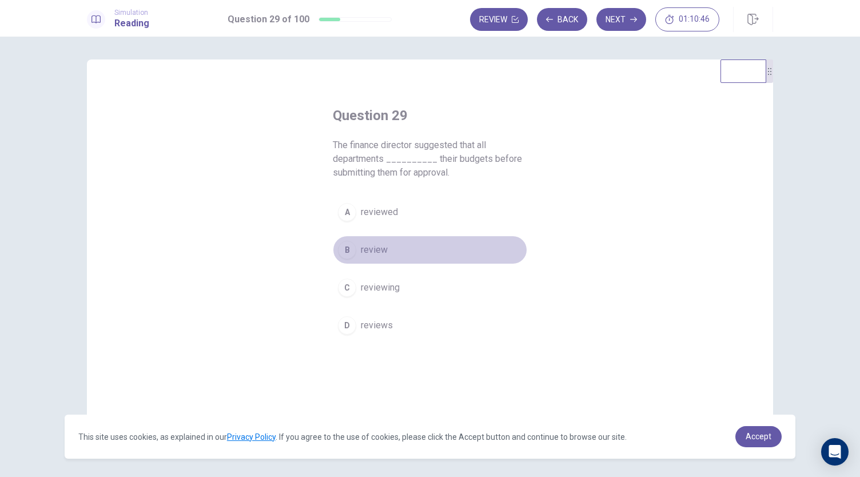
click at [392, 254] on button "B review" at bounding box center [430, 249] width 194 height 29
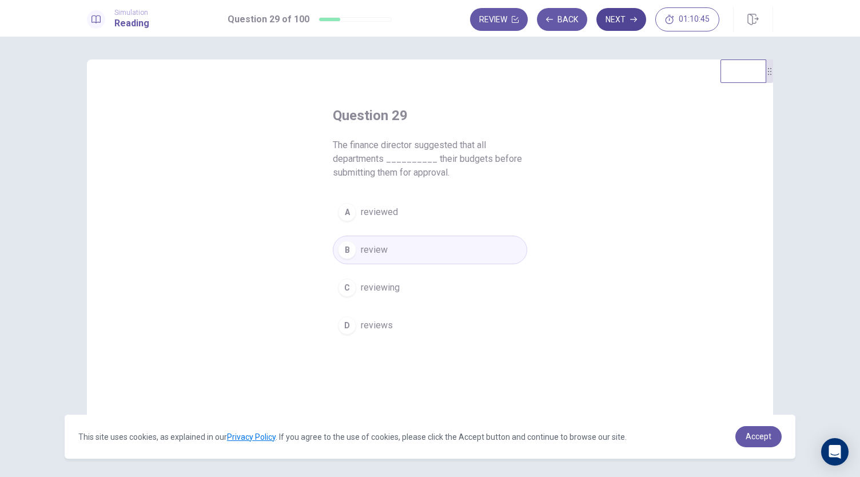
click at [622, 19] on button "Next" at bounding box center [621, 19] width 50 height 23
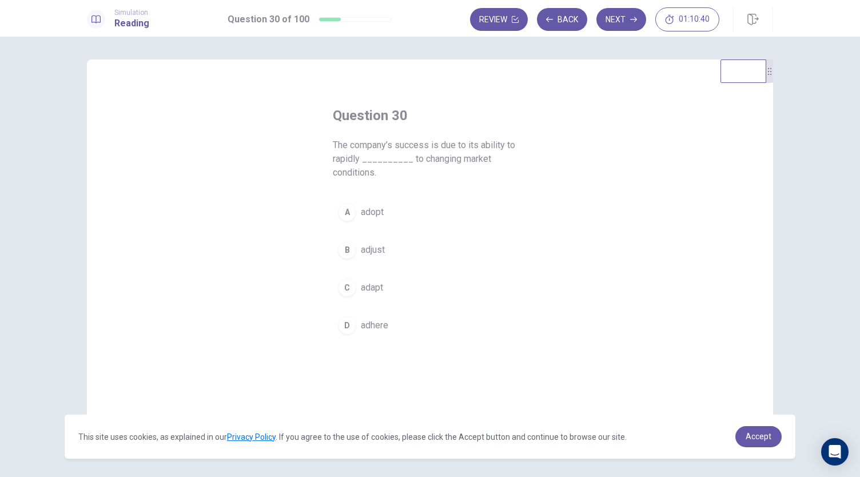
click at [402, 253] on button "B adjust" at bounding box center [430, 249] width 194 height 29
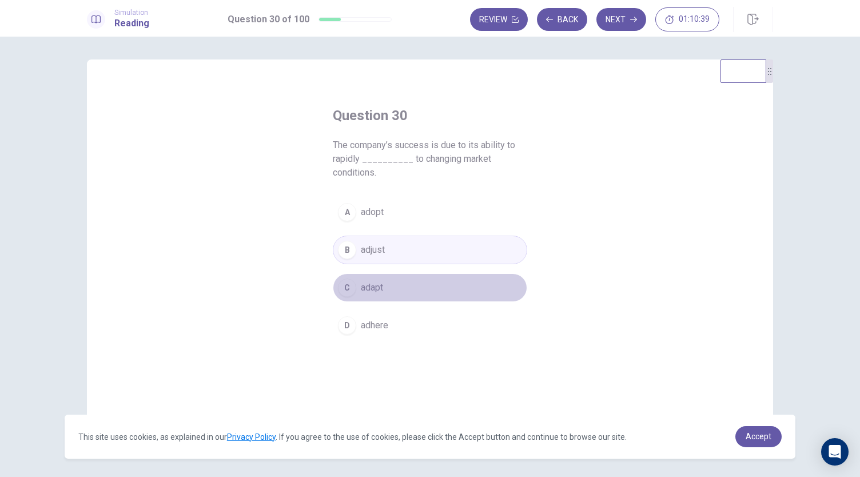
click at [386, 284] on button "C adapt" at bounding box center [430, 287] width 194 height 29
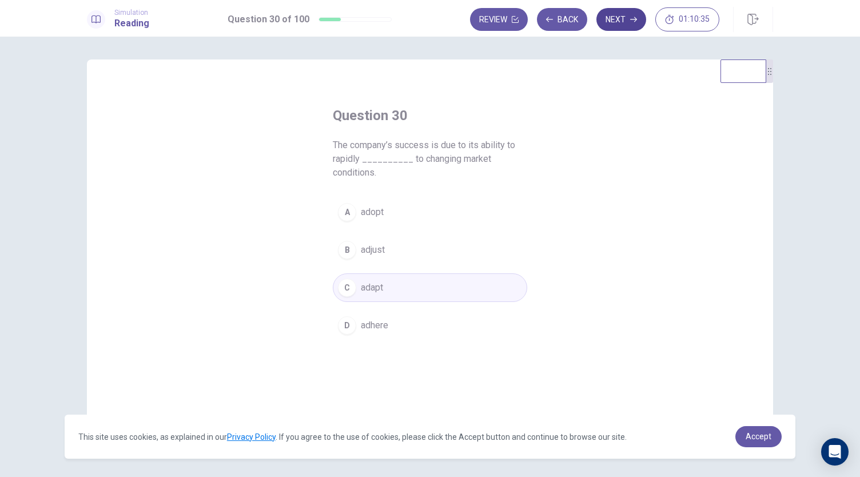
click at [617, 22] on button "Next" at bounding box center [621, 19] width 50 height 23
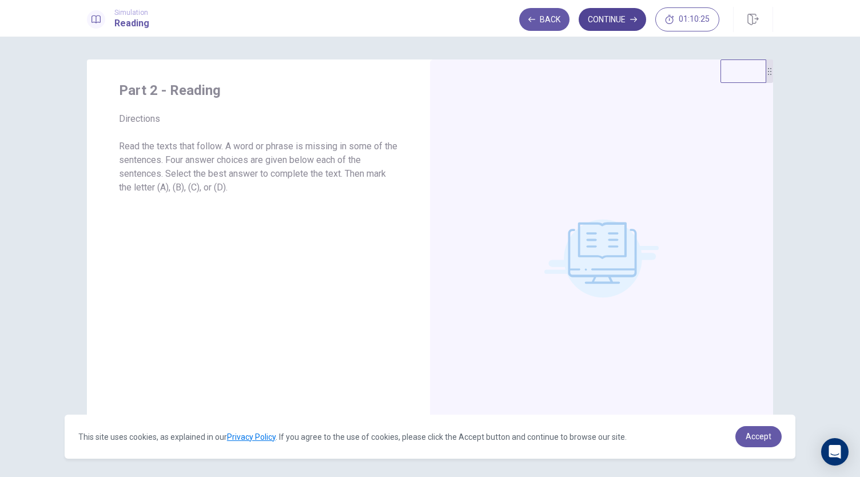
click at [628, 26] on button "Continue" at bounding box center [611, 19] width 67 height 23
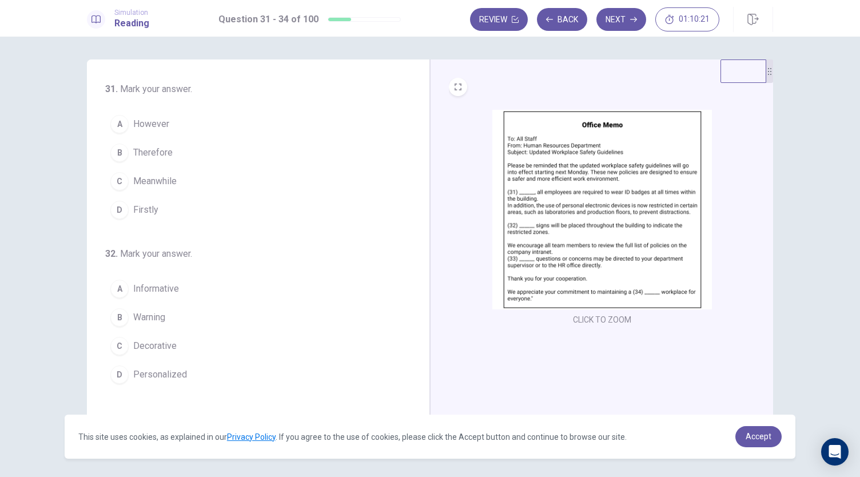
click at [609, 186] on img at bounding box center [601, 209] width 219 height 199
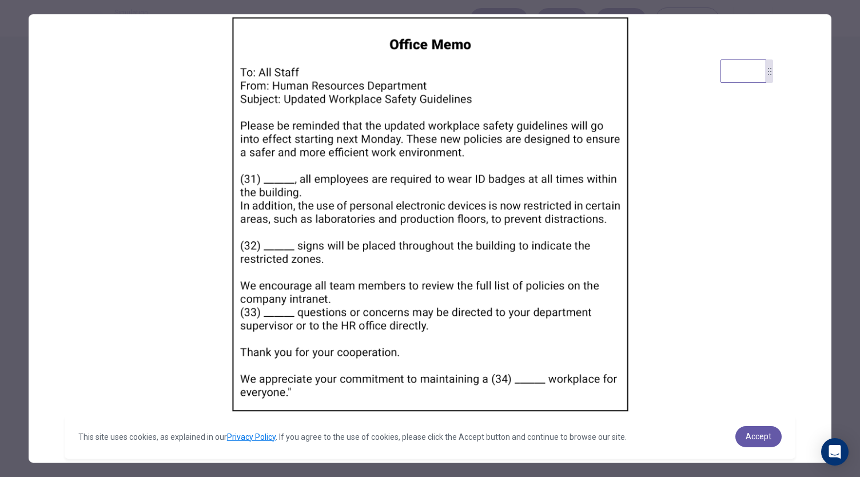
click at [543, 237] on img at bounding box center [430, 214] width 803 height 400
click at [835, 137] on div at bounding box center [430, 238] width 860 height 477
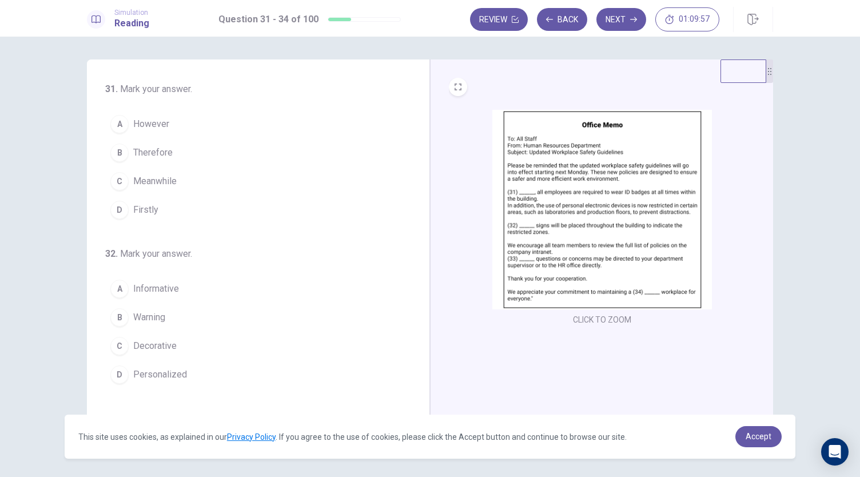
click at [176, 210] on button "D Firstly" at bounding box center [251, 209] width 292 height 29
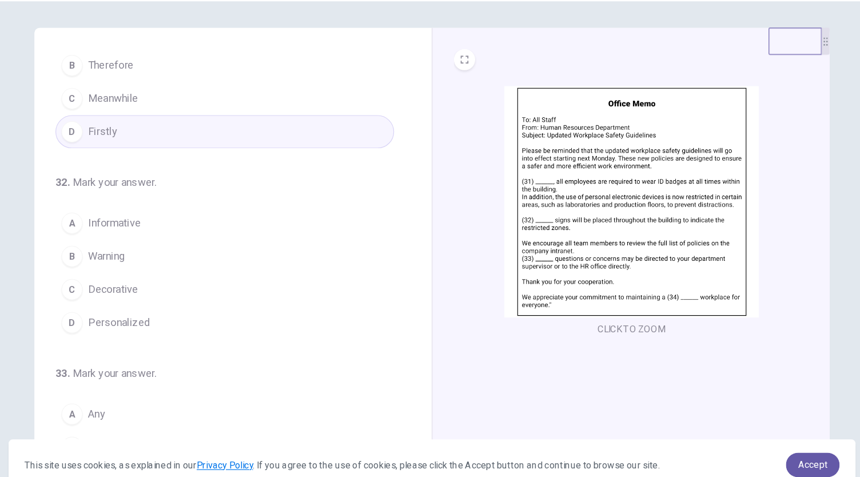
scroll to position [68, 0]
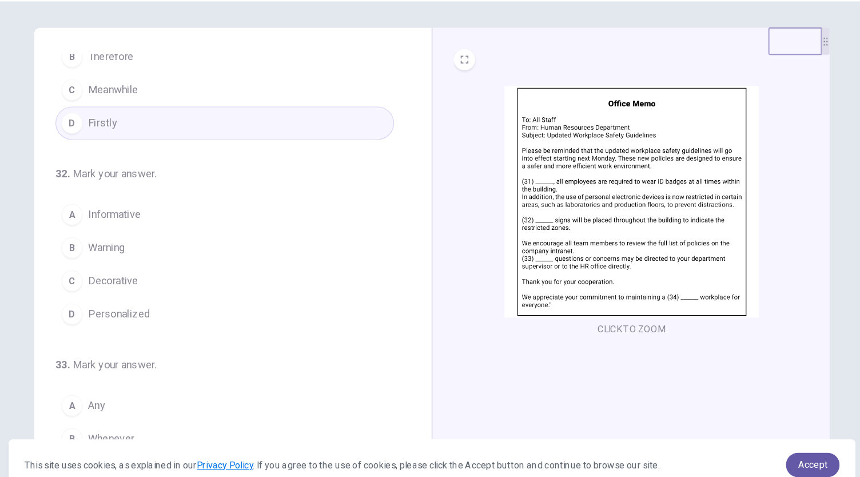
click at [163, 253] on span "Warning" at bounding box center [149, 249] width 32 height 14
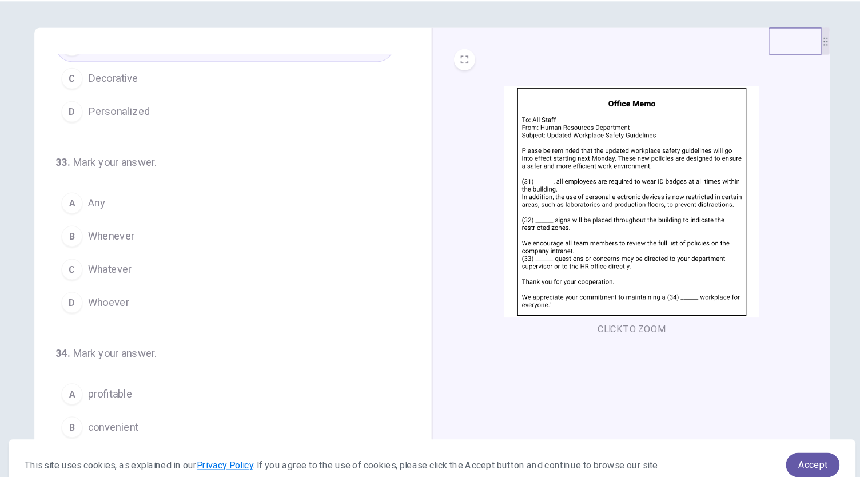
scroll to position [243, 0]
click at [169, 211] on button "A Any" at bounding box center [251, 210] width 292 height 29
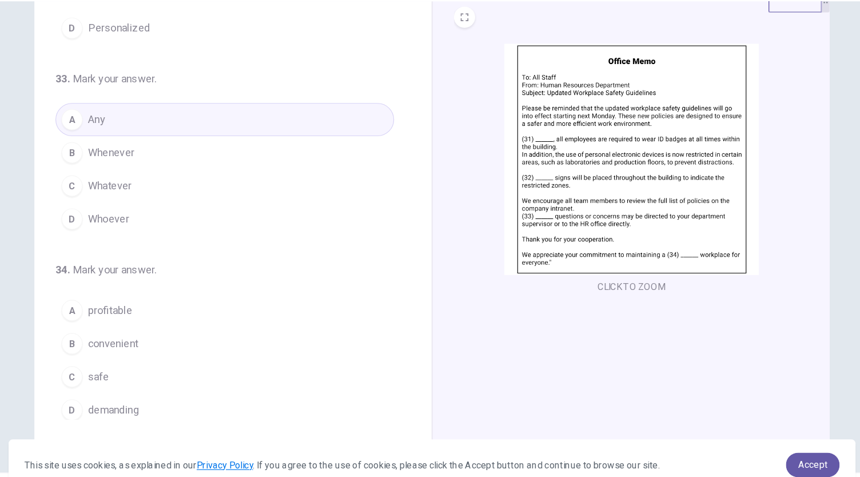
scroll to position [37, 0]
click at [169, 356] on button "C safe" at bounding box center [251, 360] width 292 height 29
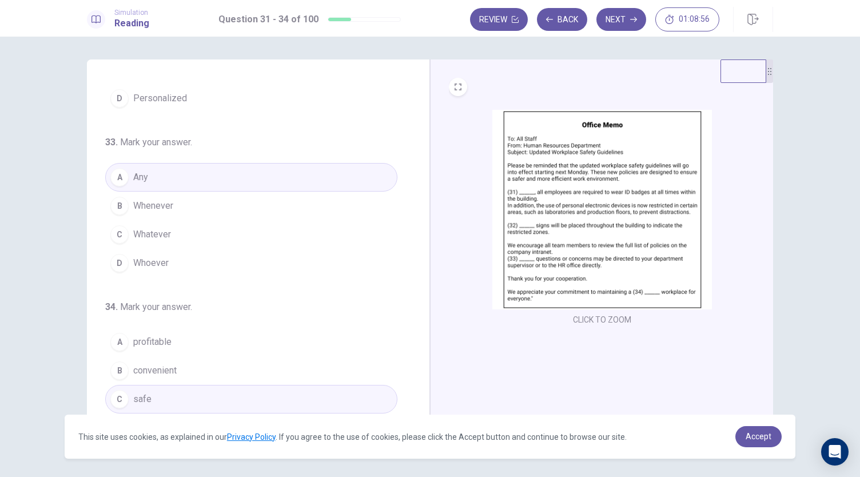
scroll to position [278, 0]
click at [622, 12] on button "Next" at bounding box center [621, 19] width 50 height 23
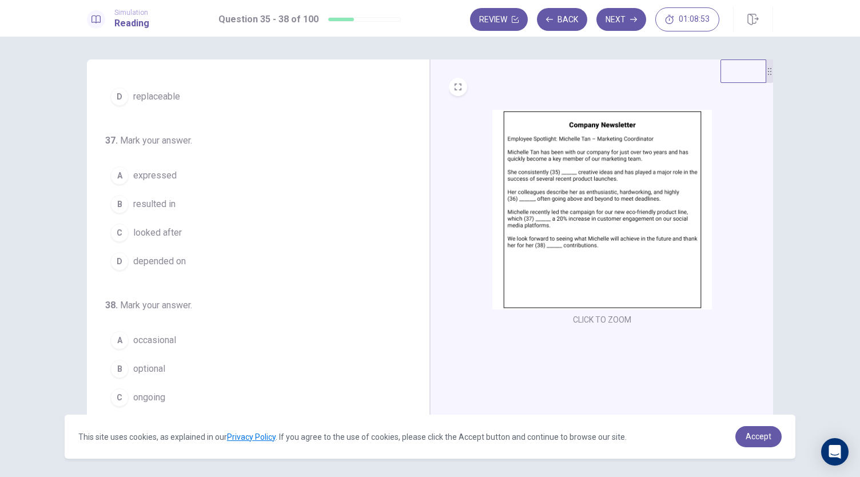
scroll to position [0, 0]
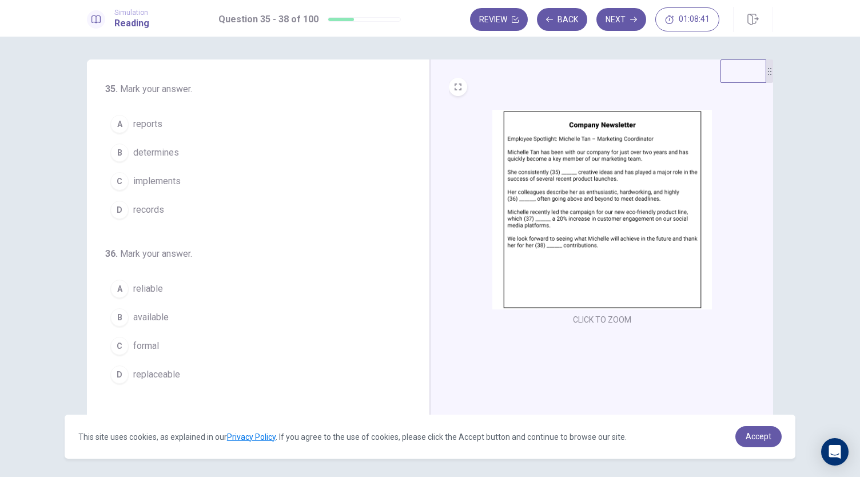
click at [178, 183] on span "implements" at bounding box center [156, 181] width 47 height 14
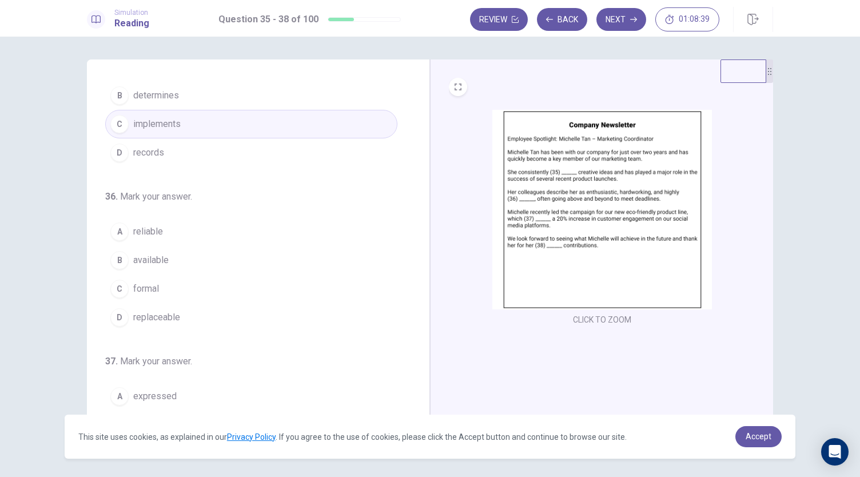
scroll to position [58, 0]
click at [209, 230] on button "A reliable" at bounding box center [251, 230] width 292 height 29
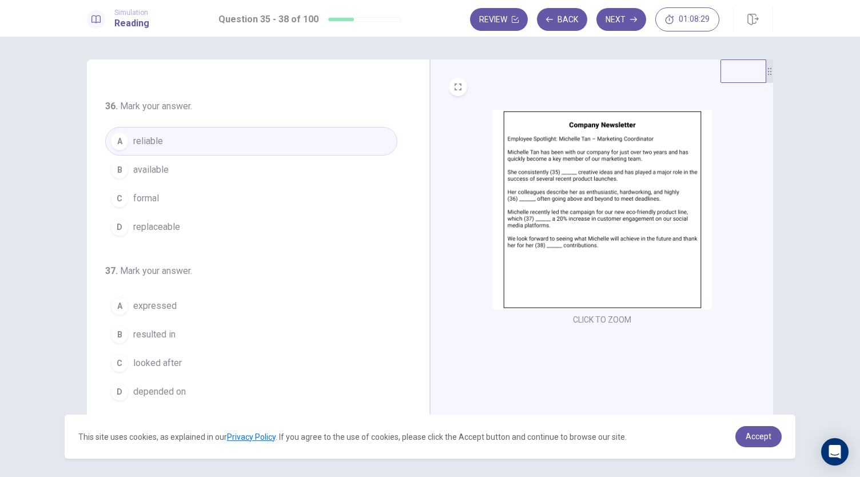
scroll to position [170, 0]
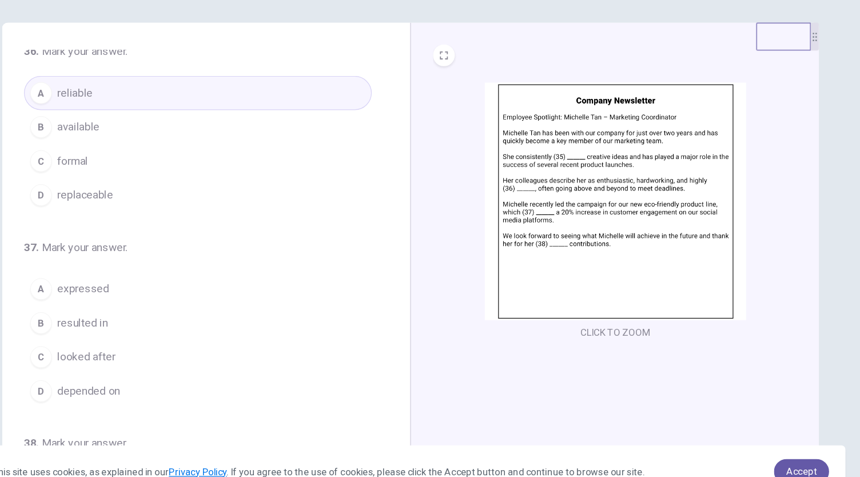
click at [175, 312] on button "B resulted in" at bounding box center [251, 311] width 292 height 29
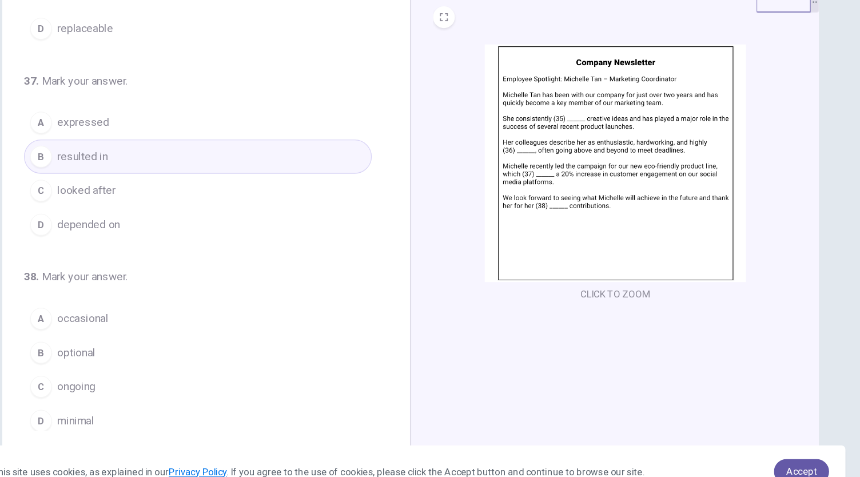
scroll to position [39, 0]
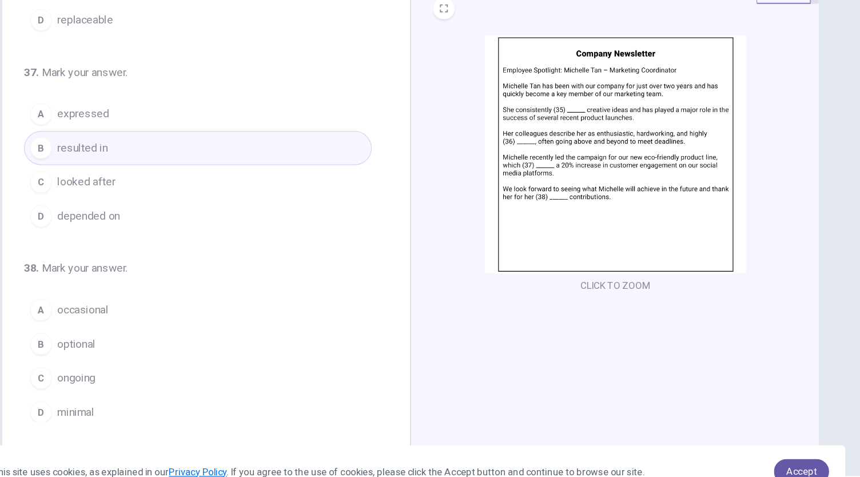
click at [165, 352] on button "C ongoing" at bounding box center [251, 358] width 292 height 29
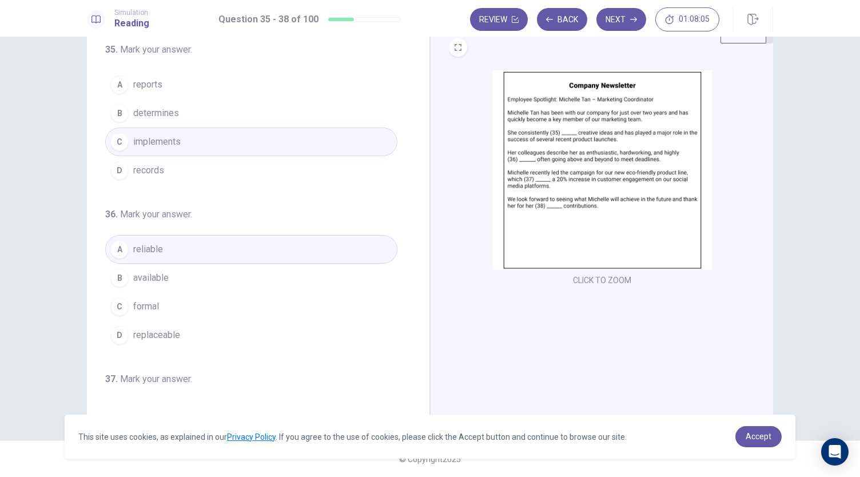
scroll to position [0, 0]
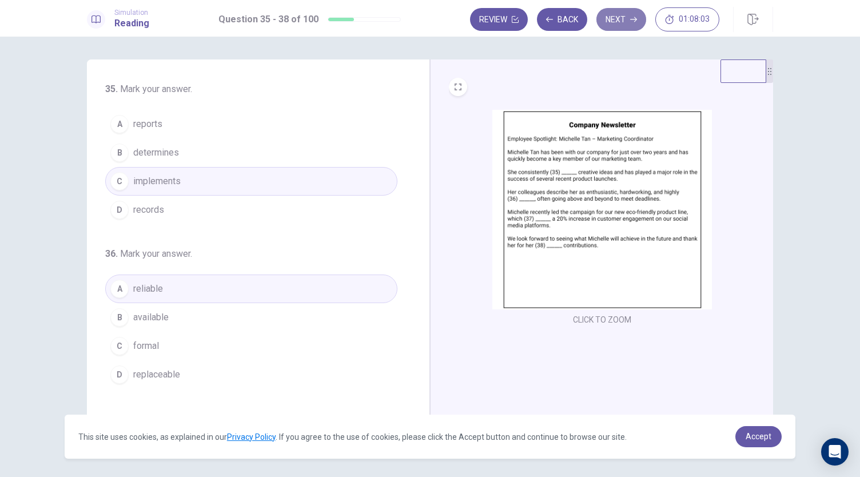
click at [632, 17] on icon "button" at bounding box center [633, 19] width 7 height 7
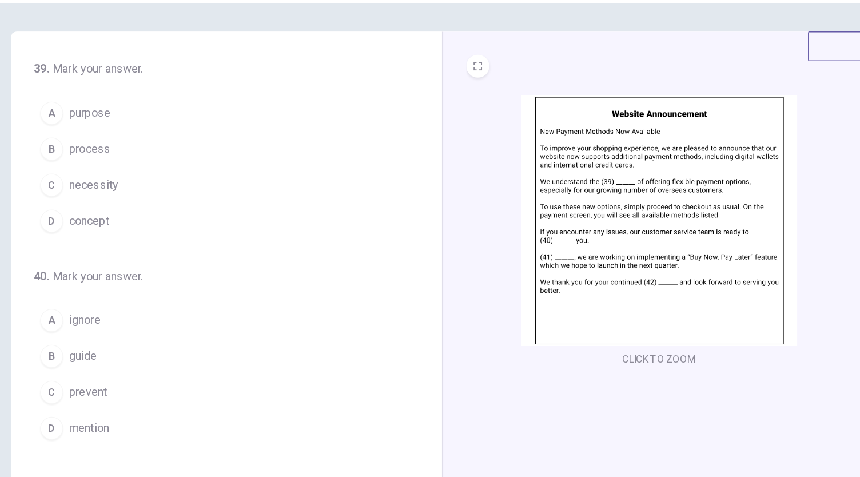
click at [210, 185] on button "C necessity" at bounding box center [251, 181] width 292 height 29
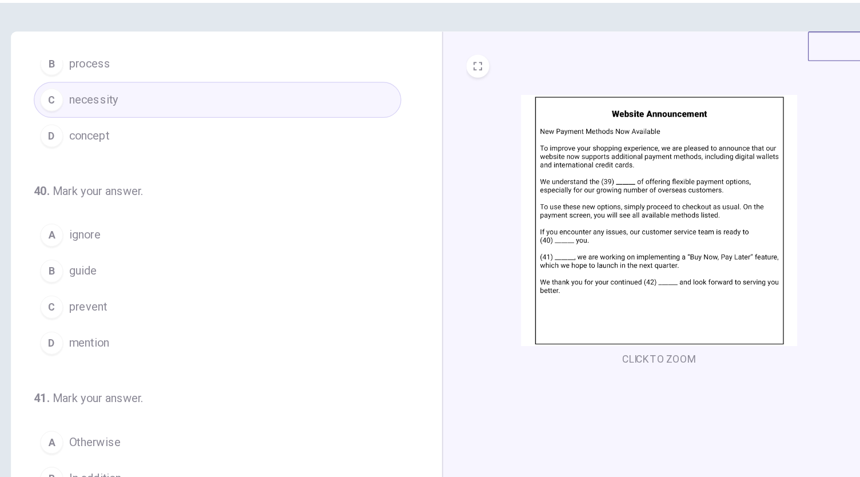
scroll to position [77, 0]
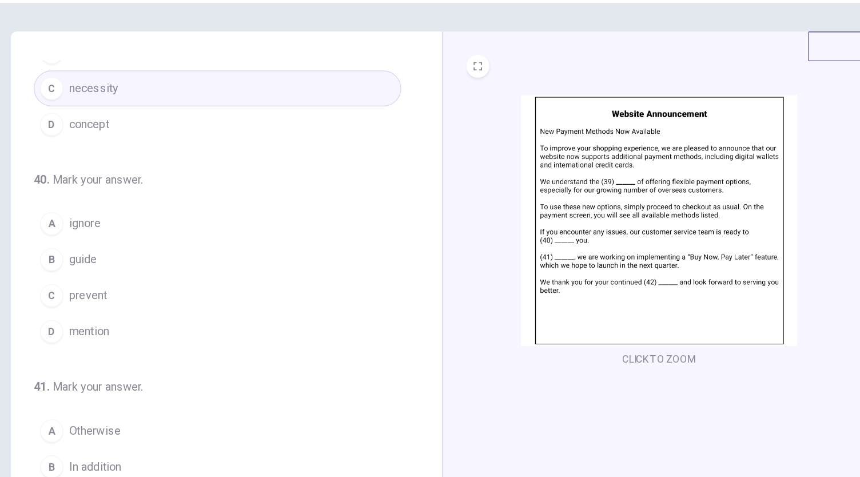
click at [169, 241] on button "B guide" at bounding box center [251, 240] width 292 height 29
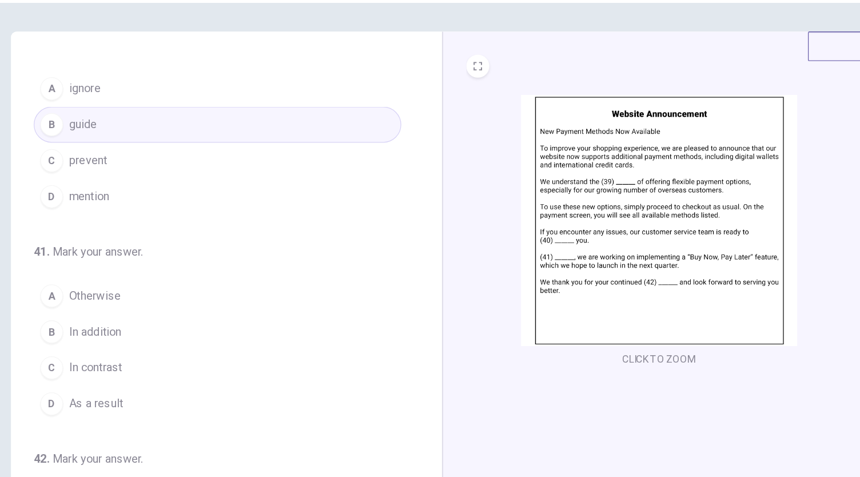
scroll to position [189, 0]
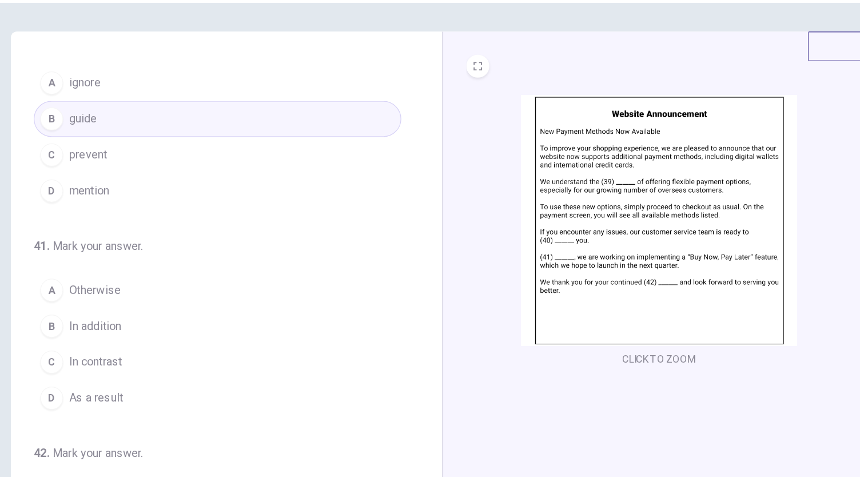
click at [157, 287] on span "In addition" at bounding box center [154, 293] width 42 height 14
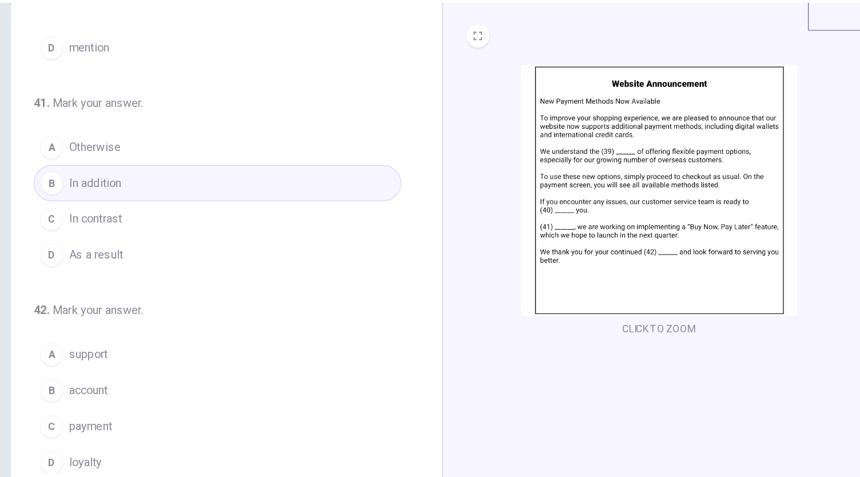
scroll to position [39, 0]
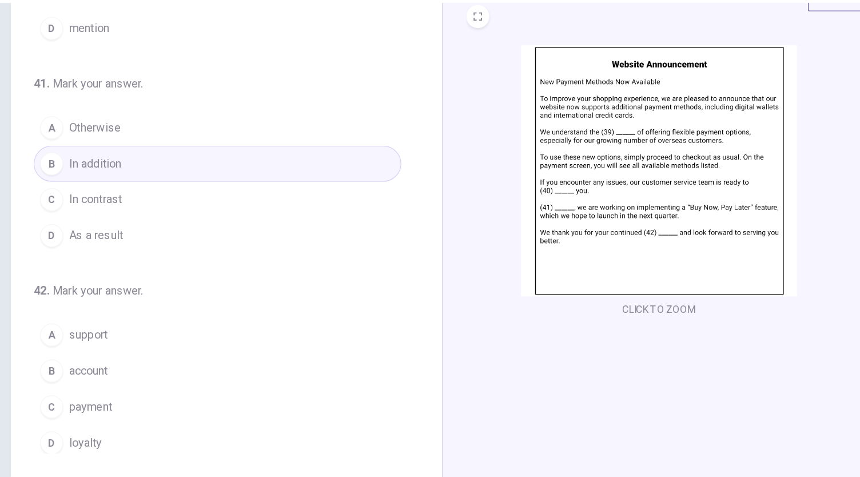
click at [159, 296] on span "support" at bounding box center [148, 301] width 31 height 14
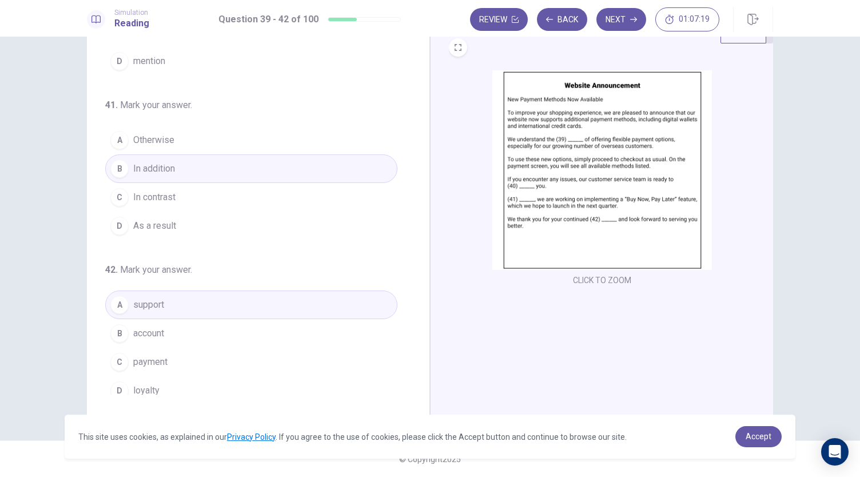
scroll to position [278, 0]
click at [622, 26] on button "Next" at bounding box center [621, 19] width 50 height 23
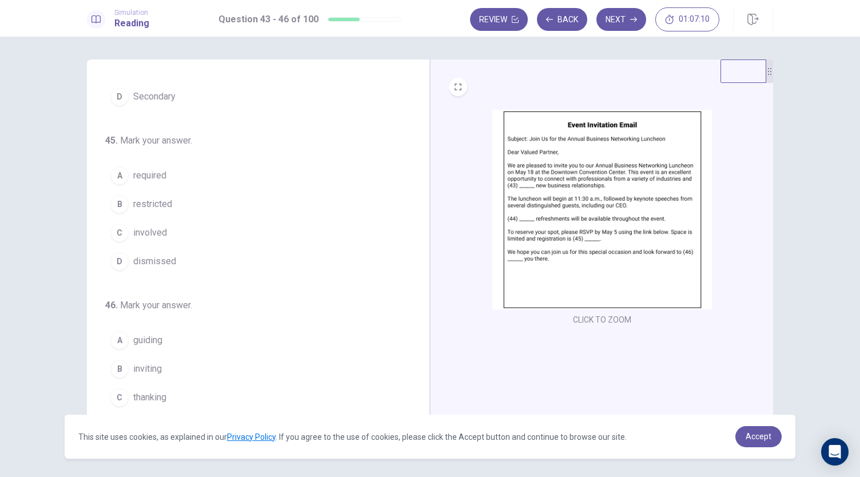
scroll to position [0, 0]
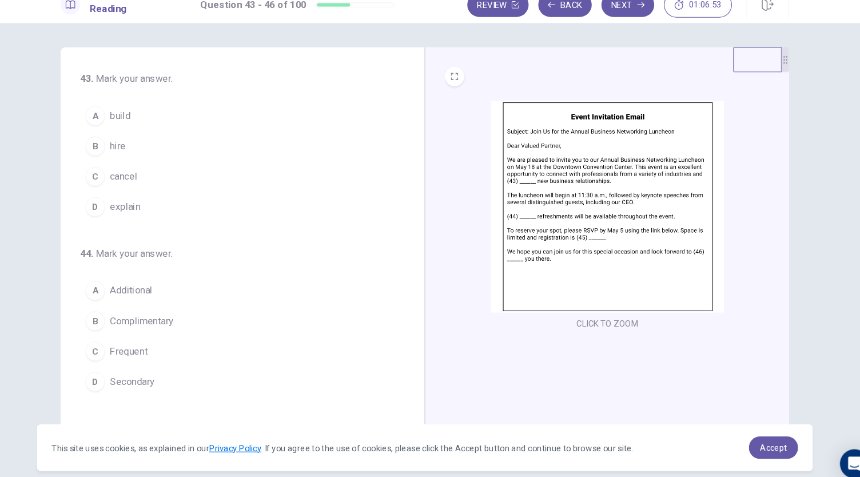
click at [177, 124] on button "A build" at bounding box center [251, 124] width 292 height 29
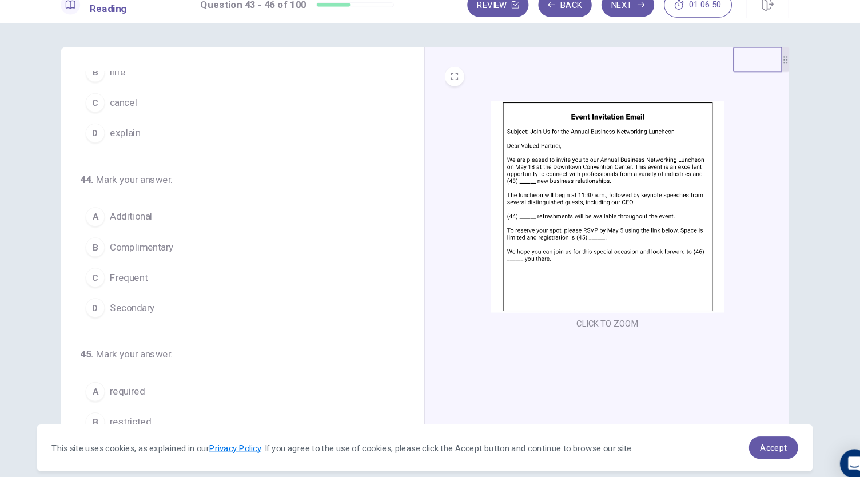
scroll to position [95, 0]
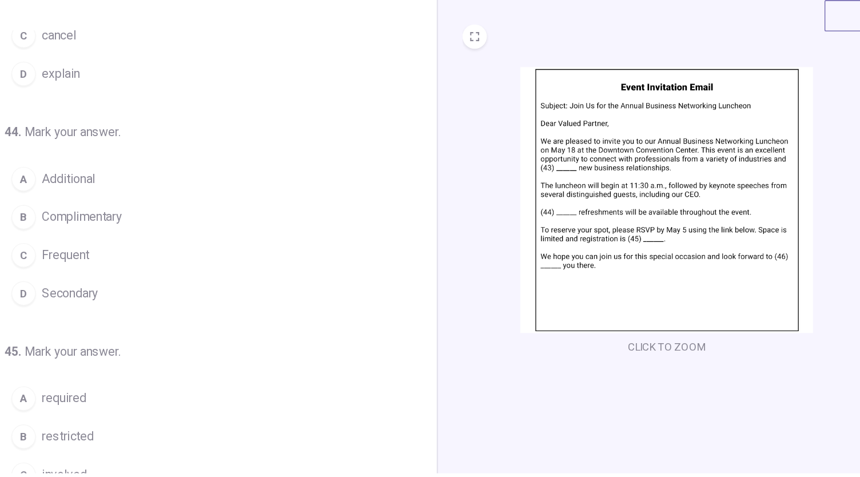
click at [209, 227] on button "B Complimentary" at bounding box center [251, 222] width 292 height 29
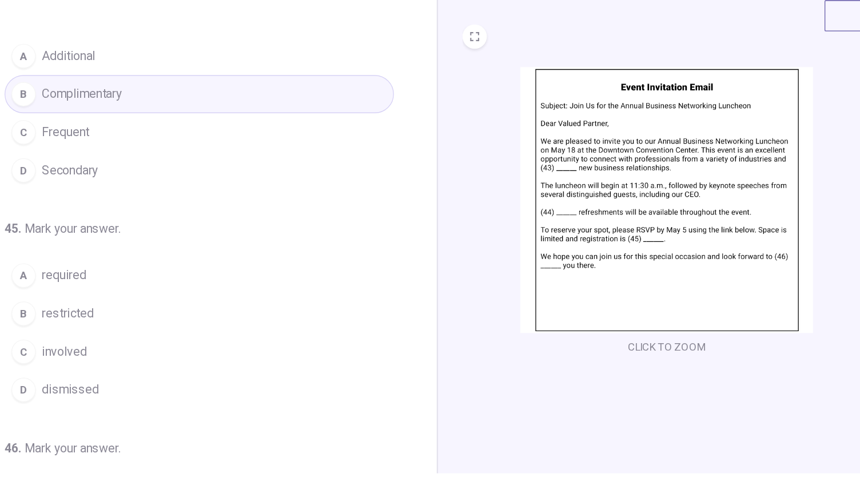
scroll to position [187, 0]
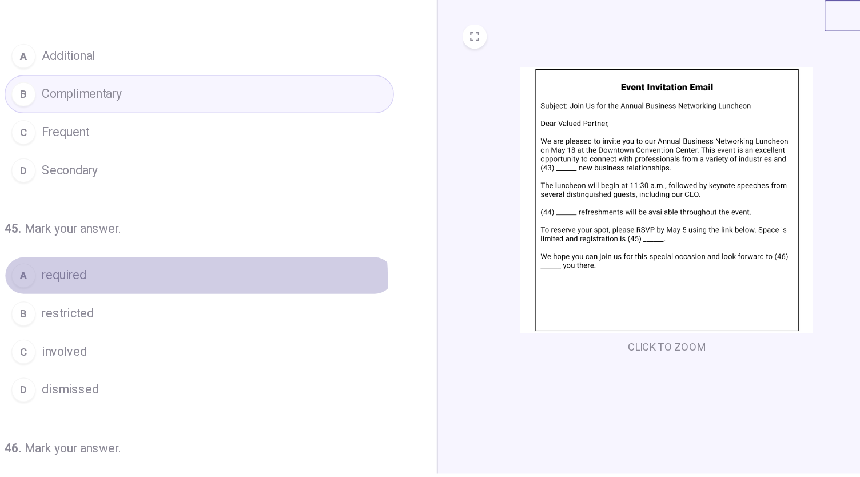
click at [187, 265] on button "A required" at bounding box center [251, 265] width 292 height 29
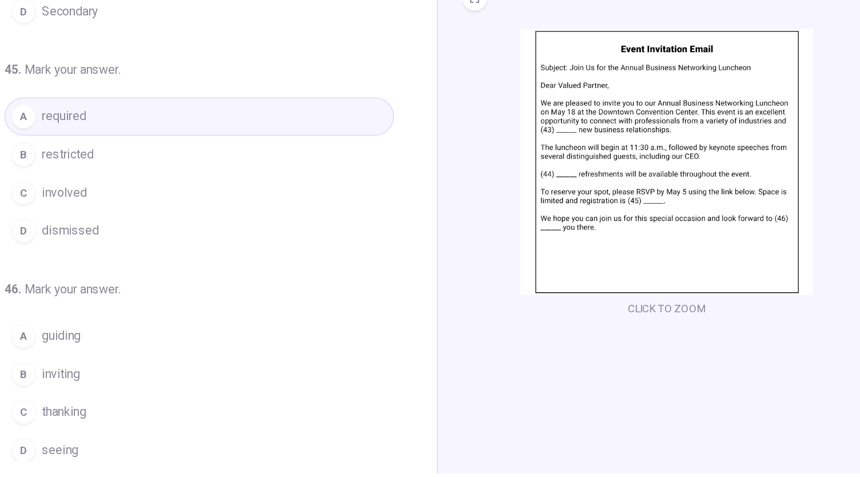
scroll to position [33, 0]
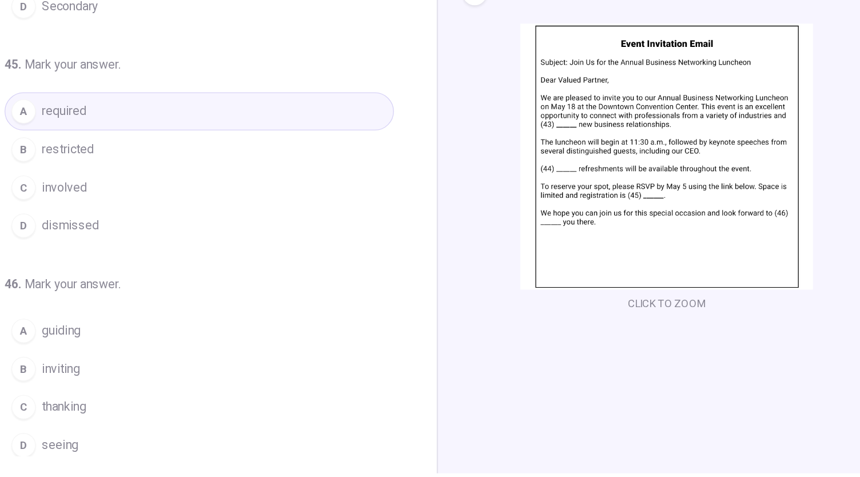
click at [162, 388] on button "D seeing" at bounding box center [251, 393] width 292 height 29
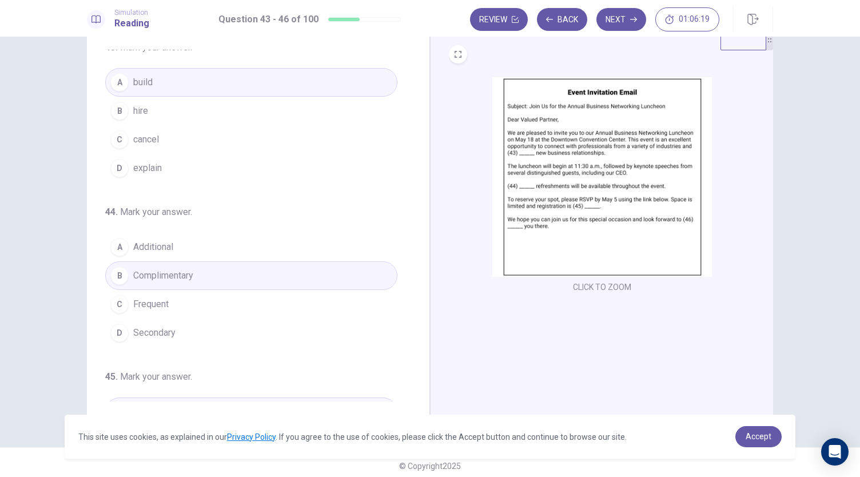
scroll to position [0, 0]
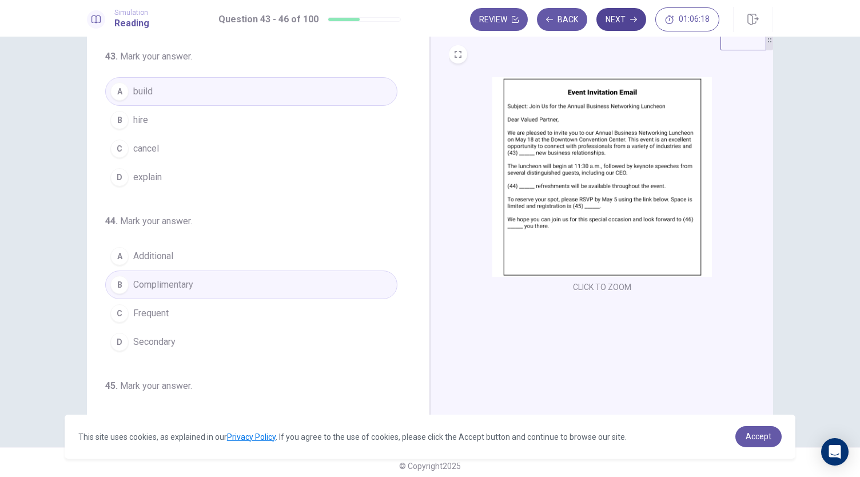
click at [623, 15] on button "Next" at bounding box center [621, 19] width 50 height 23
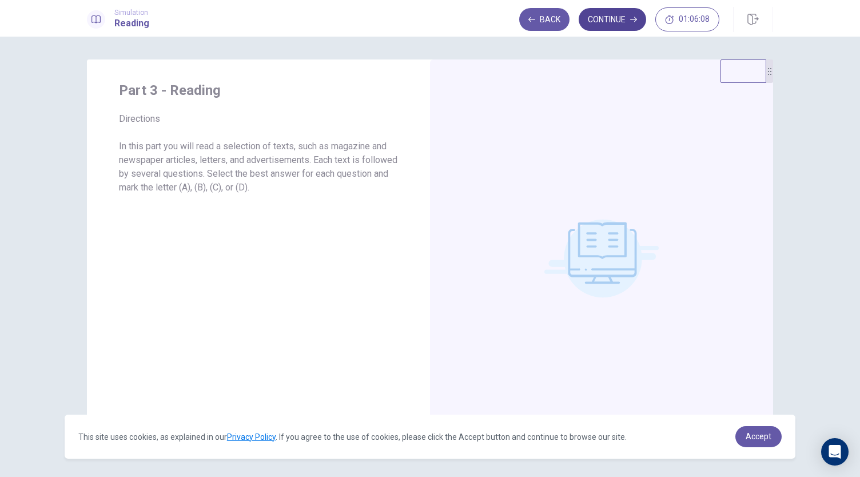
click at [625, 27] on button "Continue" at bounding box center [611, 19] width 67 height 23
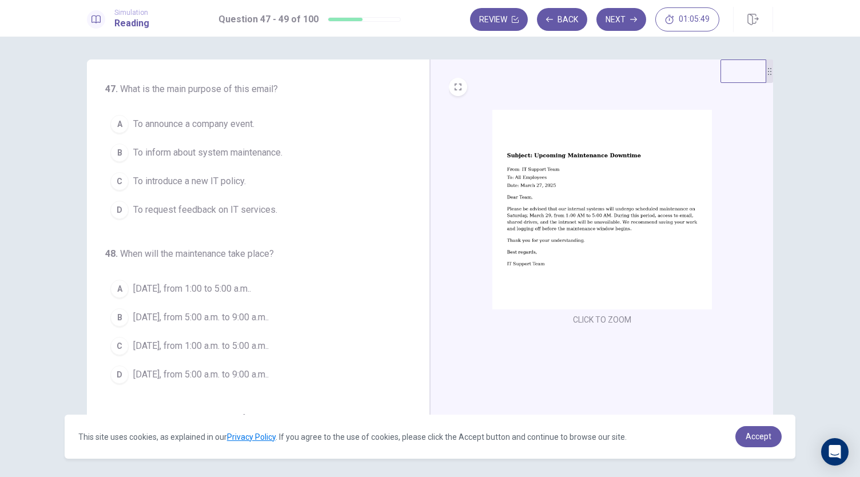
click at [272, 149] on span "To inform about system maintenance." at bounding box center [207, 153] width 149 height 14
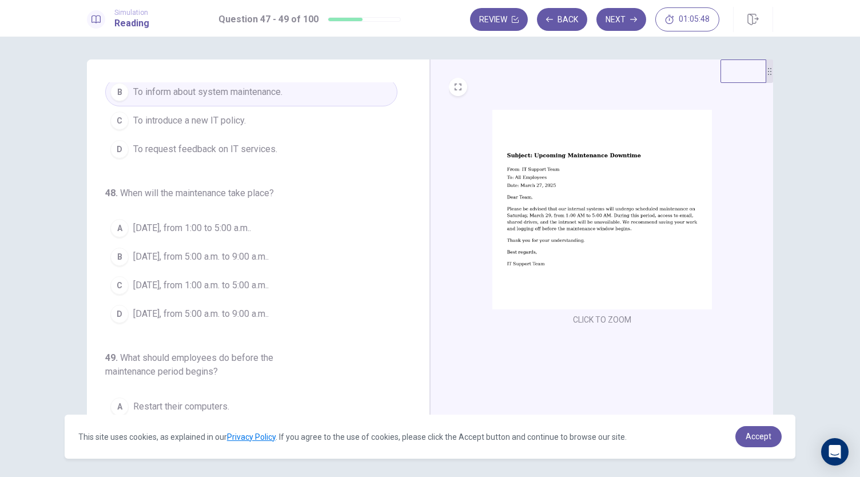
scroll to position [73, 0]
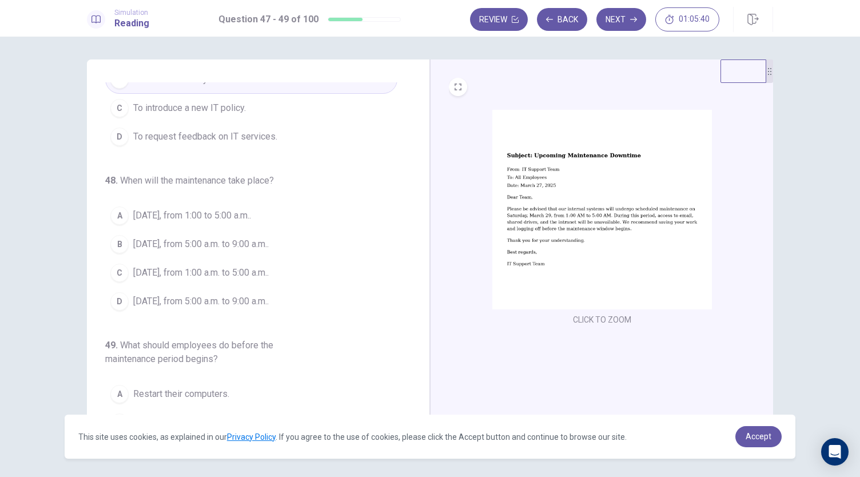
click at [242, 272] on span "[DATE], from 1:00 a.m. to 5:00 a.m.." at bounding box center [200, 273] width 135 height 14
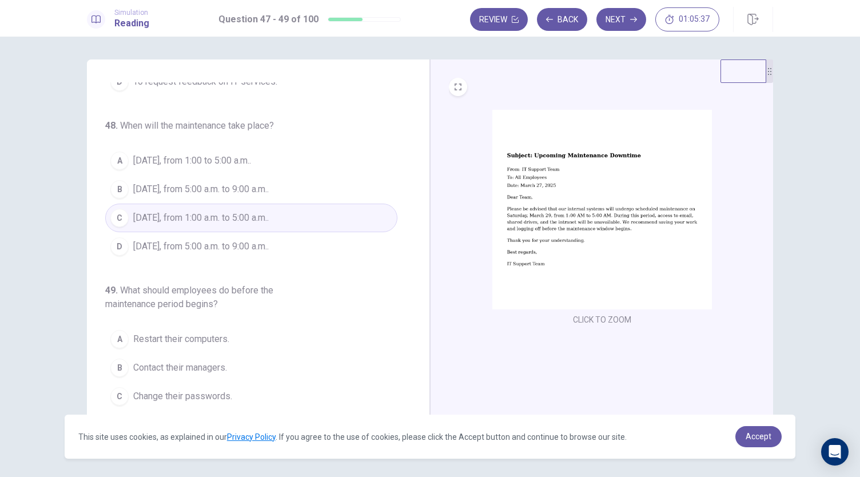
scroll to position [39, 0]
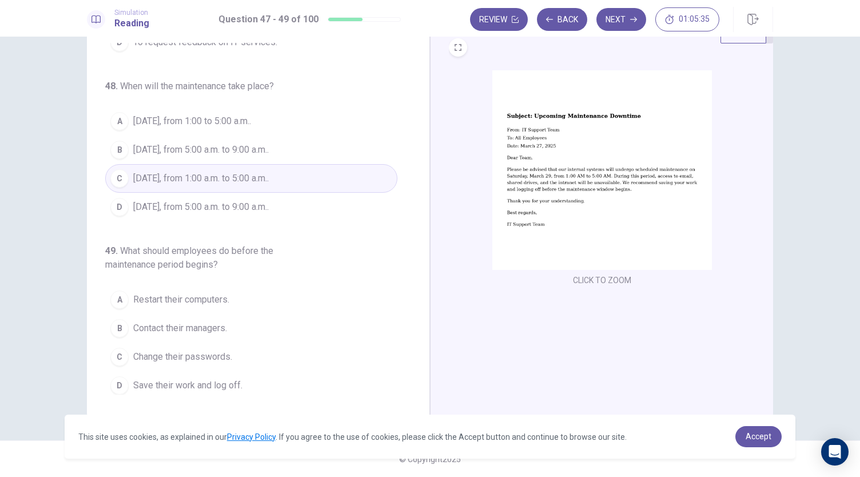
click at [223, 384] on span "Save their work and log off." at bounding box center [187, 385] width 109 height 14
click at [621, 18] on button "Next" at bounding box center [621, 19] width 50 height 23
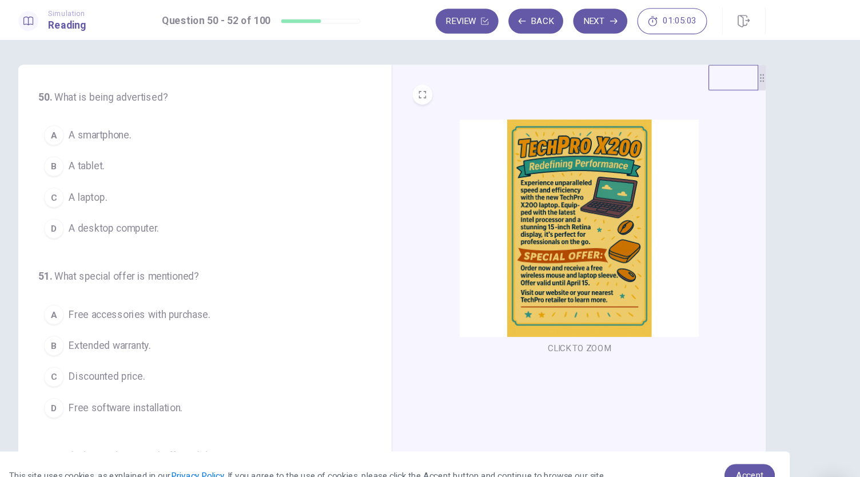
scroll to position [0, 0]
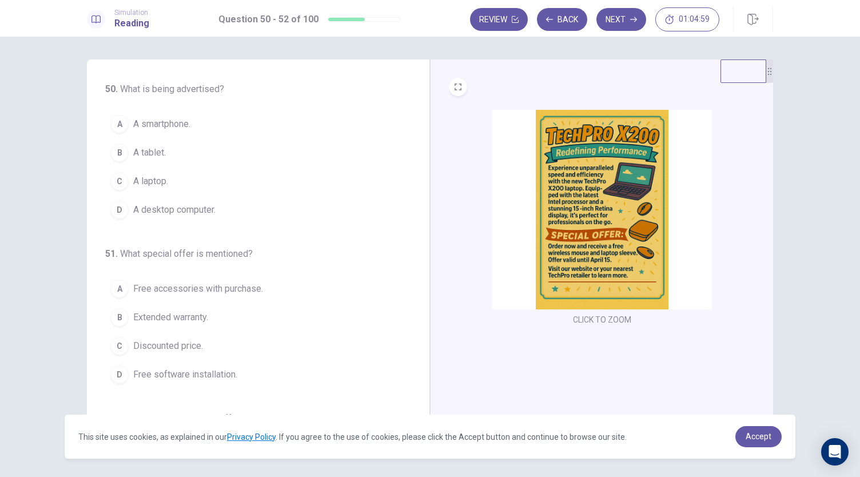
click at [175, 177] on button "C A laptop." at bounding box center [251, 181] width 292 height 29
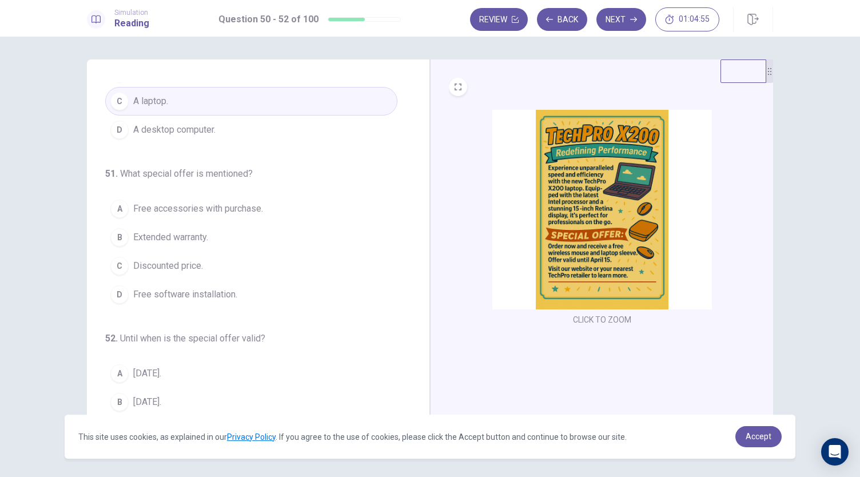
scroll to position [91, 0]
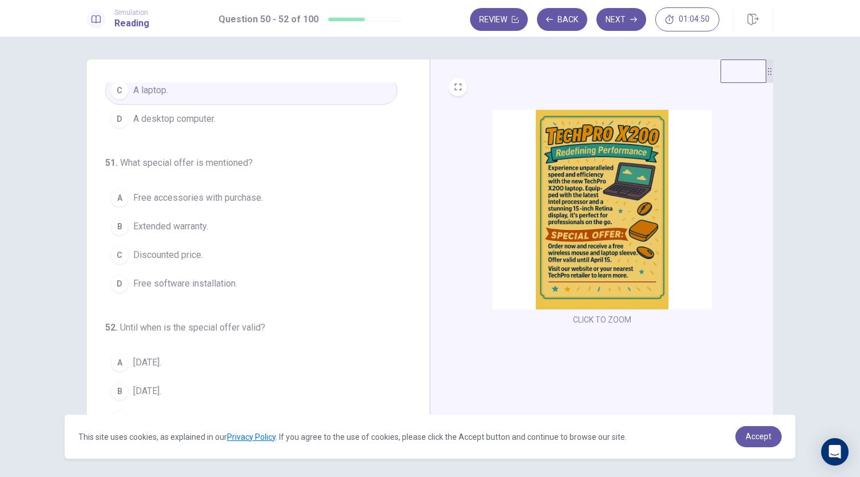
click at [245, 193] on span "Free accessories with purchase." at bounding box center [198, 198] width 130 height 14
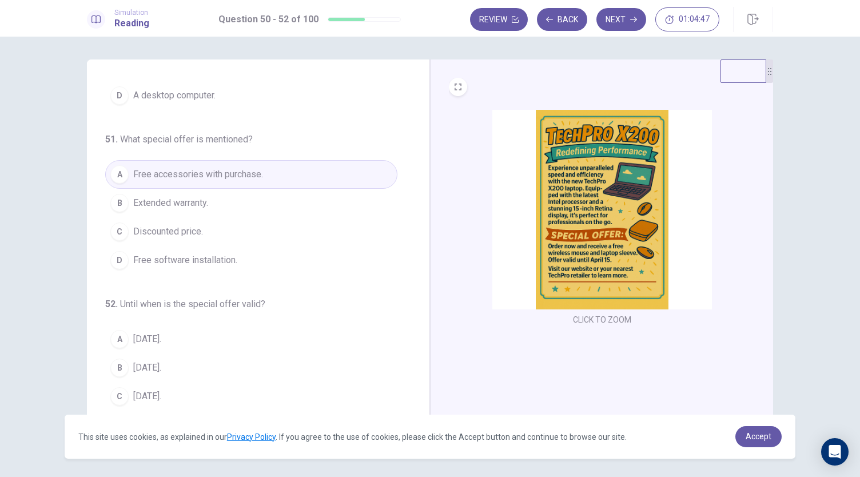
scroll to position [114, 0]
click at [155, 389] on span "[DATE]." at bounding box center [147, 396] width 28 height 14
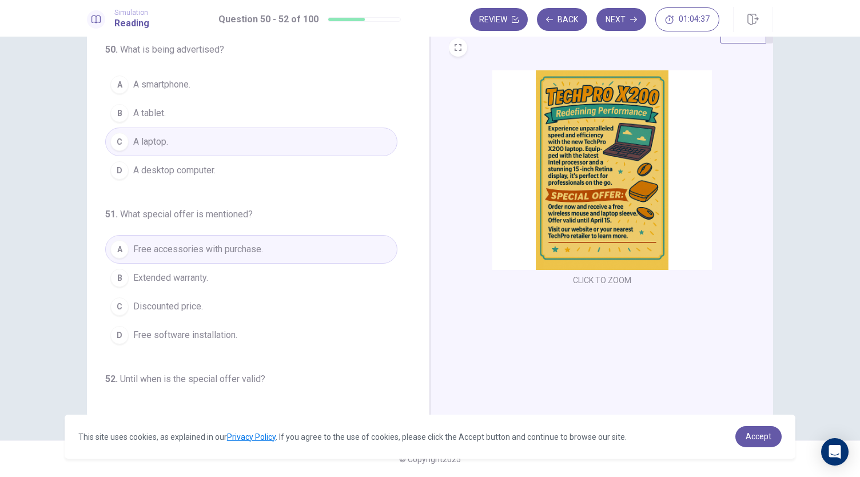
scroll to position [0, 0]
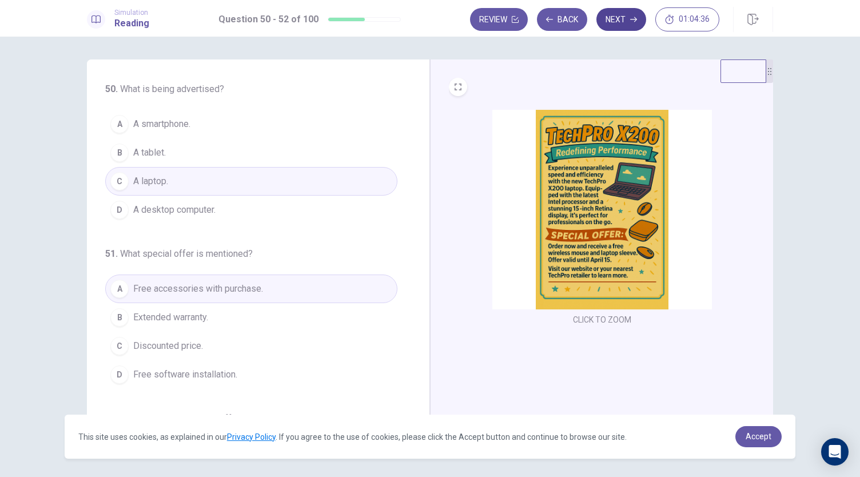
click at [628, 20] on button "Next" at bounding box center [621, 19] width 50 height 23
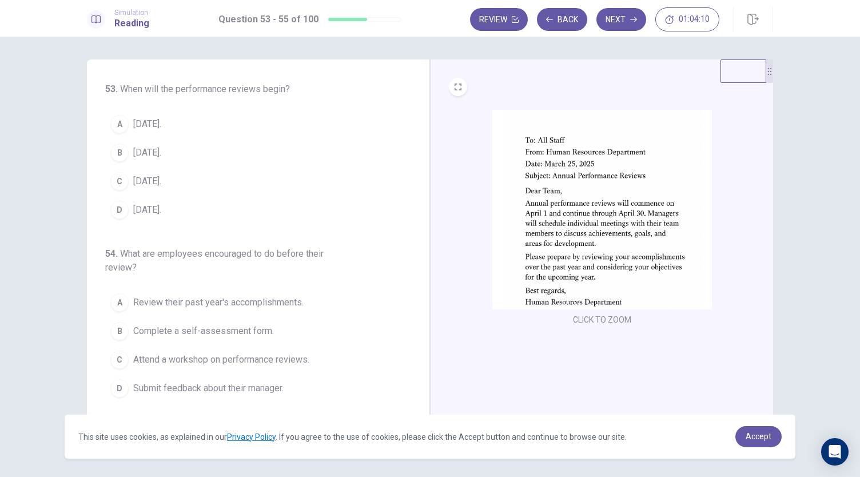
click at [181, 130] on button "A [DATE]." at bounding box center [251, 124] width 292 height 29
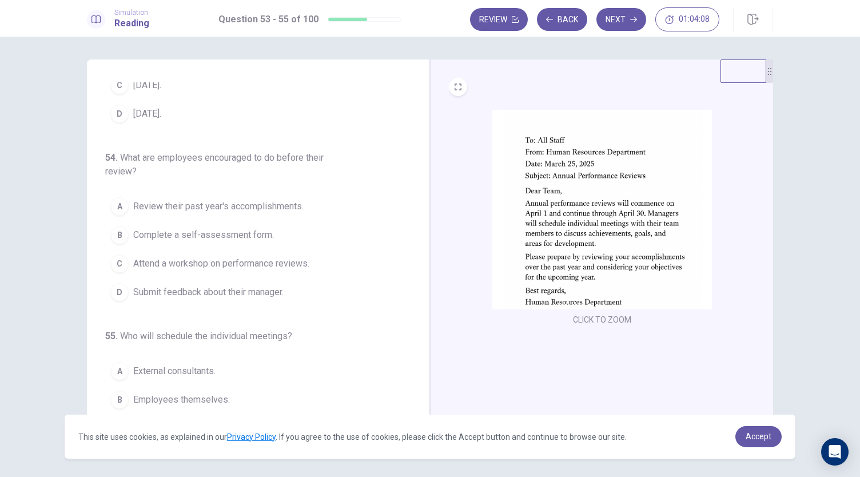
scroll to position [97, 0]
click at [261, 208] on span "Review their past year's accomplishments." at bounding box center [218, 206] width 170 height 14
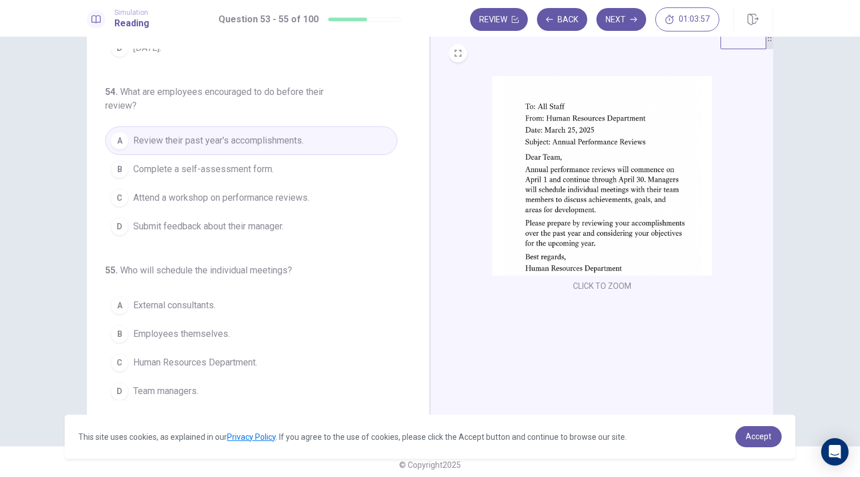
scroll to position [39, 0]
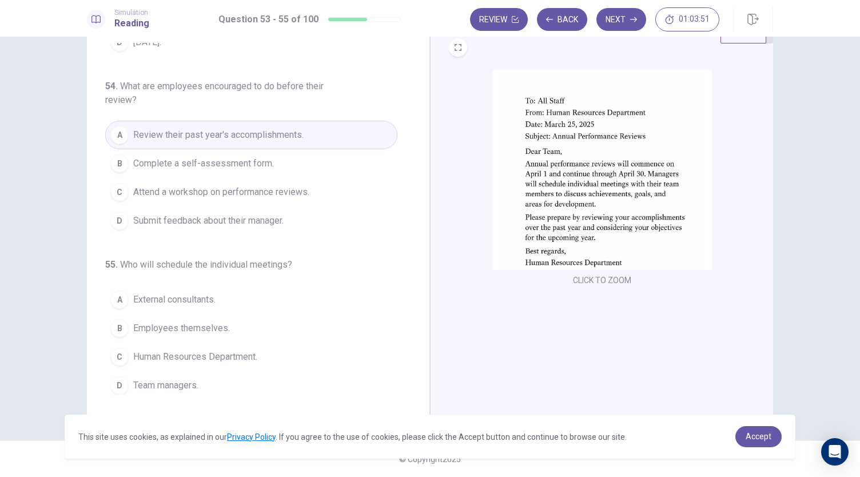
click at [195, 384] on span "Team managers." at bounding box center [165, 385] width 65 height 14
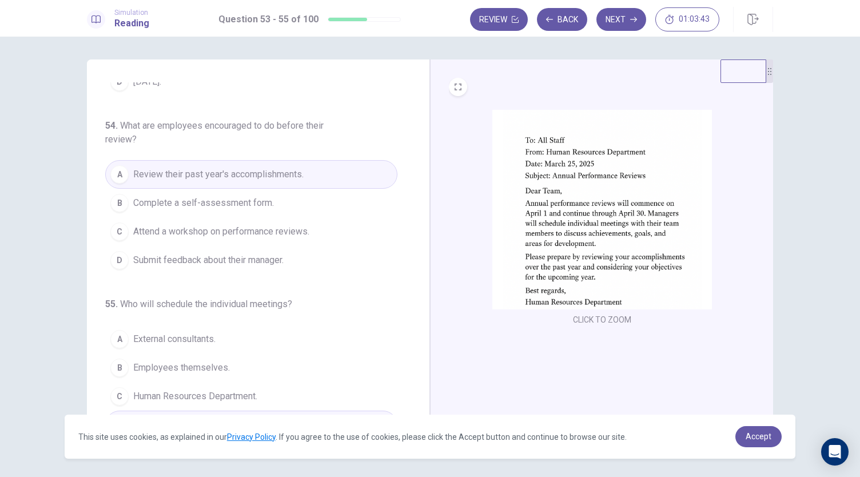
scroll to position [0, 0]
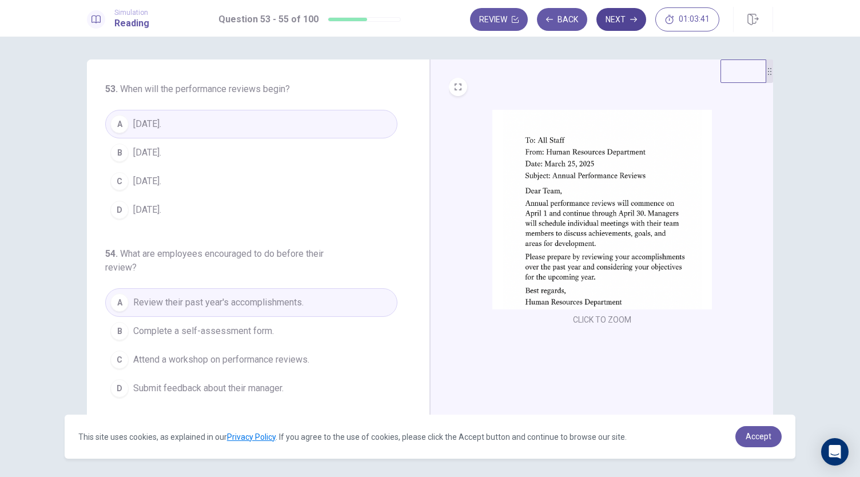
click at [625, 22] on button "Next" at bounding box center [621, 19] width 50 height 23
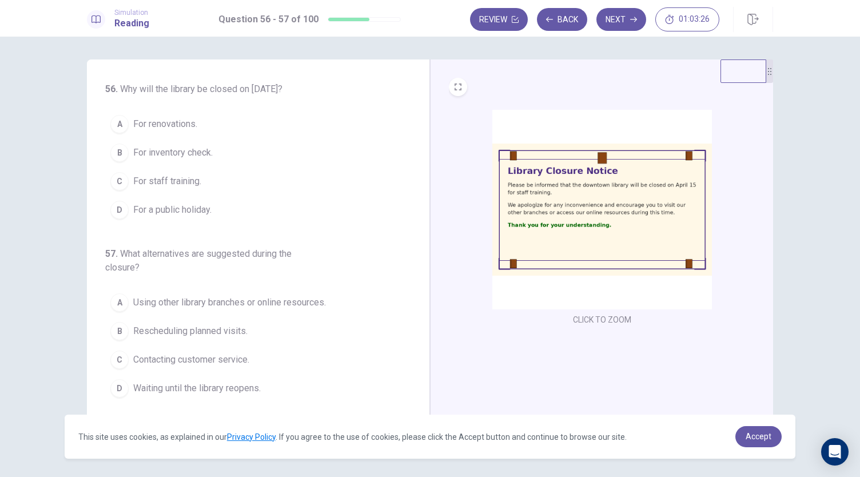
click at [223, 178] on button "C For staff training." at bounding box center [251, 181] width 292 height 29
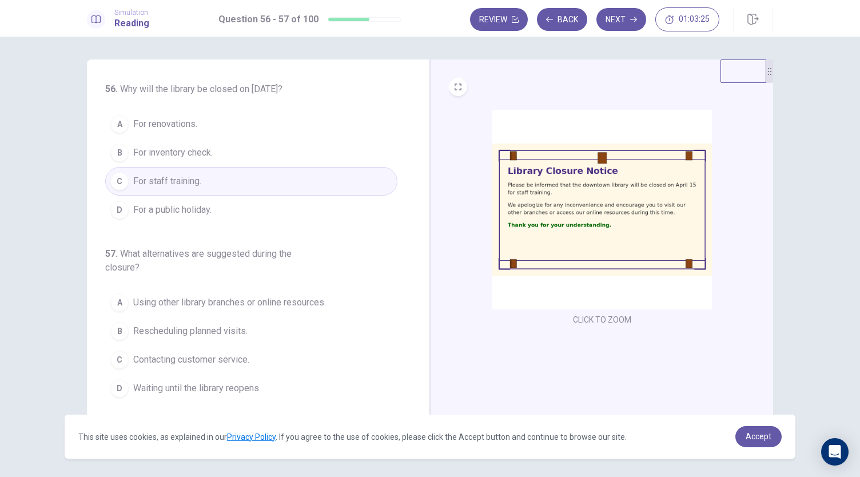
scroll to position [39, 0]
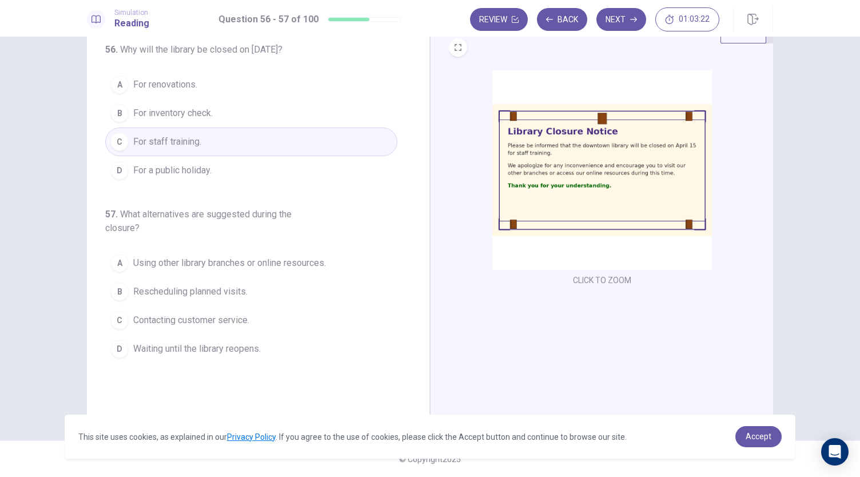
click at [309, 267] on span "Using other library branches or online resources." at bounding box center [229, 263] width 193 height 14
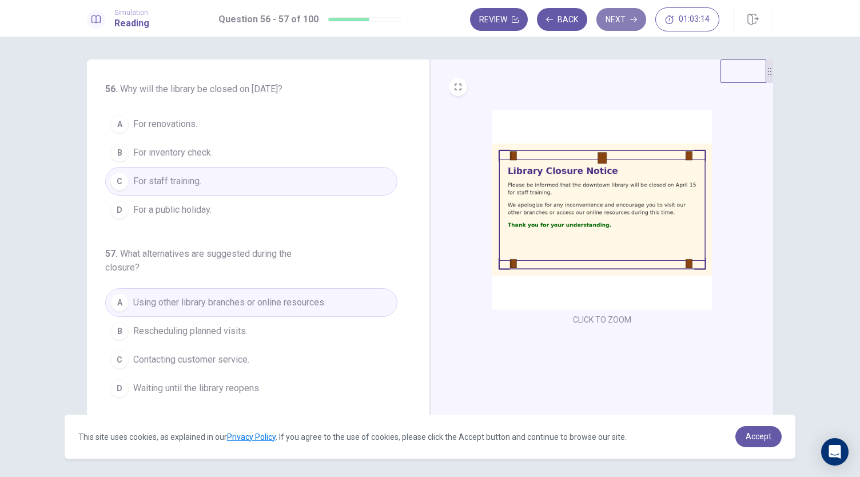
click at [620, 22] on button "Next" at bounding box center [621, 19] width 50 height 23
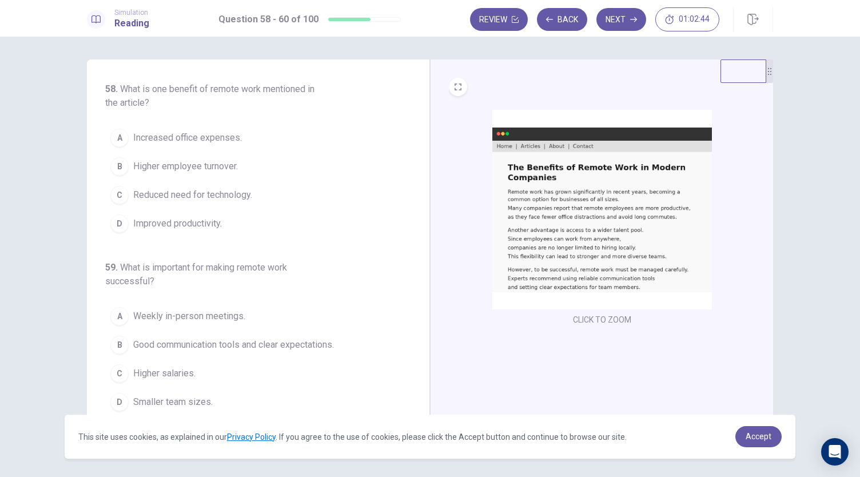
click at [211, 226] on span "Improved productivity." at bounding box center [177, 224] width 89 height 14
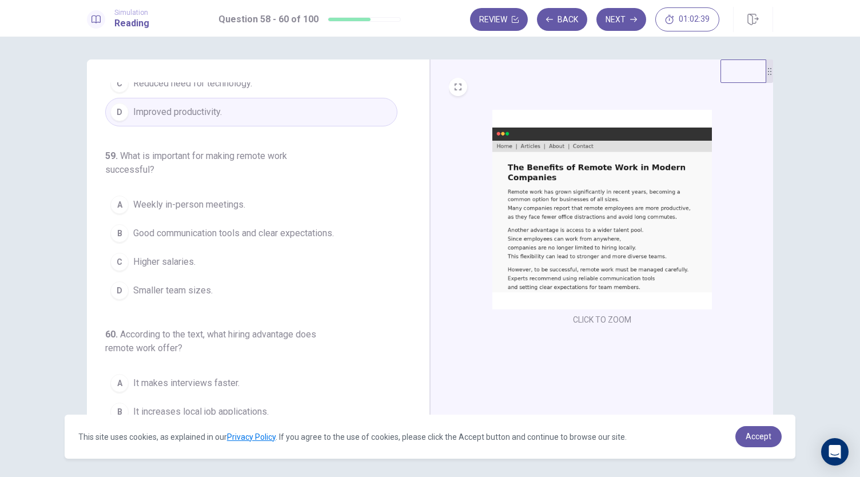
scroll to position [111, 0]
click at [270, 233] on span "Good communication tools and clear expectations." at bounding box center [233, 234] width 201 height 14
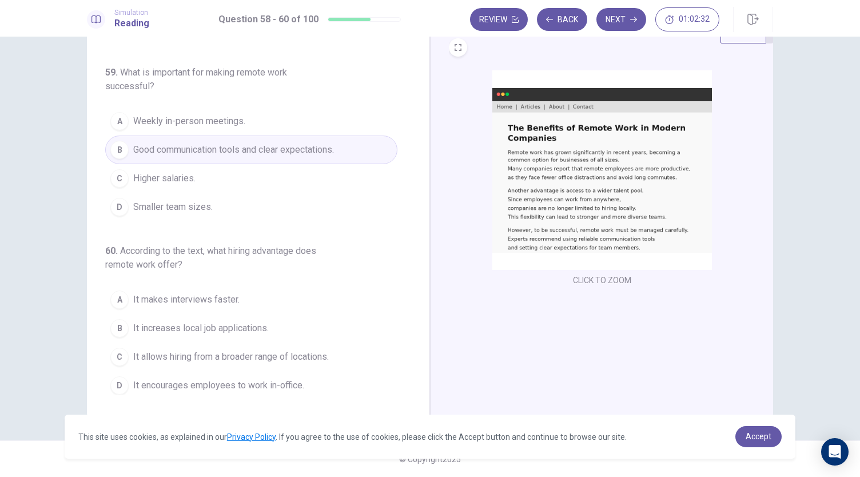
scroll to position [39, 0]
click at [304, 356] on span "It allows hiring from a broader range of locations." at bounding box center [230, 357] width 195 height 14
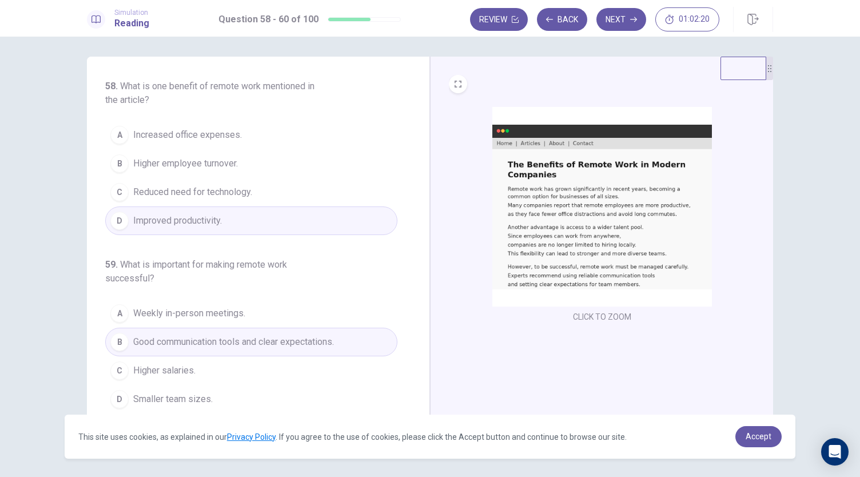
scroll to position [0, 0]
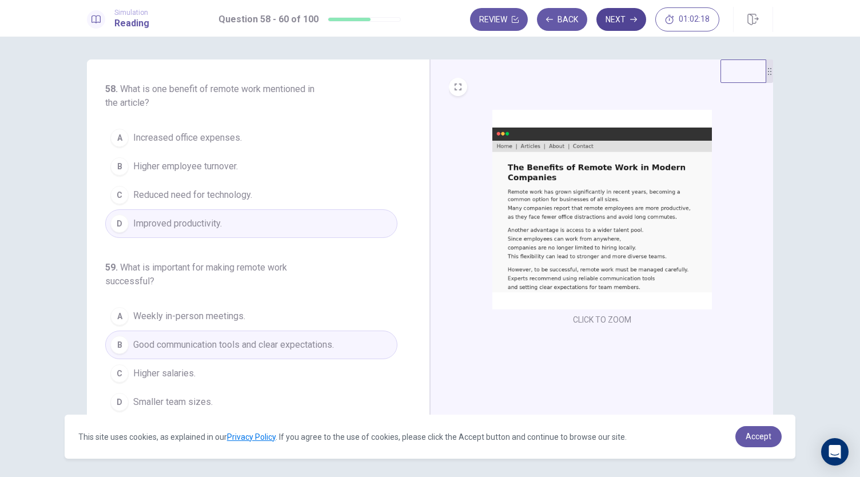
click at [608, 22] on button "Next" at bounding box center [621, 19] width 50 height 23
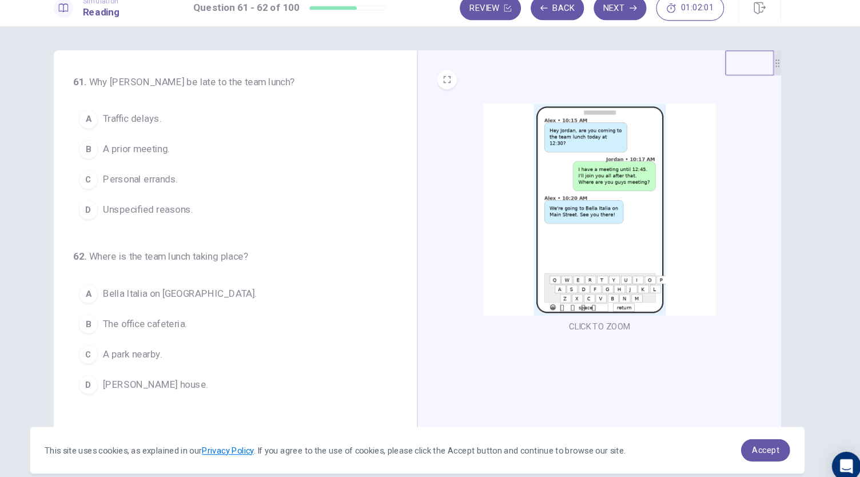
click at [195, 158] on button "B A prior meeting." at bounding box center [251, 152] width 292 height 29
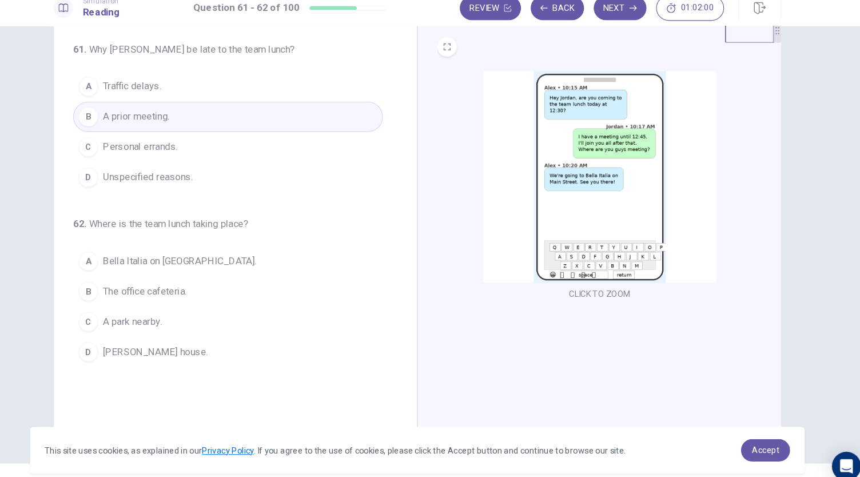
scroll to position [39, 0]
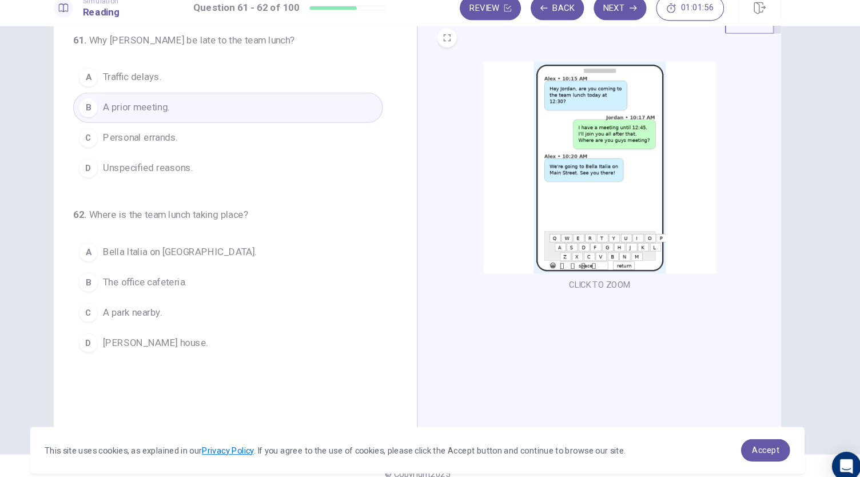
click at [222, 247] on span "Bella Italia on [GEOGRAPHIC_DATA]." at bounding box center [205, 249] width 145 height 14
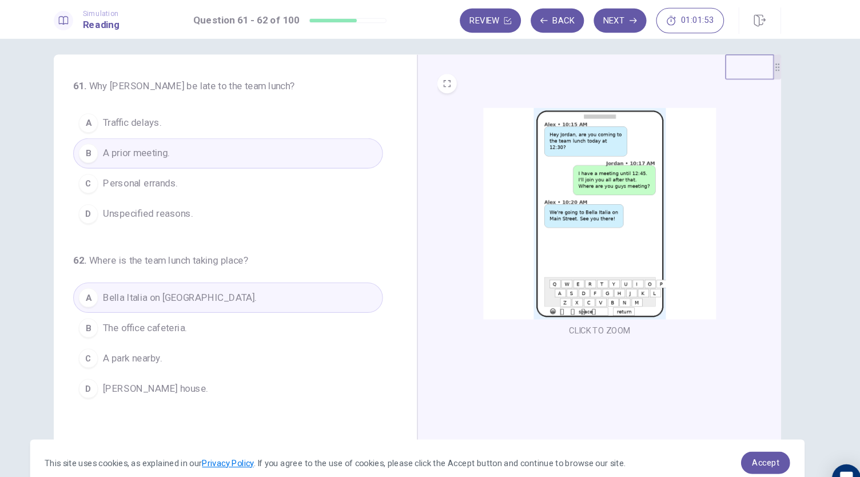
scroll to position [0, 0]
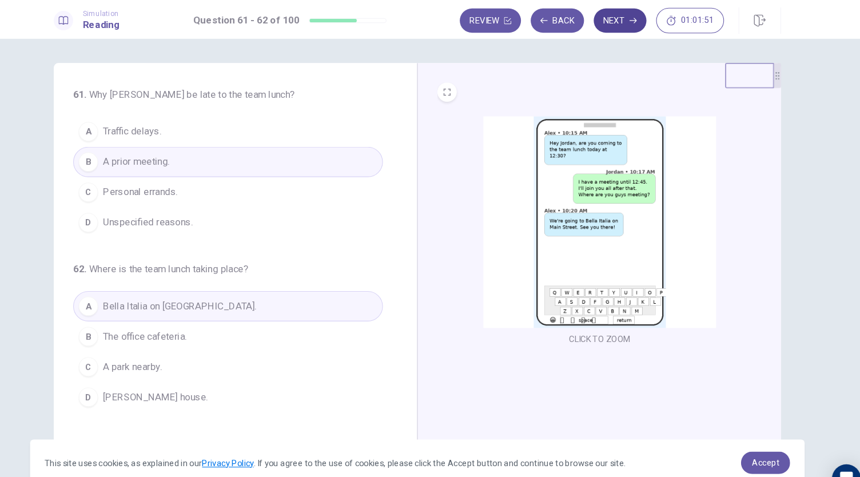
click at [626, 25] on button "Next" at bounding box center [621, 19] width 50 height 23
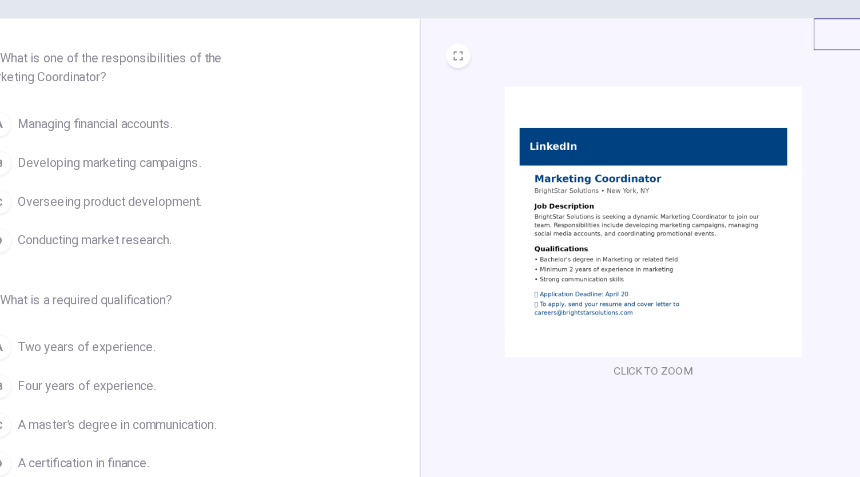
click at [223, 173] on button "B Developing marketing campaigns." at bounding box center [251, 166] width 292 height 29
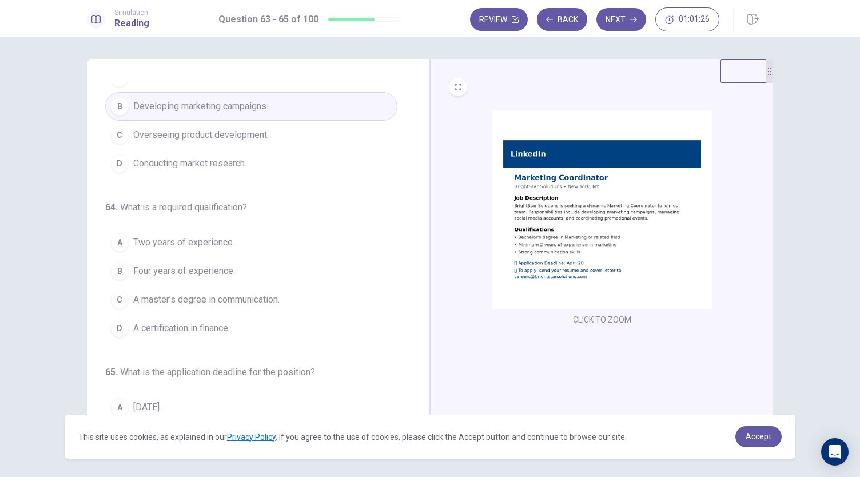
scroll to position [63, 0]
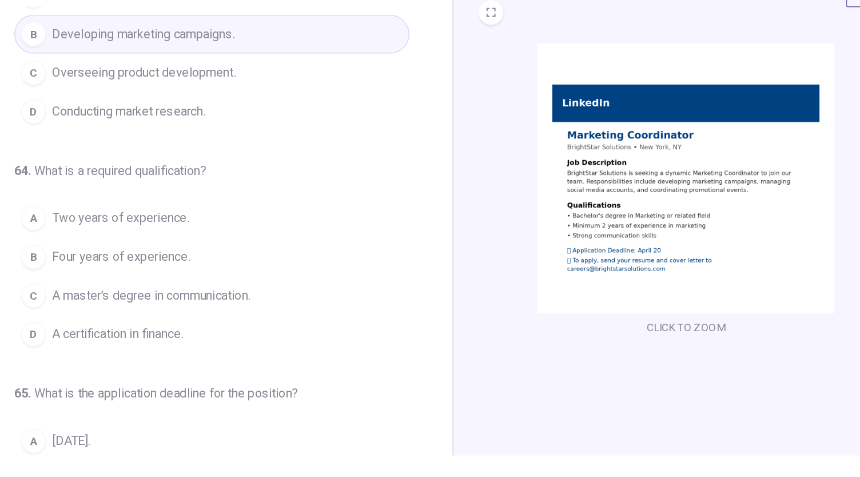
click at [226, 244] on button "A Two years of experience." at bounding box center [251, 239] width 292 height 29
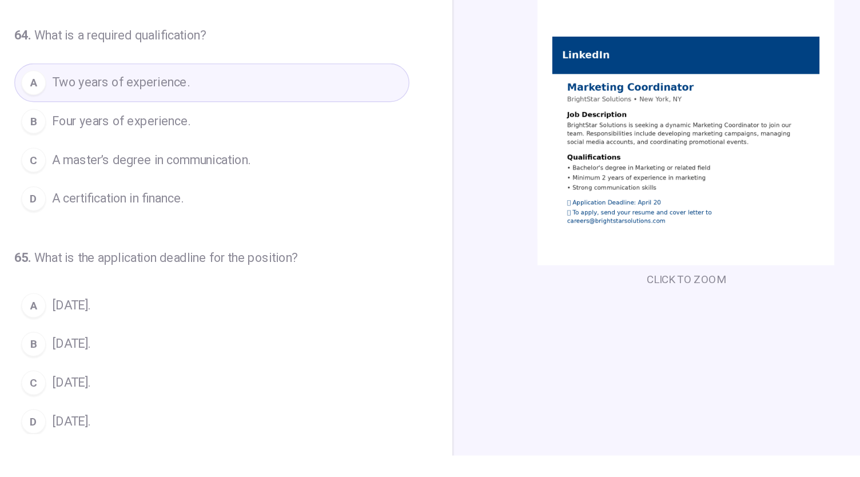
scroll to position [36, 0]
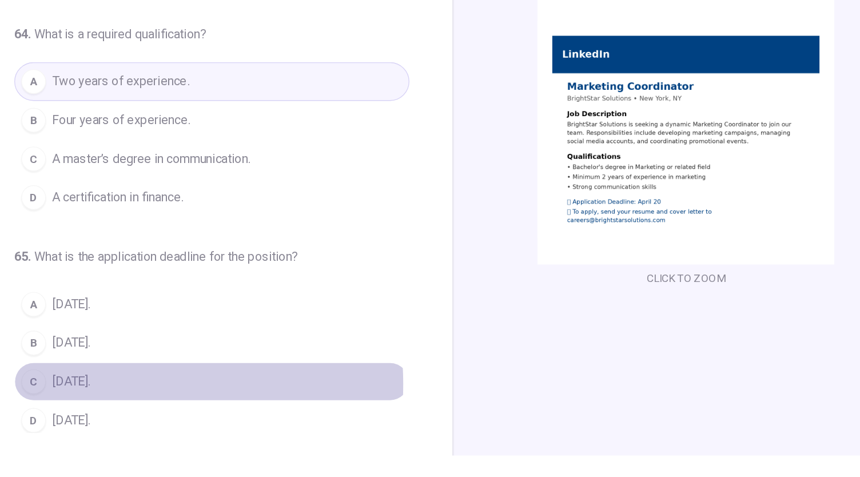
click at [158, 357] on span "[DATE]." at bounding box center [147, 360] width 28 height 14
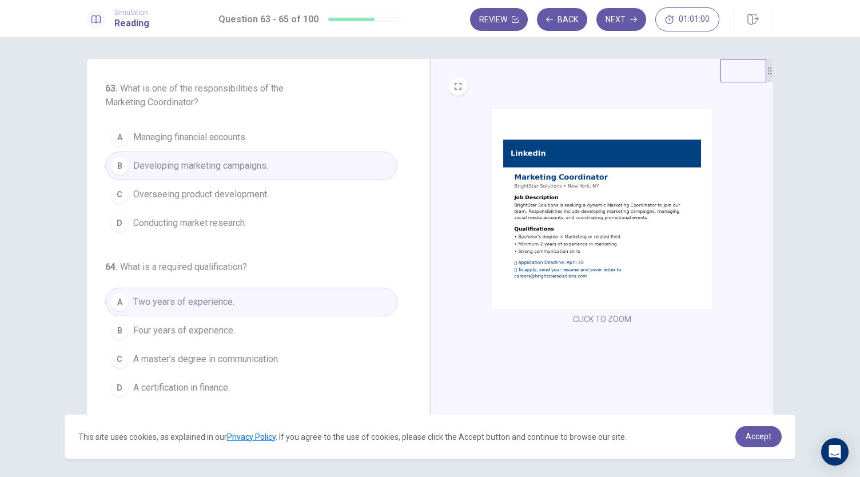
scroll to position [0, 0]
click at [622, 26] on button "Next" at bounding box center [621, 19] width 50 height 23
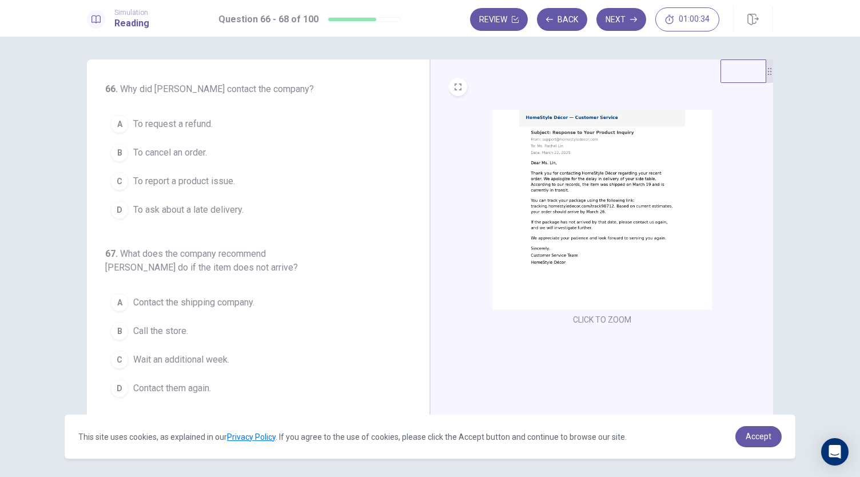
click at [239, 210] on span "To ask about a late delivery." at bounding box center [188, 210] width 110 height 14
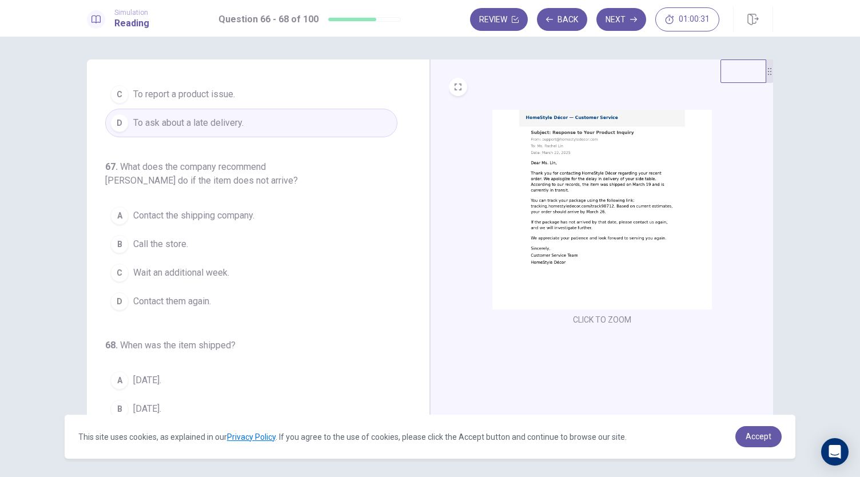
scroll to position [86, 0]
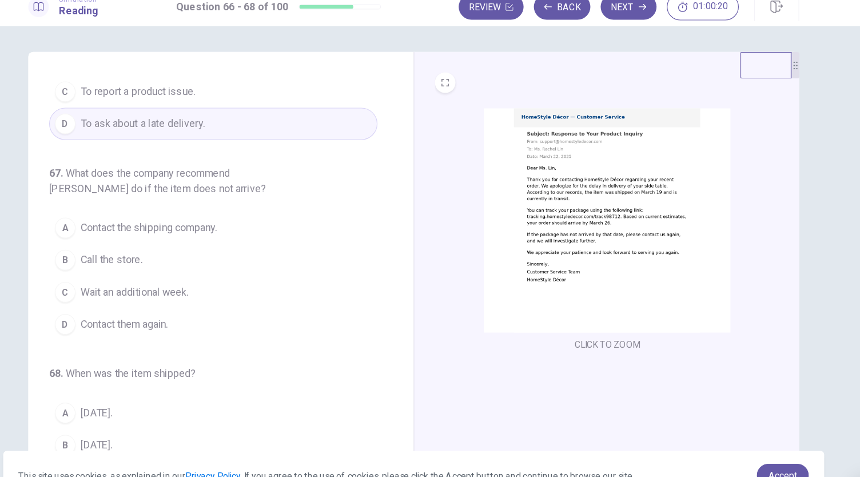
click at [213, 302] on button "D Contact them again." at bounding box center [251, 302] width 292 height 29
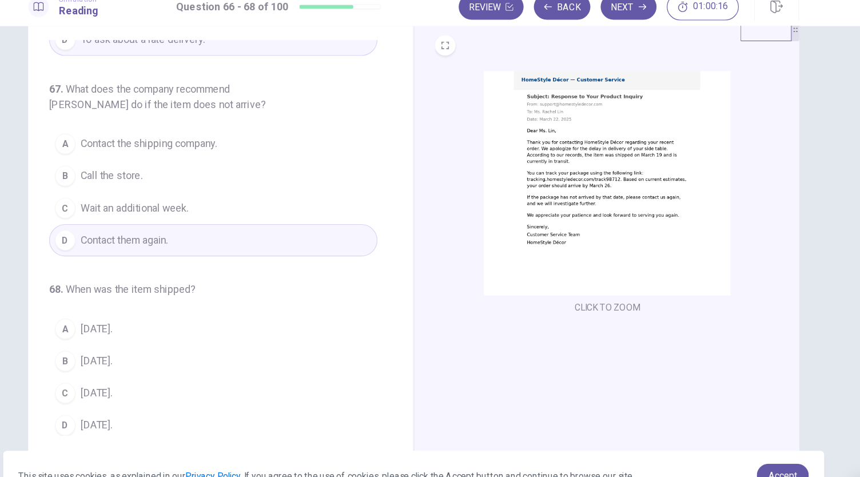
scroll to position [36, 0]
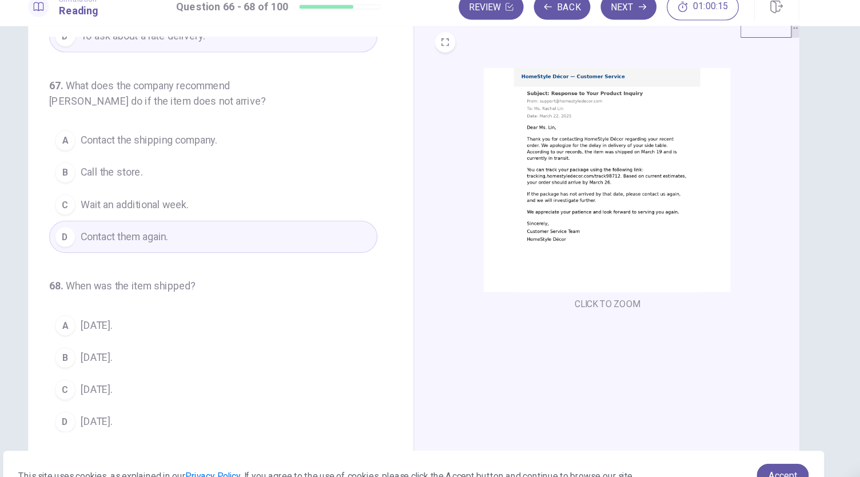
click at [188, 325] on button "B [DATE]." at bounding box center [251, 331] width 292 height 29
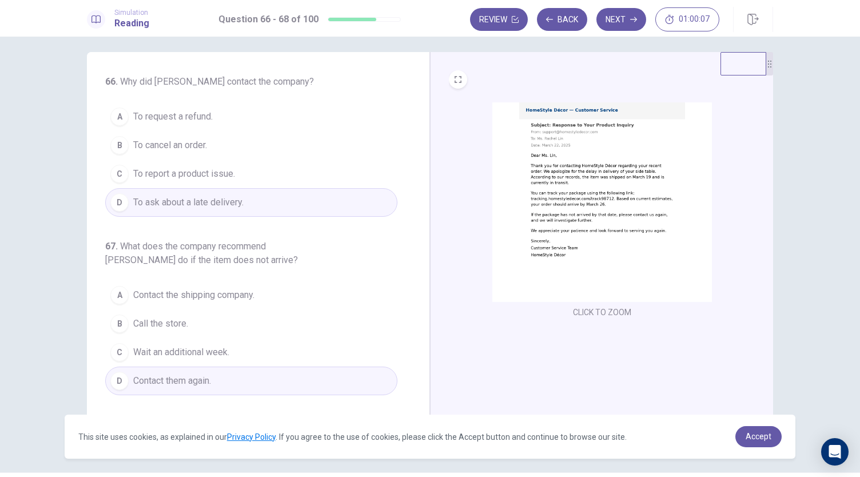
scroll to position [0, 0]
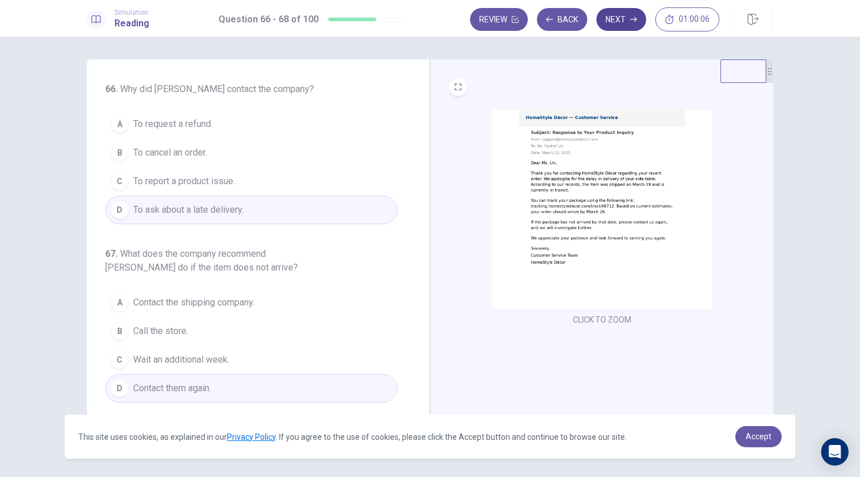
click at [621, 27] on button "Next" at bounding box center [621, 19] width 50 height 23
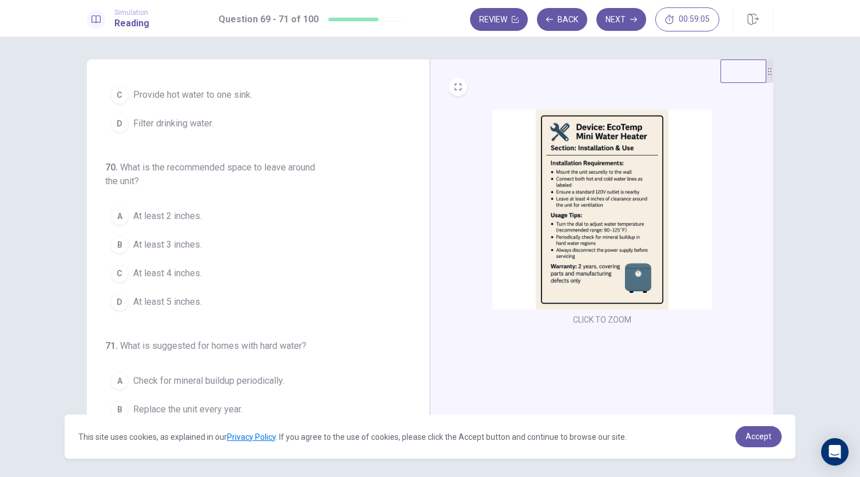
scroll to position [86, 0]
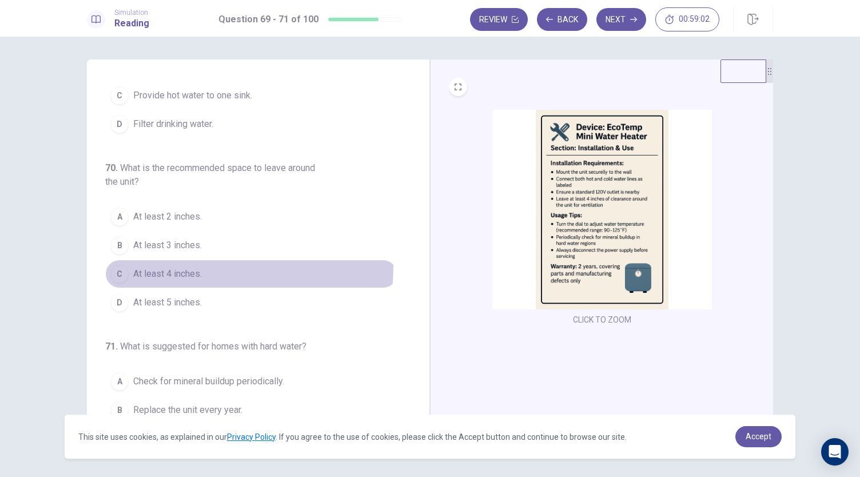
click at [173, 264] on button "C At least 4 inches." at bounding box center [251, 274] width 292 height 29
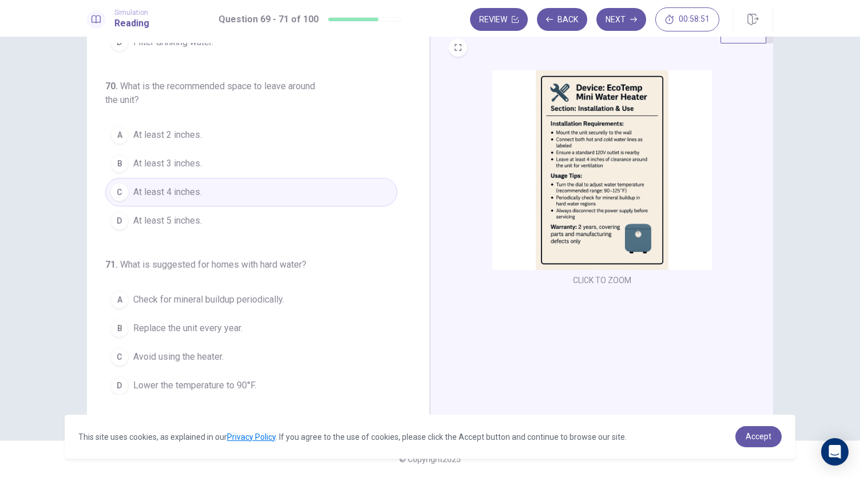
scroll to position [39, 0]
click at [260, 298] on span "Check for mineral buildup periodically." at bounding box center [208, 300] width 151 height 14
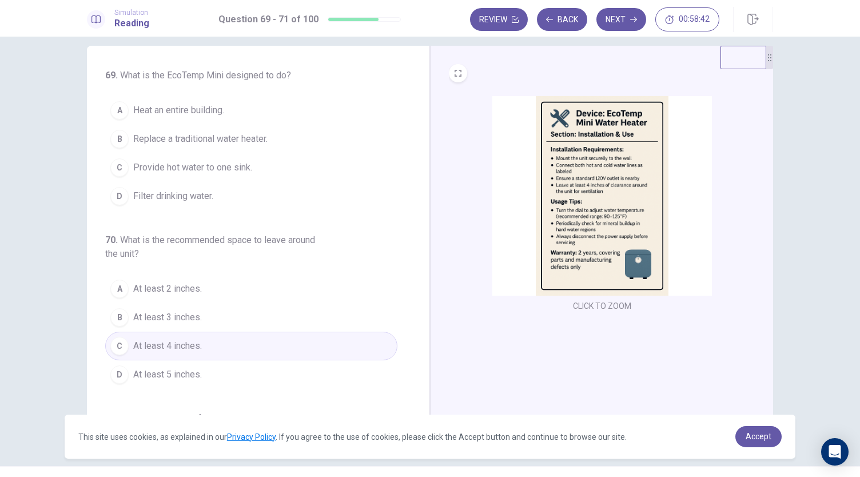
scroll to position [0, 0]
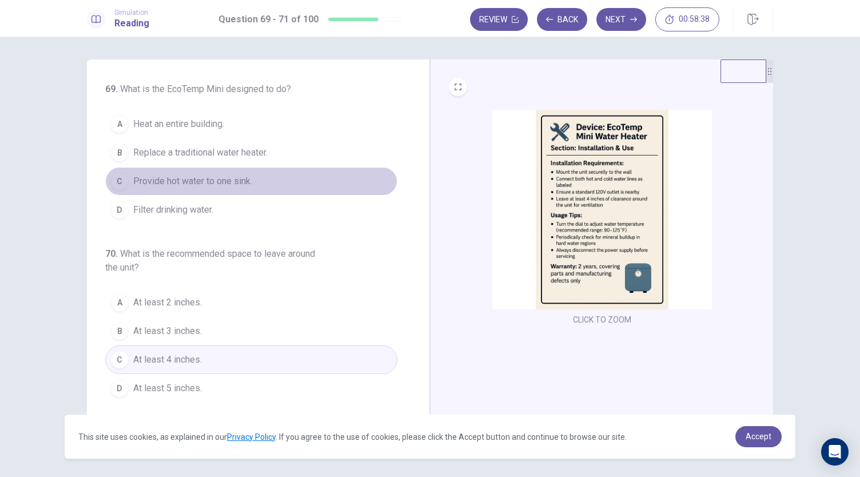
click at [260, 178] on button "C Provide hot water to one sink." at bounding box center [251, 181] width 292 height 29
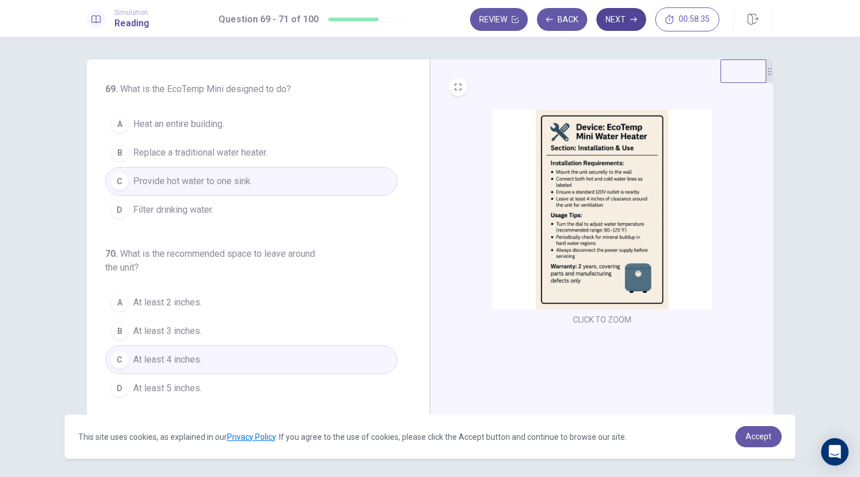
click at [628, 24] on button "Next" at bounding box center [621, 19] width 50 height 23
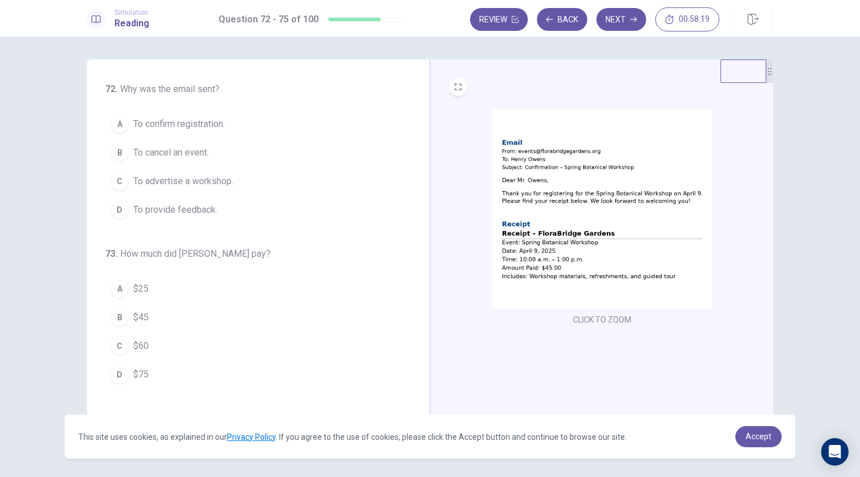
click at [204, 126] on span "To confirm registration." at bounding box center [178, 124] width 91 height 14
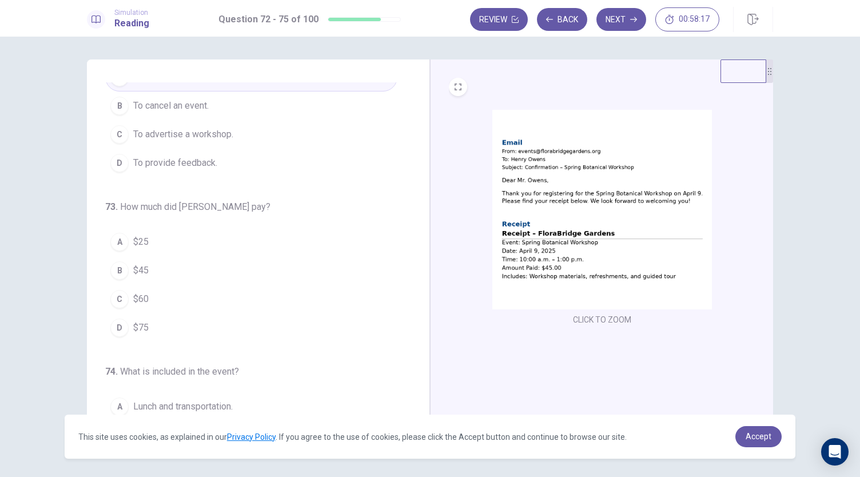
scroll to position [46, 0]
click at [166, 273] on button "B $45" at bounding box center [251, 271] width 292 height 29
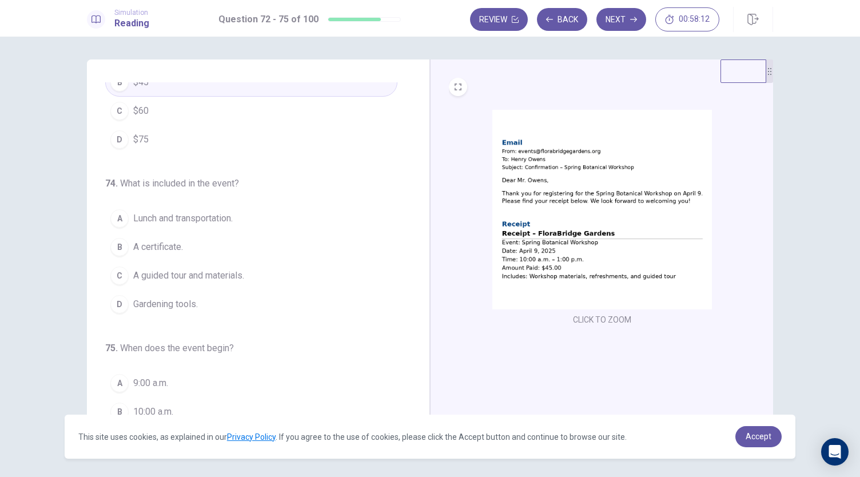
scroll to position [237, 0]
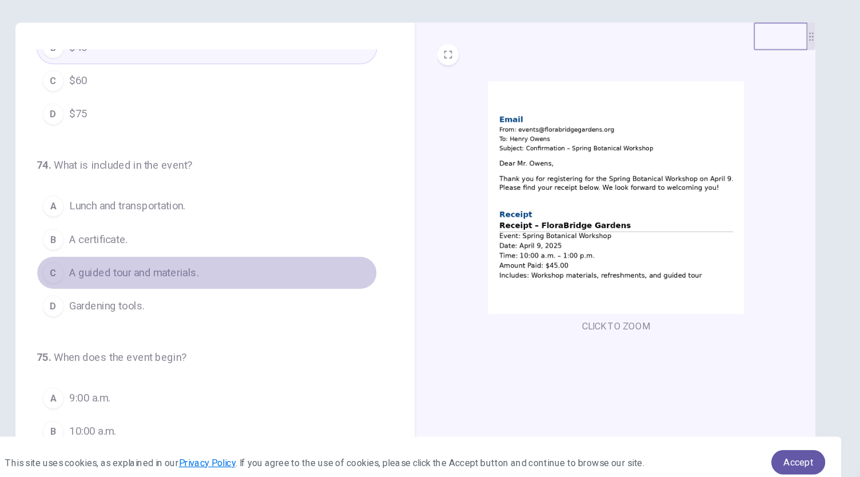
click at [248, 271] on button "C A guided tour and materials." at bounding box center [251, 274] width 292 height 29
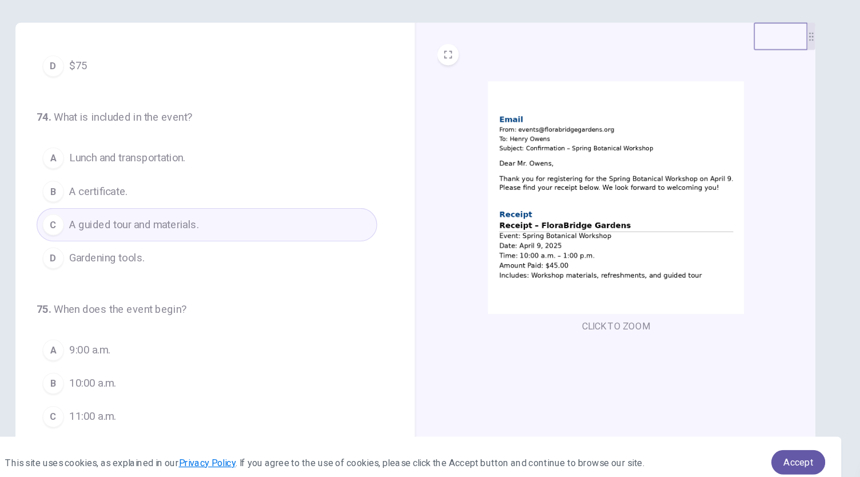
scroll to position [29, 0]
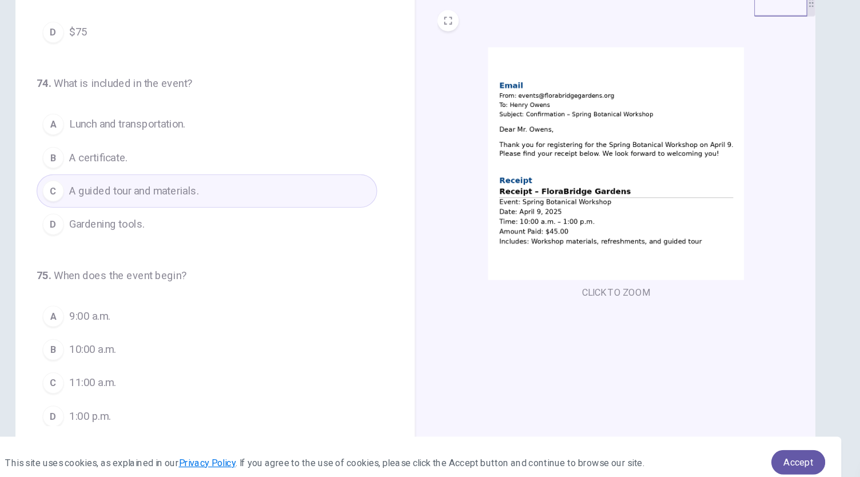
click at [181, 339] on button "B 10:00 a.m." at bounding box center [251, 339] width 292 height 29
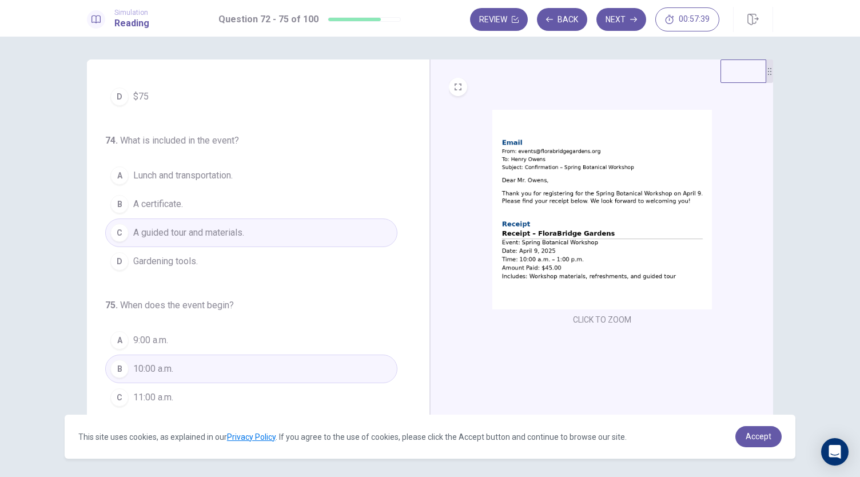
scroll to position [39, 0]
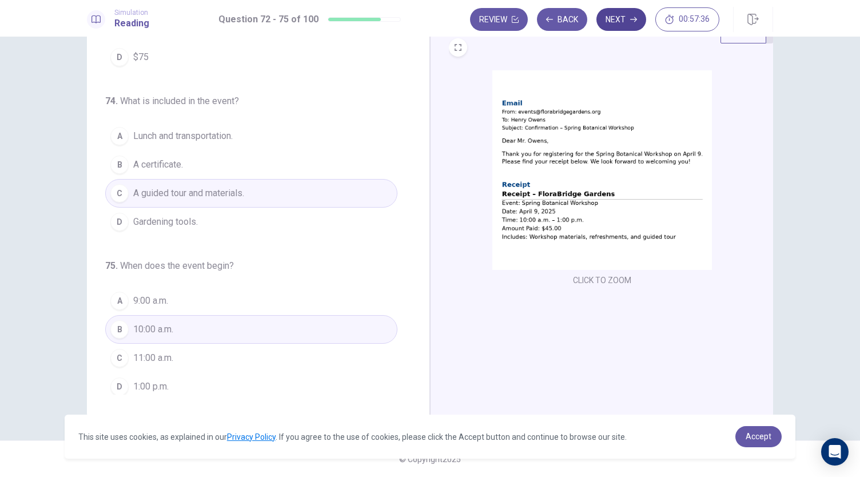
click at [626, 29] on button "Next" at bounding box center [621, 19] width 50 height 23
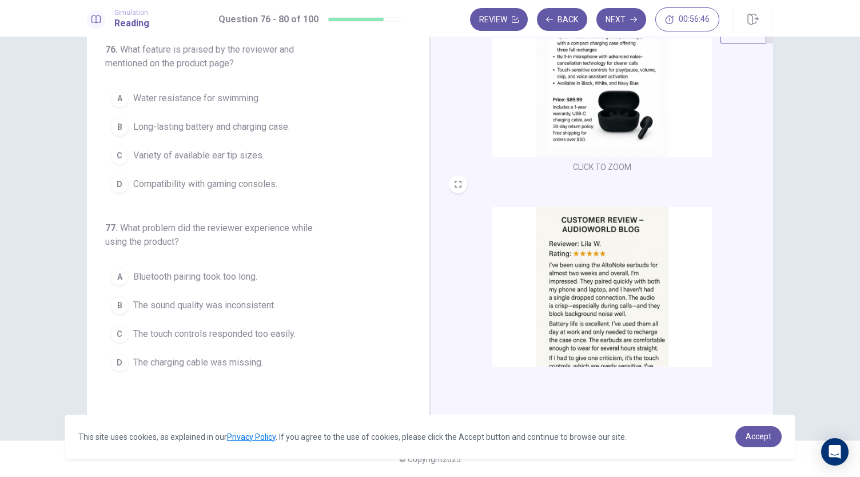
scroll to position [0, 0]
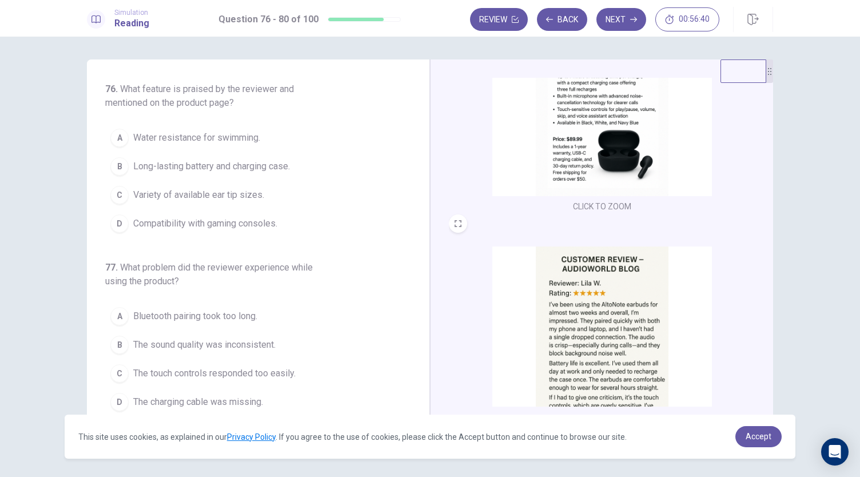
click at [285, 166] on span "Long-lasting battery and charging case." at bounding box center [211, 166] width 157 height 14
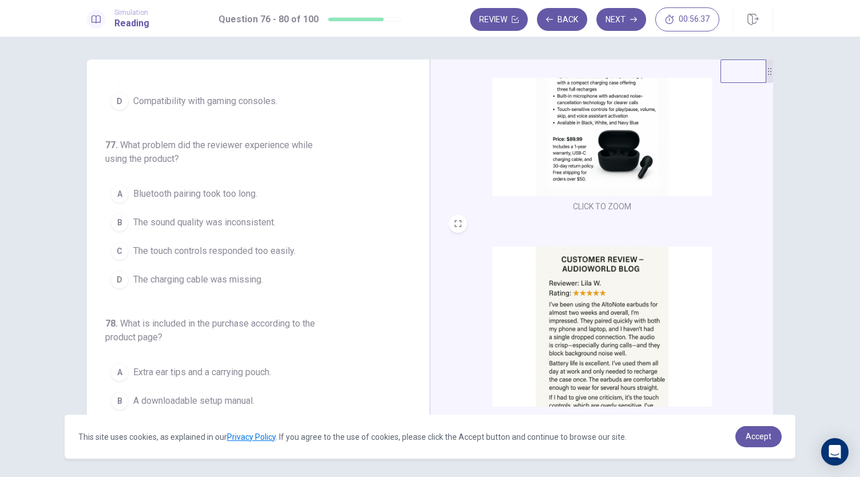
scroll to position [123, 0]
click at [270, 247] on span "The touch controls responded too easily." at bounding box center [214, 250] width 162 height 14
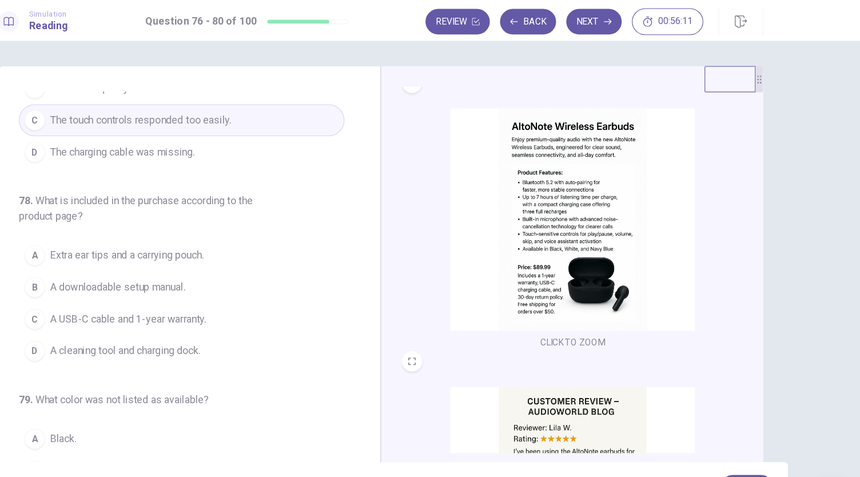
scroll to position [0, 0]
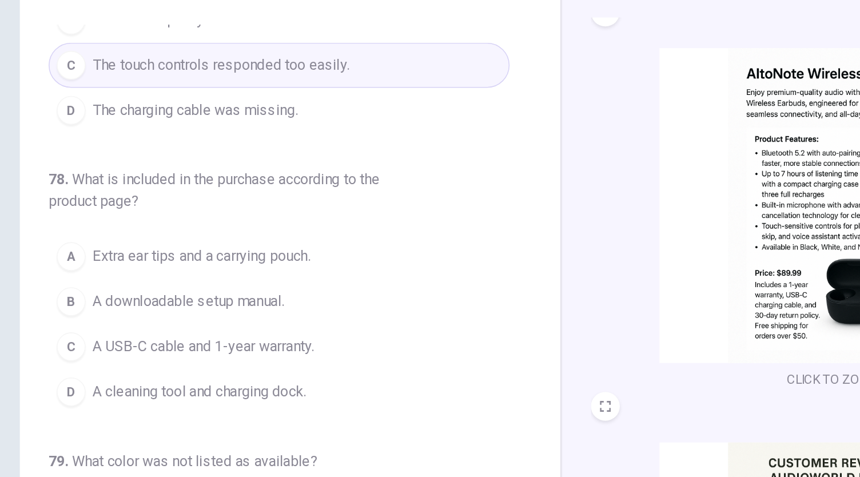
click at [203, 284] on span "A USB-C cable and 1-year warranty." at bounding box center [203, 287] width 140 height 14
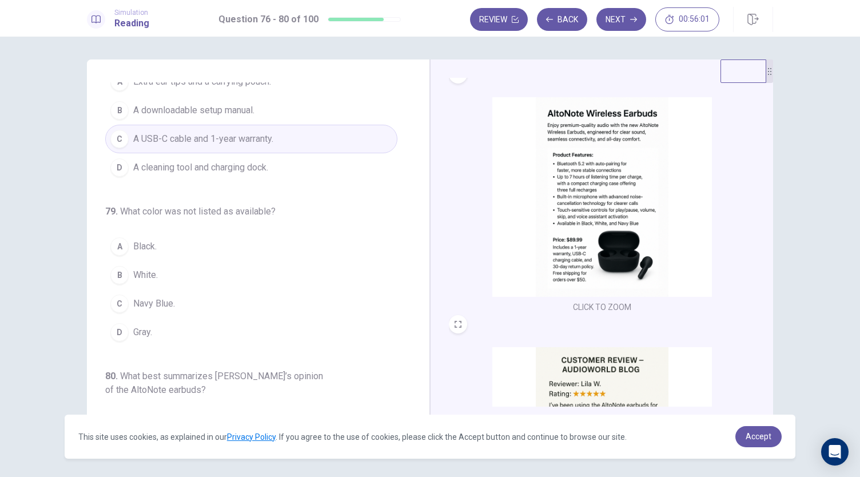
scroll to position [413, 0]
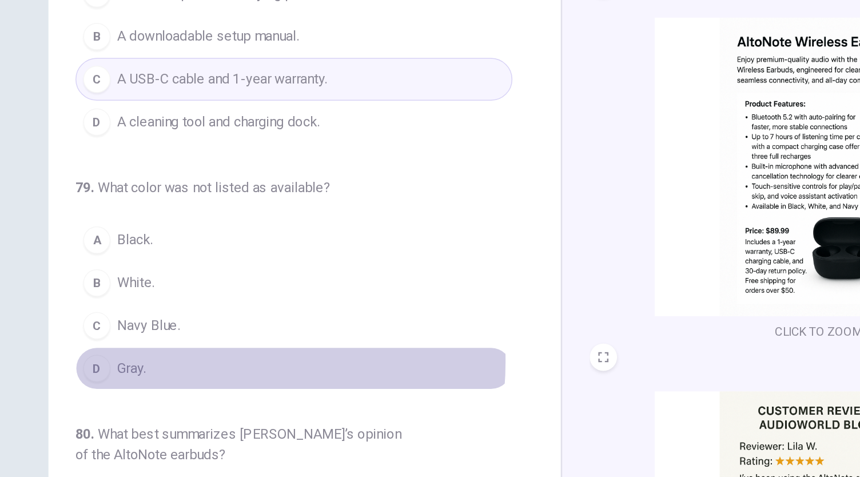
click at [171, 321] on button "D Gray." at bounding box center [251, 331] width 292 height 29
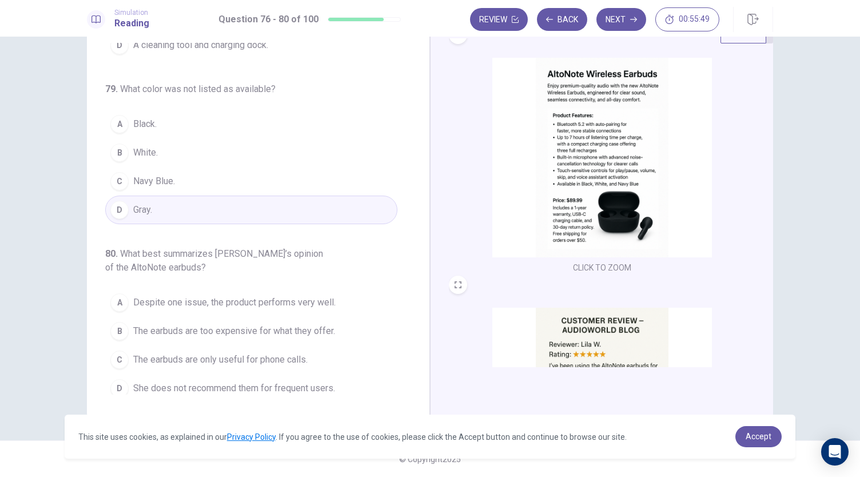
scroll to position [39, 0]
click at [265, 302] on span "Despite one issue, the product performs very well." at bounding box center [234, 303] width 202 height 14
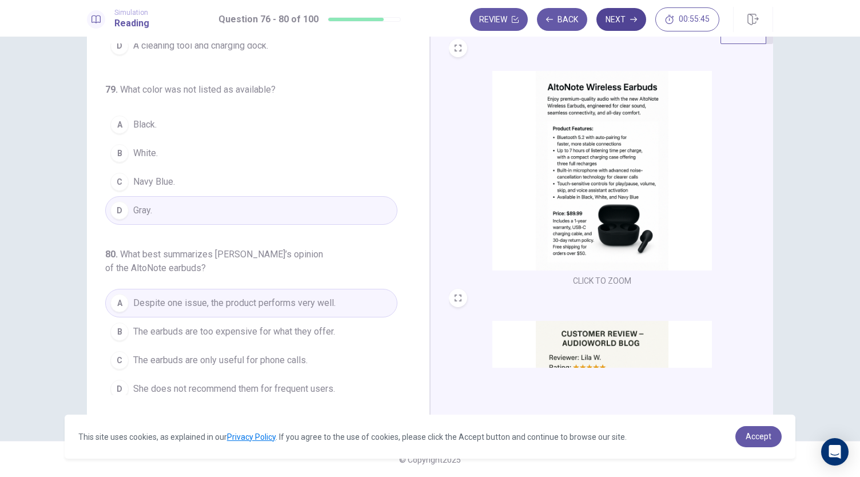
click at [625, 27] on button "Next" at bounding box center [621, 19] width 50 height 23
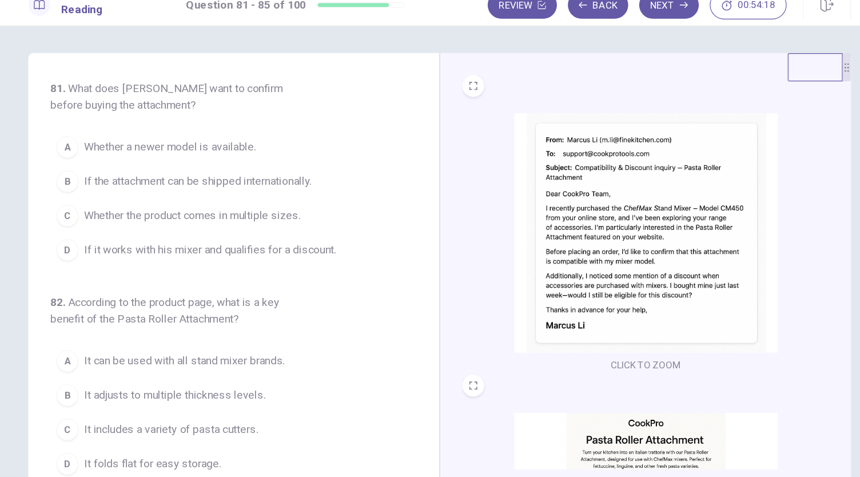
click at [290, 219] on span "If it works with his mixer and qualifies for a discount." at bounding box center [238, 224] width 210 height 14
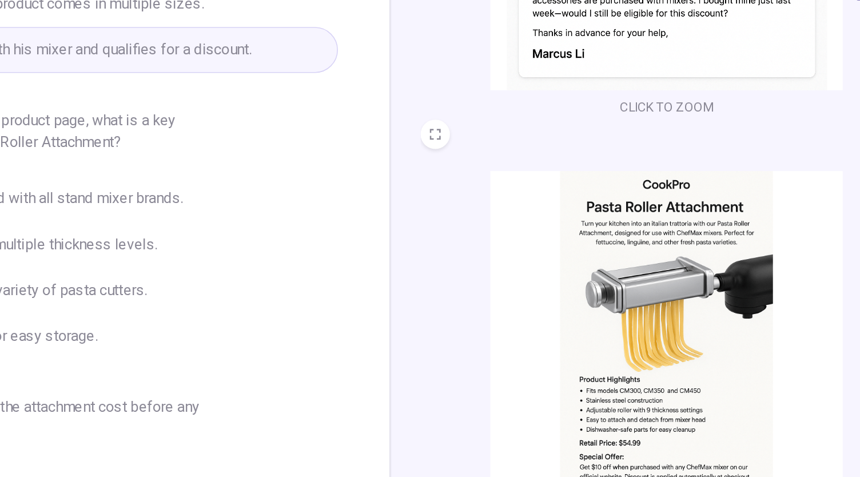
scroll to position [39, 0]
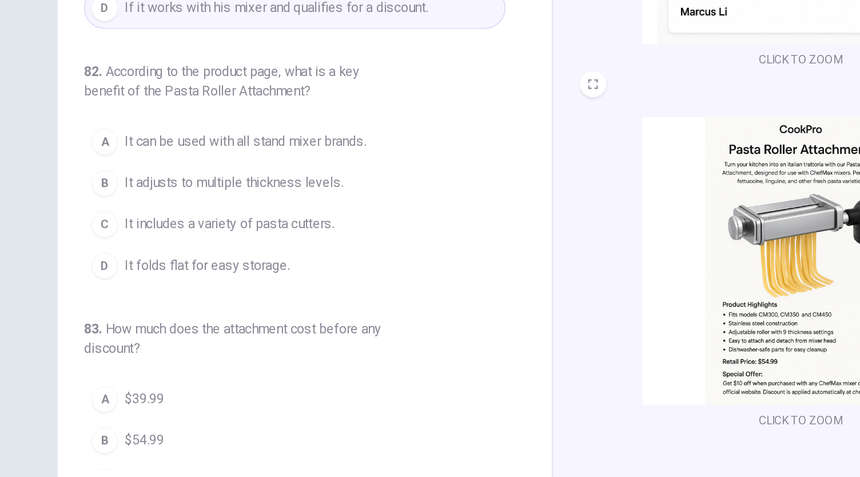
click at [270, 196] on span "It adjusts to multiple thickness levels." at bounding box center [208, 196] width 151 height 14
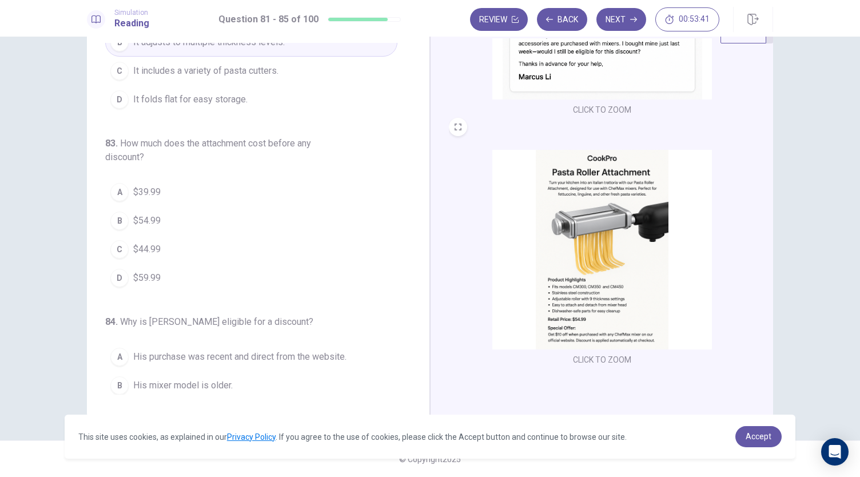
scroll to position [264, 0]
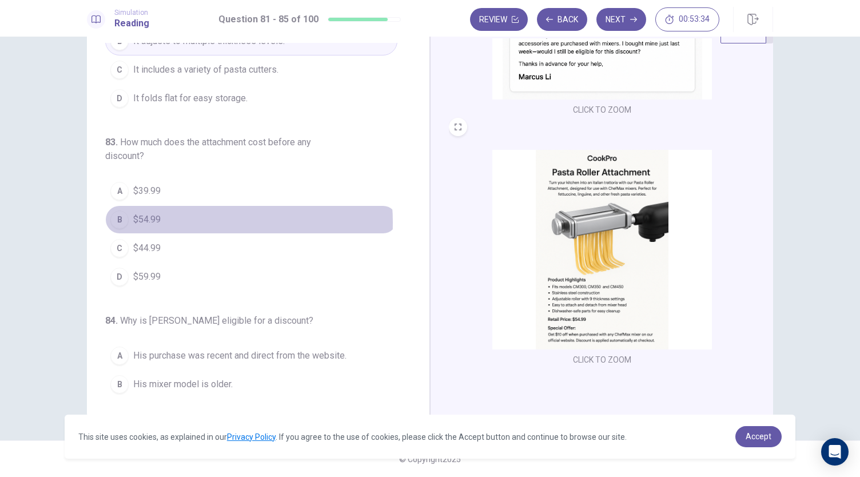
click at [183, 218] on button "B $54.99" at bounding box center [251, 219] width 292 height 29
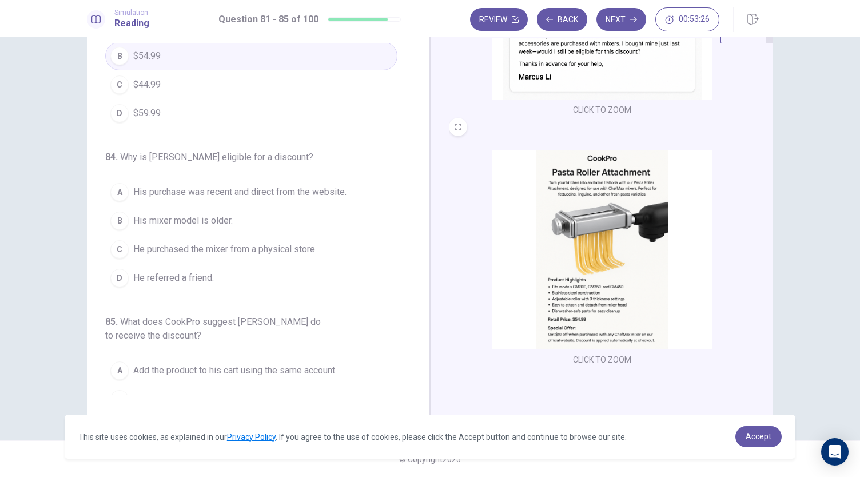
scroll to position [429, 0]
click at [256, 190] on span "His purchase was recent and direct from the website." at bounding box center [239, 191] width 213 height 14
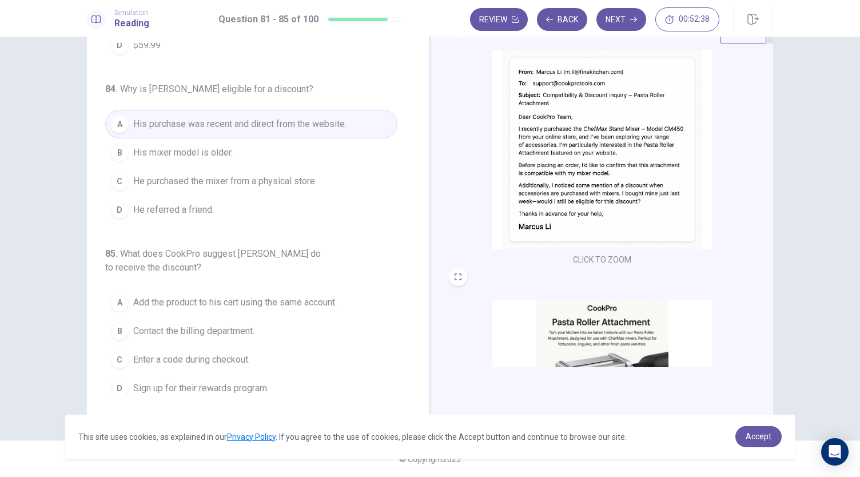
scroll to position [0, 0]
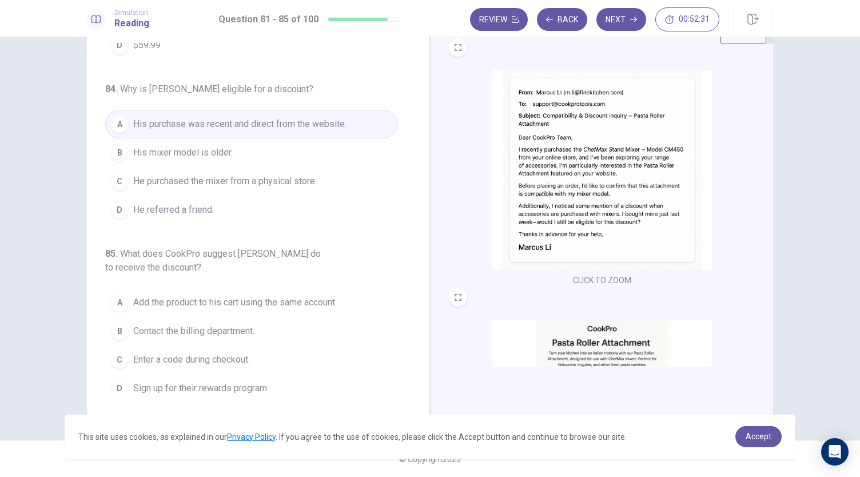
click at [310, 298] on span "Add the product to his cart using the same account." at bounding box center [234, 303] width 203 height 14
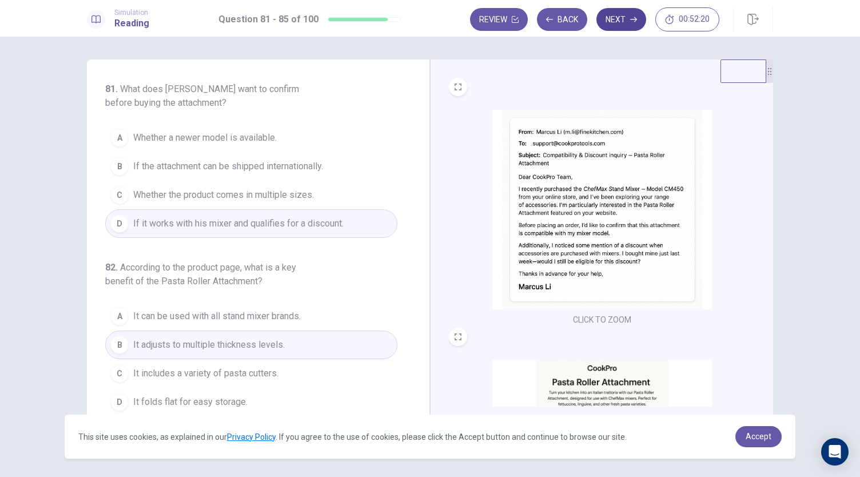
click at [623, 26] on button "Next" at bounding box center [621, 19] width 50 height 23
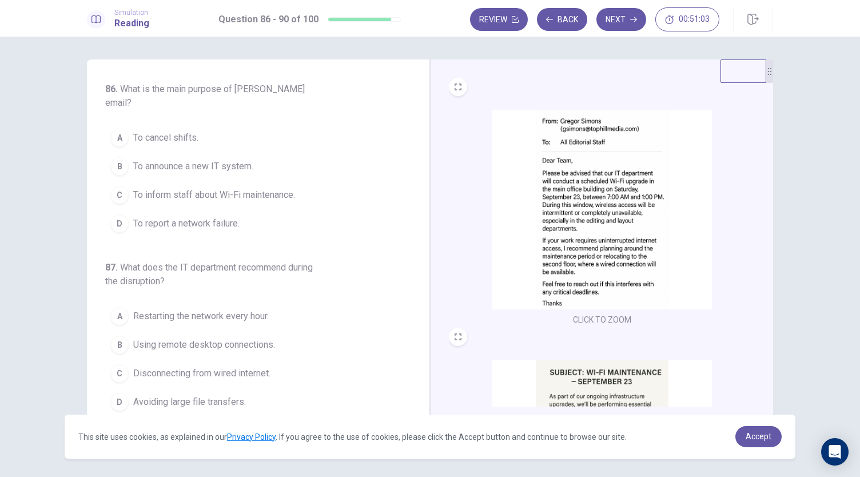
click at [272, 188] on span "To inform staff about Wi-Fi maintenance." at bounding box center [214, 195] width 162 height 14
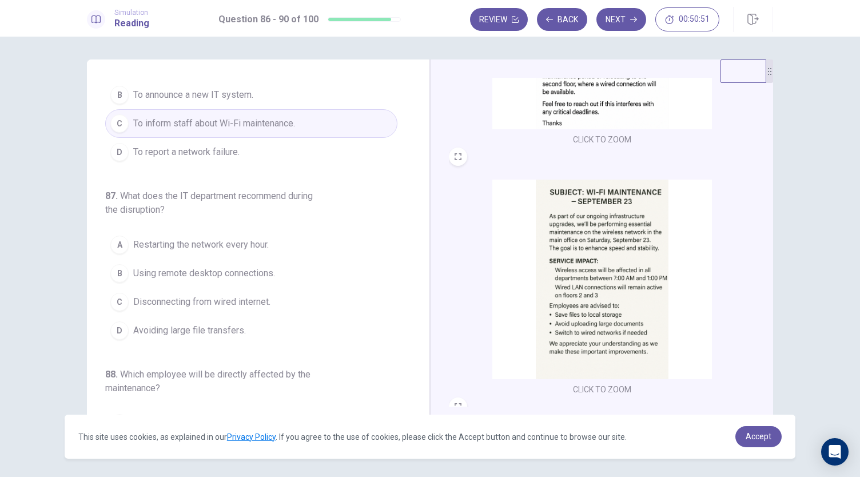
scroll to position [203, 0]
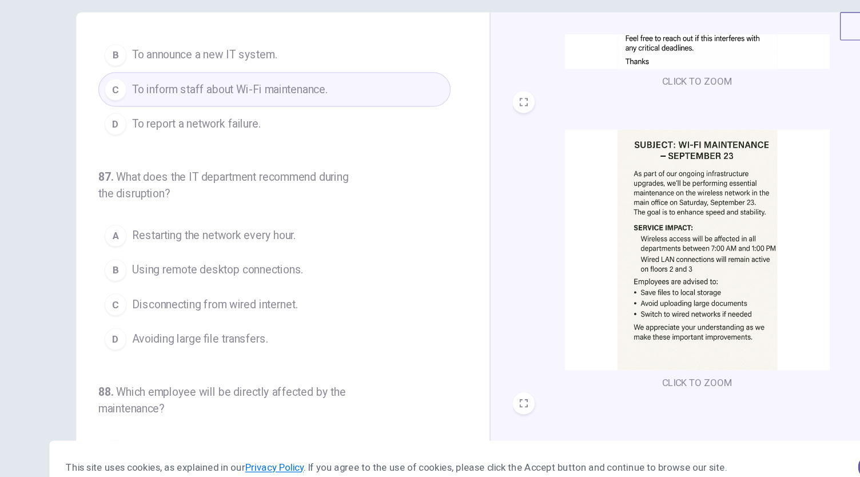
click at [237, 324] on span "Avoiding large file transfers." at bounding box center [189, 331] width 113 height 14
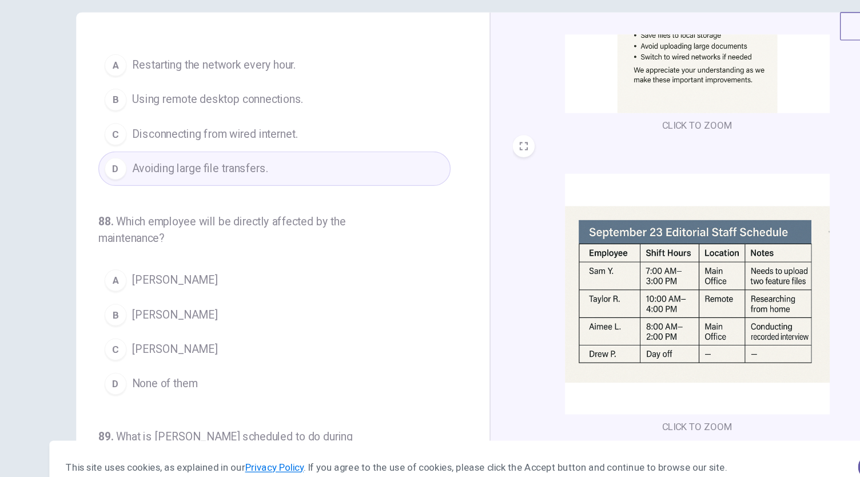
scroll to position [418, 0]
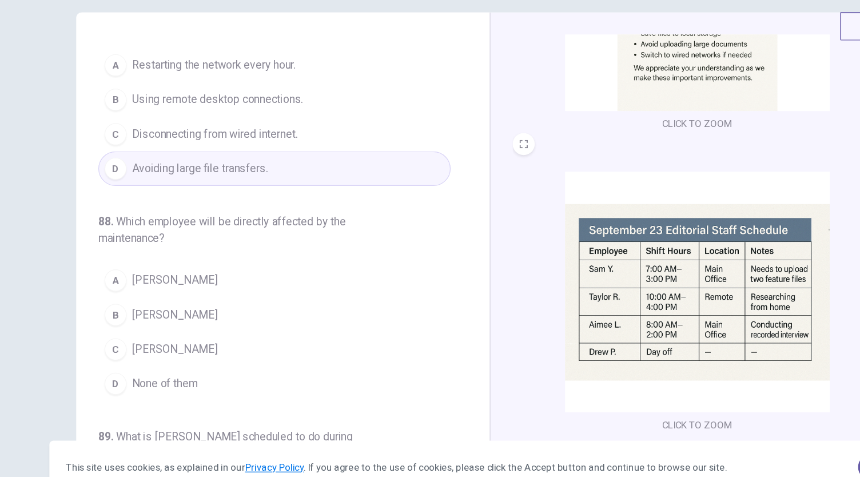
click at [142, 332] on span "[PERSON_NAME]" at bounding box center [168, 339] width 70 height 14
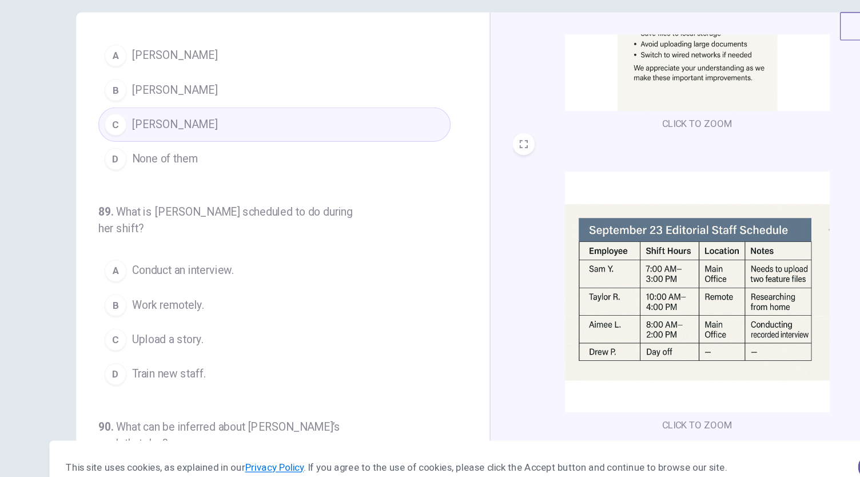
scroll to position [408, 0]
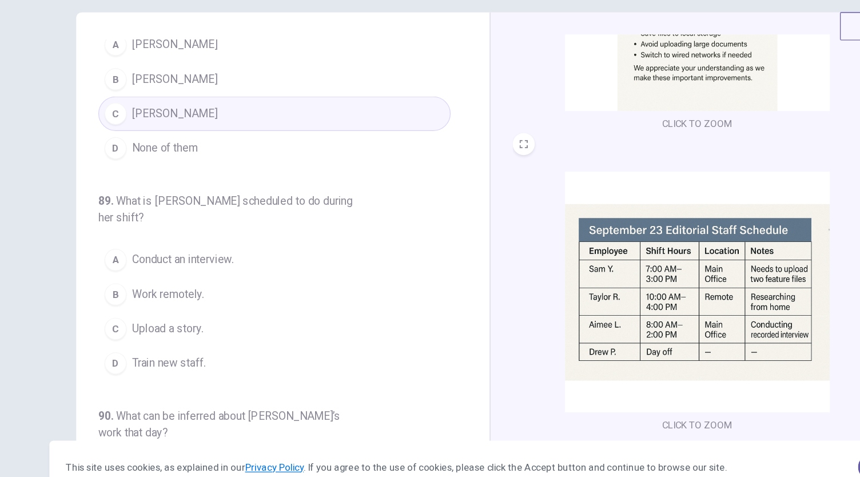
click at [209, 258] on span "Conduct an interview." at bounding box center [175, 265] width 84 height 14
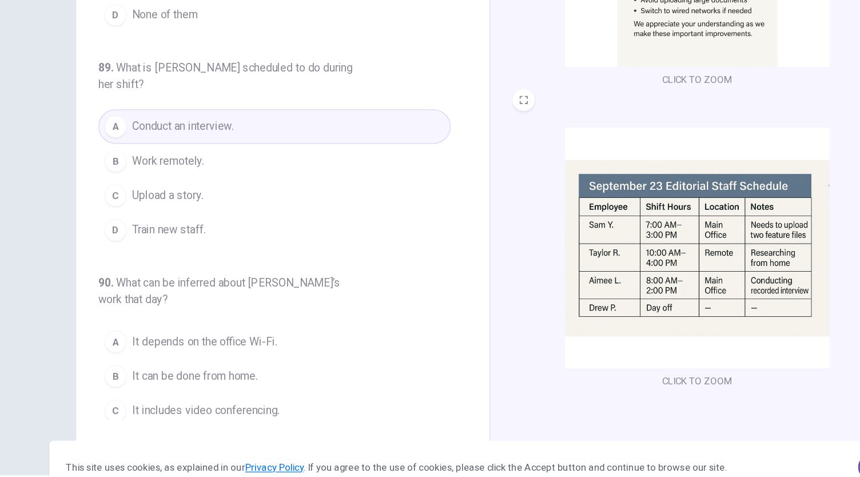
scroll to position [39, 0]
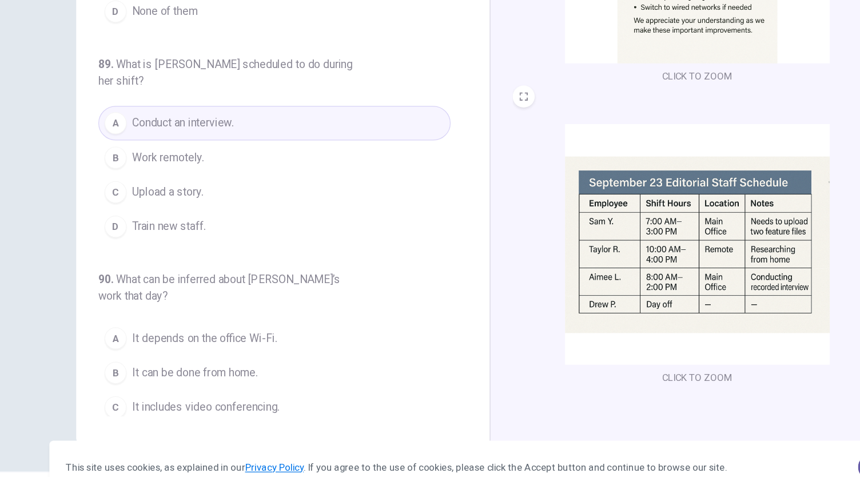
click at [242, 344] on button "B It can be done from home." at bounding box center [251, 358] width 292 height 29
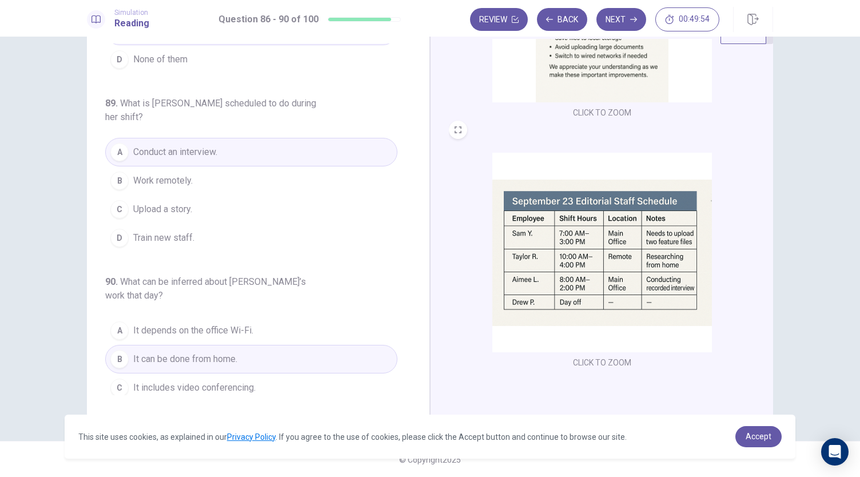
scroll to position [38, 0]
click at [632, 21] on icon "button" at bounding box center [633, 19] width 7 height 7
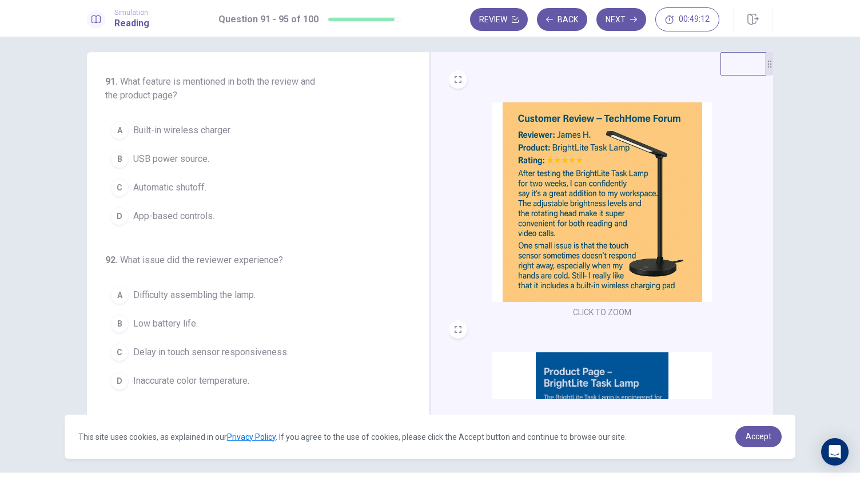
scroll to position [7, 0]
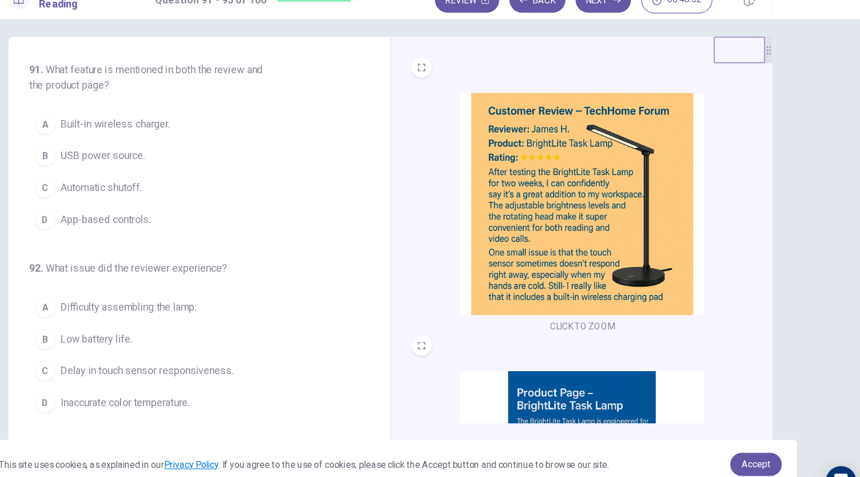
click at [242, 132] on button "A Built-in wireless charger." at bounding box center [251, 131] width 292 height 29
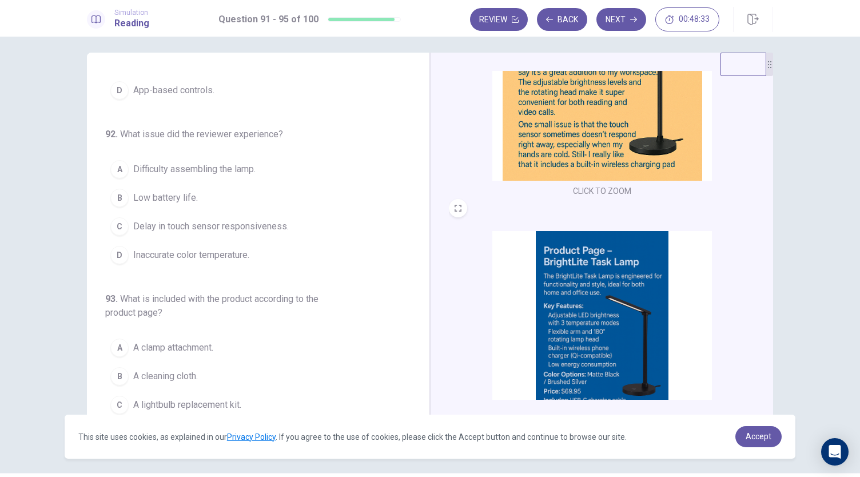
scroll to position [127, 0]
click at [282, 227] on span "Delay in touch sensor responsiveness." at bounding box center [210, 226] width 155 height 14
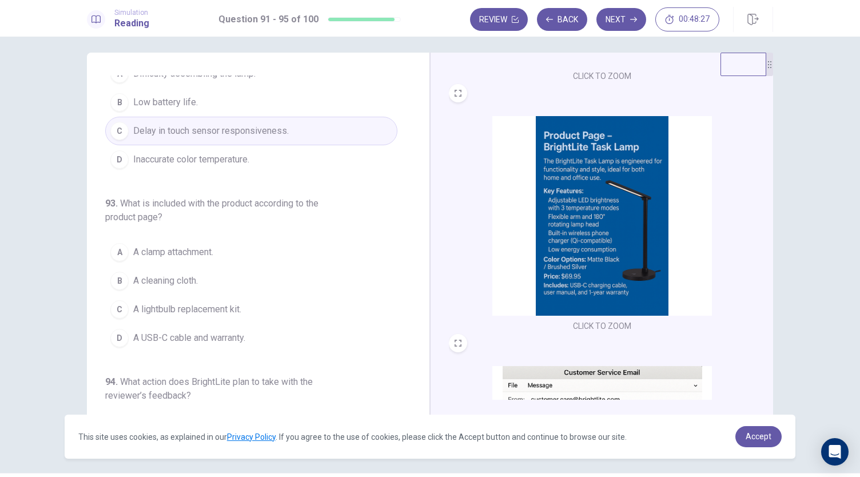
scroll to position [235, 0]
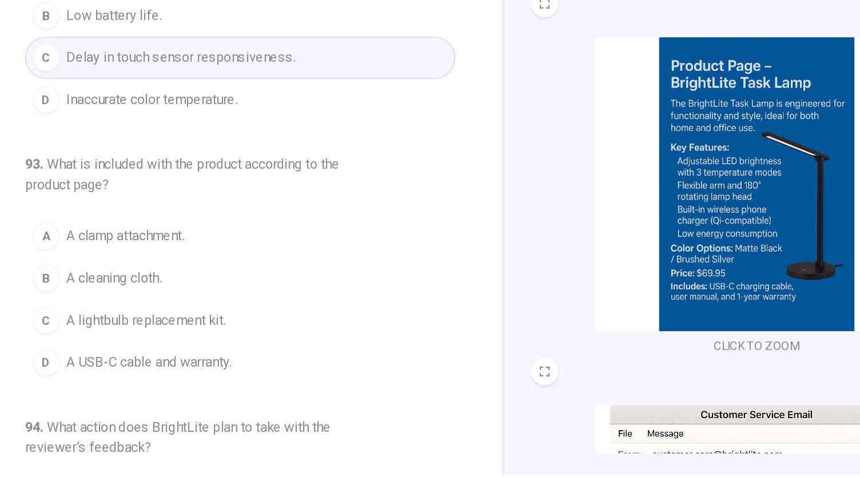
click at [271, 334] on button "D A USB-C cable and warranty." at bounding box center [251, 338] width 292 height 29
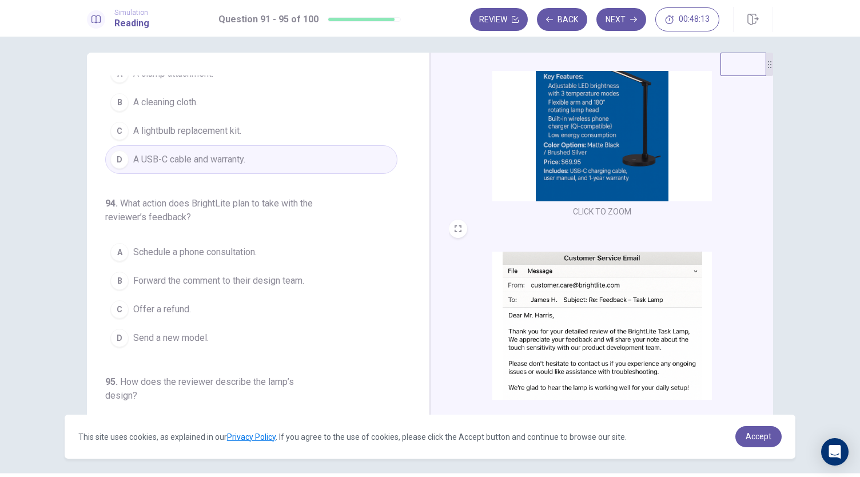
scroll to position [394, 0]
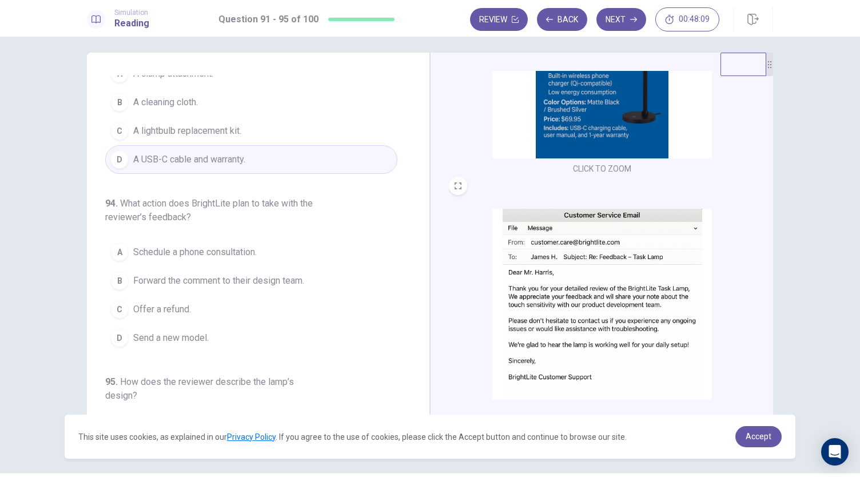
click at [248, 276] on span "Forward the comment to their design team." at bounding box center [218, 281] width 171 height 14
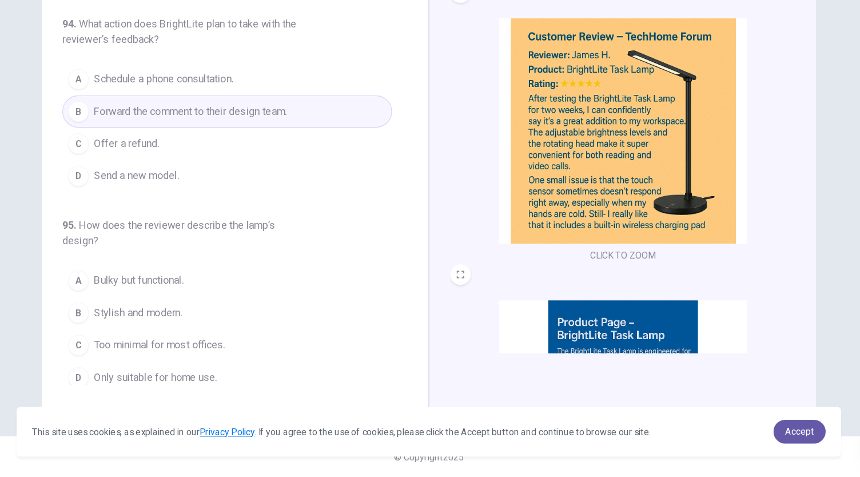
scroll to position [0, 0]
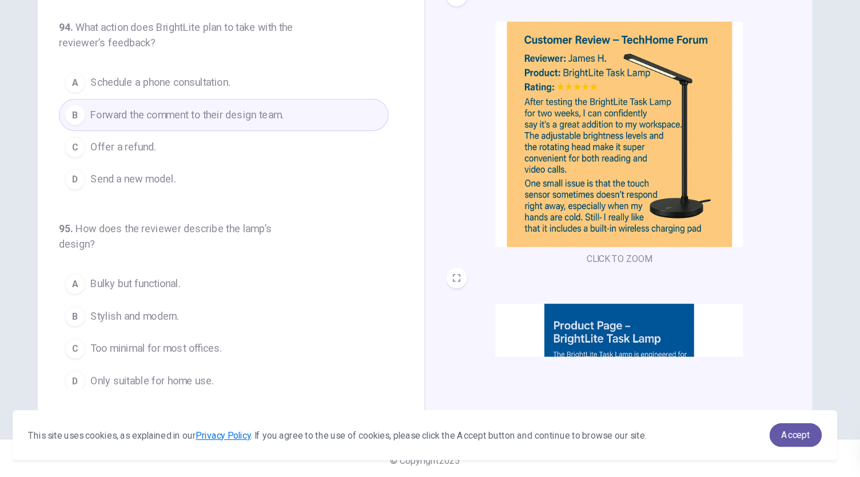
click at [265, 384] on button "D Only suitable for home use." at bounding box center [251, 388] width 292 height 29
click at [227, 322] on button "B Stylish and modern." at bounding box center [251, 331] width 292 height 29
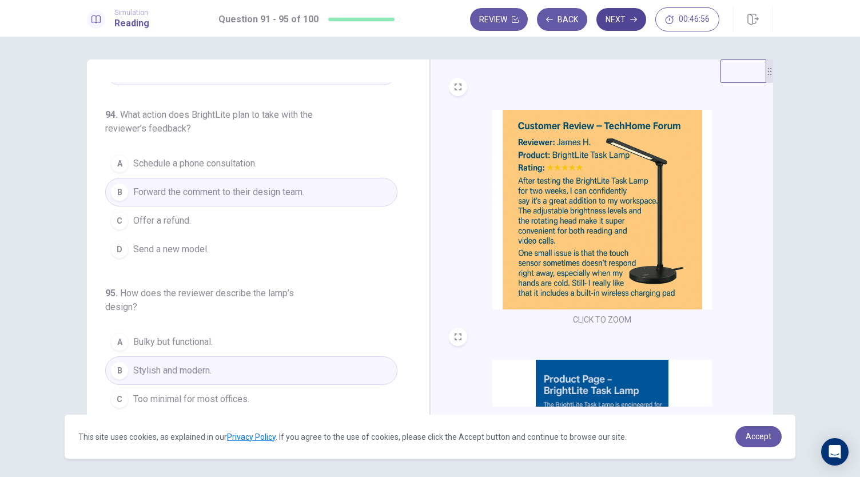
click at [628, 24] on button "Next" at bounding box center [621, 19] width 50 height 23
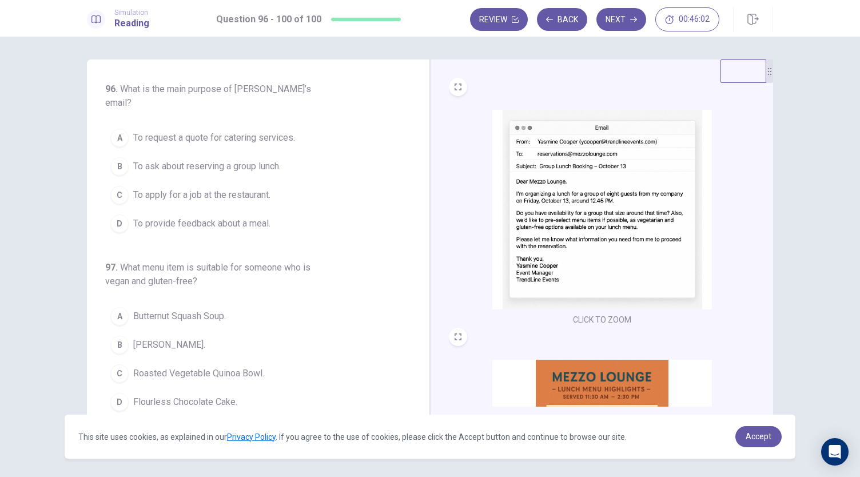
click at [254, 159] on span "To ask about reserving a group lunch." at bounding box center [206, 166] width 147 height 14
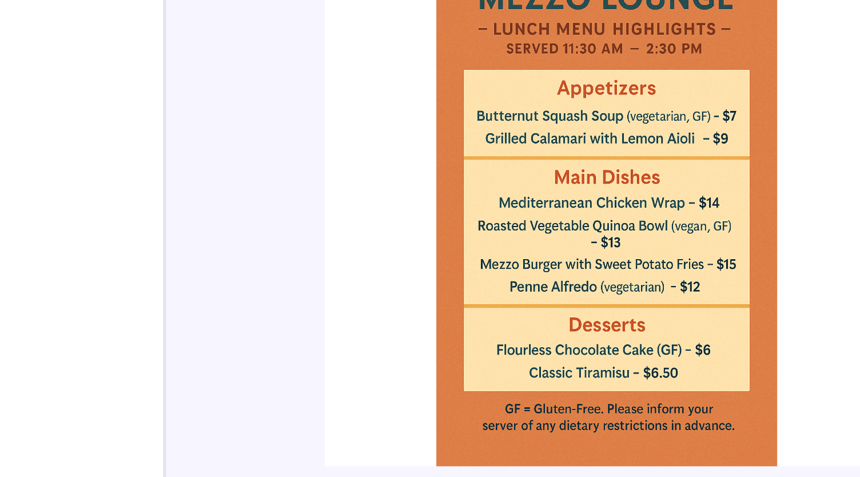
scroll to position [218, 0]
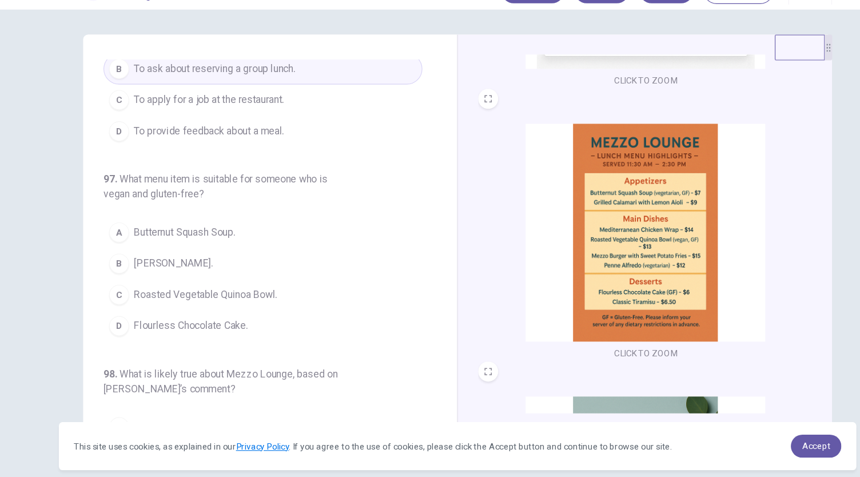
click at [261, 291] on span "Roasted Vegetable Quinoa Bowl." at bounding box center [198, 298] width 131 height 14
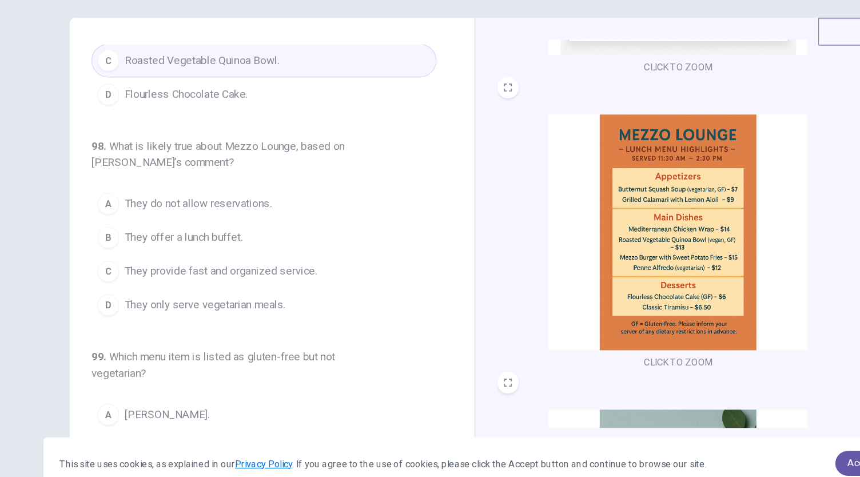
scroll to position [280, 0]
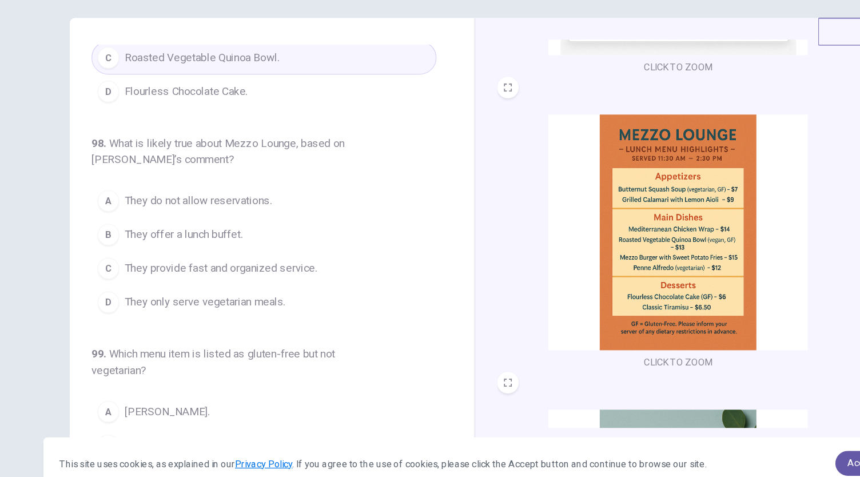
click at [278, 265] on span "They provide fast and organized service." at bounding box center [214, 272] width 163 height 14
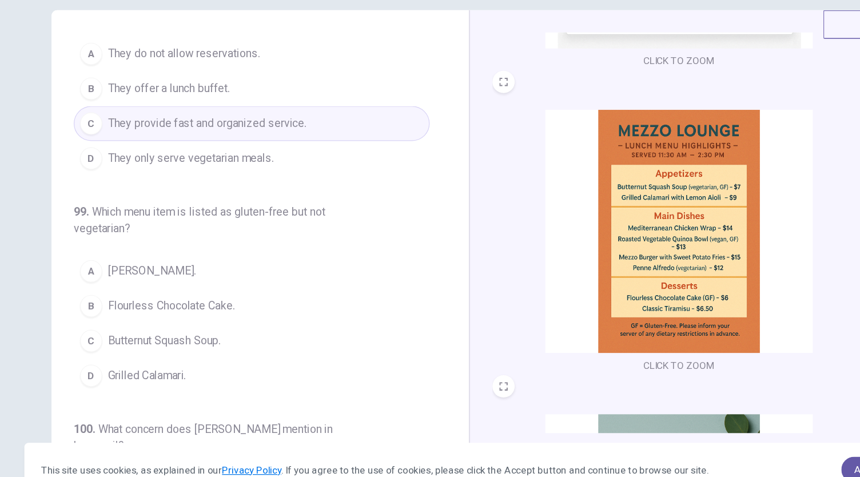
scroll to position [404, 0]
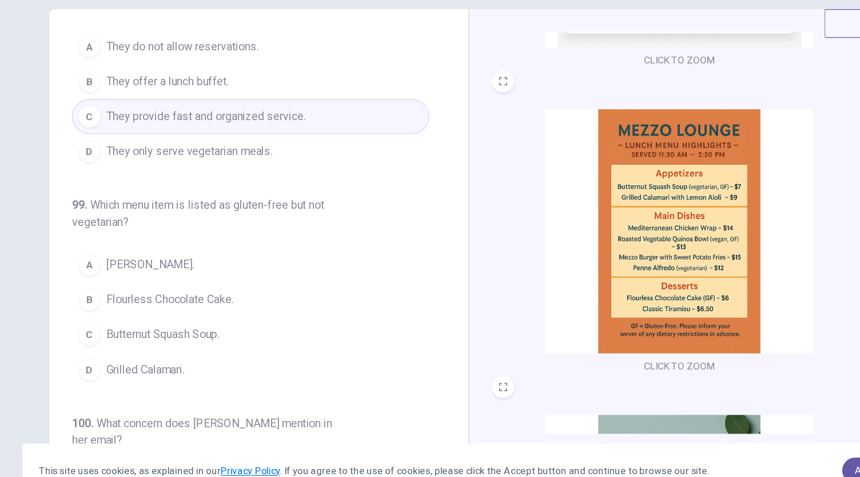
click at [231, 290] on span "Flourless Chocolate Cake." at bounding box center [185, 297] width 104 height 14
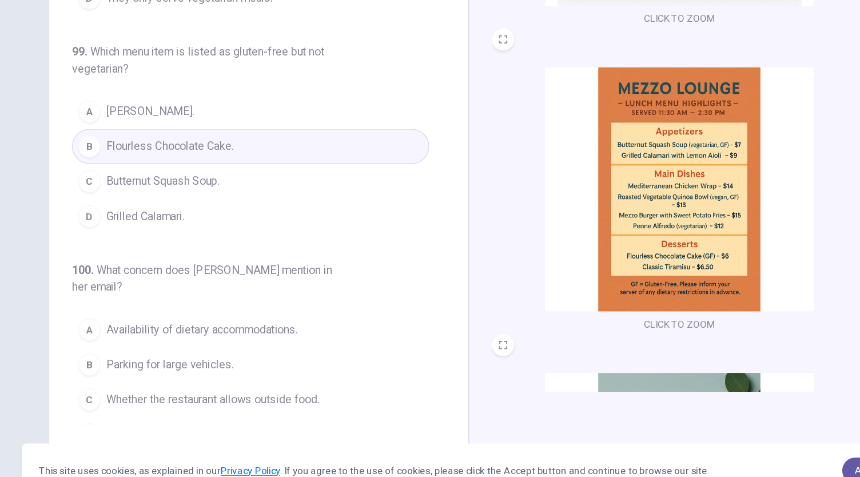
scroll to position [39, 0]
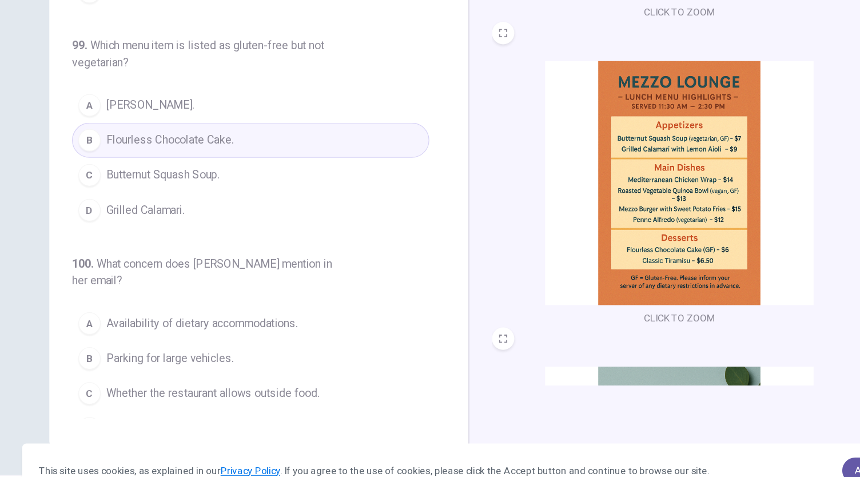
click at [281, 309] on span "Availability of dietary accommodations." at bounding box center [211, 316] width 157 height 14
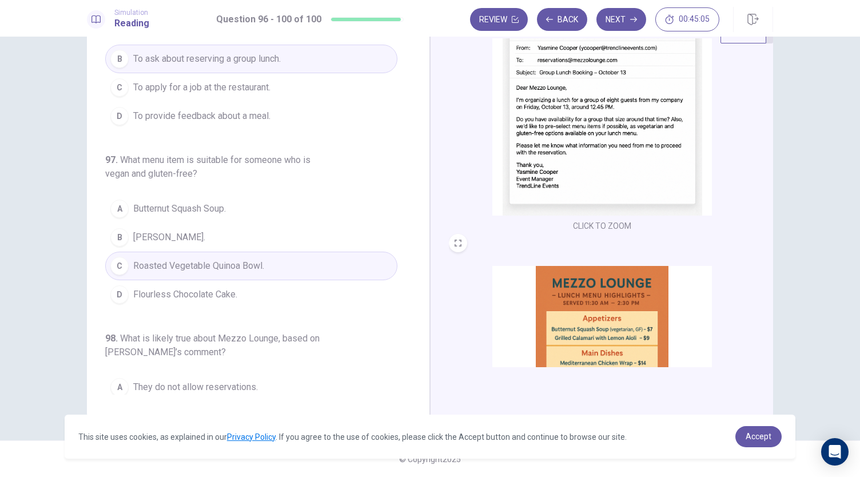
scroll to position [0, 0]
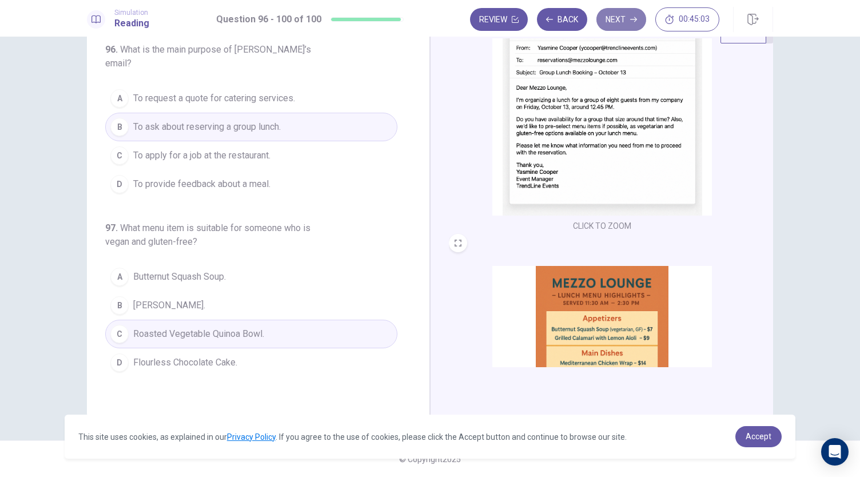
click at [624, 24] on button "Next" at bounding box center [621, 19] width 50 height 23
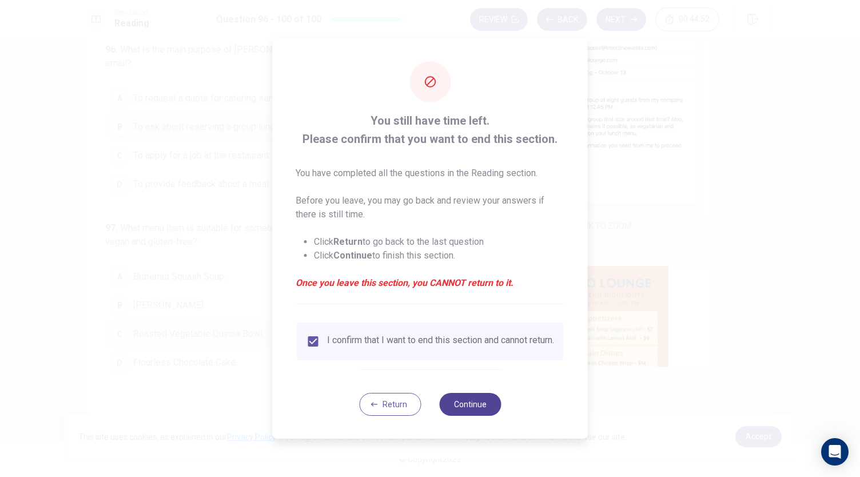
click at [468, 412] on button "Continue" at bounding box center [470, 404] width 62 height 23
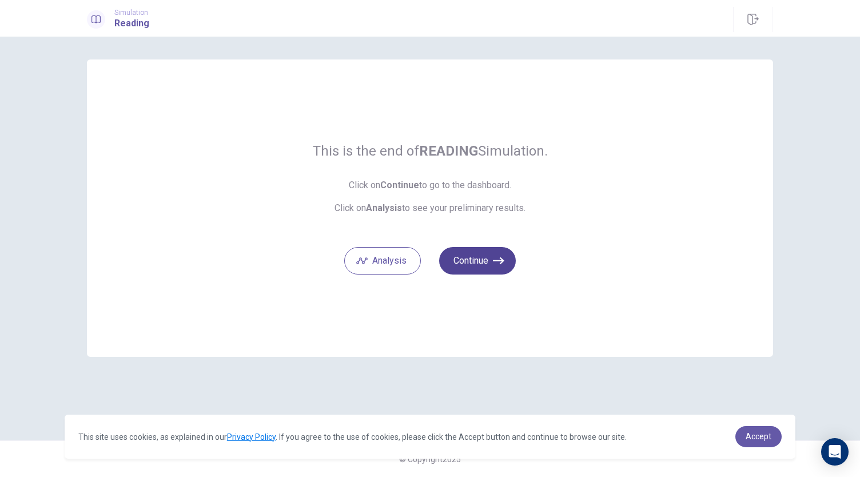
click at [498, 267] on button "Continue" at bounding box center [477, 260] width 77 height 27
